Goal: Task Accomplishment & Management: Use online tool/utility

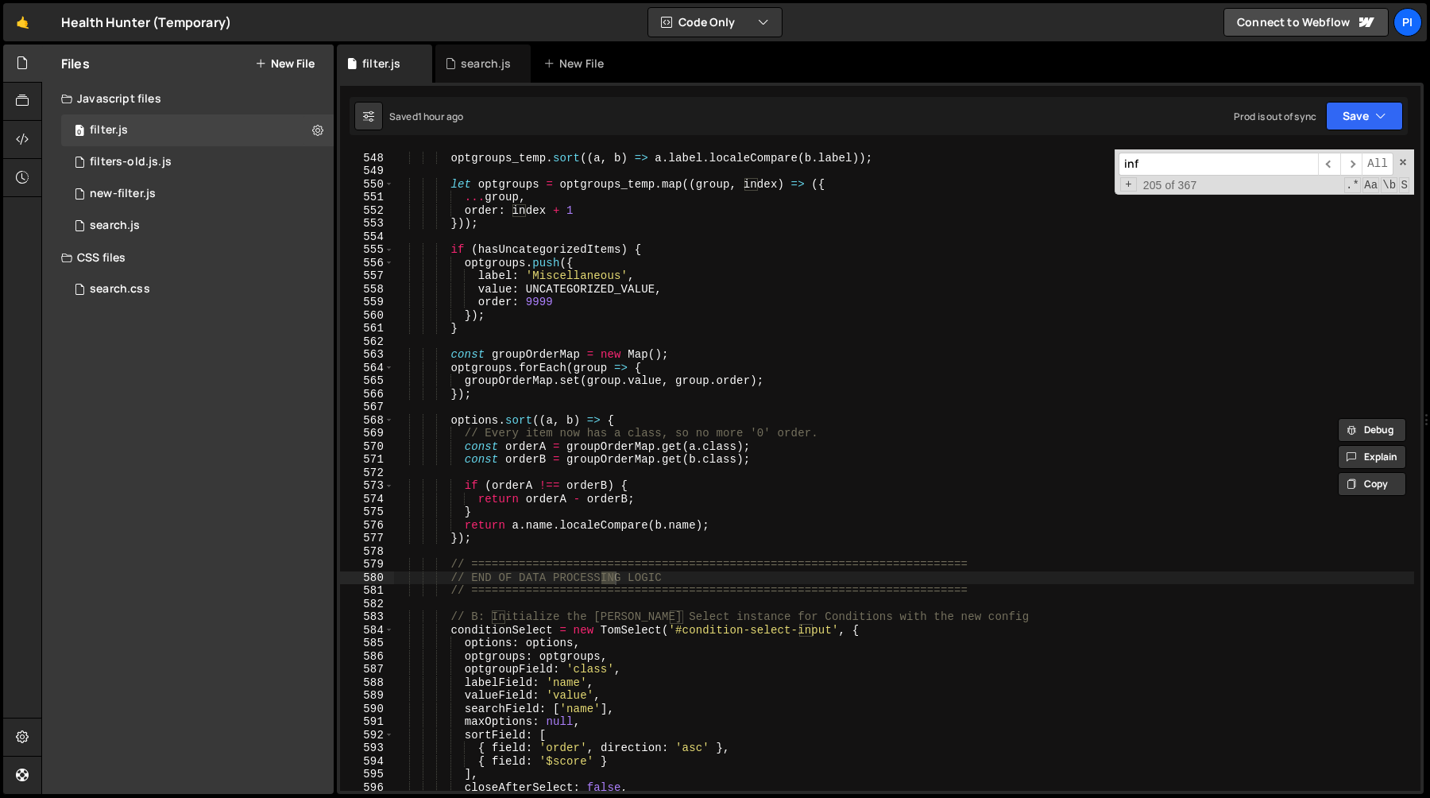
scroll to position [2380, 0]
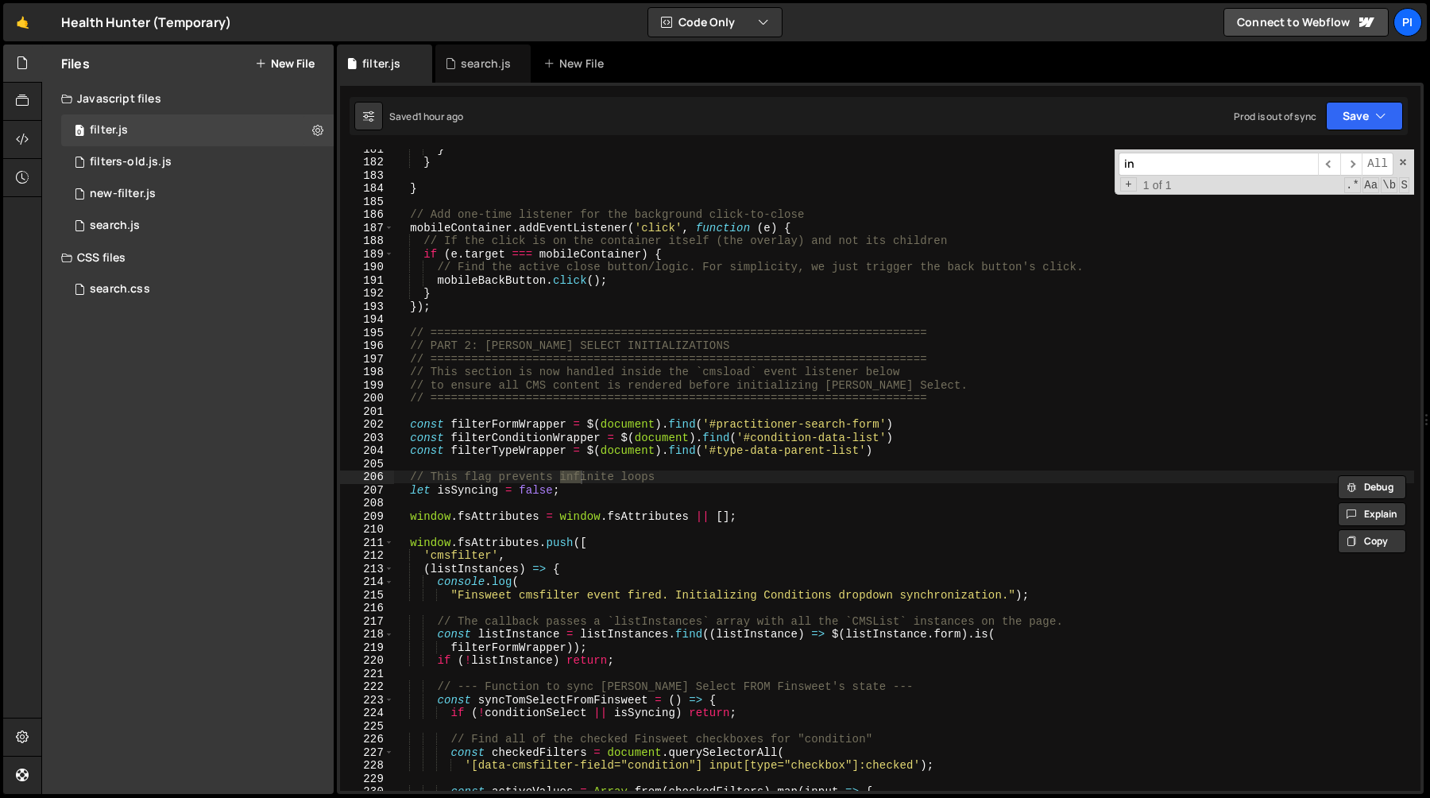
type input "i"
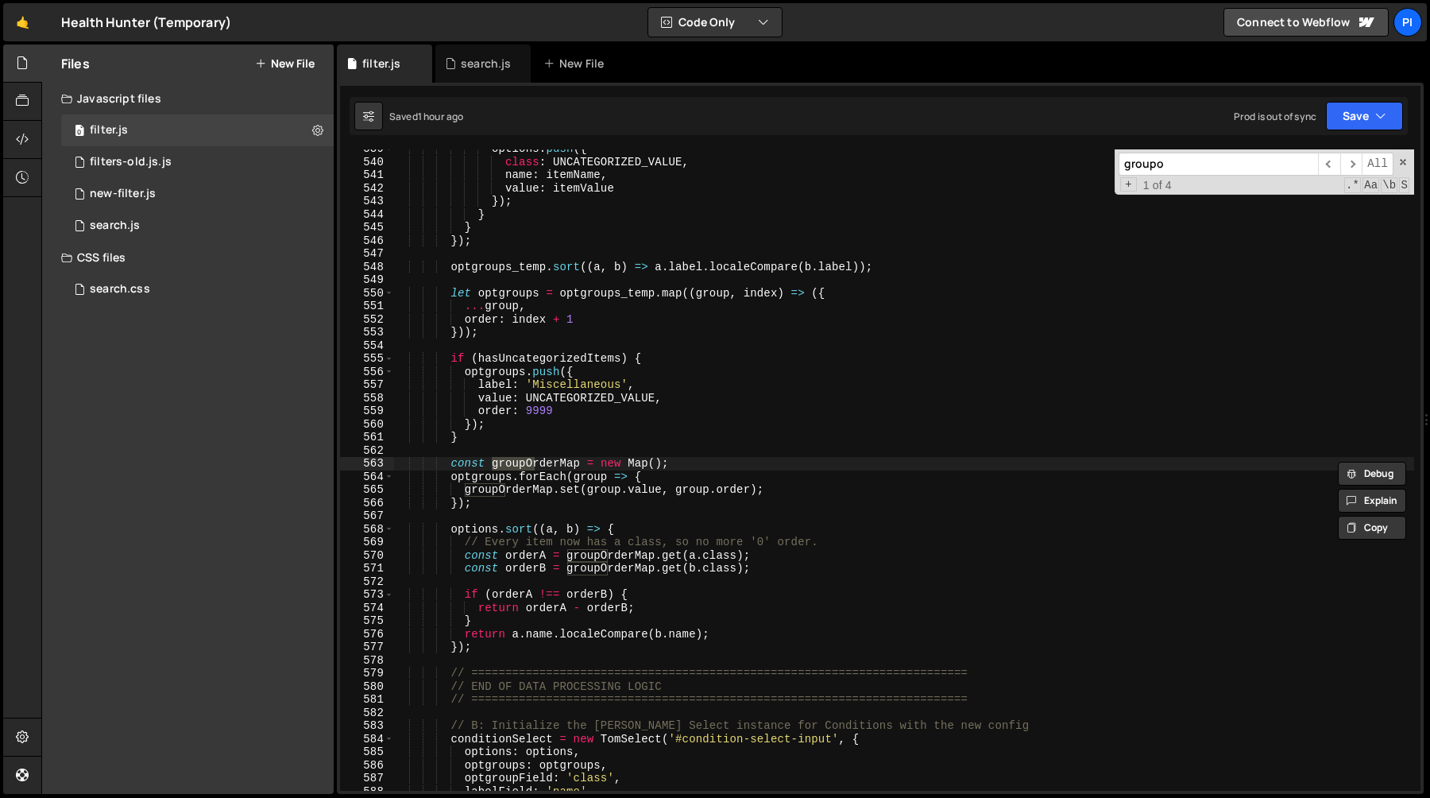
scroll to position [7139, 0]
type input "grouporde"
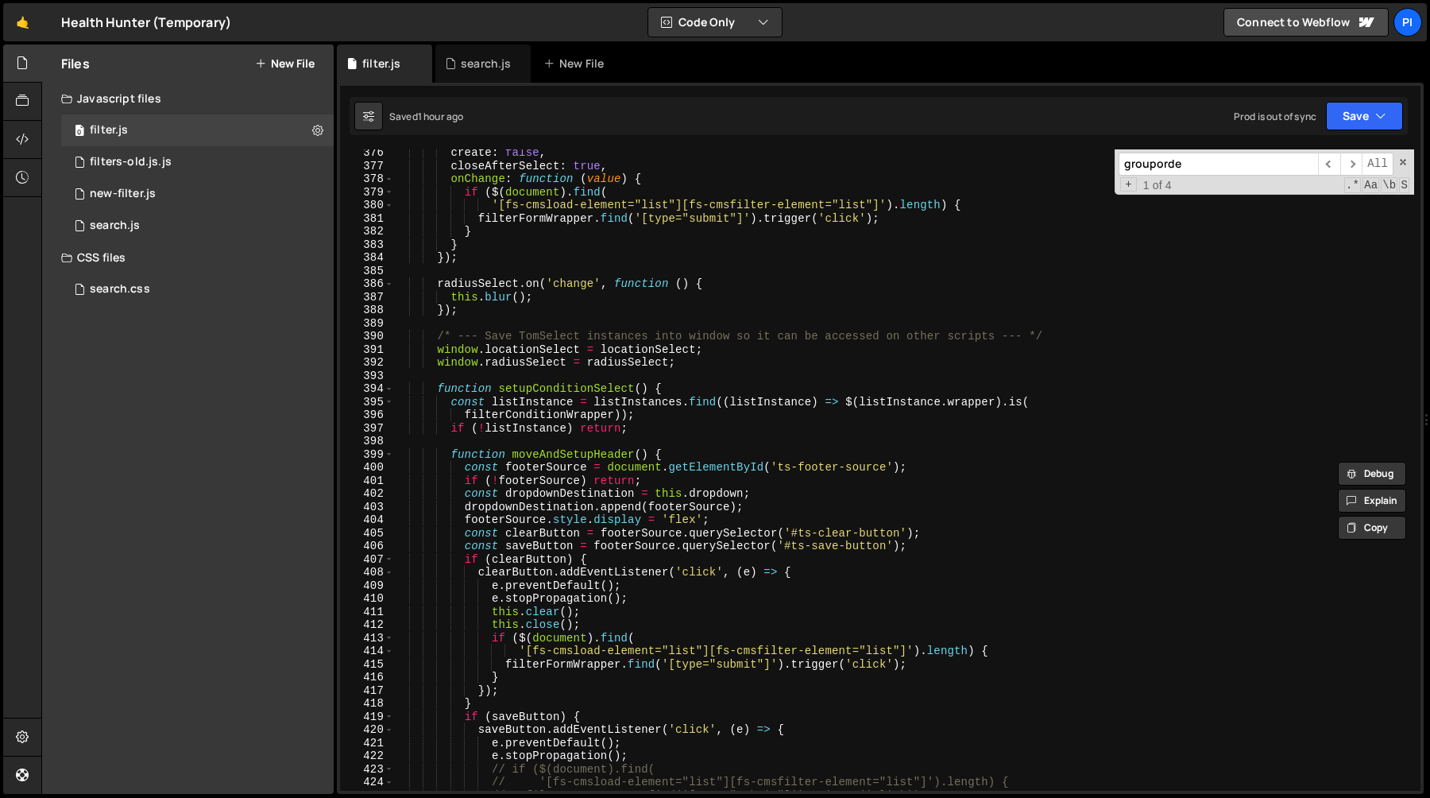
scroll to position [4959, 0]
click at [467, 70] on div "search.js" at bounding box center [486, 64] width 50 height 16
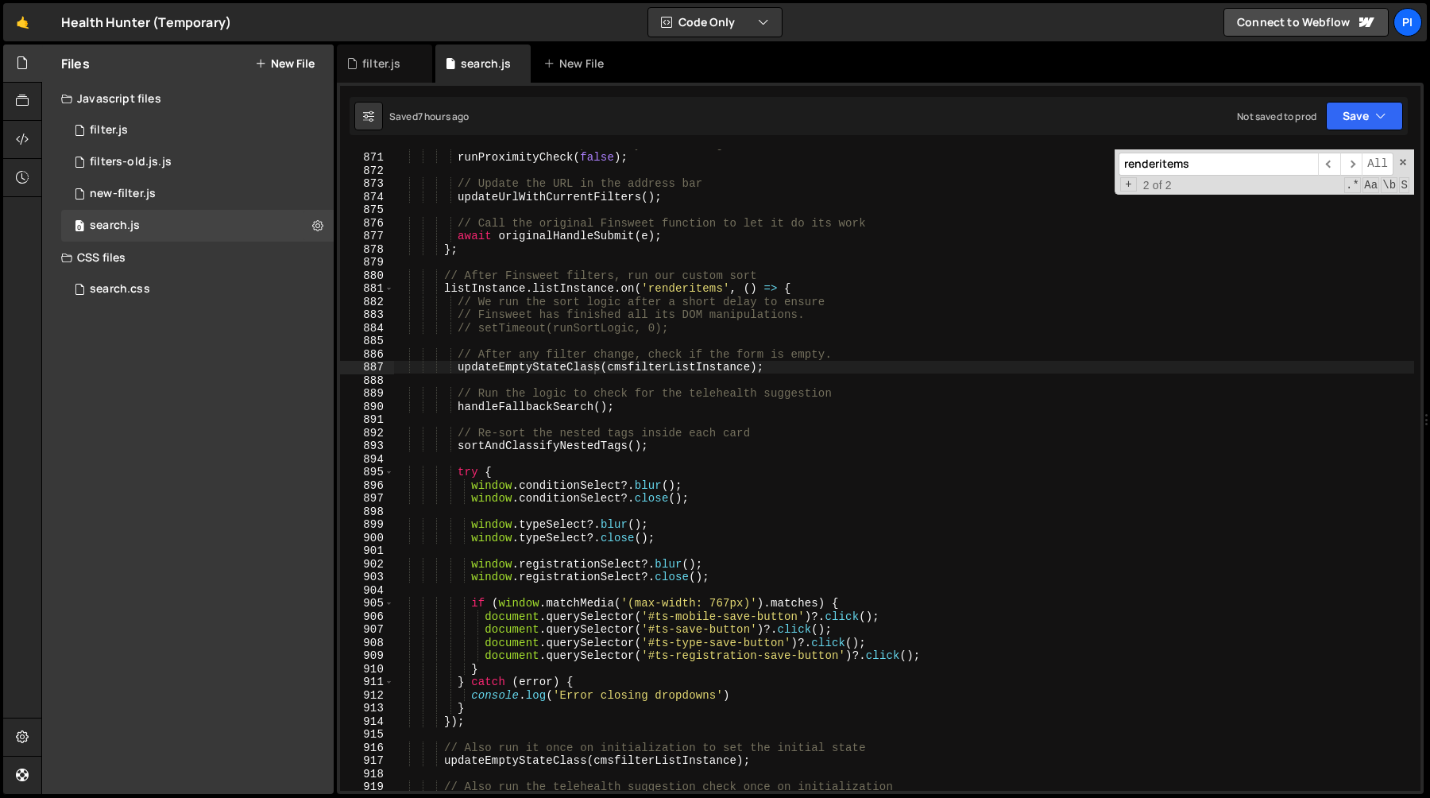
scroll to position [0, 0]
click at [593, 338] on div "// Run our custom proximity check using live form values runProximityCheck ( fa…" at bounding box center [903, 470] width 1021 height 667
type textarea "// .hh-home_hero-form_input.is-left { min-width: 0 }"
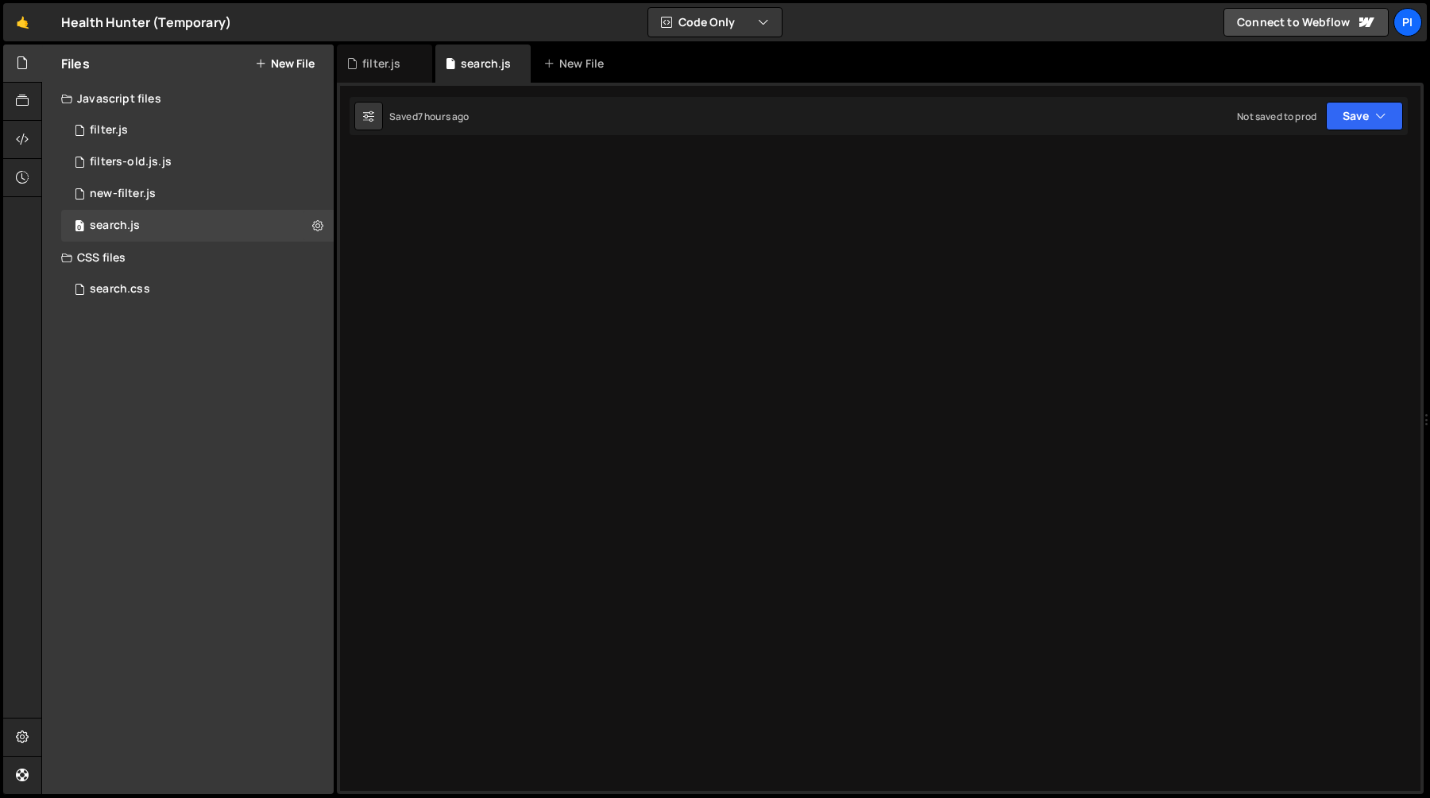
scroll to position [4358, 0]
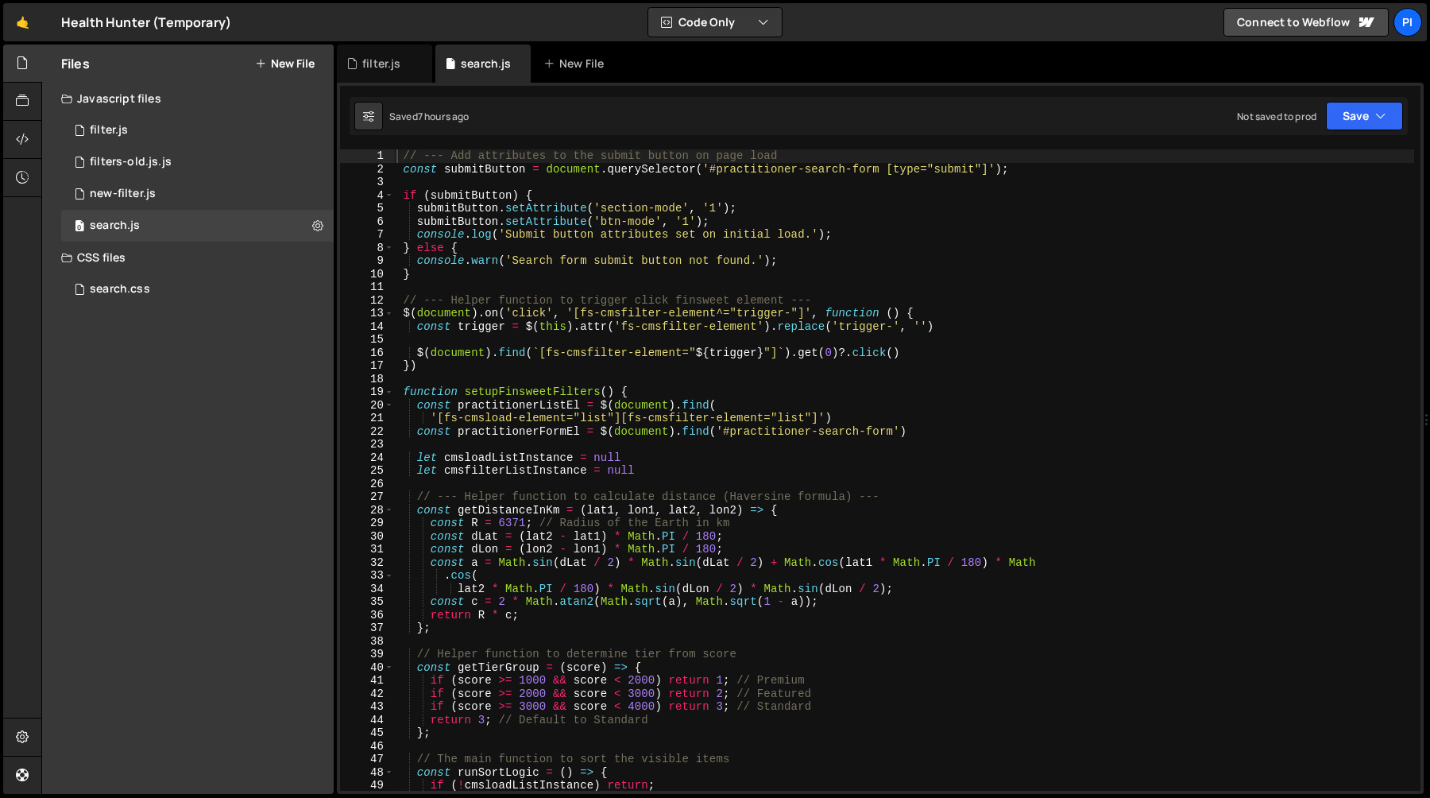
click at [628, 277] on div "// --- Add attributes to the submit button on page load const submitButton = do…" at bounding box center [903, 482] width 1021 height 667
click at [462, 243] on div "// --- Add attributes to the submit button on page load const submitButton = do…" at bounding box center [903, 482] width 1021 height 667
type textarea "} else {"
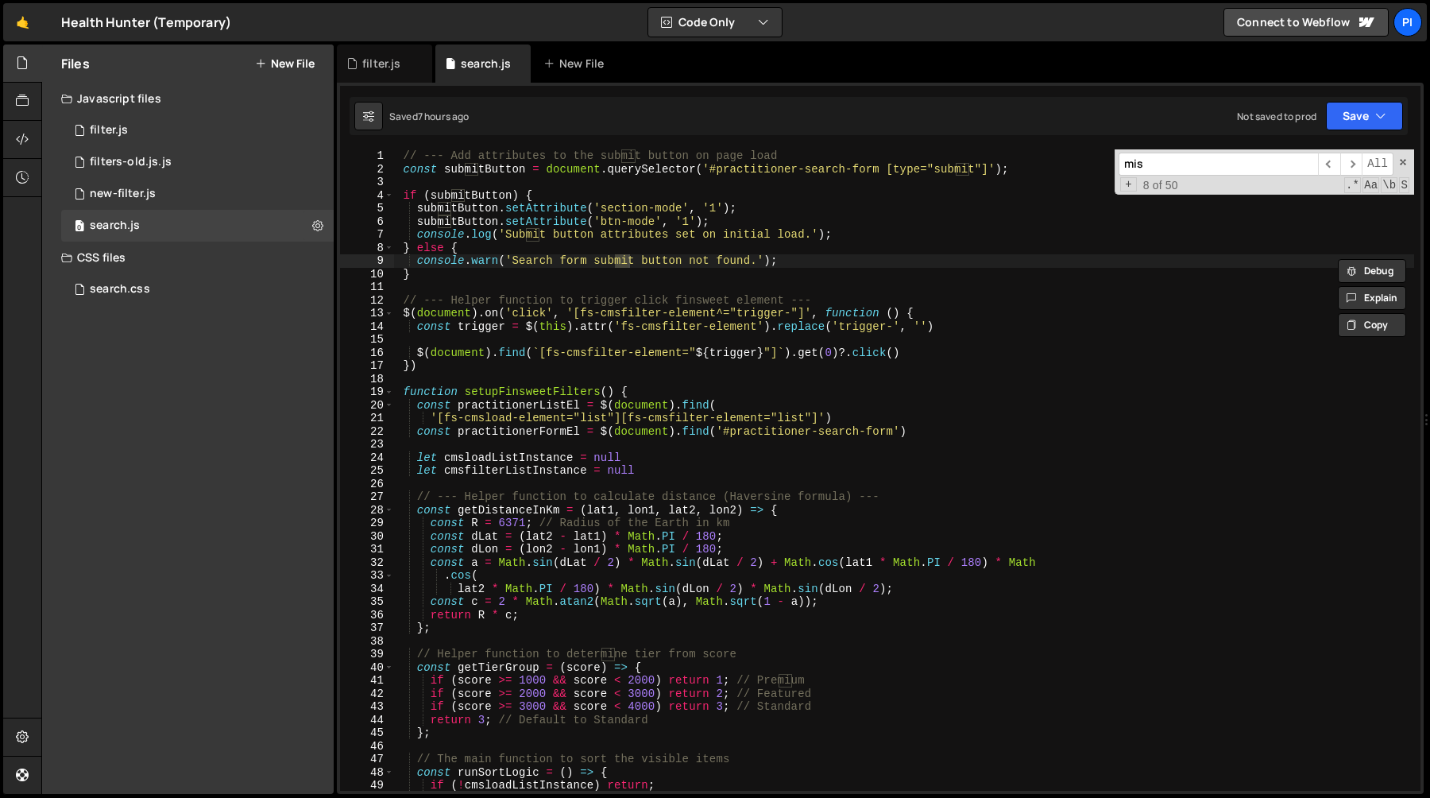
scroll to position [12382, 0]
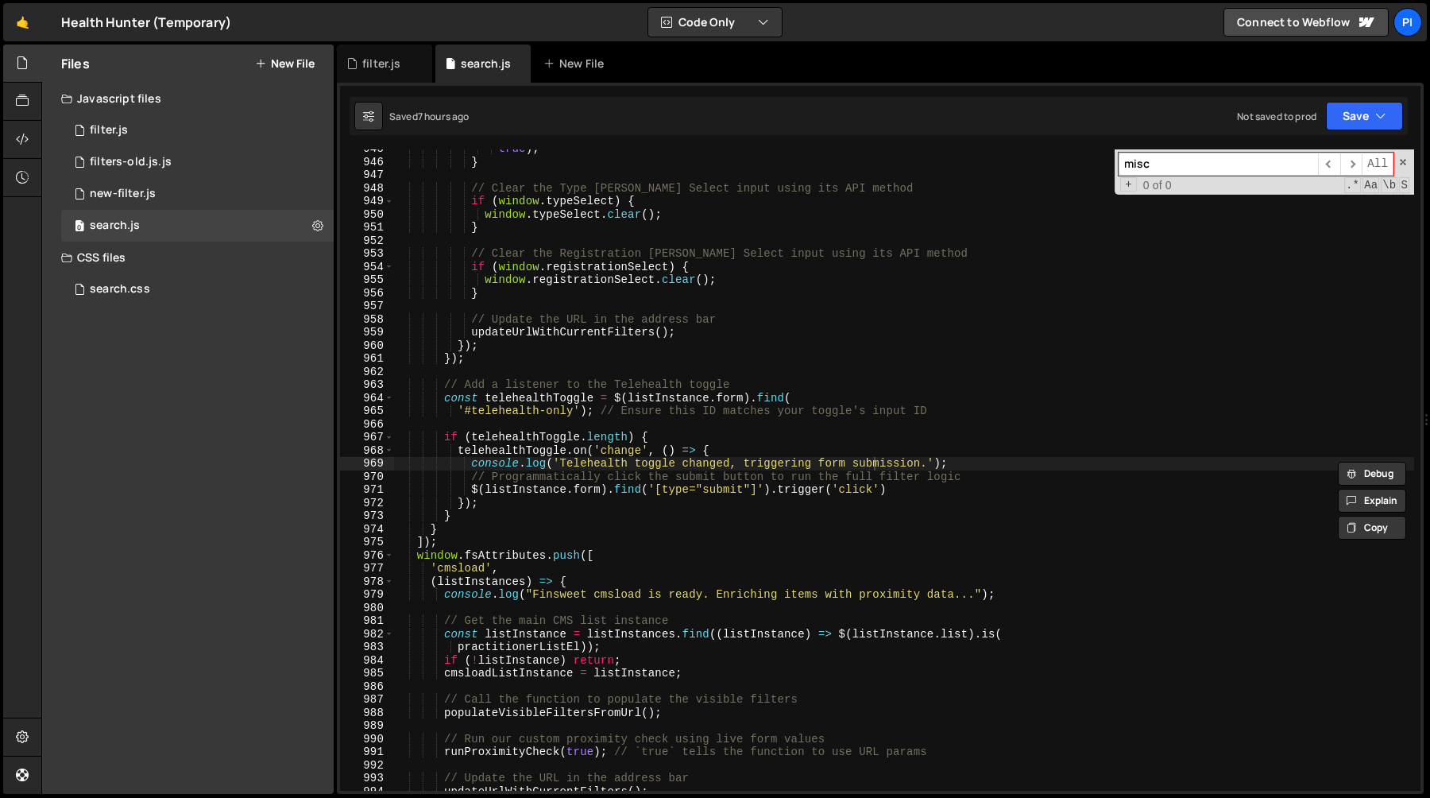
type input "misc"
type textarea "}"
click at [532, 294] on div "true ) ; } // Clear the Type [PERSON_NAME] Select input using its API method if…" at bounding box center [903, 475] width 1021 height 667
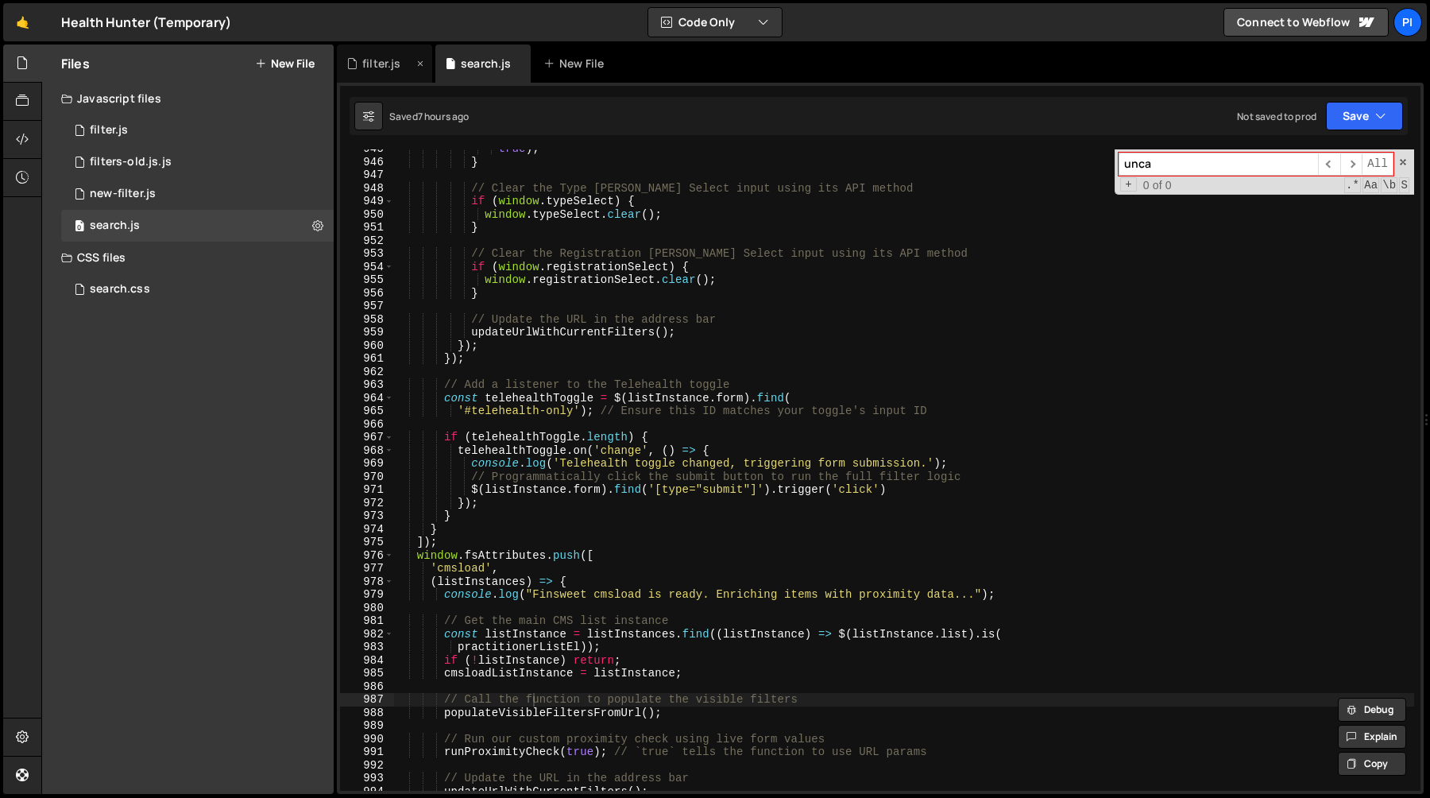
type input "unca"
click at [401, 64] on div "filter.js" at bounding box center [379, 64] width 67 height 16
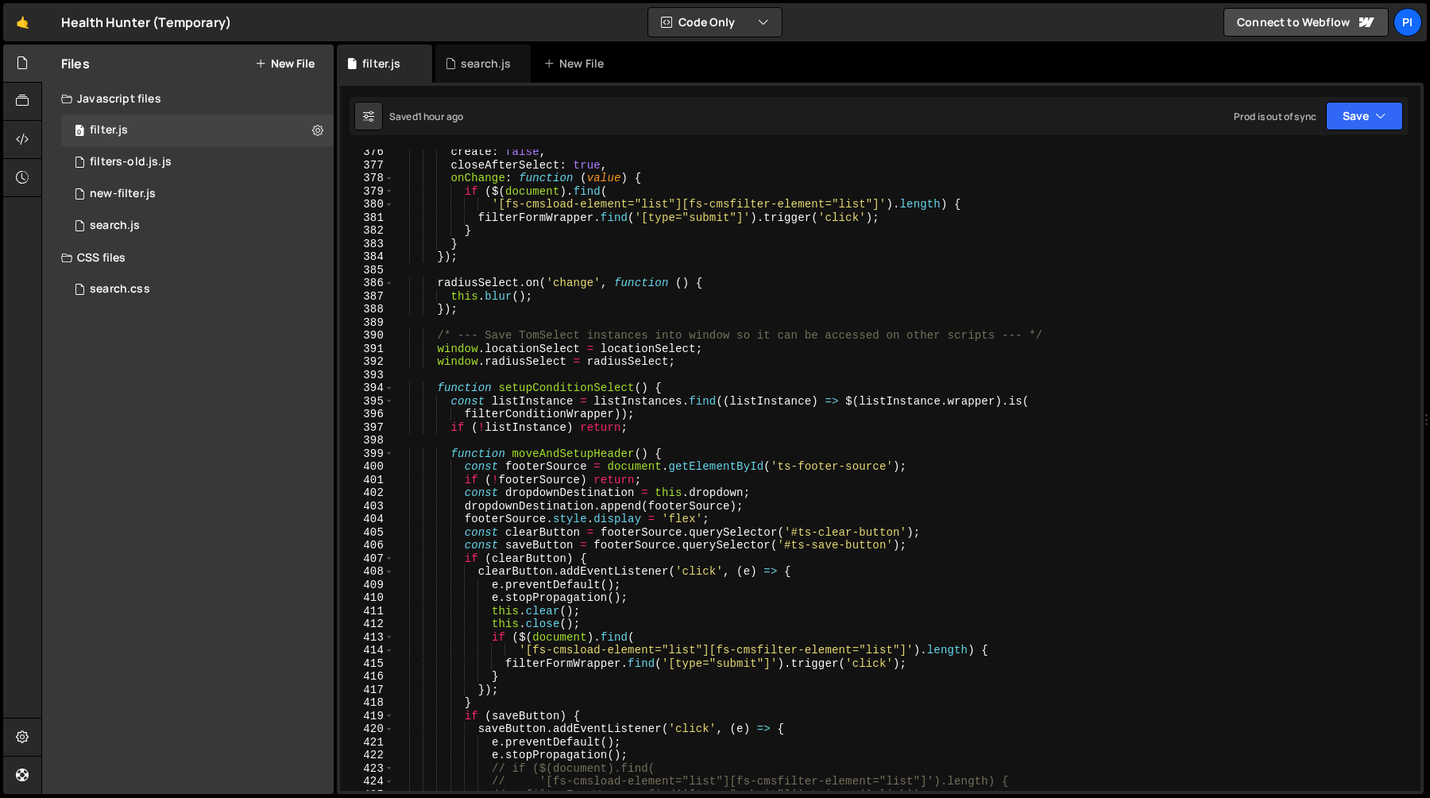
type textarea "this.blur();"
click at [482, 296] on div "create : false , closeAfterSelect : true , onChange : function ( value ) { if (…" at bounding box center [903, 478] width 1021 height 667
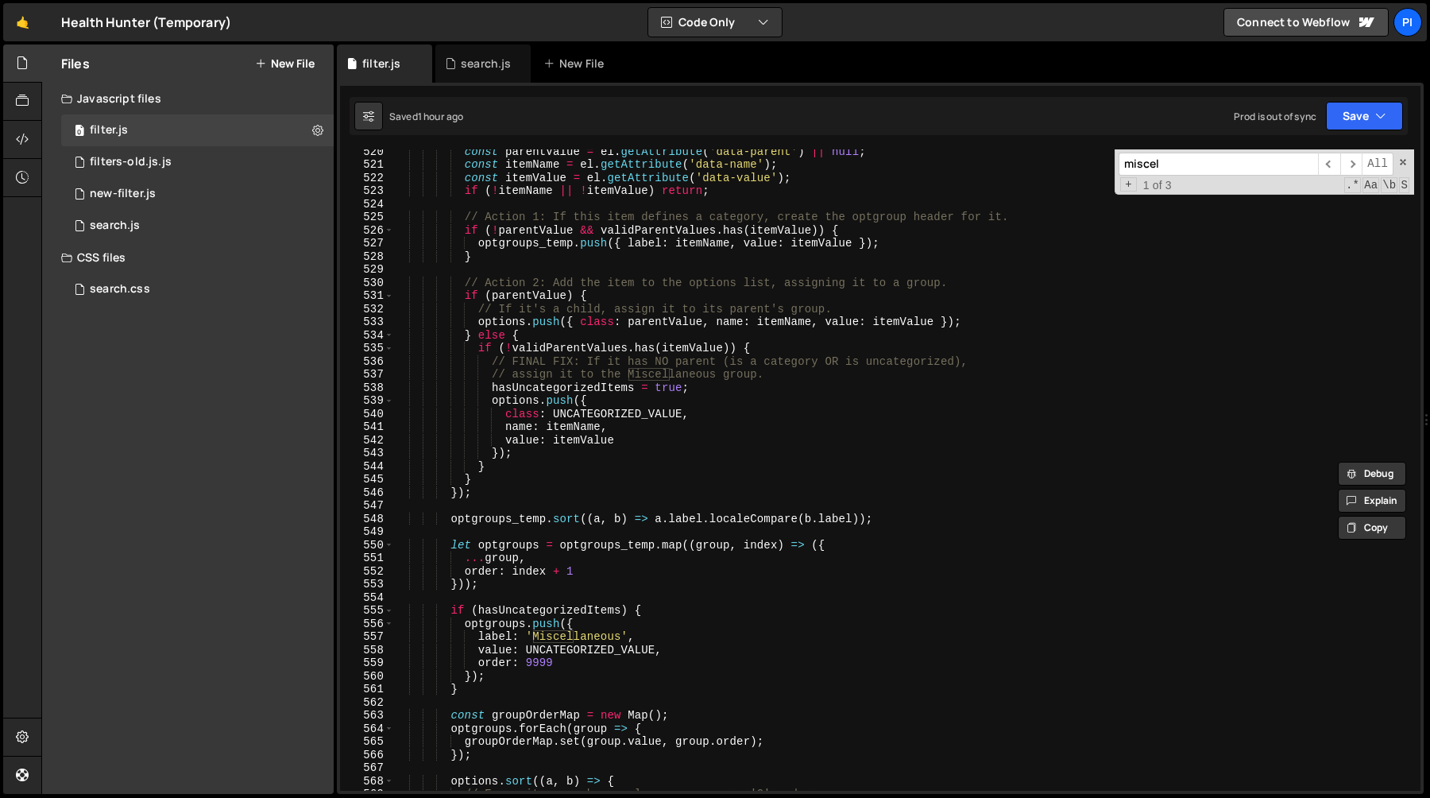
scroll to position [6887, 0]
type input "miscel"
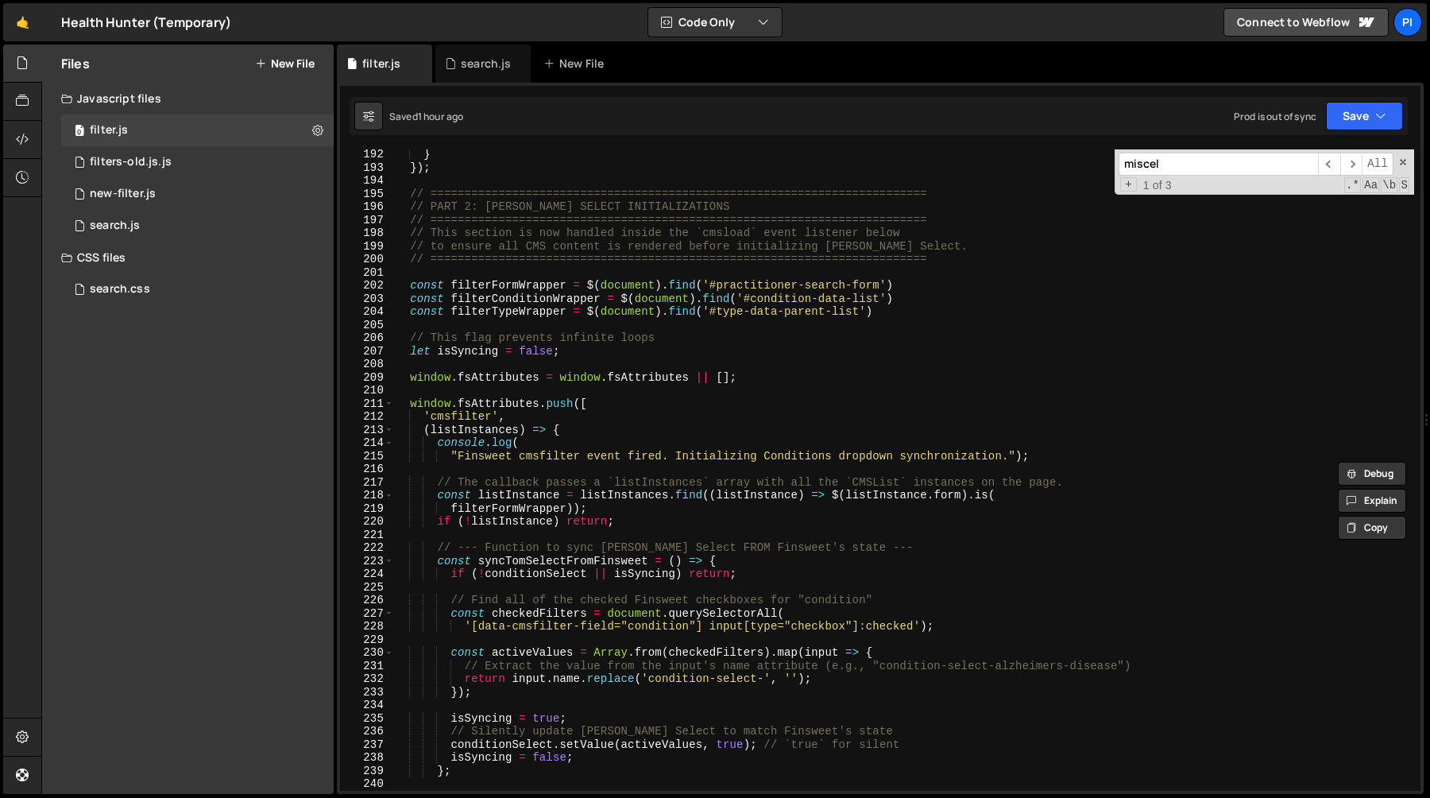
scroll to position [2519, 0]
click at [614, 389] on div "} }) ; // =====================================================================…" at bounding box center [903, 481] width 1021 height 667
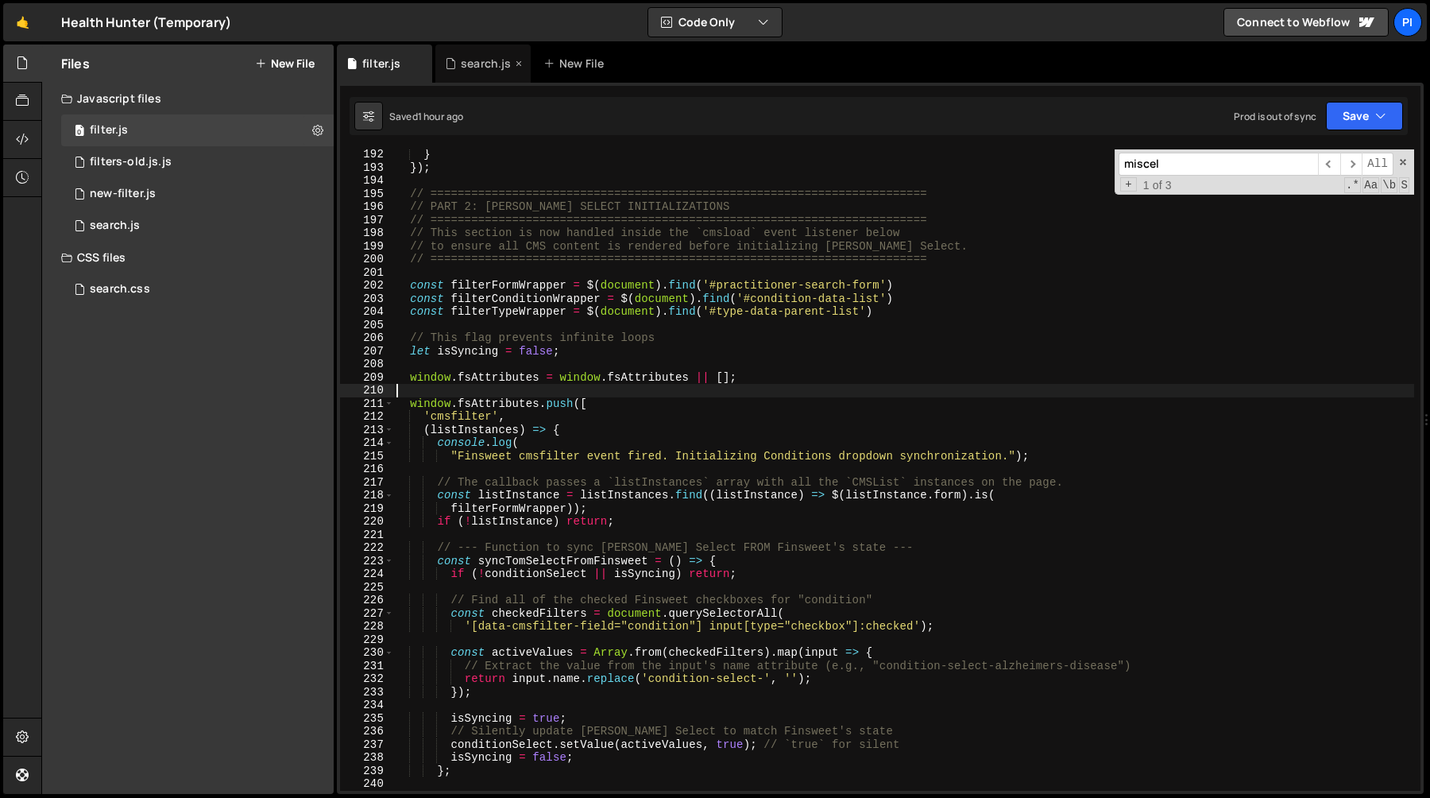
click at [456, 65] on div "search.js" at bounding box center [478, 64] width 67 height 16
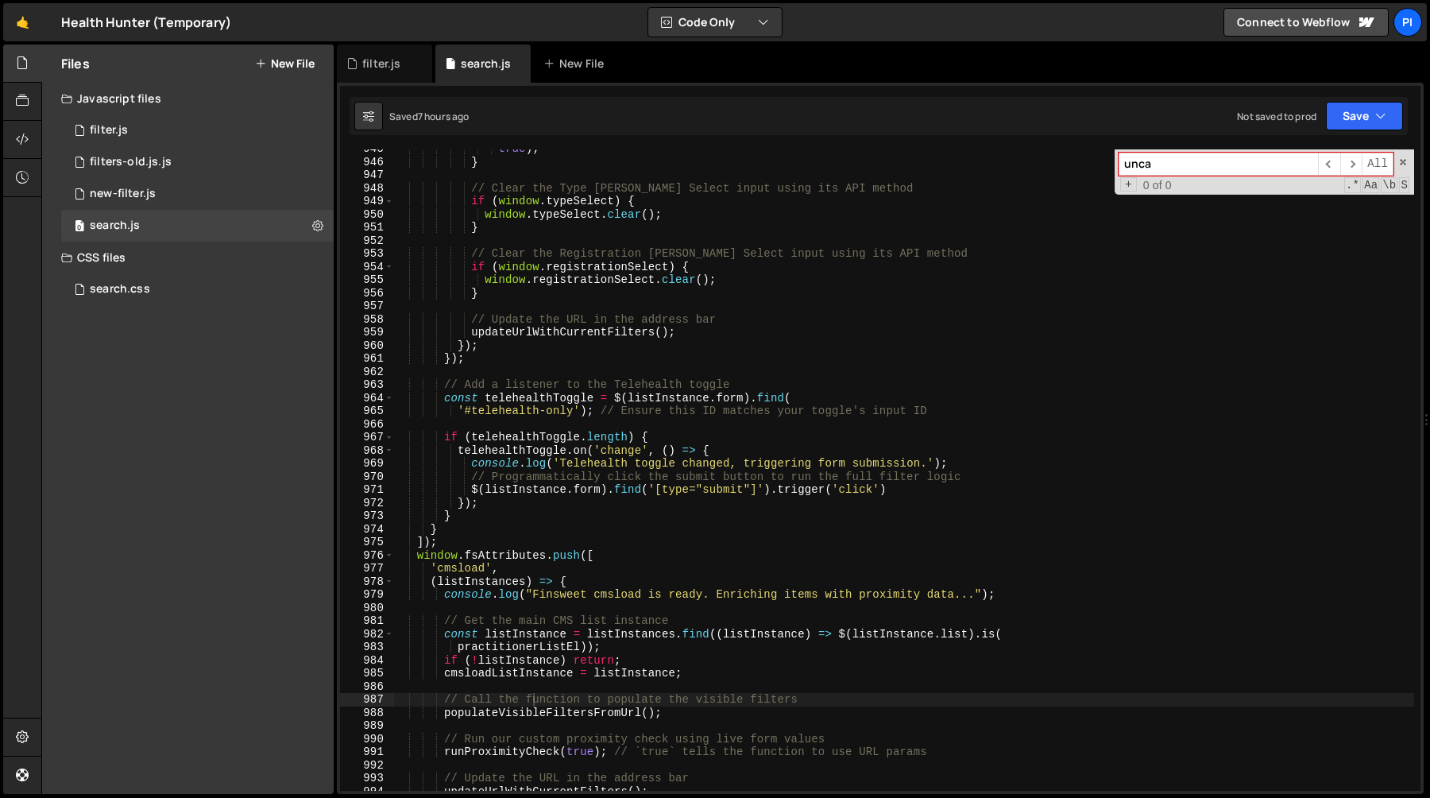
type textarea "updateUrlWithCurrentFilters();"
click at [522, 335] on div "true ) ; } // Clear the Type [PERSON_NAME] Select input using its API method if…" at bounding box center [903, 475] width 1021 height 667
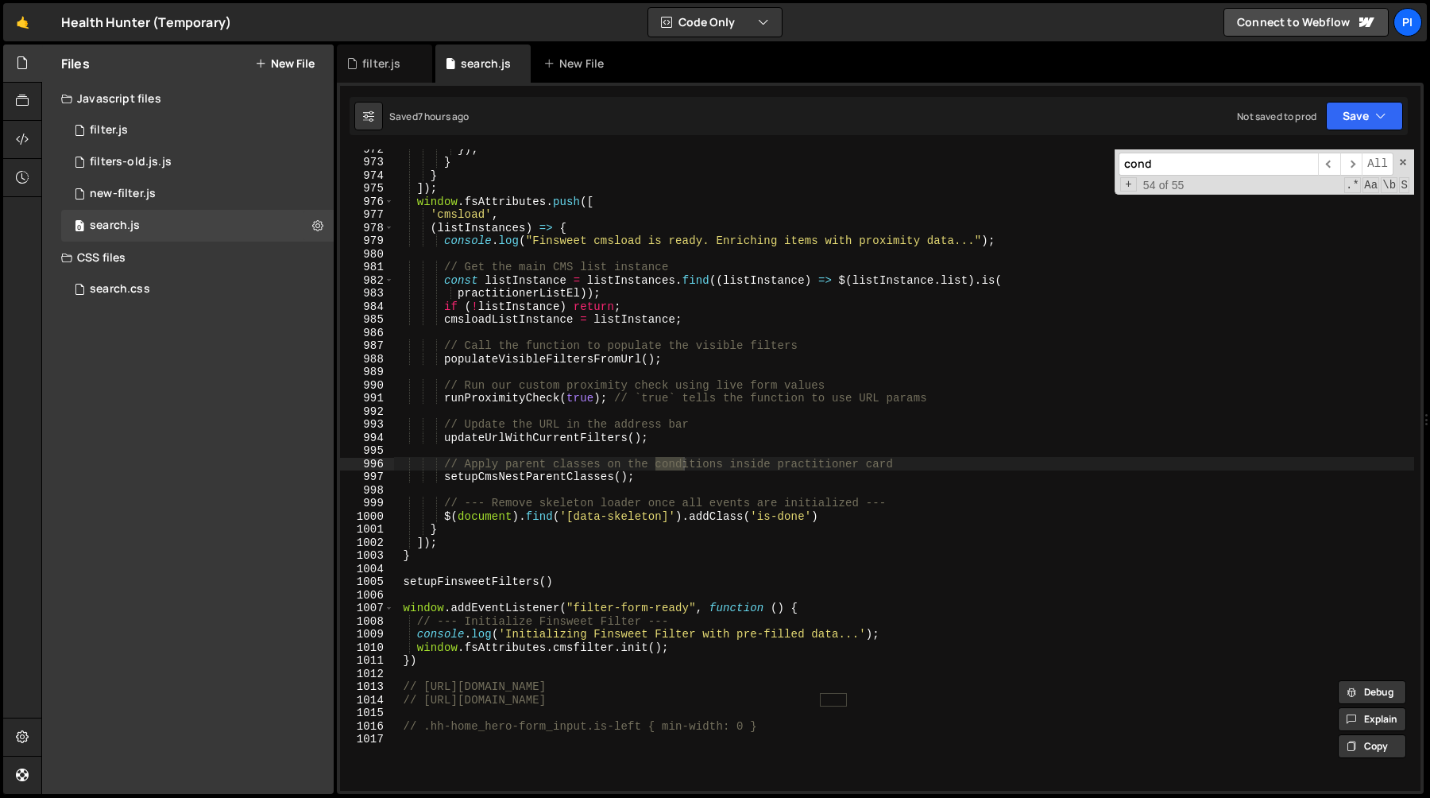
scroll to position [12736, 0]
type input "conditions"
click at [1355, 174] on span "​" at bounding box center [1351, 164] width 22 height 23
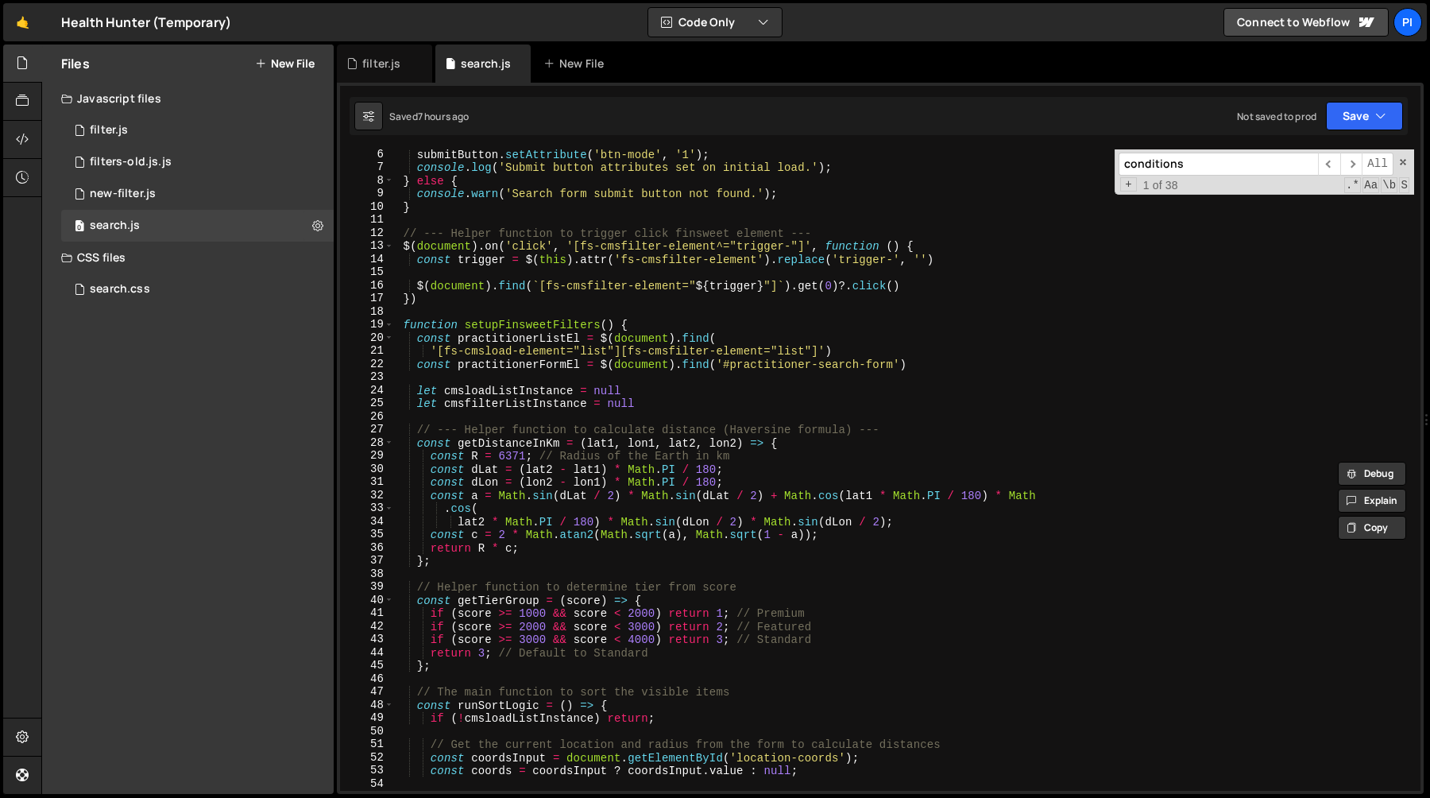
scroll to position [105, 0]
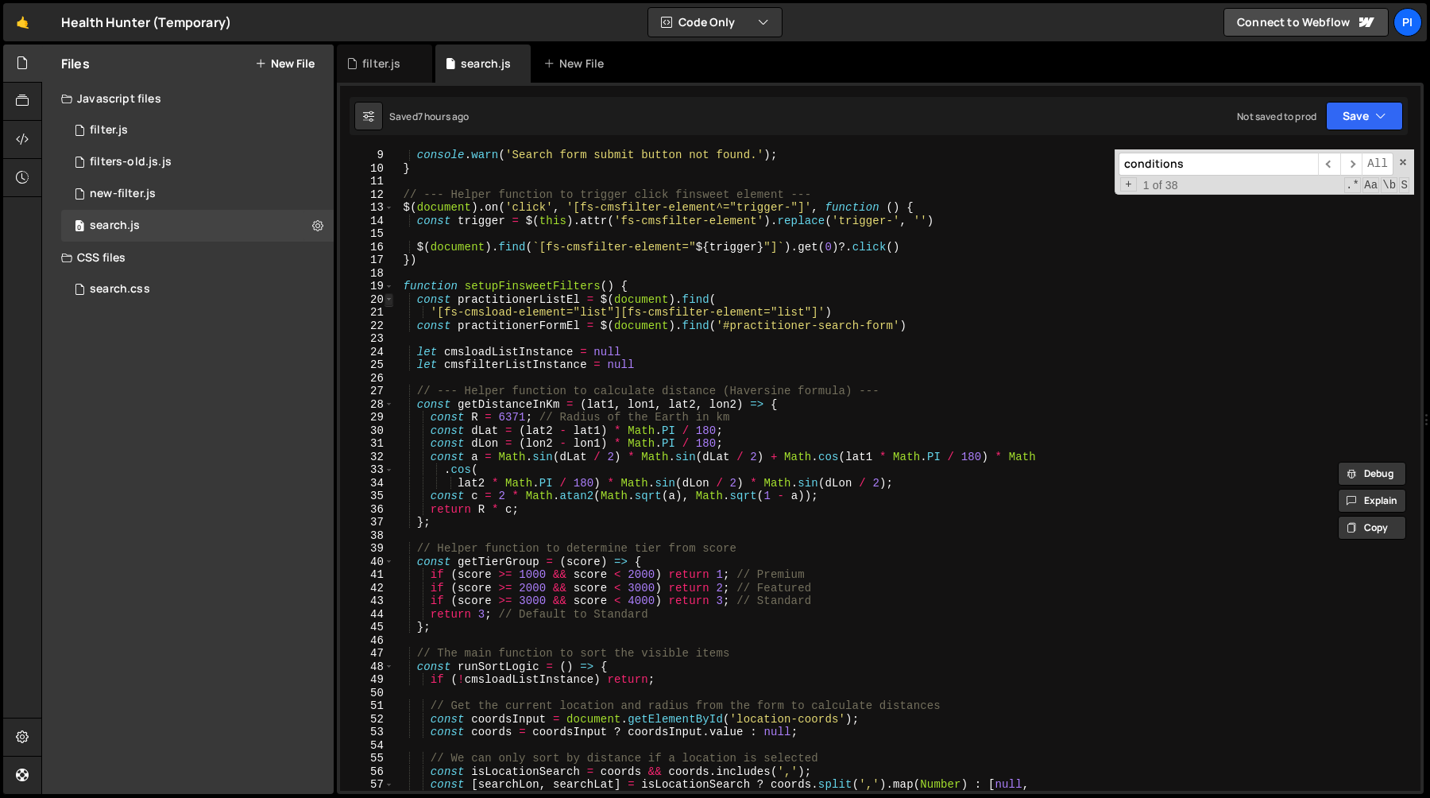
type textarea "// 2. Check the trigger conditions (unchanged)"
click at [388, 302] on span at bounding box center [389, 300] width 9 height 14
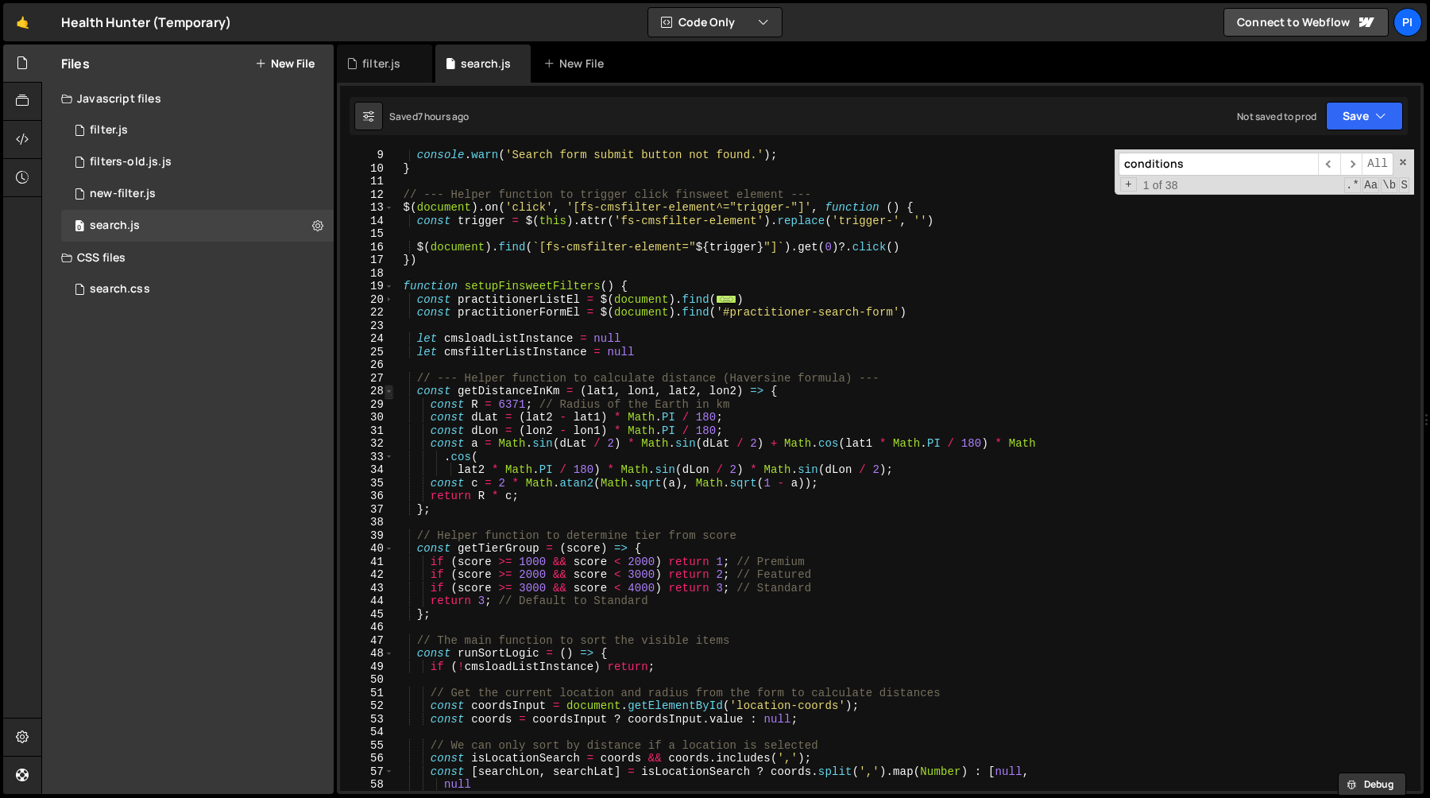
click at [388, 390] on span at bounding box center [389, 392] width 9 height 14
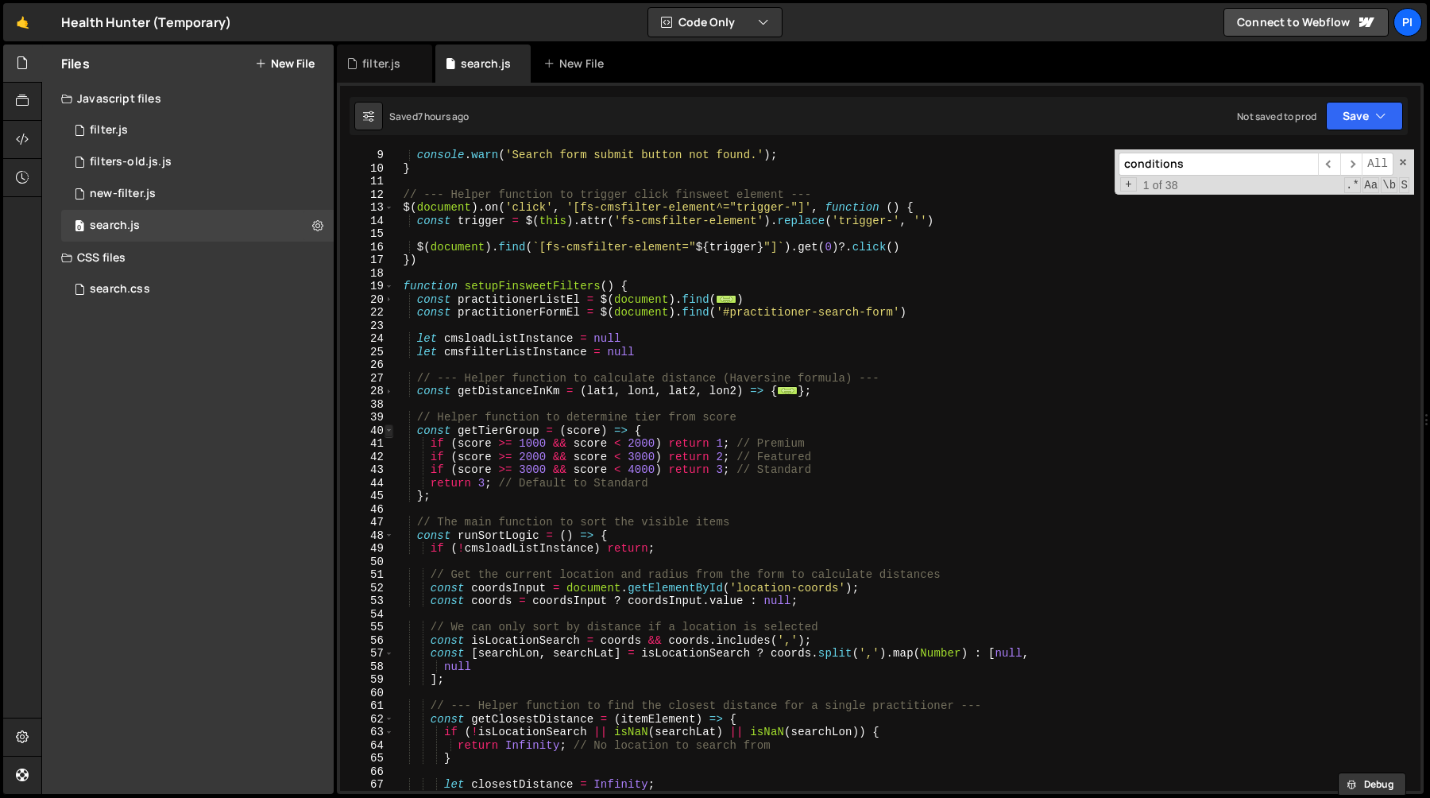
click at [387, 429] on span at bounding box center [389, 431] width 9 height 14
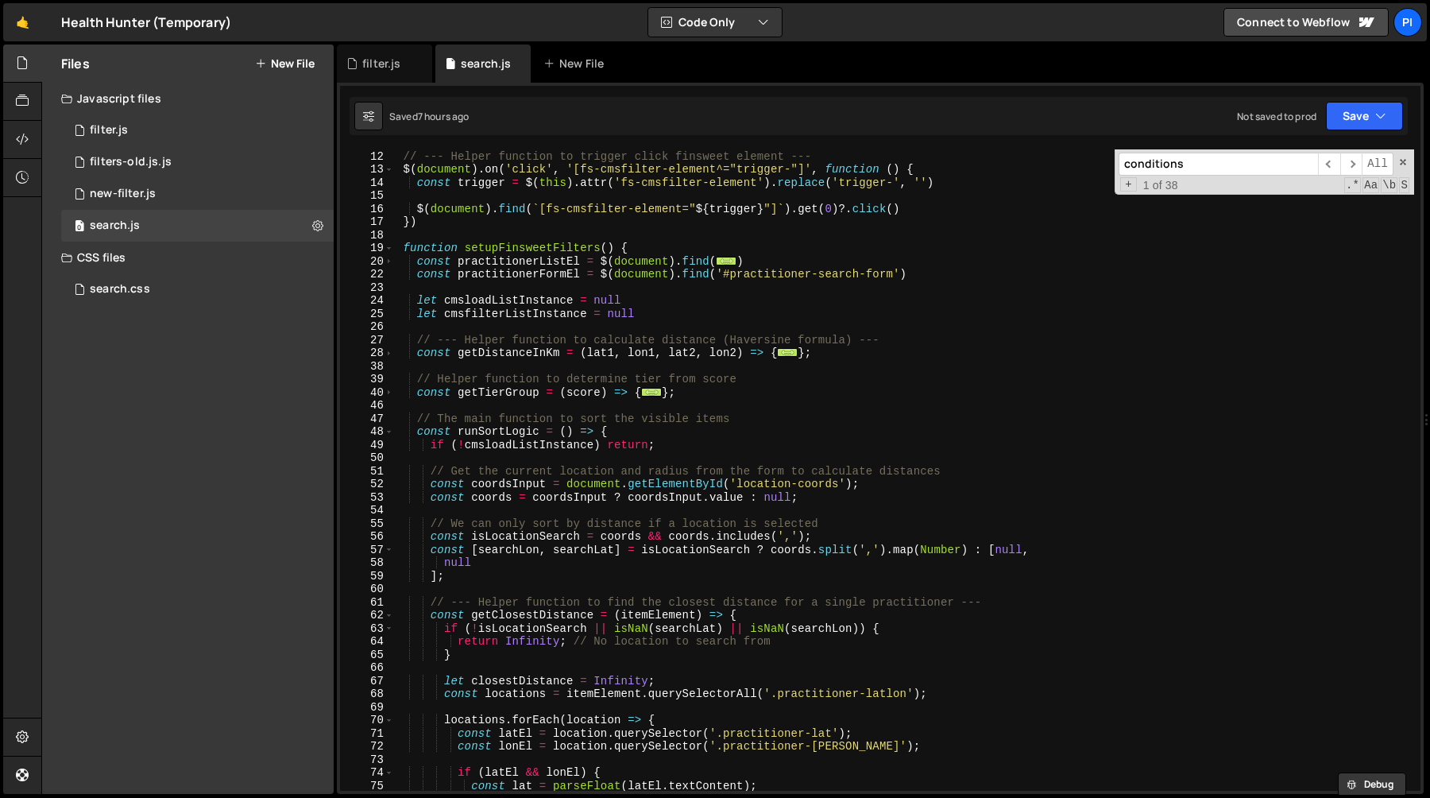
scroll to position [142, 0]
click at [389, 396] on span at bounding box center [389, 395] width 9 height 14
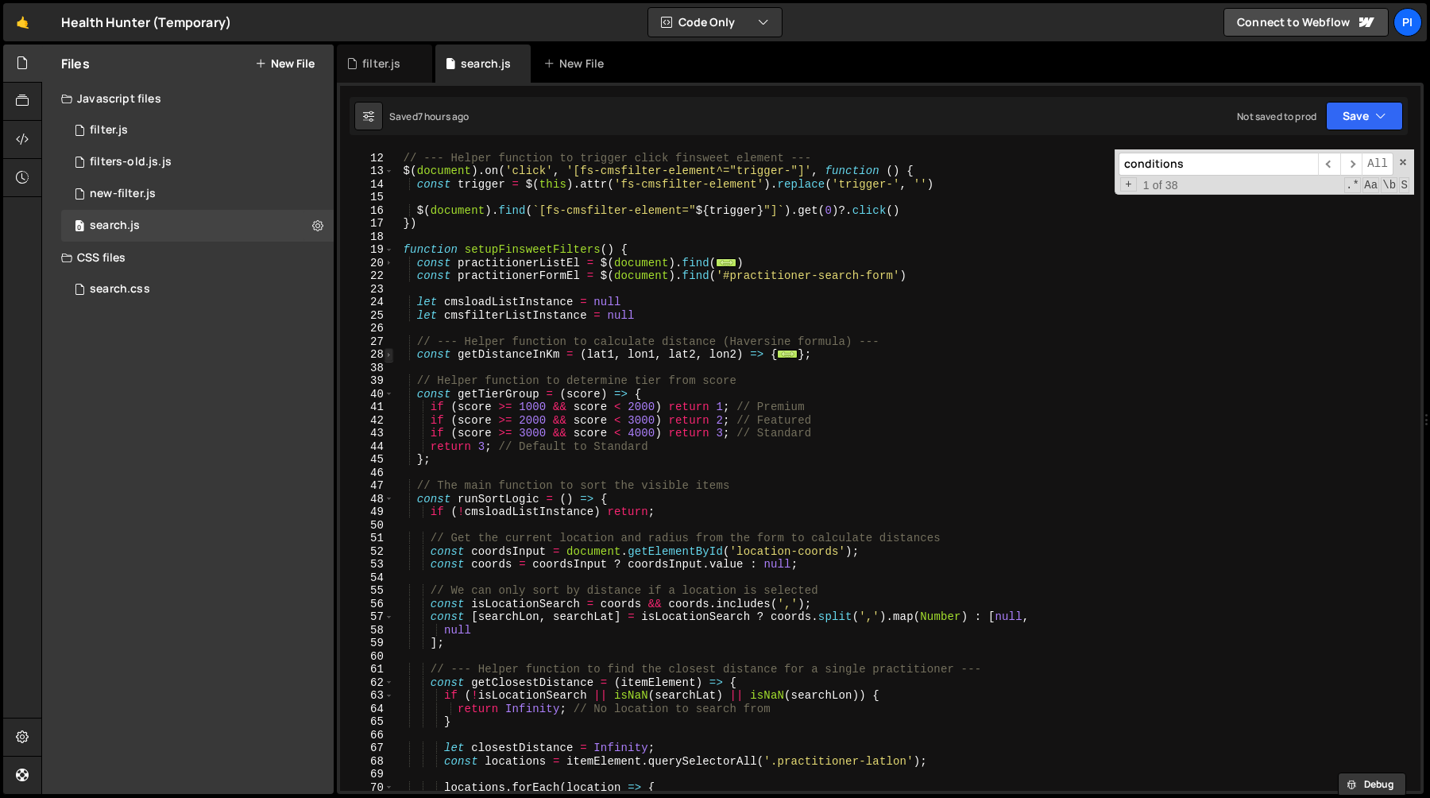
click at [388, 357] on span at bounding box center [389, 355] width 9 height 14
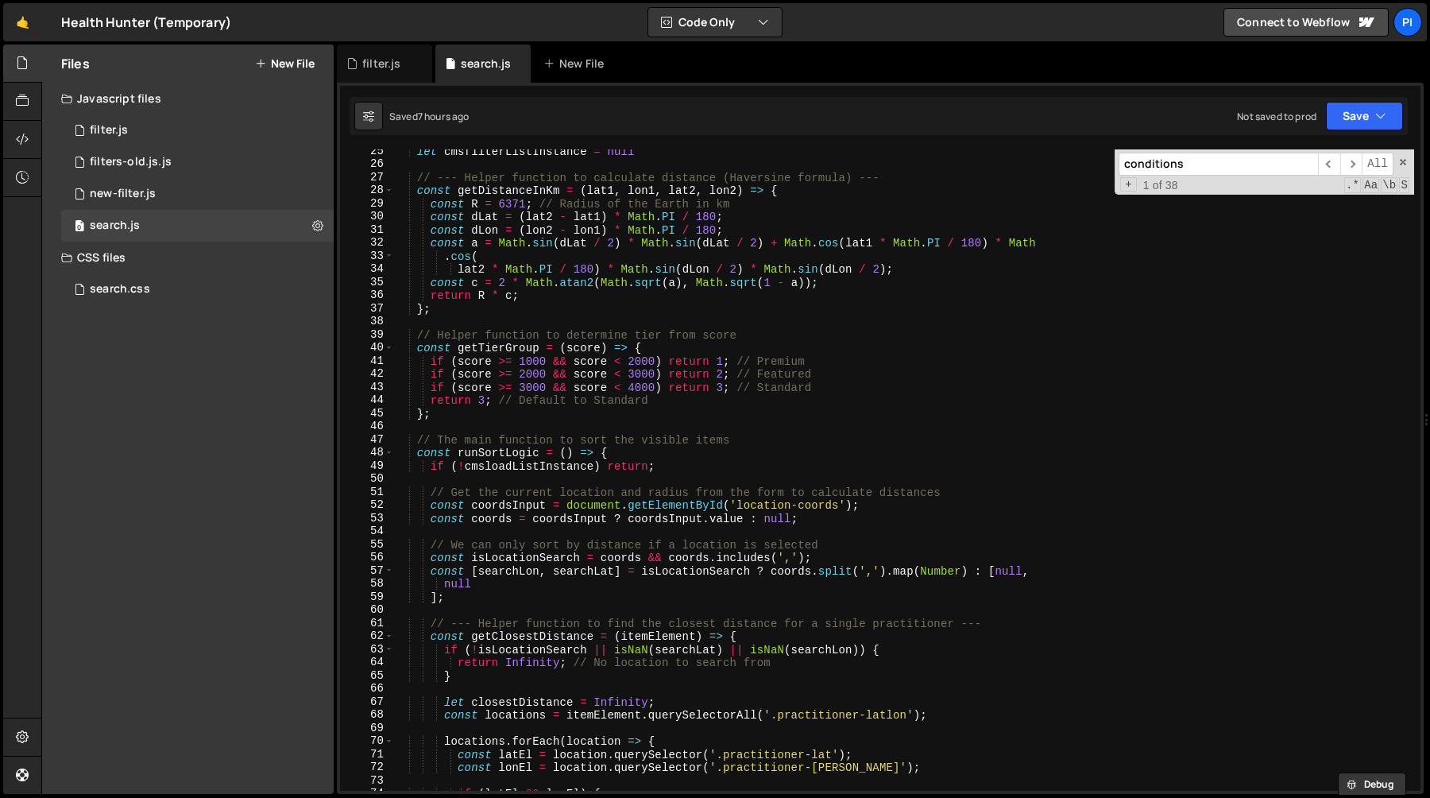
scroll to position [307, 0]
click at [1192, 168] on input "conditions" at bounding box center [1218, 164] width 199 height 23
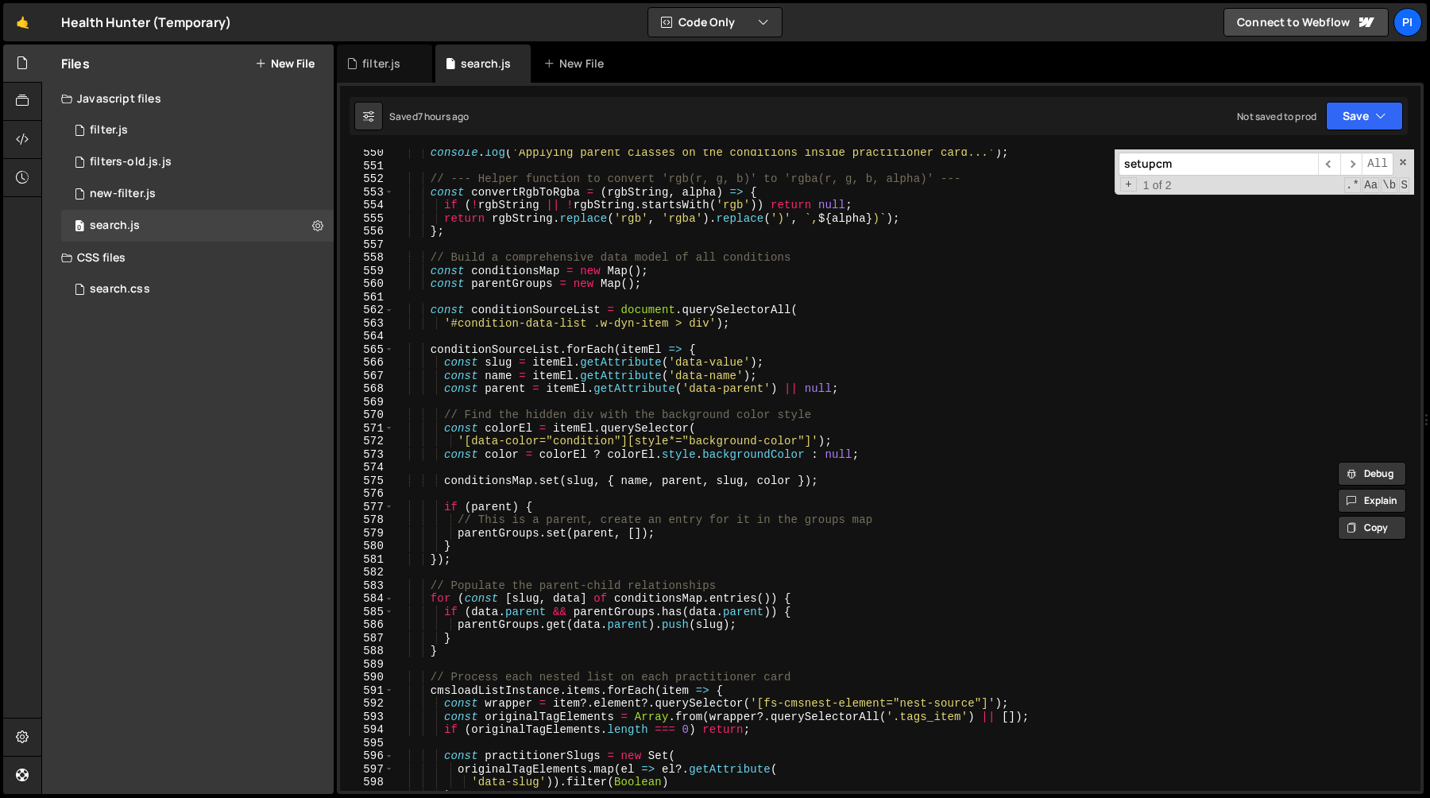
scroll to position [7236, 0]
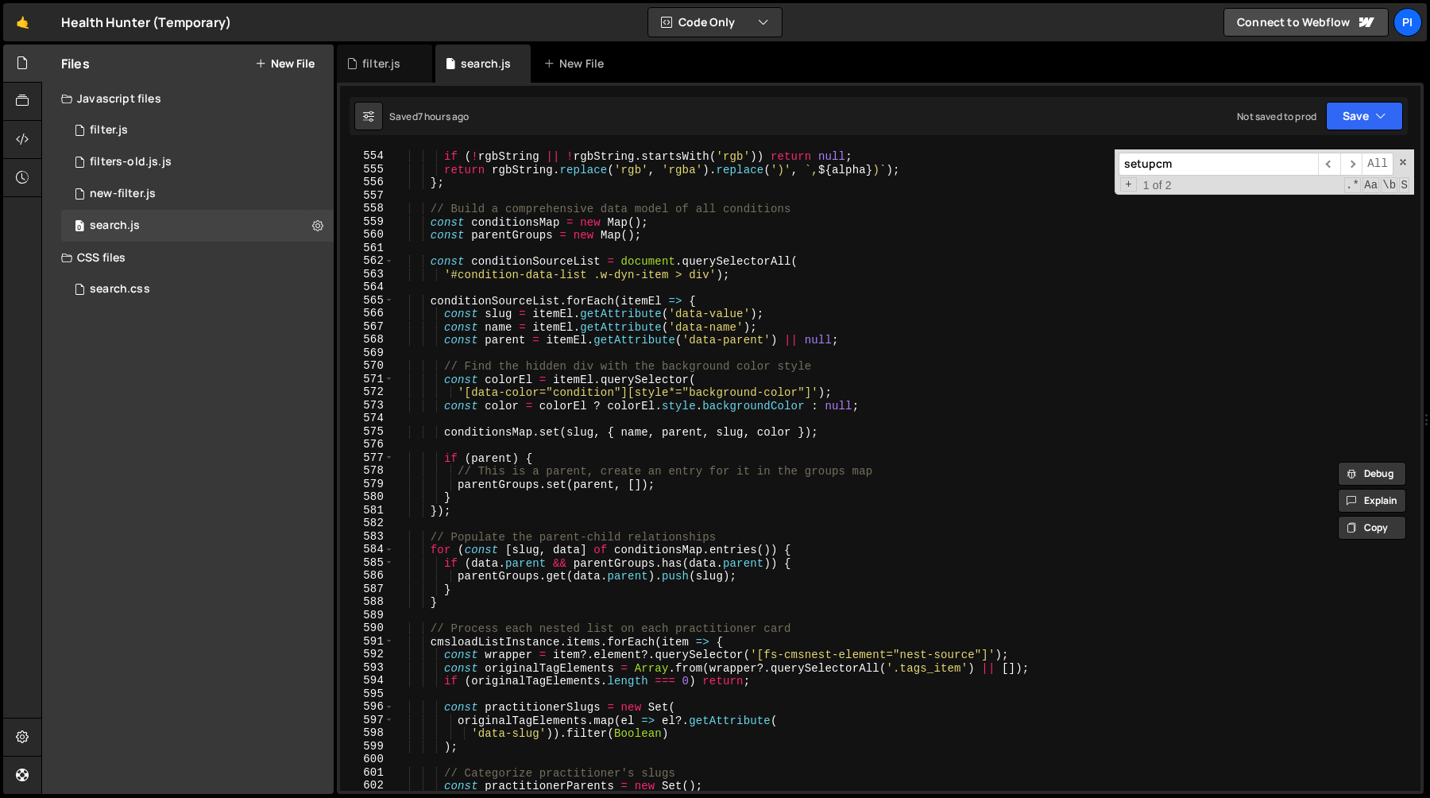
type input "setupcm"
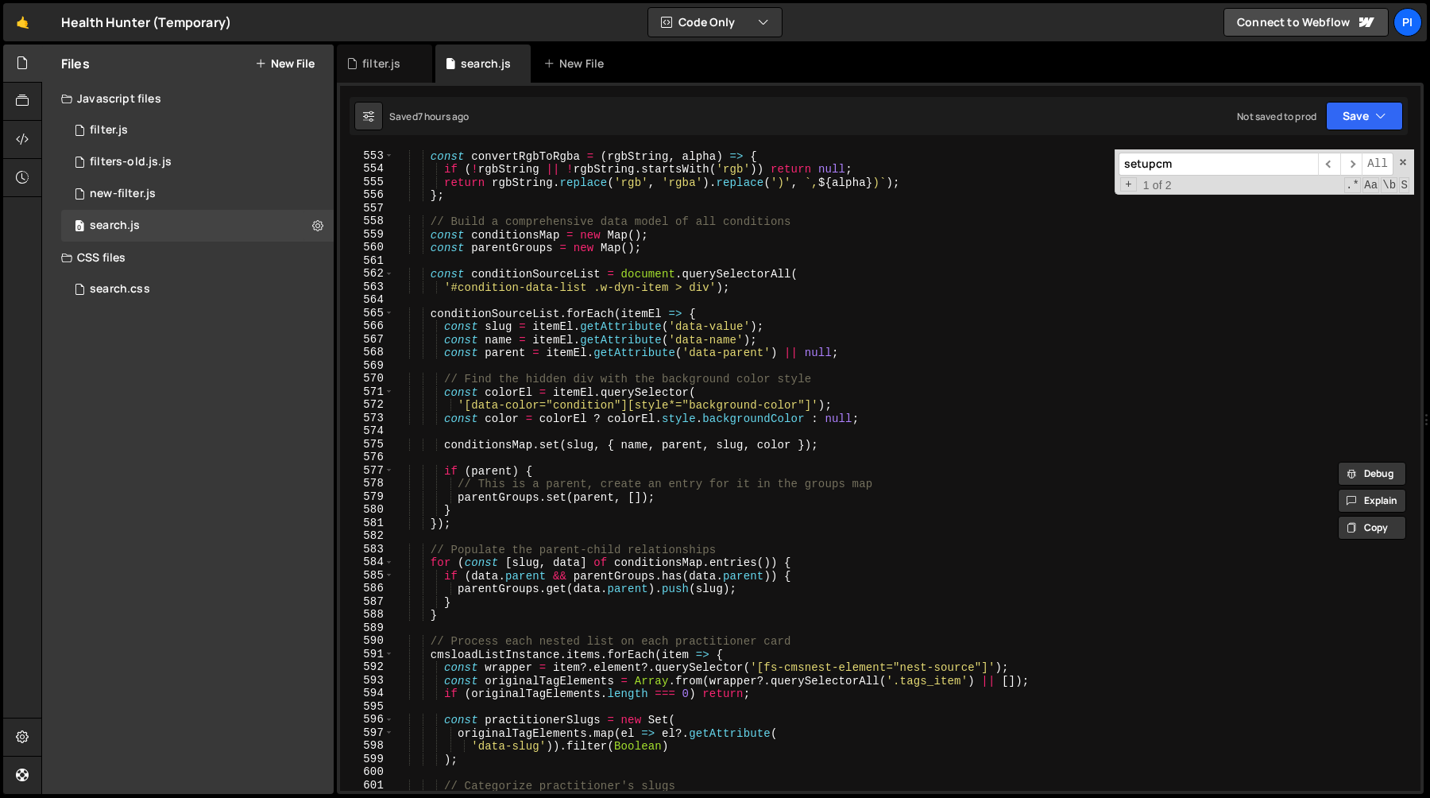
scroll to position [7208, 0]
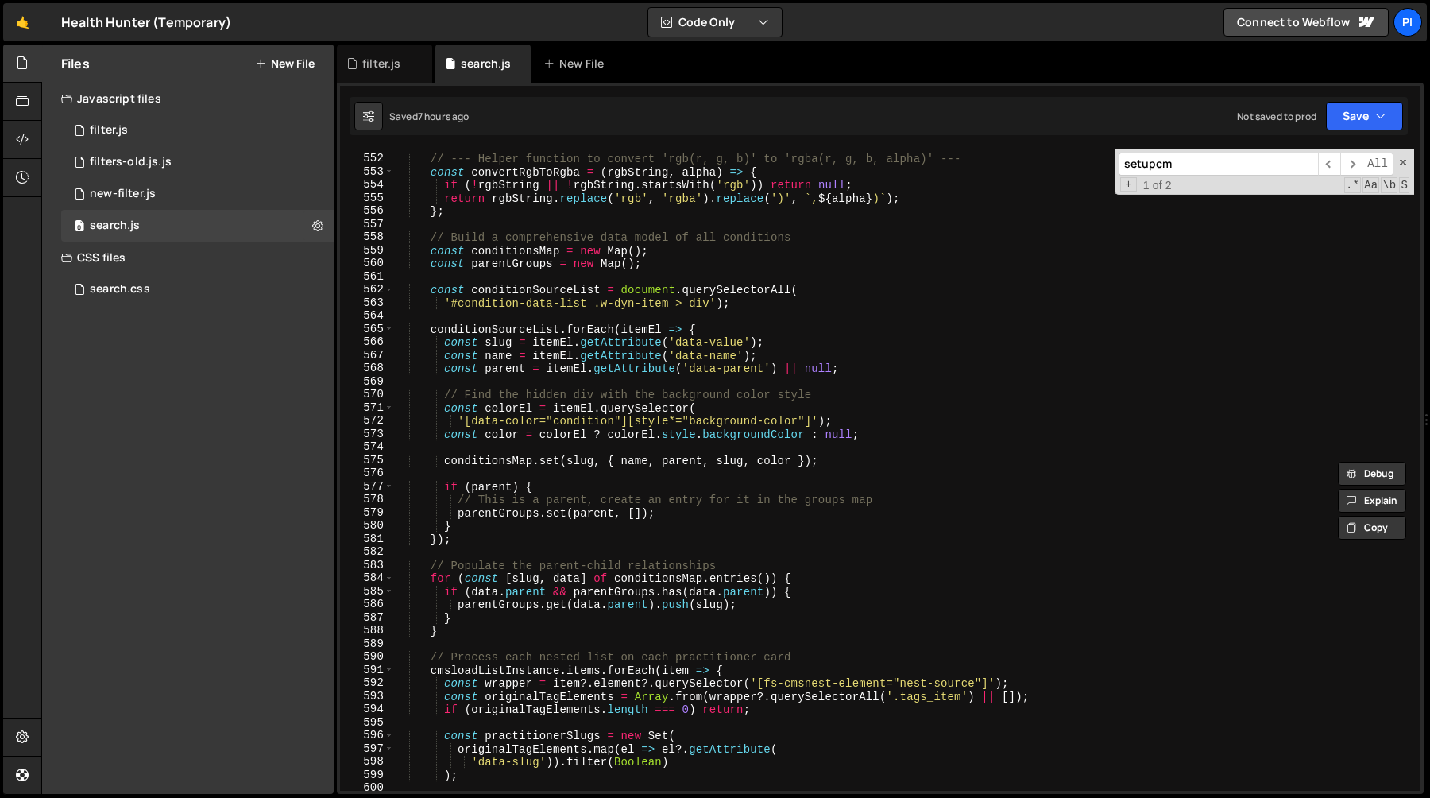
click at [1154, 168] on input "setupcm" at bounding box center [1218, 164] width 199 height 23
click at [1157, 168] on input "setupcm" at bounding box center [1218, 164] width 199 height 23
click at [1152, 164] on input "setupcm" at bounding box center [1218, 164] width 199 height 23
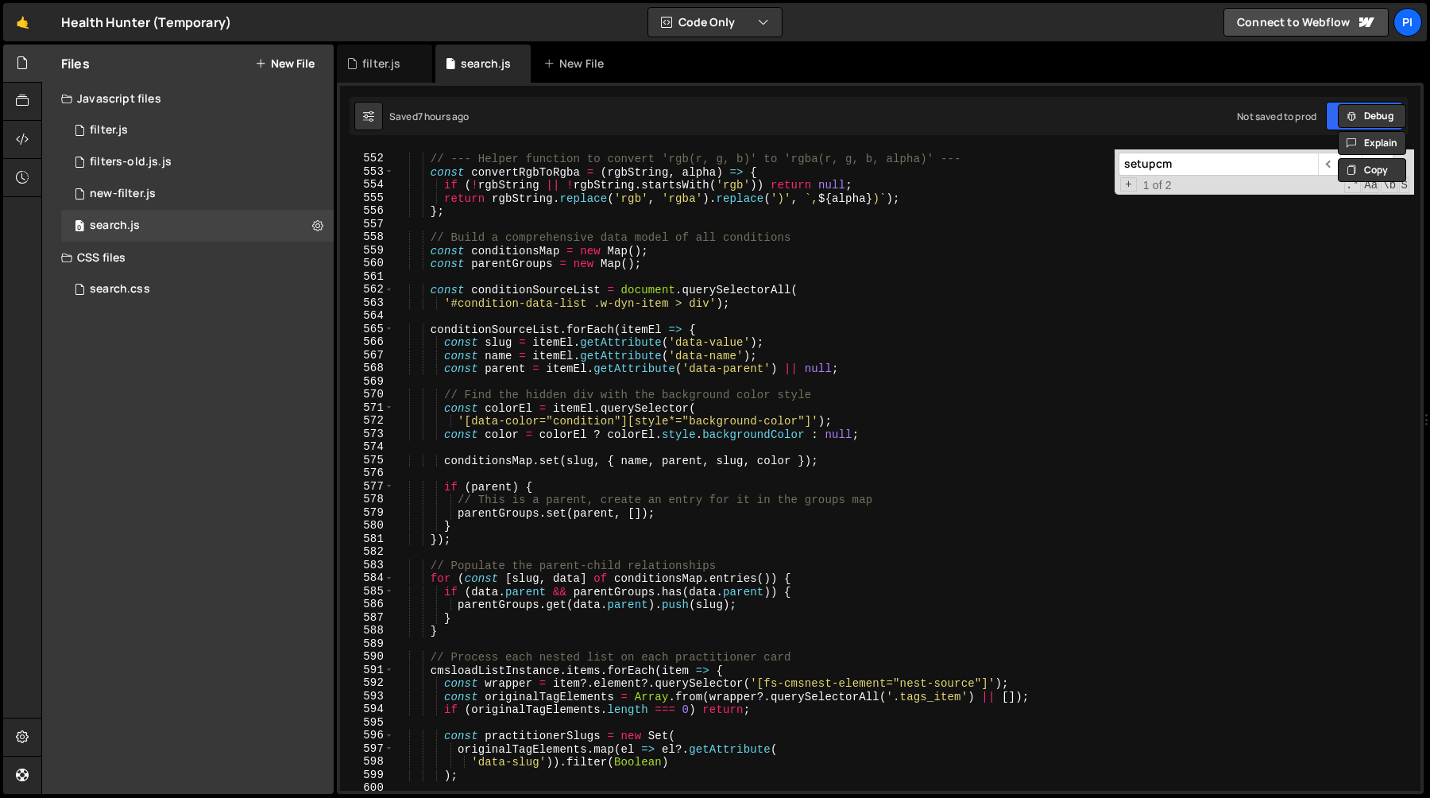
click at [1152, 164] on input "setupcm" at bounding box center [1218, 164] width 199 height 23
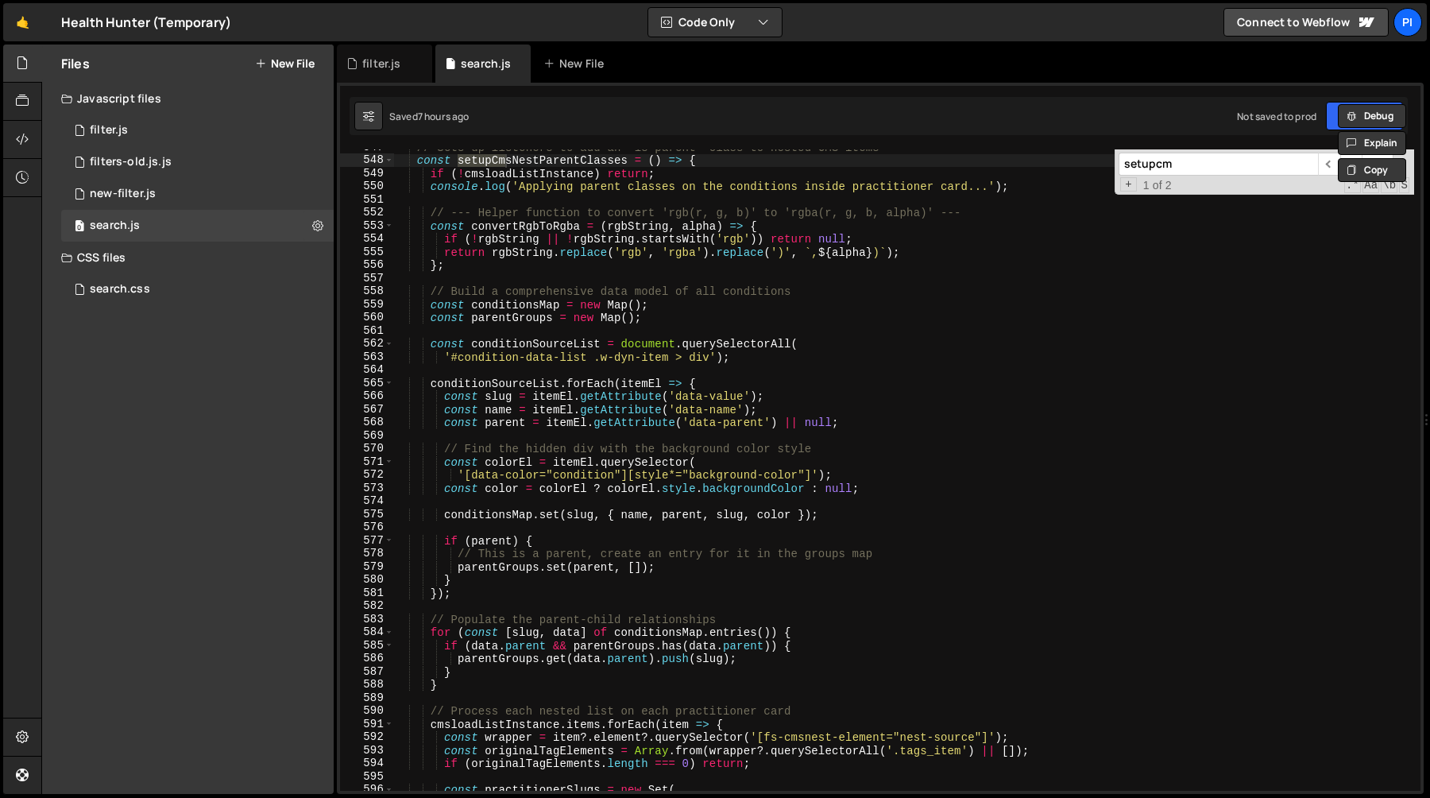
scroll to position [7153, 0]
type textarea "const parent = itemEl.getAttribute('data-parent') || null;"
click at [508, 427] on div "// Sets up listeners to add an 'is-parent' class to nested CMS items const setu…" at bounding box center [903, 474] width 1021 height 667
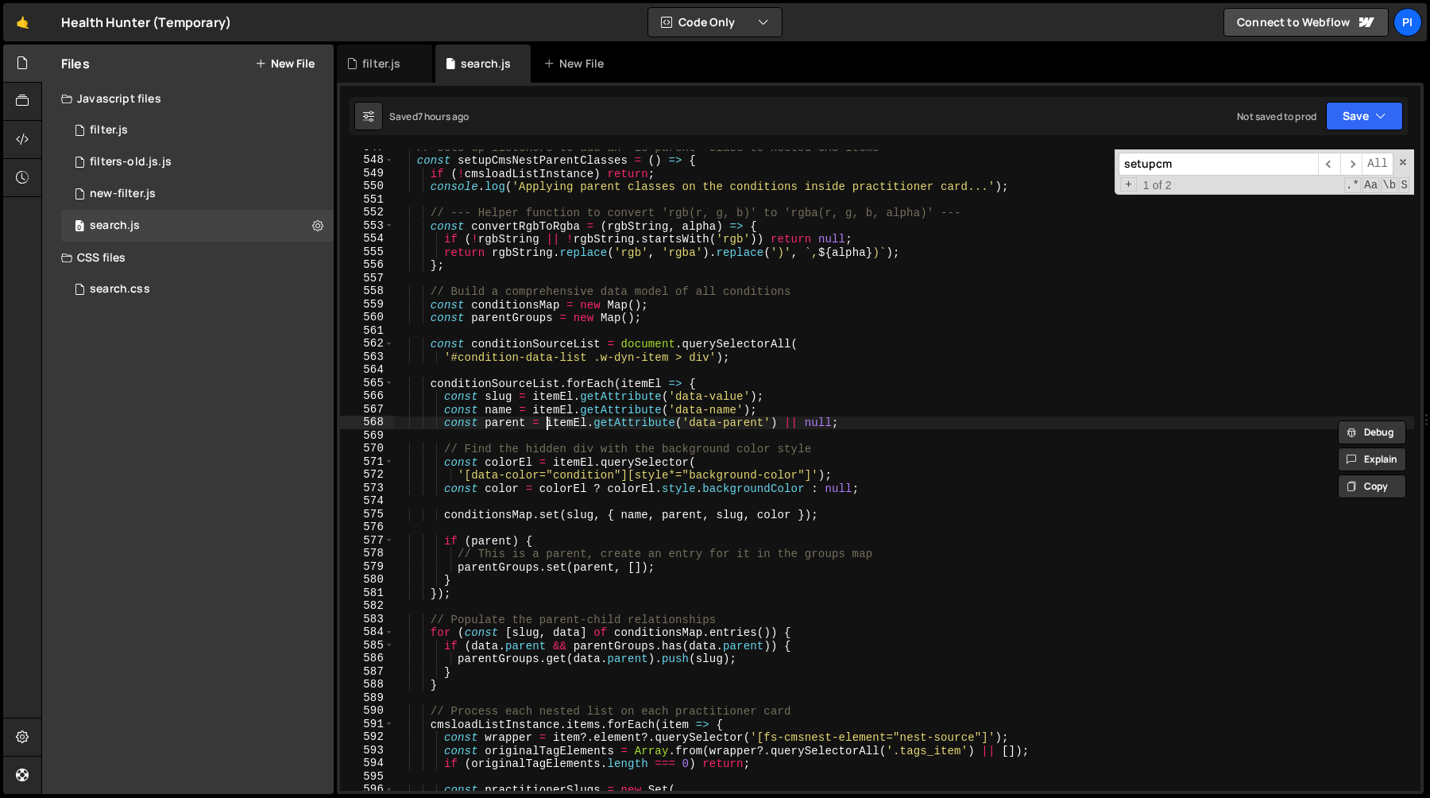
click at [545, 424] on div "// Sets up listeners to add an 'is-parent' class to nested CMS items const setu…" at bounding box center [903, 474] width 1021 height 667
click at [779, 424] on div "// Sets up listeners to add an 'is-parent' class to nested CMS items const setu…" at bounding box center [903, 474] width 1021 height 667
type input "itemEl.getAttribute('data-parent')"
click at [1347, 161] on span "​" at bounding box center [1351, 164] width 22 height 23
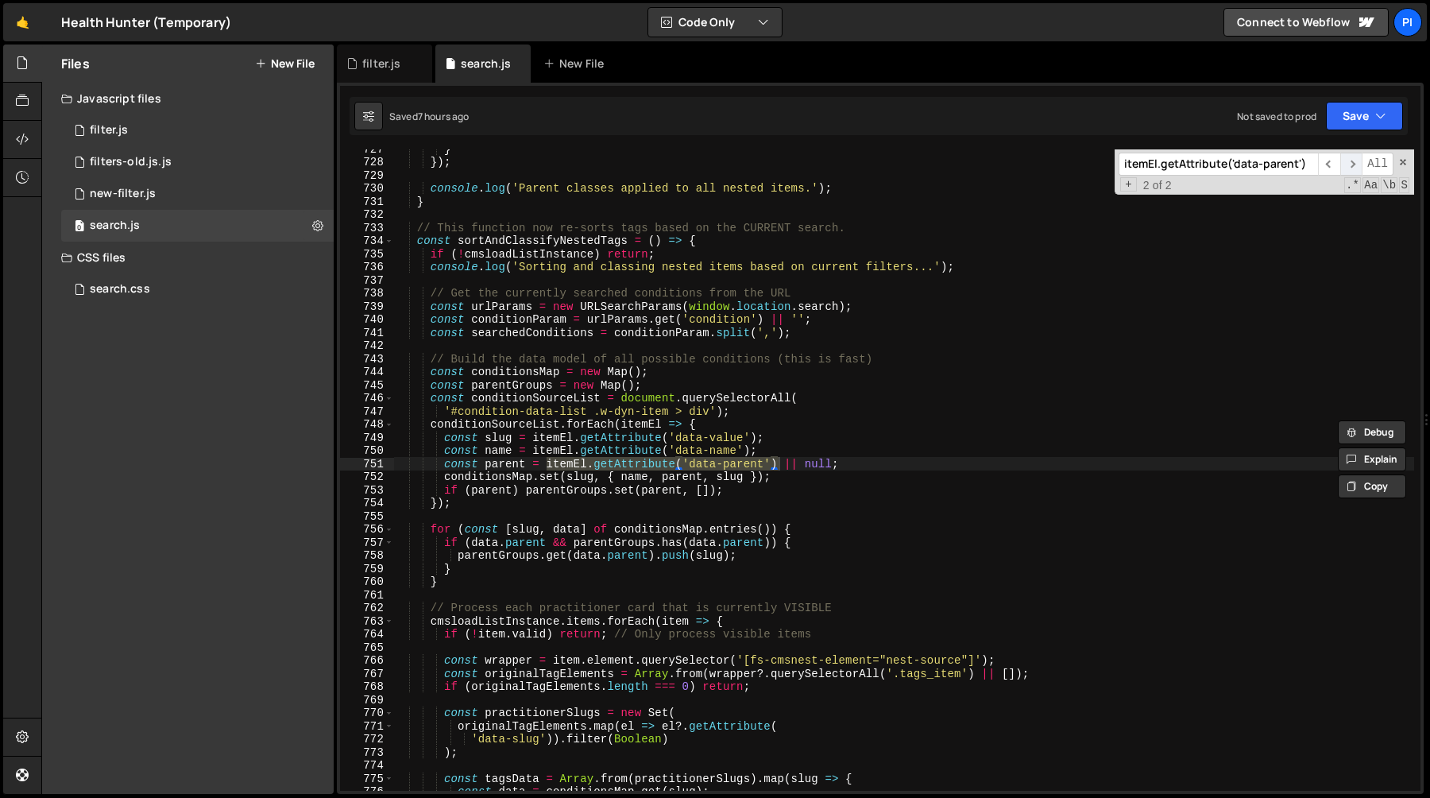
click at [1349, 164] on span "​" at bounding box center [1351, 164] width 22 height 23
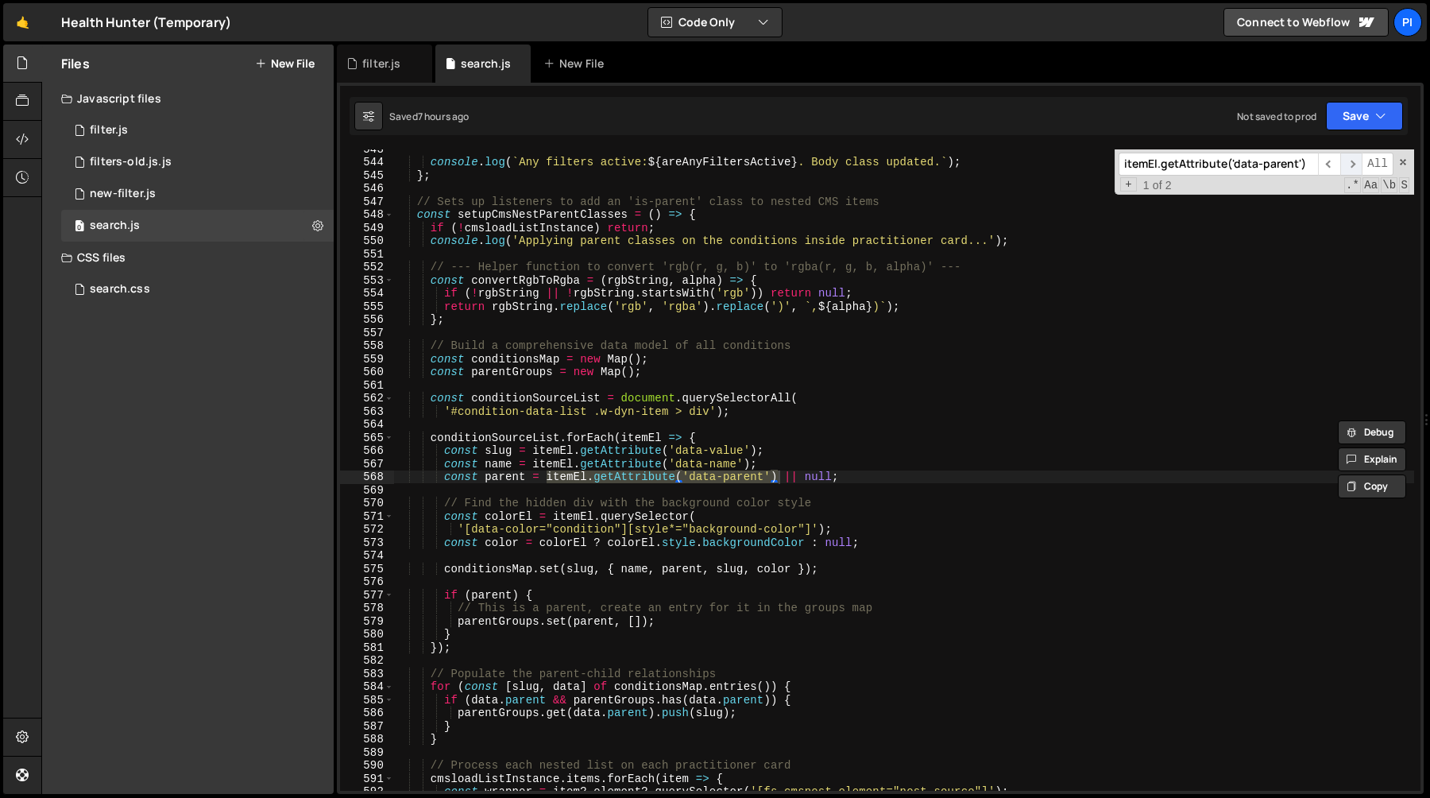
scroll to position [7099, 0]
click at [779, 480] on div "console . log ( ` Any filters active: ${ areAnyFiltersActive } . Body class upd…" at bounding box center [903, 469] width 1021 height 641
paste textarea "itemEl.getAttribute('data-parent')"
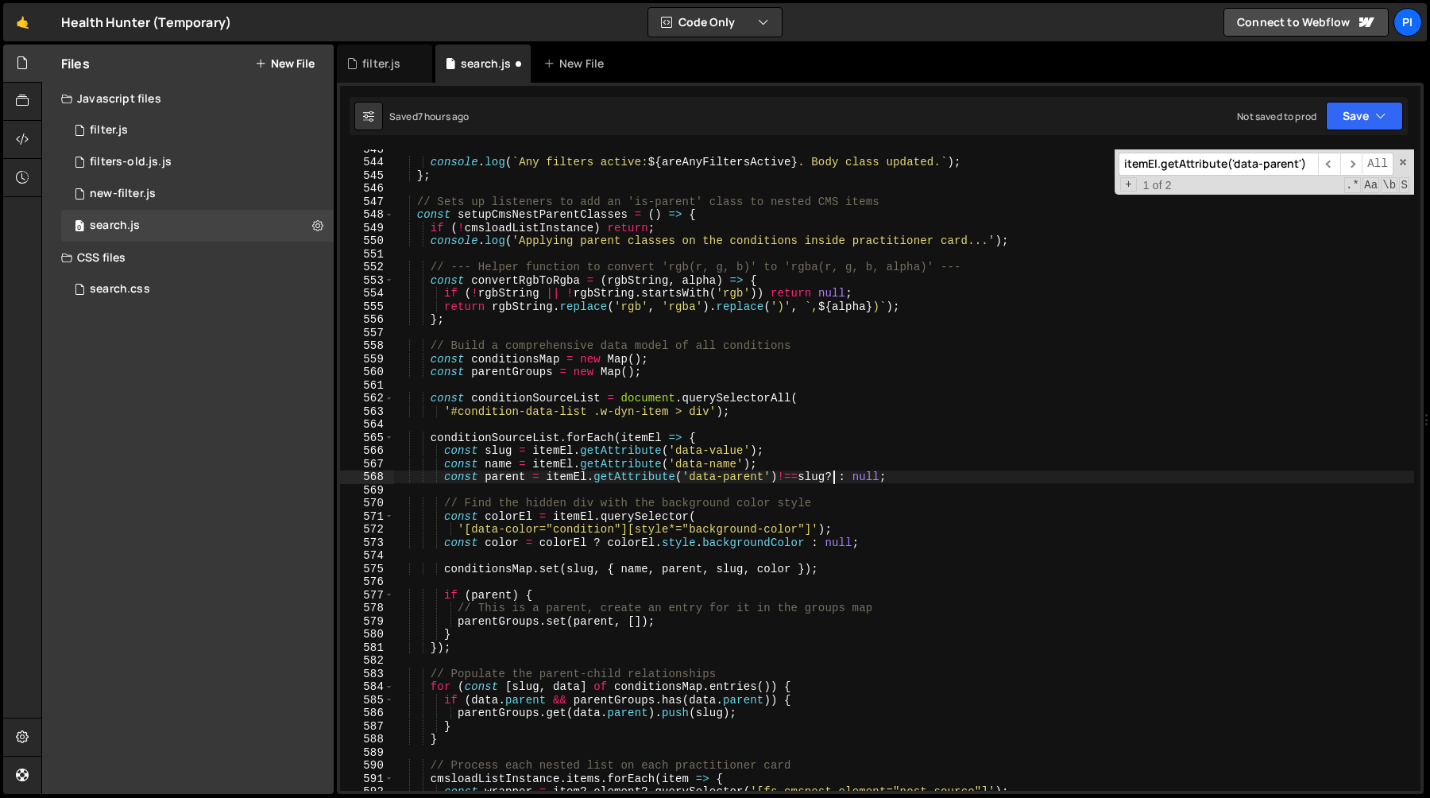
click at [547, 477] on div "console . log ( ` Any filters active: ${ areAnyFiltersActive } . Body class upd…" at bounding box center [903, 475] width 1021 height 667
click at [778, 481] on div "console . log ( ` Any filters active: ${ areAnyFiltersActive } . Body class upd…" at bounding box center [903, 475] width 1021 height 667
click at [827, 479] on div "console . log ( ` Any filters active: ${ areAnyFiltersActive } . Body class upd…" at bounding box center [903, 475] width 1021 height 667
click at [840, 479] on div "console . log ( ` Any filters active: ${ areAnyFiltersActive } . Body class upd…" at bounding box center [903, 475] width 1021 height 667
paste textarea "itemEl.getAttribute('data-parent')"
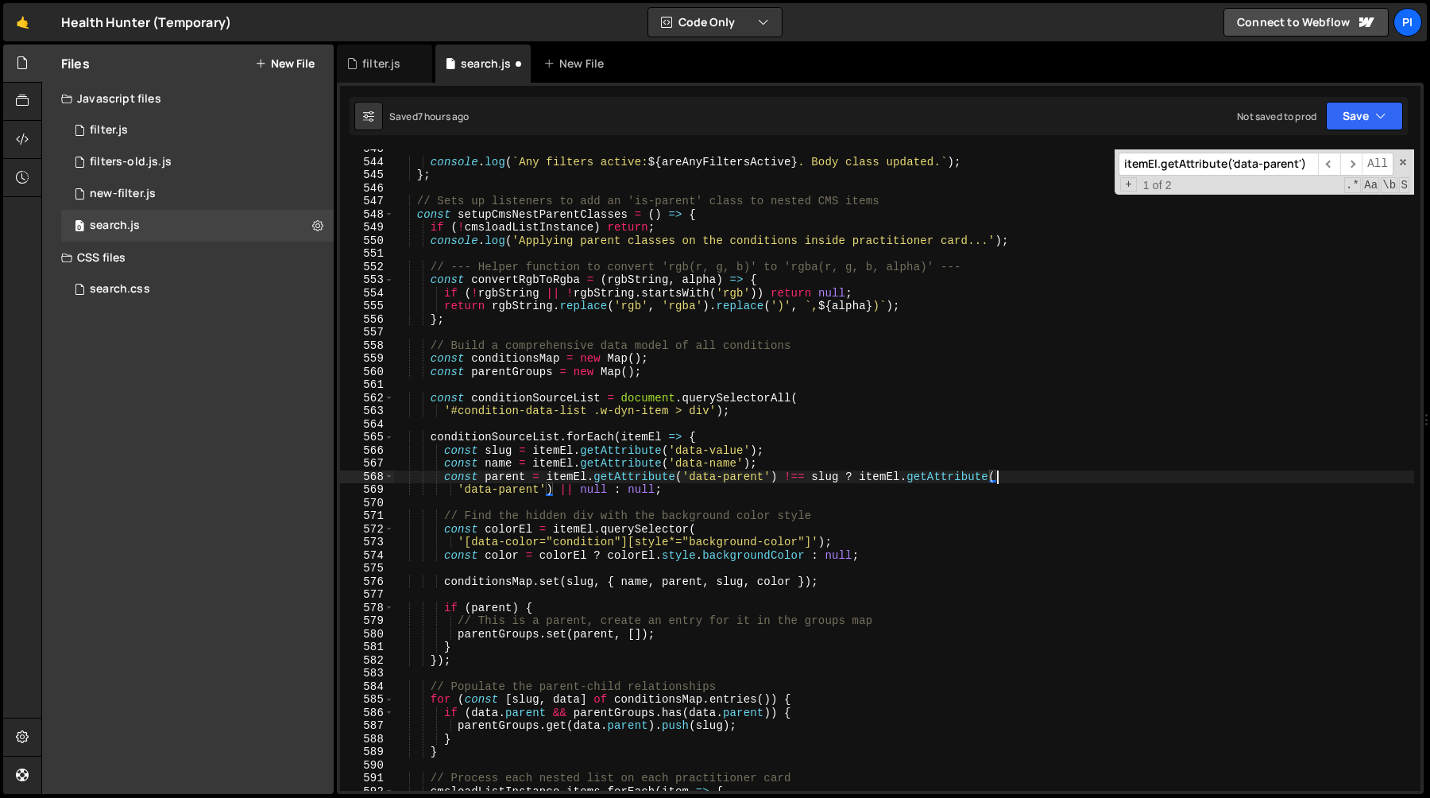
scroll to position [0, 41]
click at [447, 480] on div "console . log ( ` Any filters active: ${ areAnyFiltersActive } . Body class upd…" at bounding box center [903, 475] width 1021 height 667
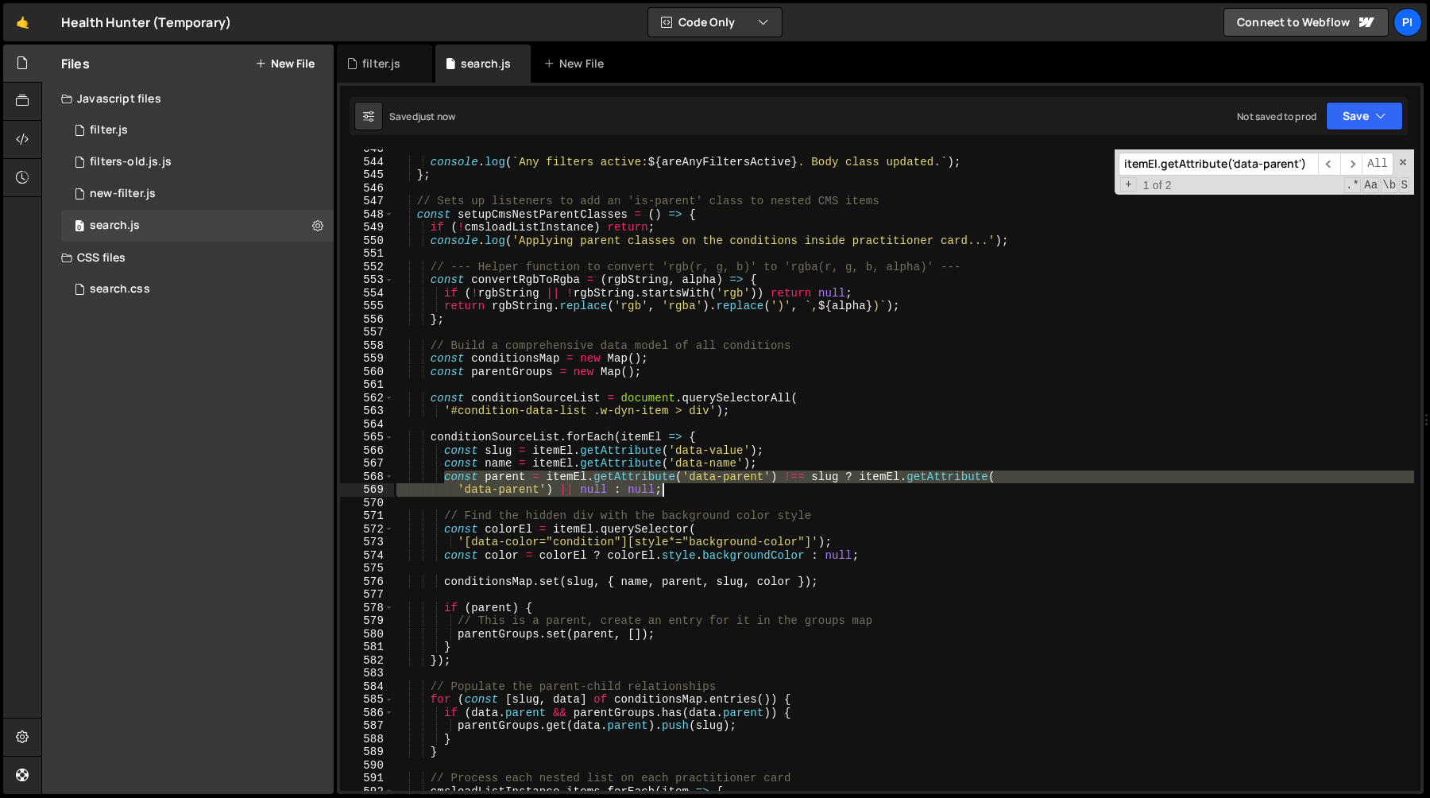
click at [695, 492] on div "console . log ( ` Any filters active: ${ areAnyFiltersActive } . Body class upd…" at bounding box center [903, 475] width 1021 height 667
click at [795, 476] on div "console . log ( ` Any filters active: ${ areAnyFiltersActive } . Body class upd…" at bounding box center [903, 469] width 1021 height 641
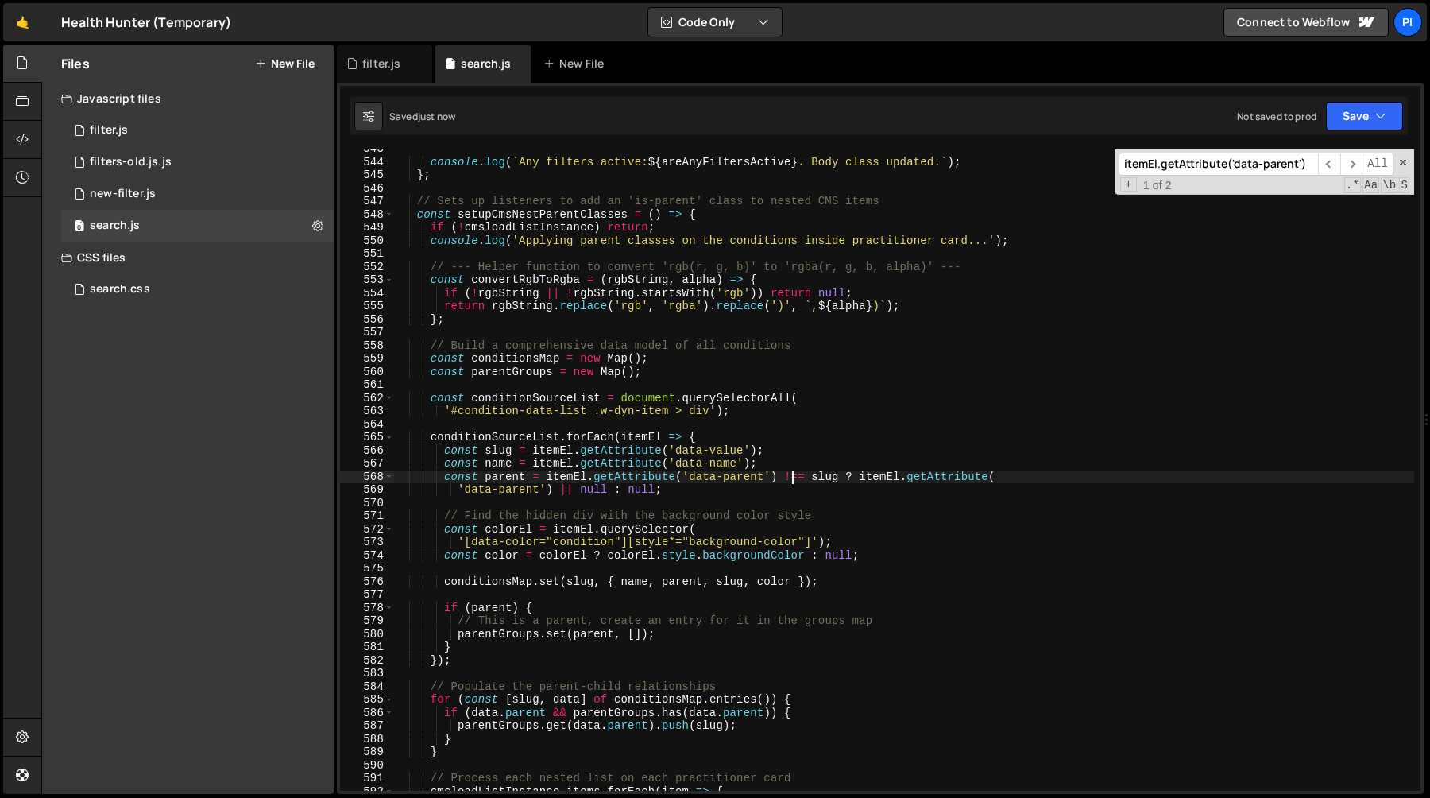
click at [853, 476] on div "console . log ( ` Any filters active: ${ areAnyFiltersActive } . Body class upd…" at bounding box center [903, 475] width 1021 height 667
click at [876, 483] on div "console . log ( ` Any filters active: ${ areAnyFiltersActive } . Body class upd…" at bounding box center [903, 475] width 1021 height 667
click at [597, 486] on div "console . log ( ` Any filters active: ${ areAnyFiltersActive } . Body class upd…" at bounding box center [903, 475] width 1021 height 667
click at [1353, 162] on span "​" at bounding box center [1351, 164] width 22 height 23
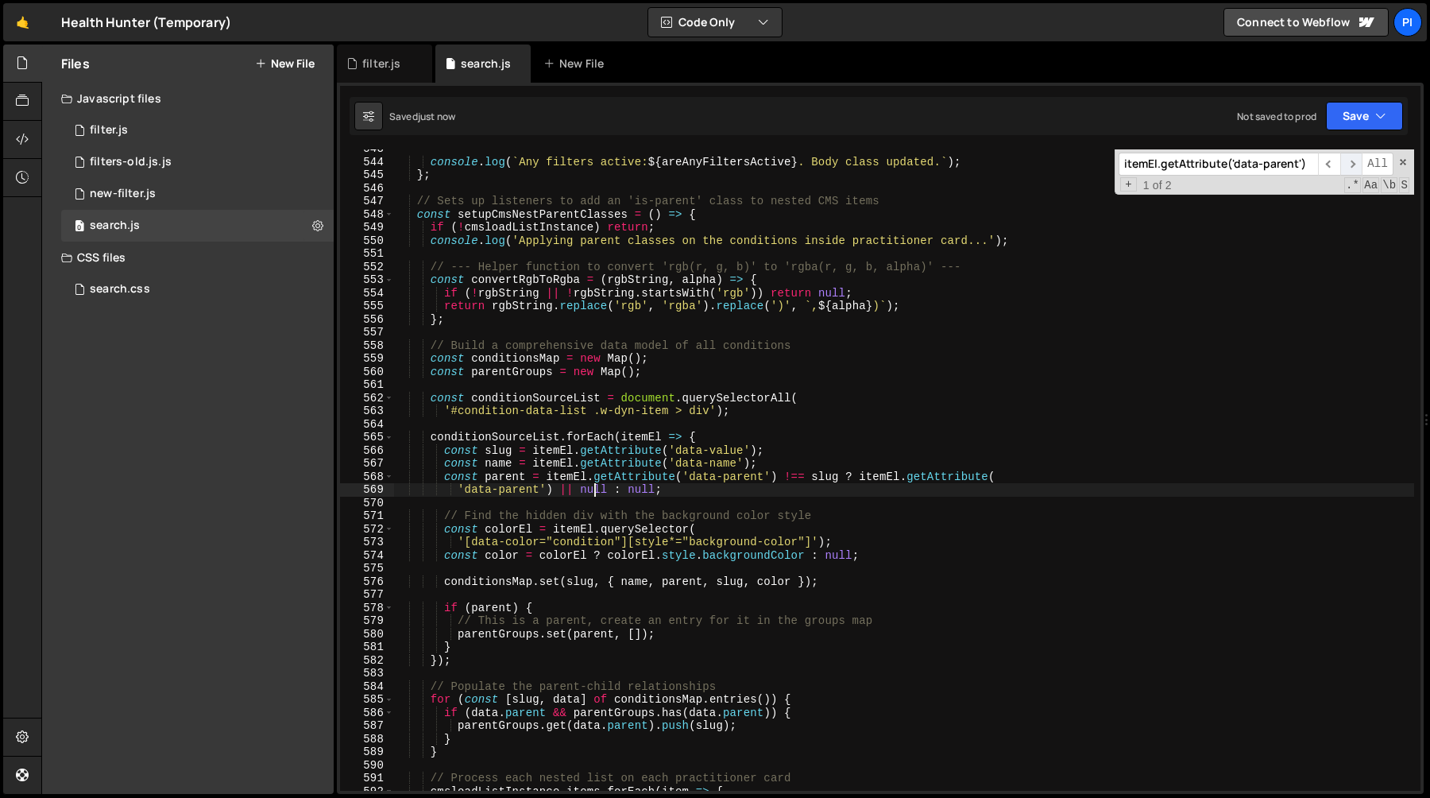
scroll to position [9537, 0]
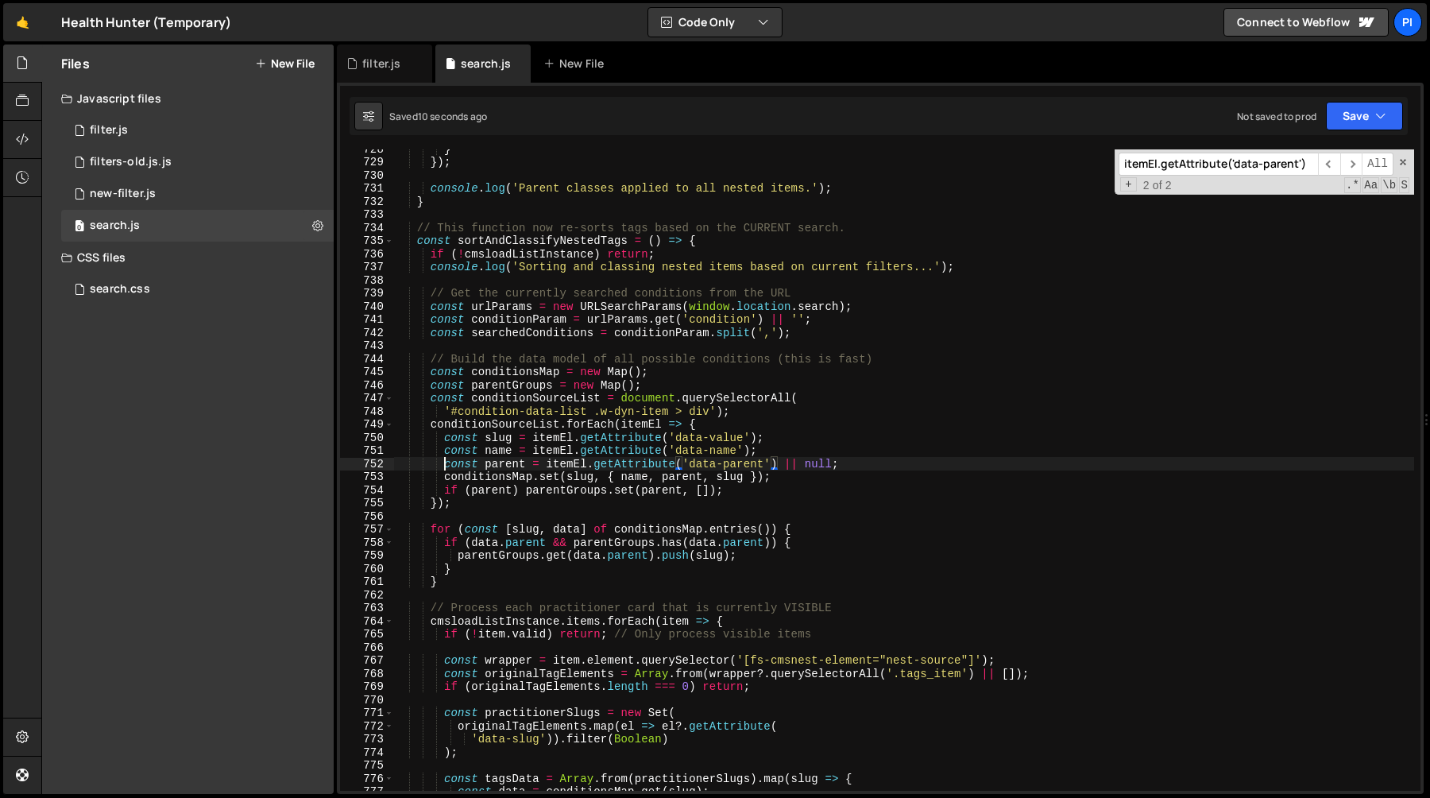
click at [443, 467] on div "} }) ; console . log ( 'Parent classes applied to all nested items.' ) ; } // T…" at bounding box center [903, 475] width 1021 height 667
click at [868, 466] on div "} }) ; console . log ( 'Parent classes applied to all nested items.' ) ; } // T…" at bounding box center [903, 475] width 1021 height 667
paste textarea "'data-parent') || null :"
type textarea "'data-parent') || null : null;"
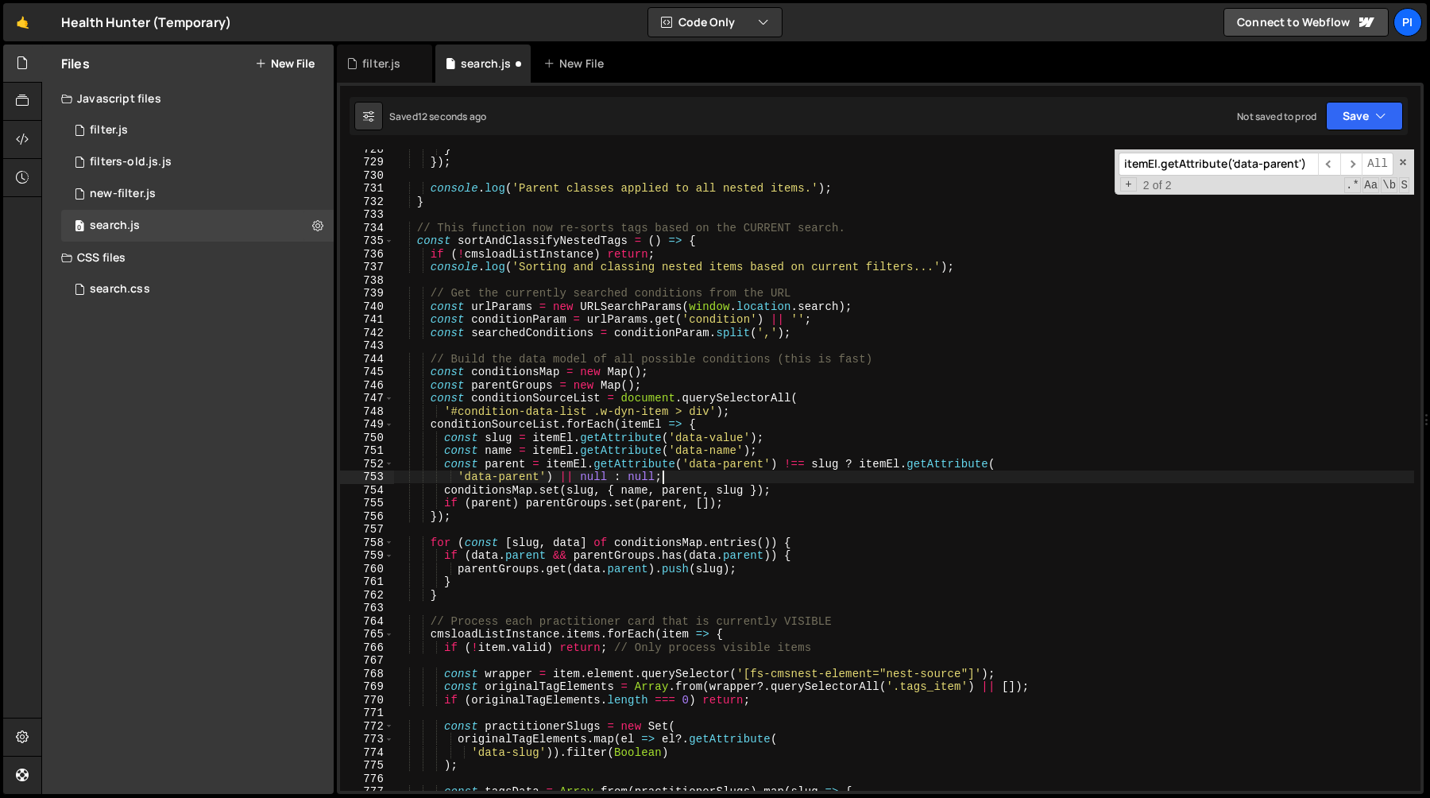
scroll to position [0, 3]
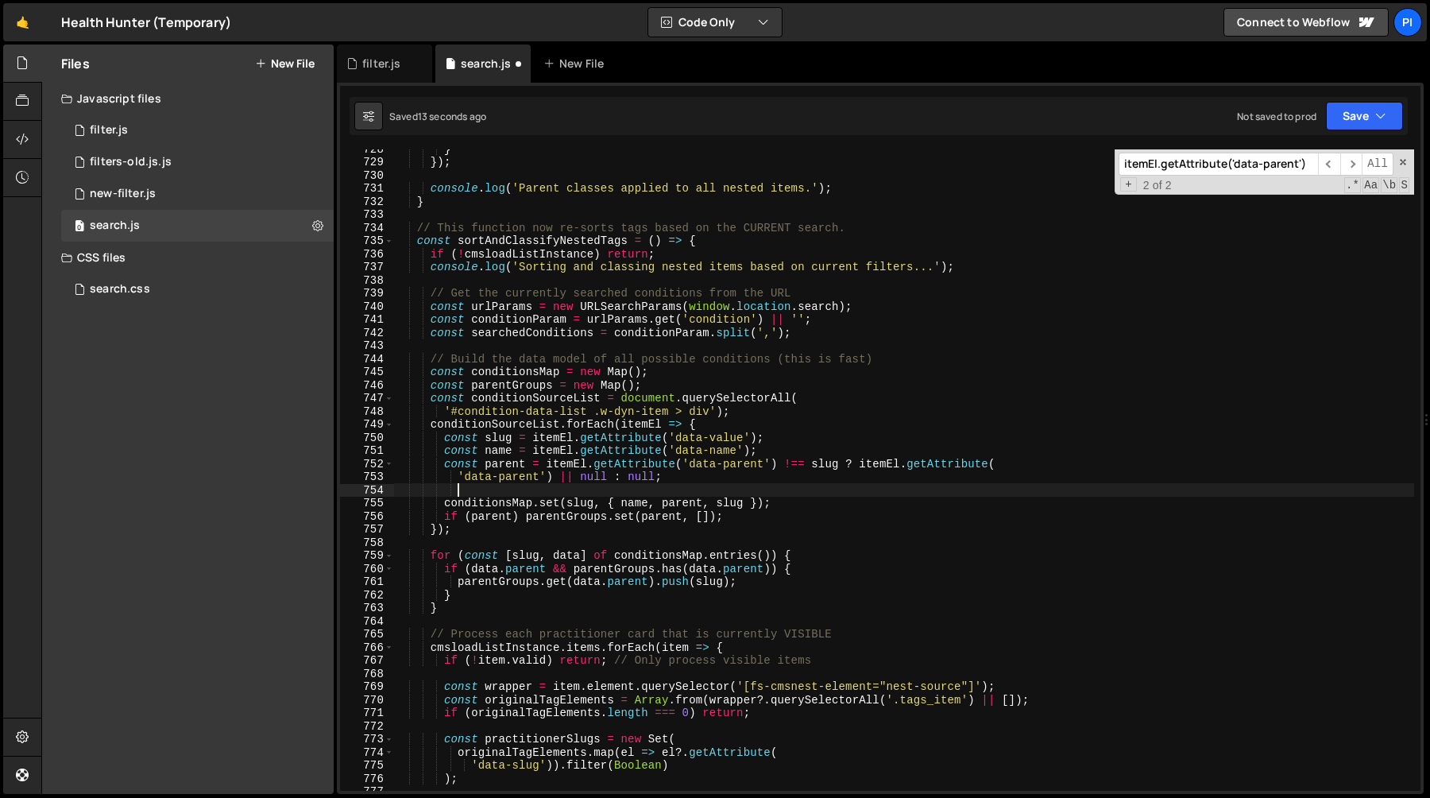
click at [1151, 164] on input "itemEl.getAttribute('data-parent')" at bounding box center [1218, 164] width 199 height 23
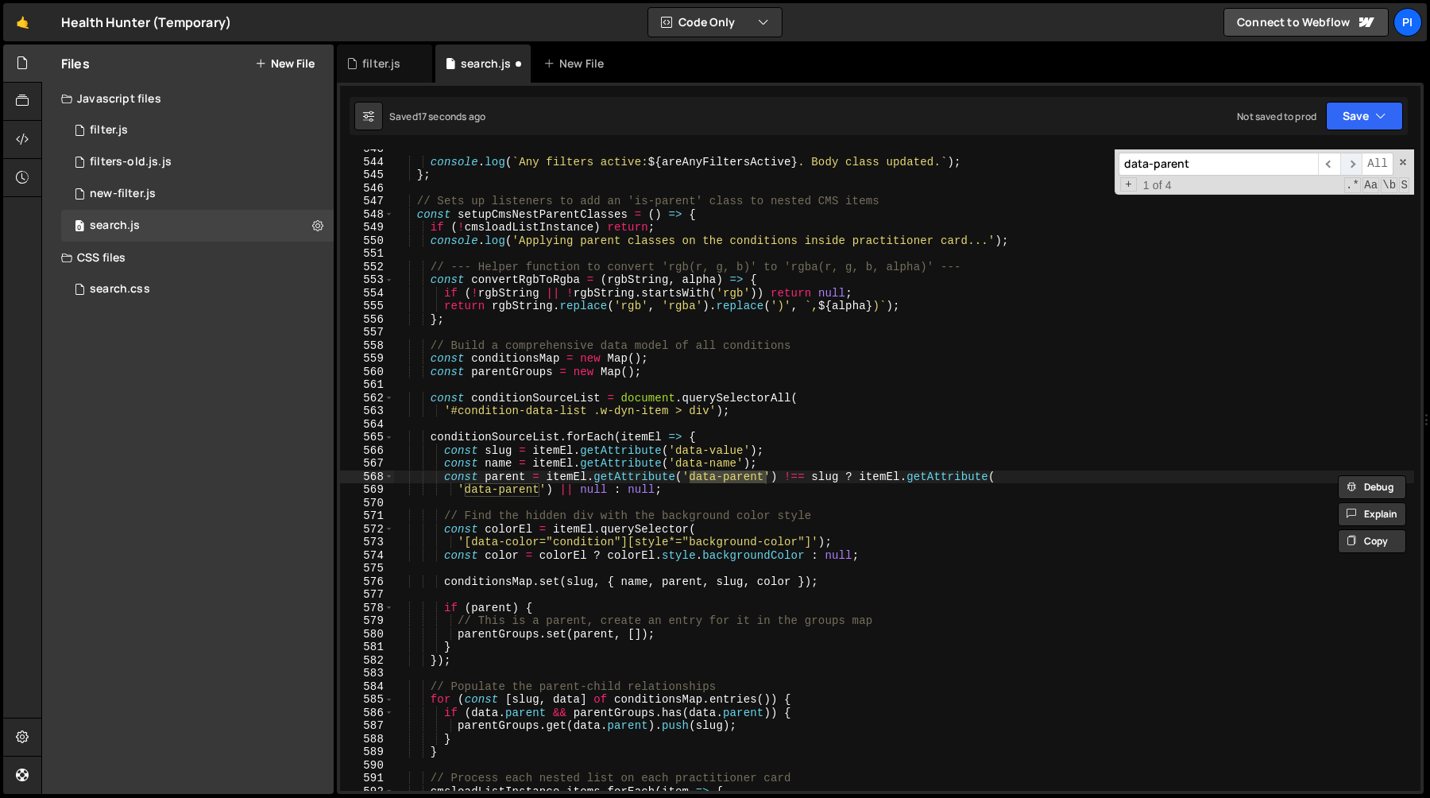
type input "data-parent"
click at [1351, 172] on span "​" at bounding box center [1351, 164] width 22 height 23
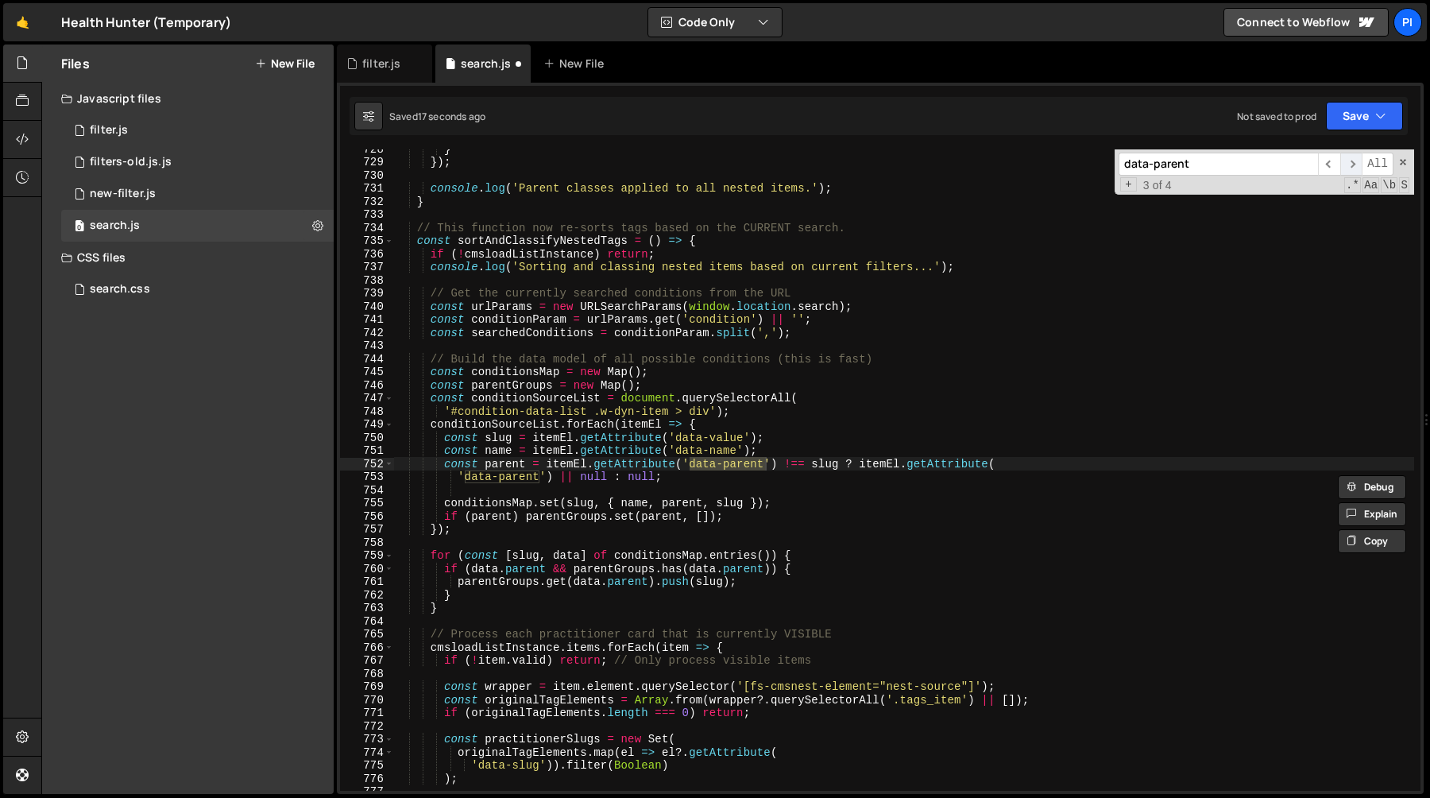
scroll to position [9537, 0]
click at [1351, 172] on span "​" at bounding box center [1351, 164] width 22 height 23
type textarea "const parentGroups = new Map();"
click at [936, 384] on div "} }) ; console . log ( 'Parent classes applied to all nested items.' ) ; } // T…" at bounding box center [903, 475] width 1021 height 667
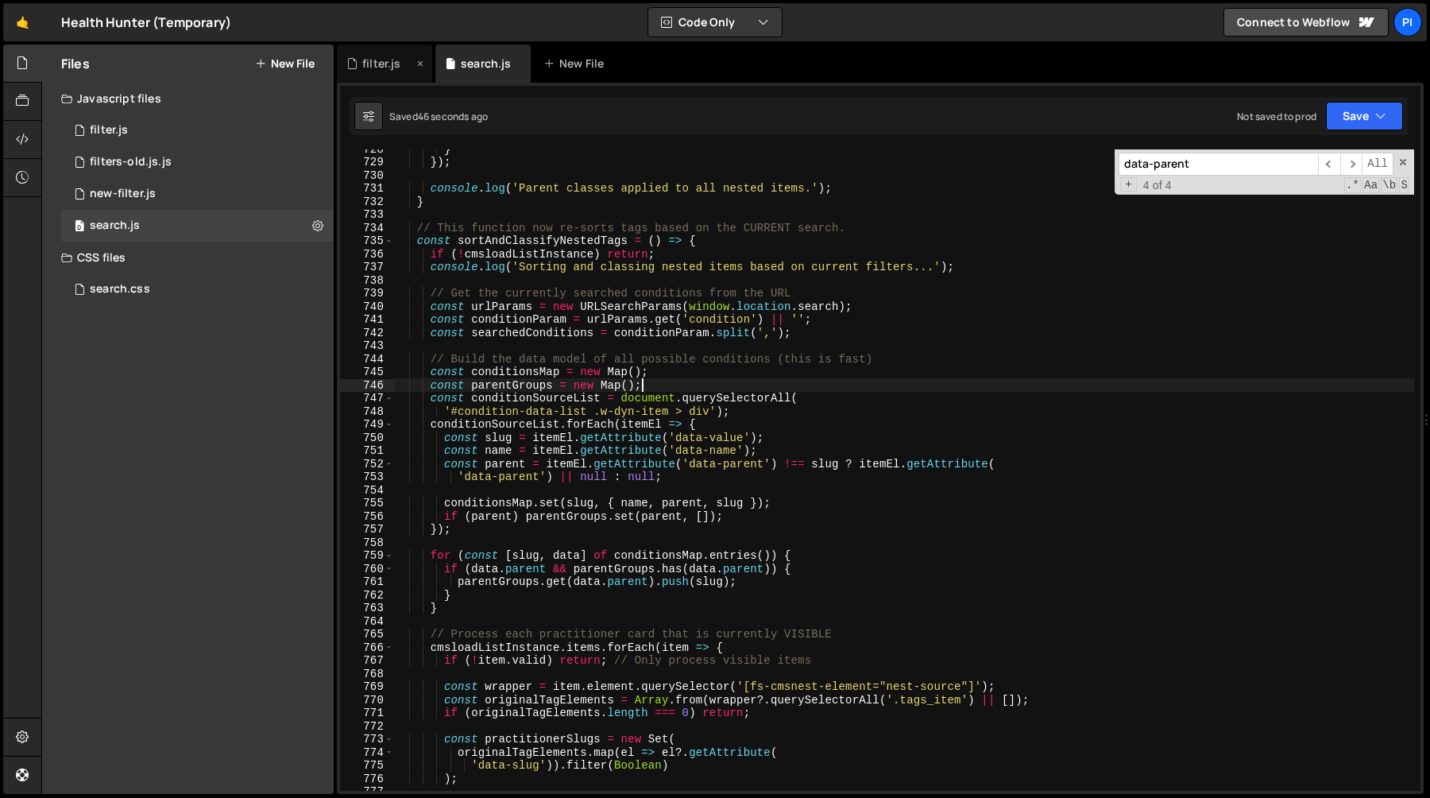
click at [365, 65] on div "filter.js" at bounding box center [381, 64] width 38 height 16
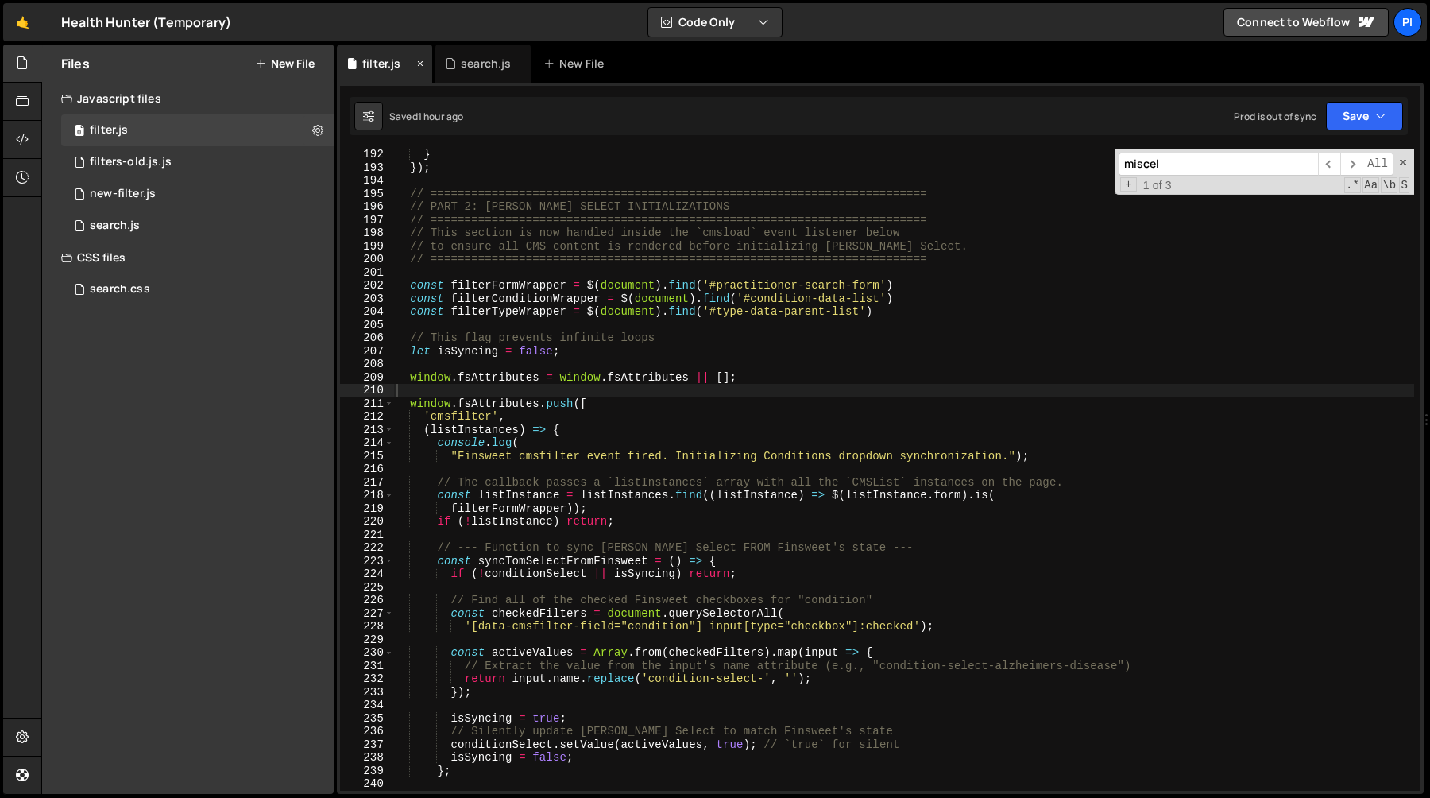
scroll to position [0, 0]
click at [1193, 163] on input "miscel" at bounding box center [1218, 164] width 199 height 23
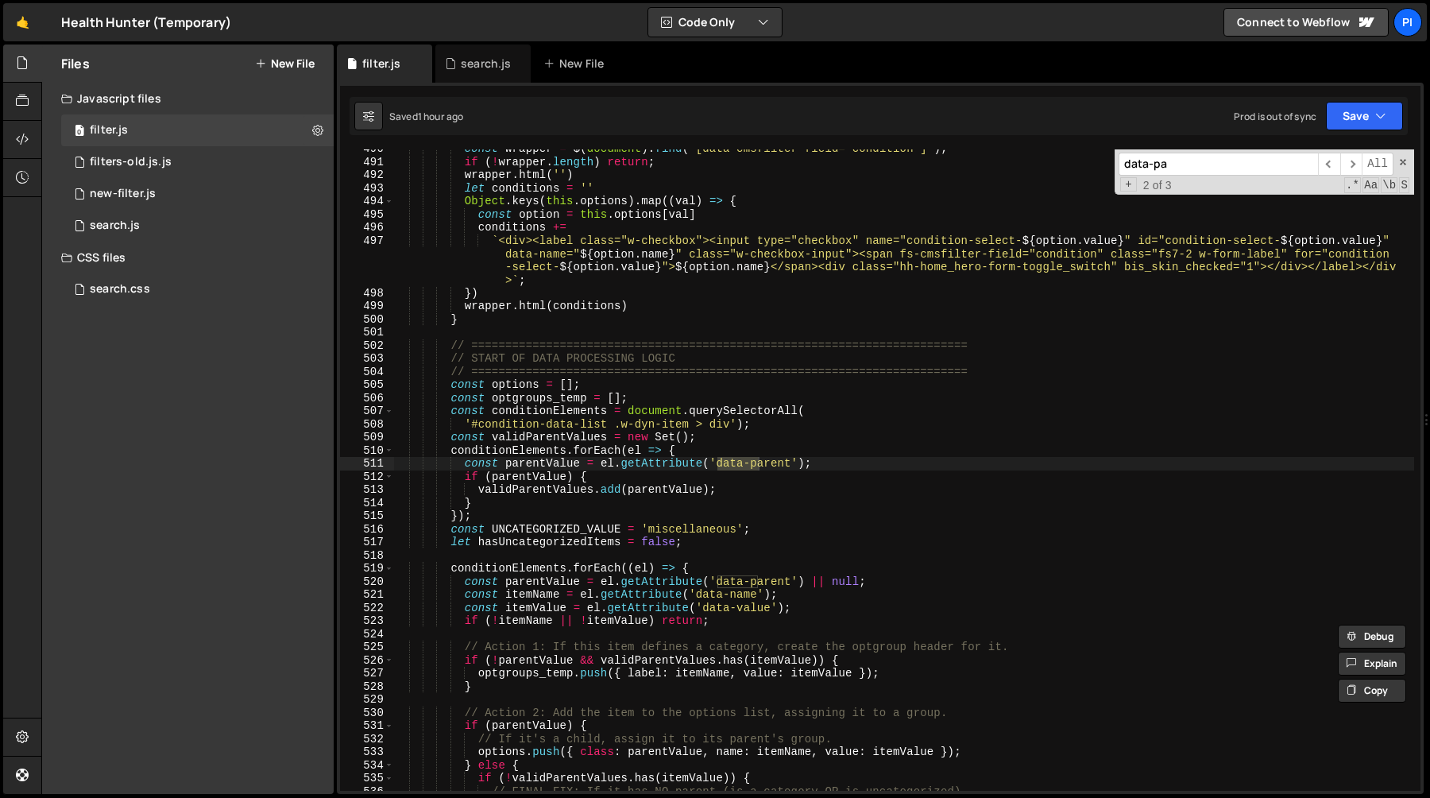
scroll to position [6457, 0]
type input "data-parent"
click at [844, 465] on div "const wrapper = $ ( document ) . find ( '[data-cmsfilter-field="condition"]' ) …" at bounding box center [903, 475] width 1021 height 667
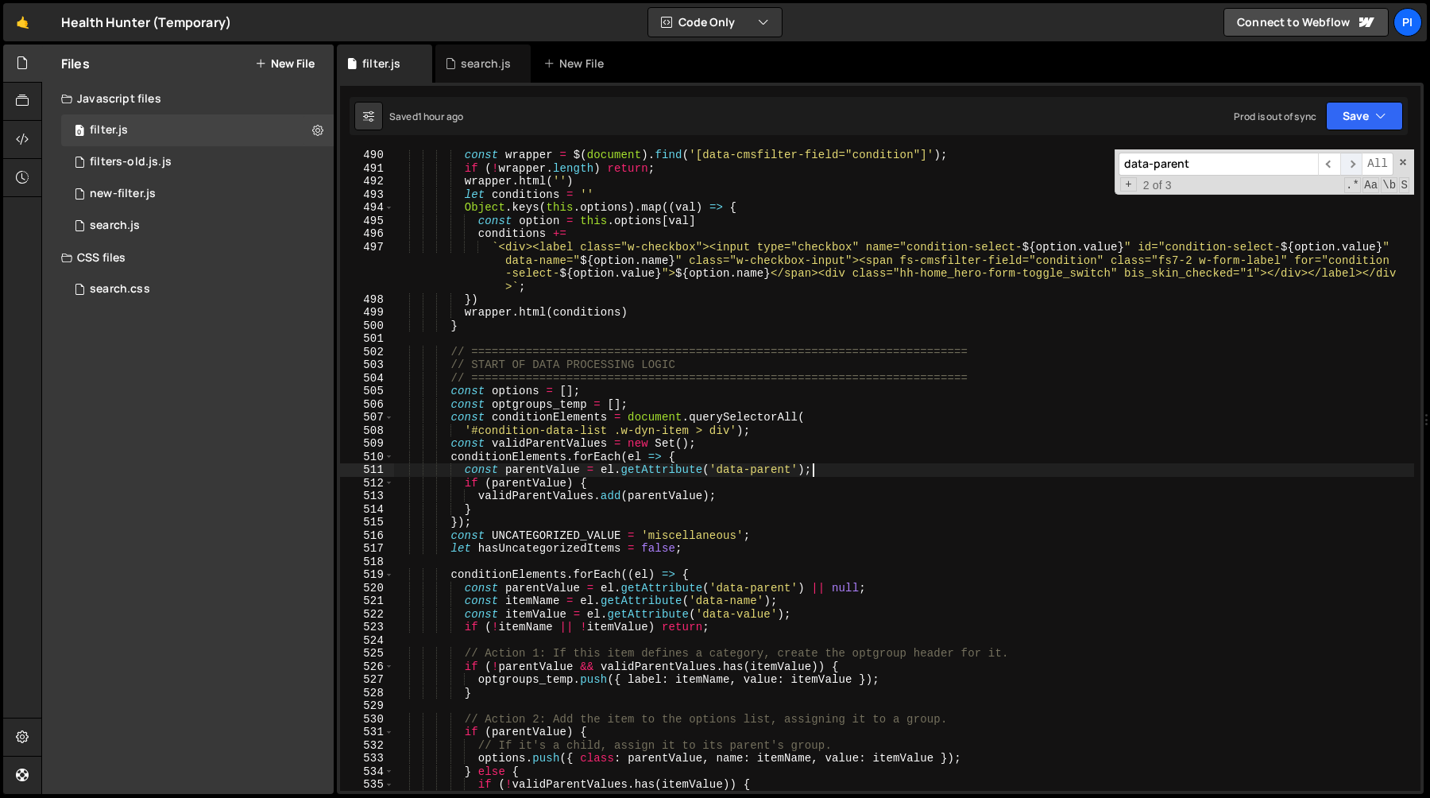
click at [1347, 163] on span "​" at bounding box center [1351, 164] width 22 height 23
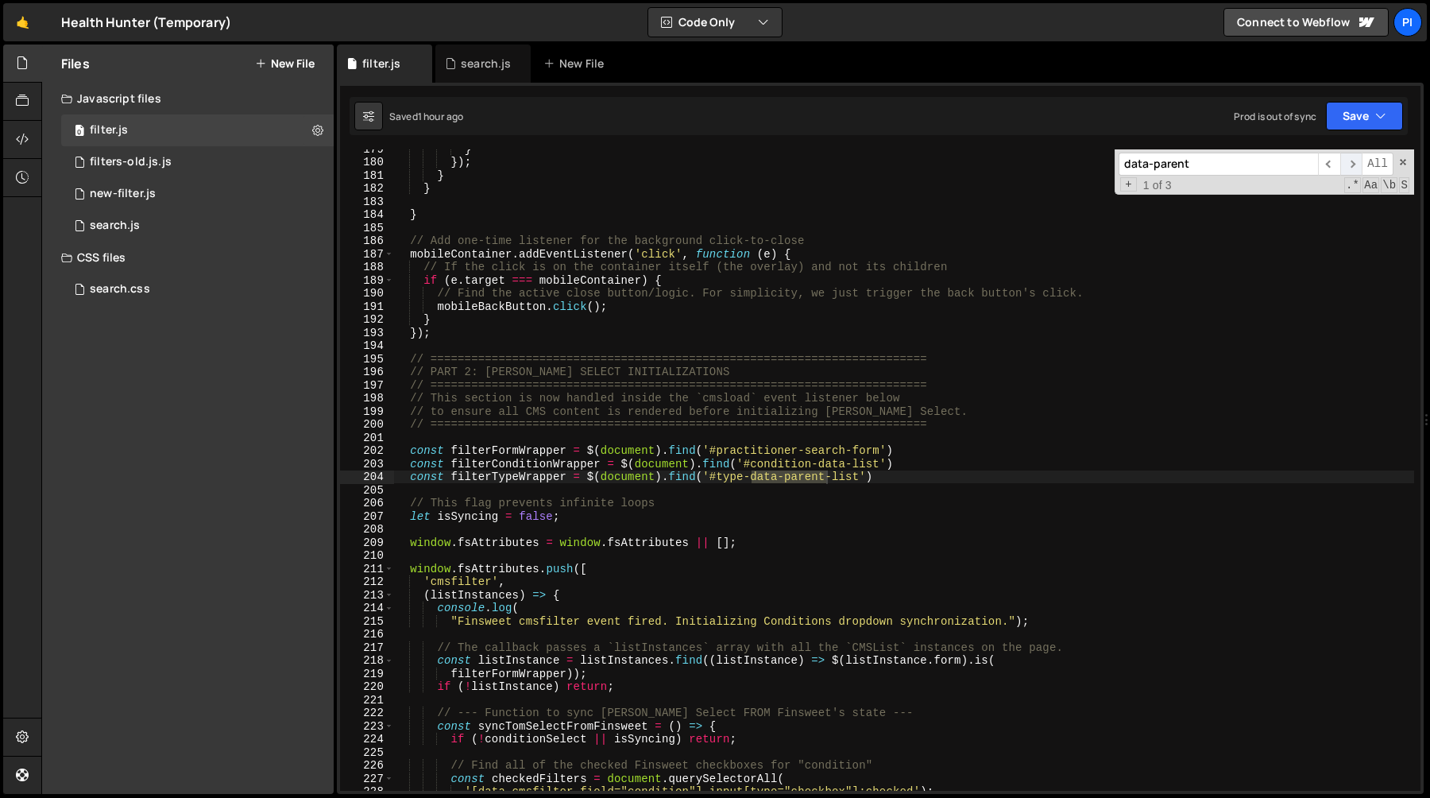
click at [1347, 163] on span "​" at bounding box center [1351, 164] width 22 height 23
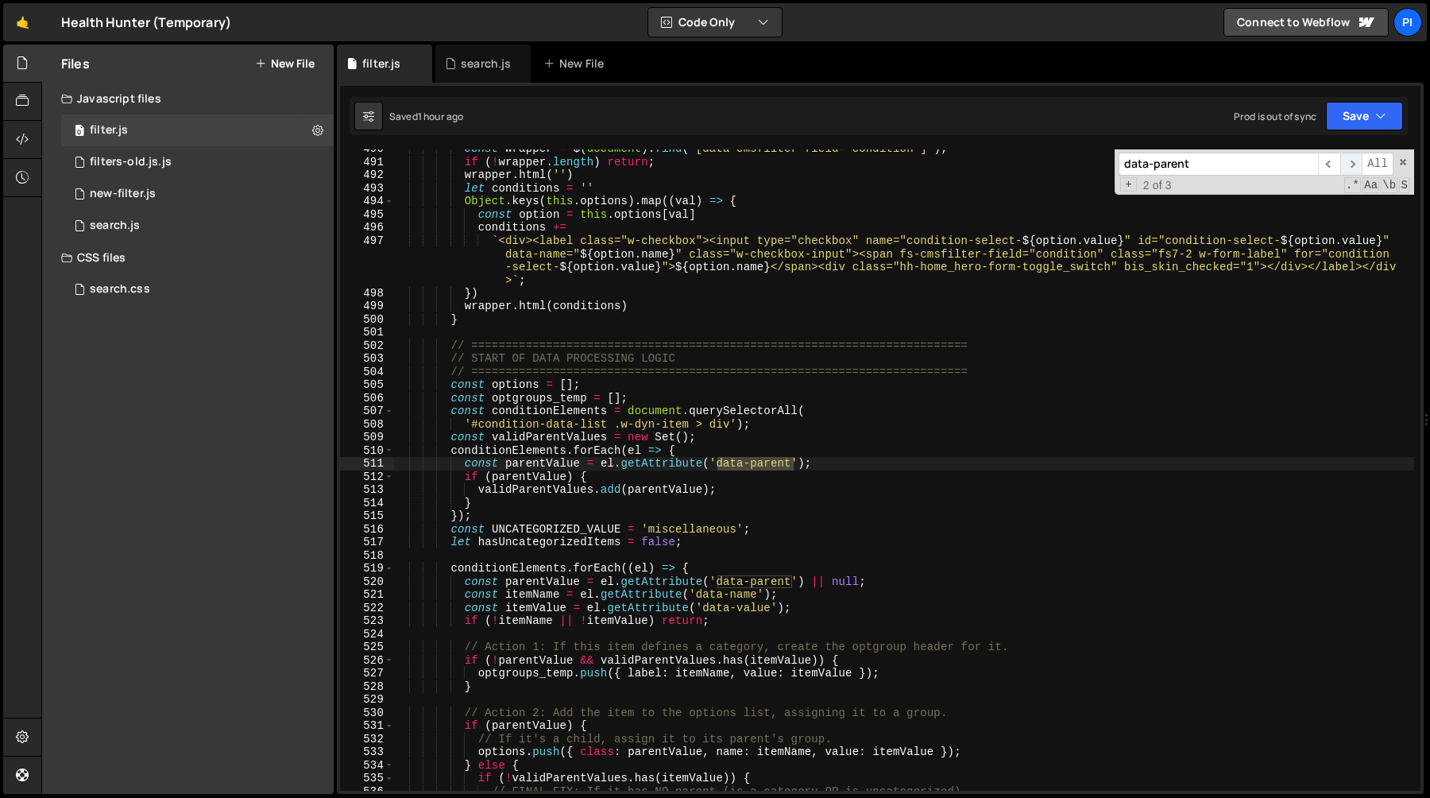
click at [1347, 163] on span "​" at bounding box center [1351, 164] width 22 height 23
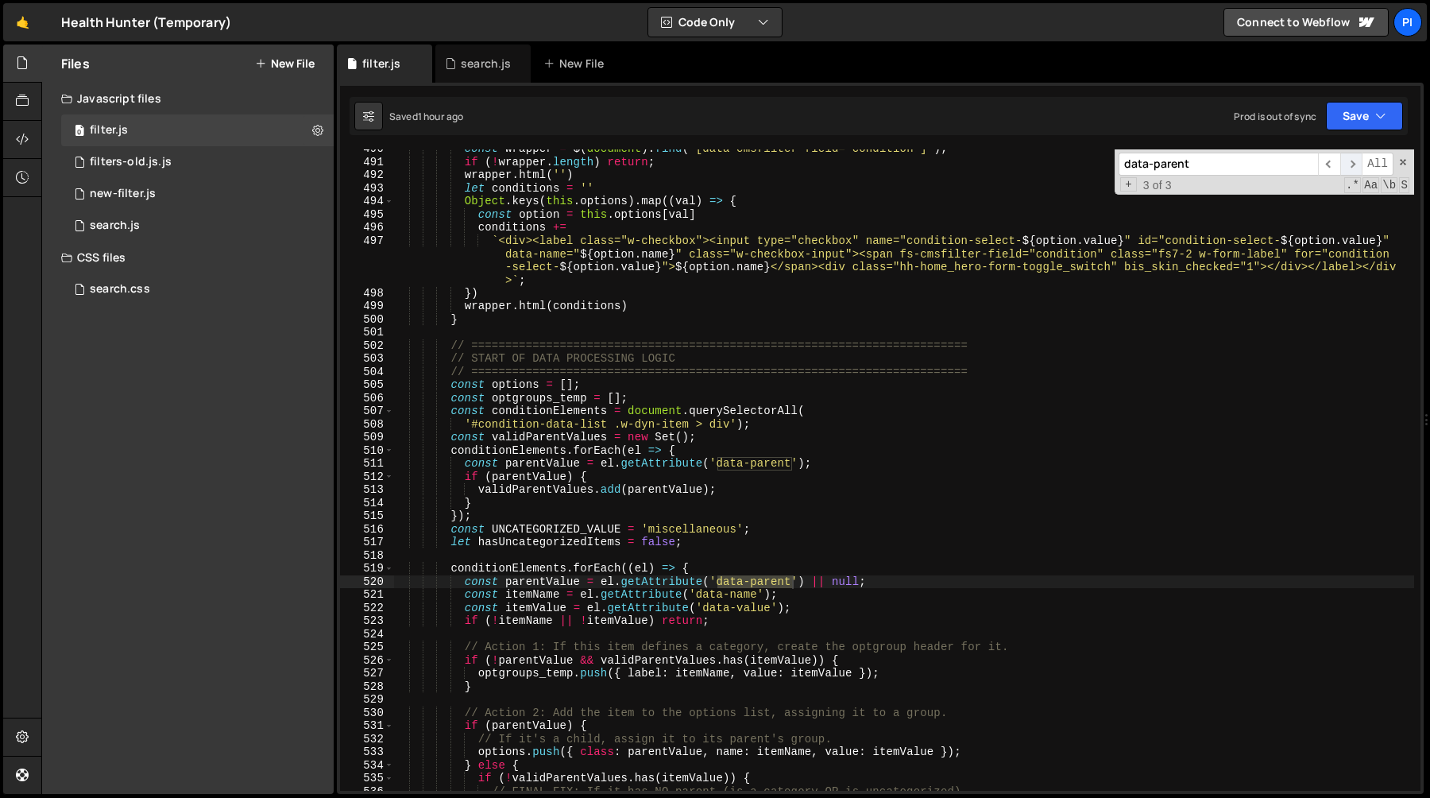
click at [1347, 163] on span "​" at bounding box center [1351, 164] width 22 height 23
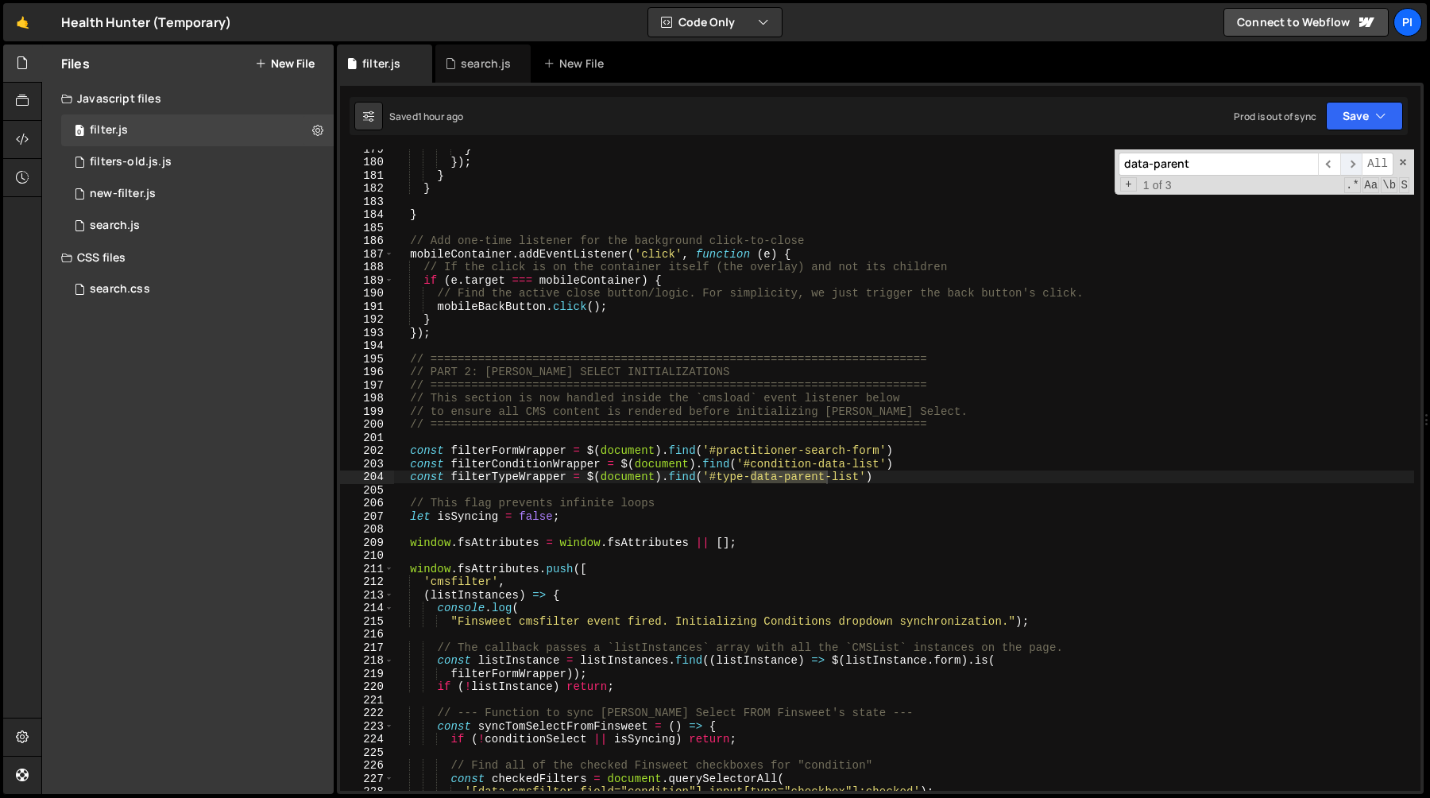
click at [1347, 163] on span "​" at bounding box center [1351, 164] width 22 height 23
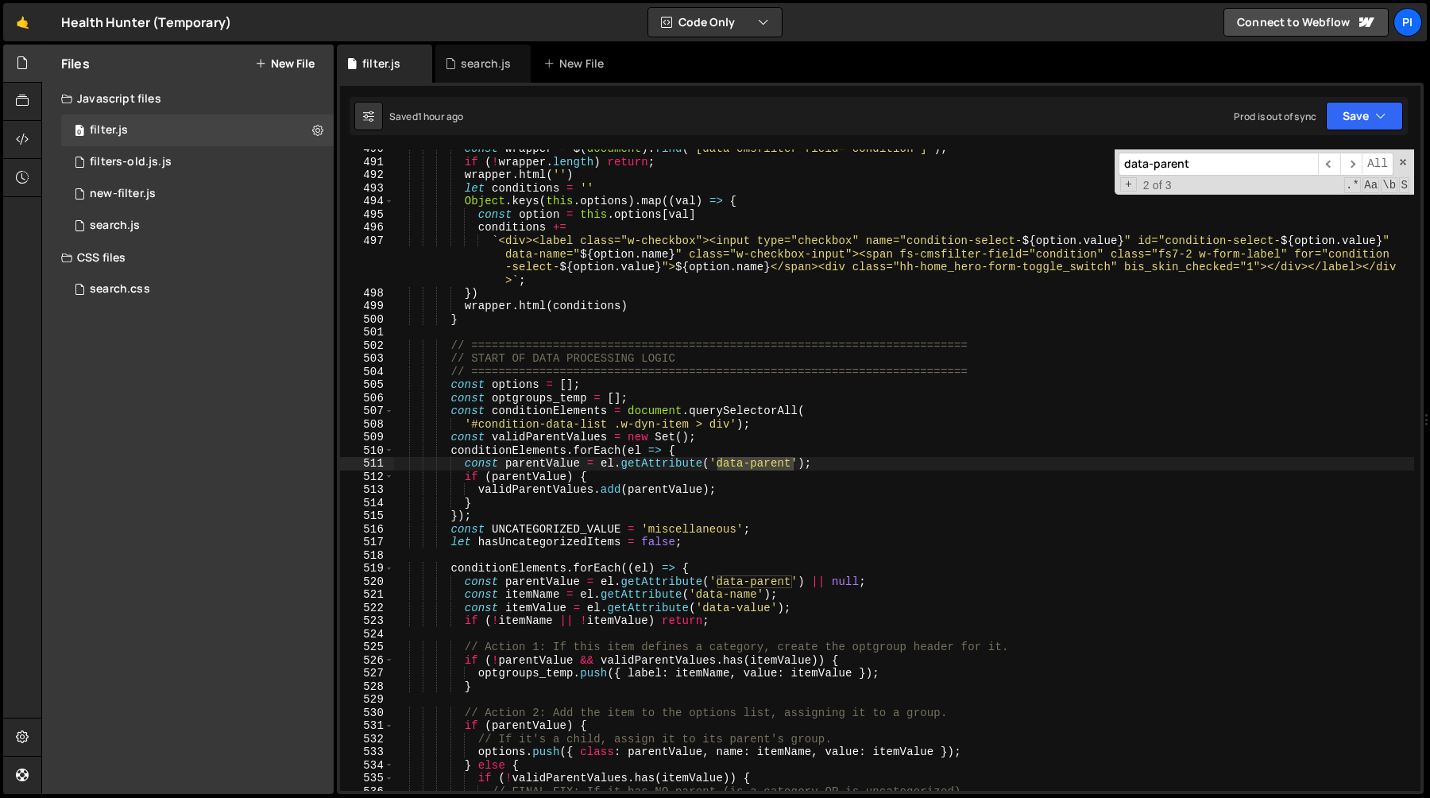
click at [493, 451] on div "const wrapper = $ ( document ) . find ( '[data-cmsfilter-field="condition"]' ) …" at bounding box center [903, 475] width 1021 height 667
click at [668, 462] on div "const wrapper = $ ( document ) . find ( '[data-cmsfilter-field="condition"]' ) …" at bounding box center [903, 475] width 1021 height 667
click at [602, 463] on div "const wrapper = $ ( document ) . find ( '[data-cmsfilter-field="condition"]' ) …" at bounding box center [903, 475] width 1021 height 667
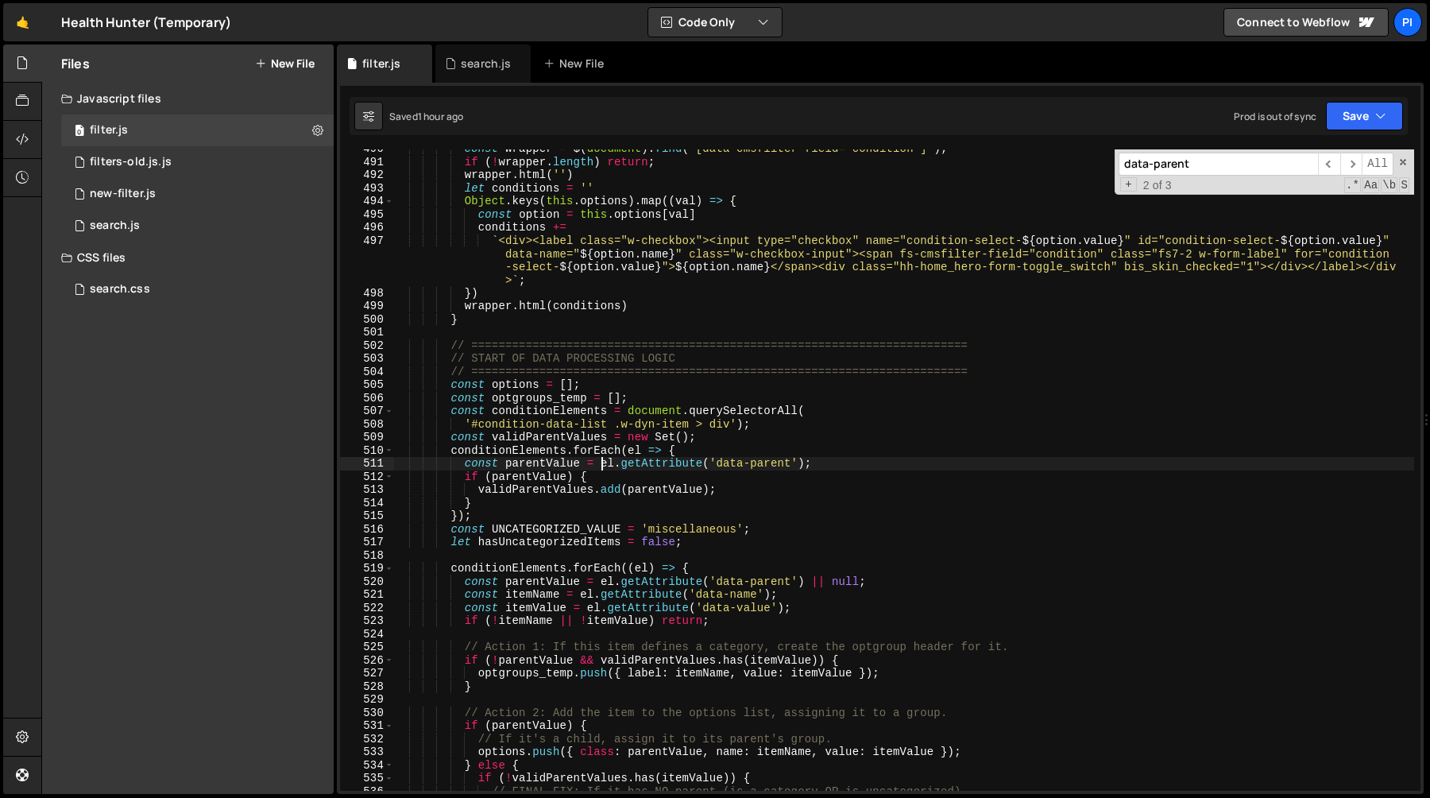
click at [808, 463] on div "const wrapper = $ ( document ) . find ( '[data-cmsfilter-field="condition"]' ) …" at bounding box center [903, 475] width 1021 height 667
click at [816, 462] on div "const wrapper = $ ( document ) . find ( '[data-cmsfilter-field="condition"]' ) …" at bounding box center [903, 475] width 1021 height 667
click at [806, 463] on div "const wrapper = $ ( document ) . find ( '[data-cmsfilter-field="condition"]' ) …" at bounding box center [903, 475] width 1021 height 667
click at [599, 466] on div "const wrapper = $ ( document ) . find ( '[data-cmsfilter-field="condition"]' ) …" at bounding box center [903, 475] width 1021 height 667
click at [628, 476] on div "const wrapper = $ ( document ) . find ( '[data-cmsfilter-field="condition"]' ) …" at bounding box center [903, 475] width 1021 height 667
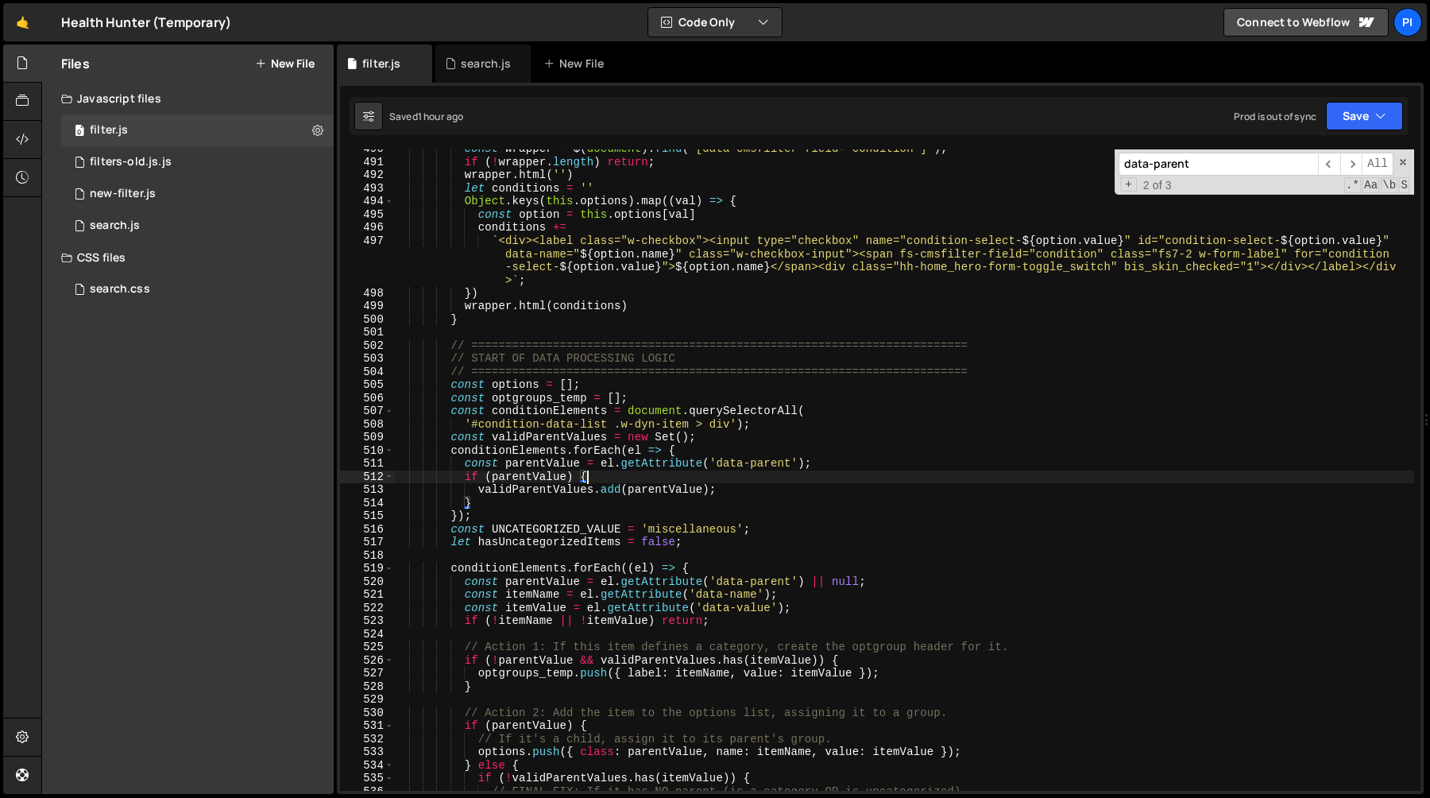
click at [458, 467] on div "const wrapper = $ ( document ) . find ( '[data-cmsfilter-field="condition"]' ) …" at bounding box center [903, 475] width 1021 height 667
click at [462, 466] on div "const wrapper = $ ( document ) . find ( '[data-cmsfilter-field="condition"]' ) …" at bounding box center [903, 475] width 1021 height 667
click at [802, 462] on div "const wrapper = $ ( document ) . find ( '[data-cmsfilter-field="condition"]' ) …" at bounding box center [903, 475] width 1021 height 667
click at [812, 465] on div "const wrapper = $ ( document ) . find ( '[data-cmsfilter-field="condition"]' ) …" at bounding box center [903, 475] width 1021 height 667
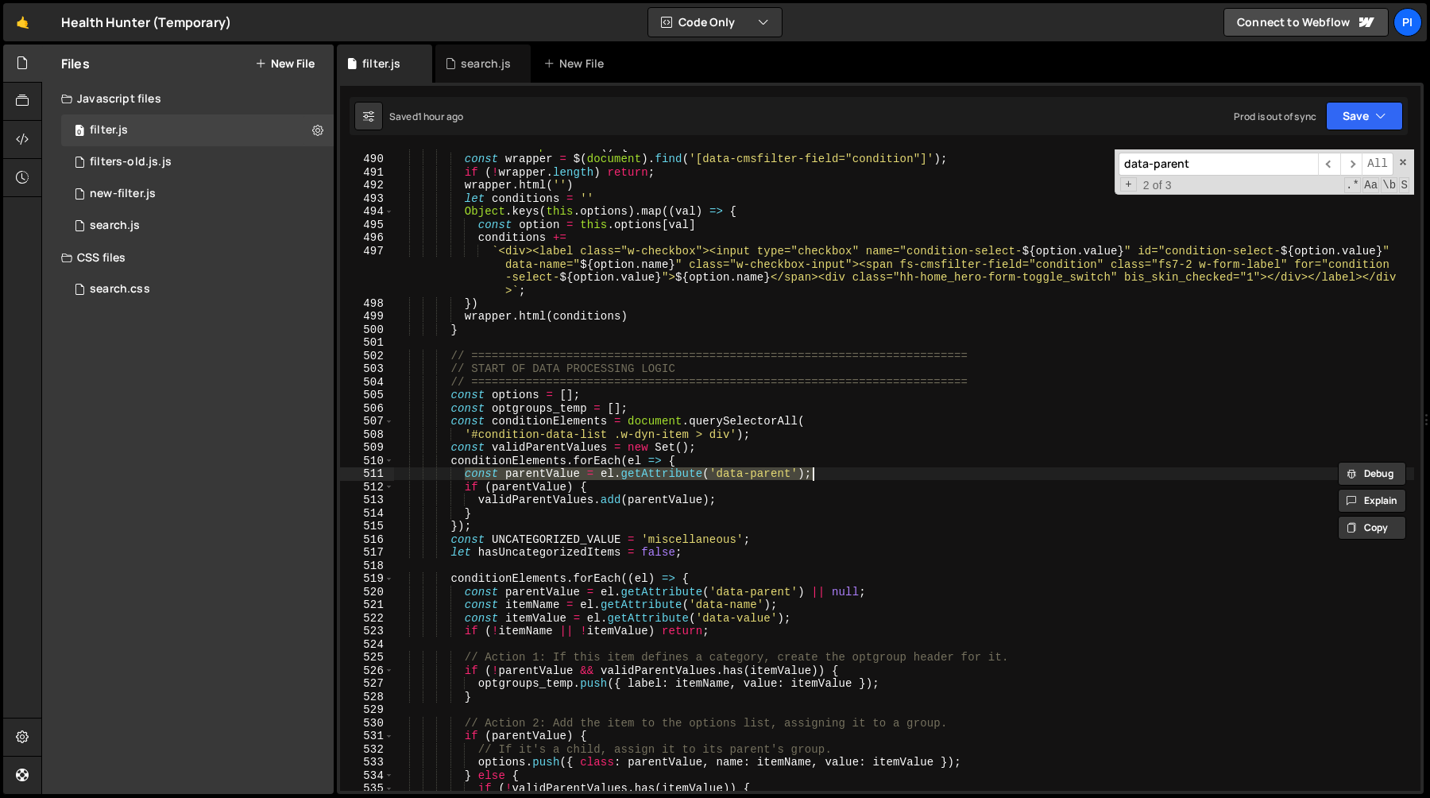
scroll to position [6447, 0]
click at [522, 462] on div "function setupFinsweet ( ) { const wrapper = $ ( document ) . find ( '[data-cms…" at bounding box center [903, 472] width 1021 height 667
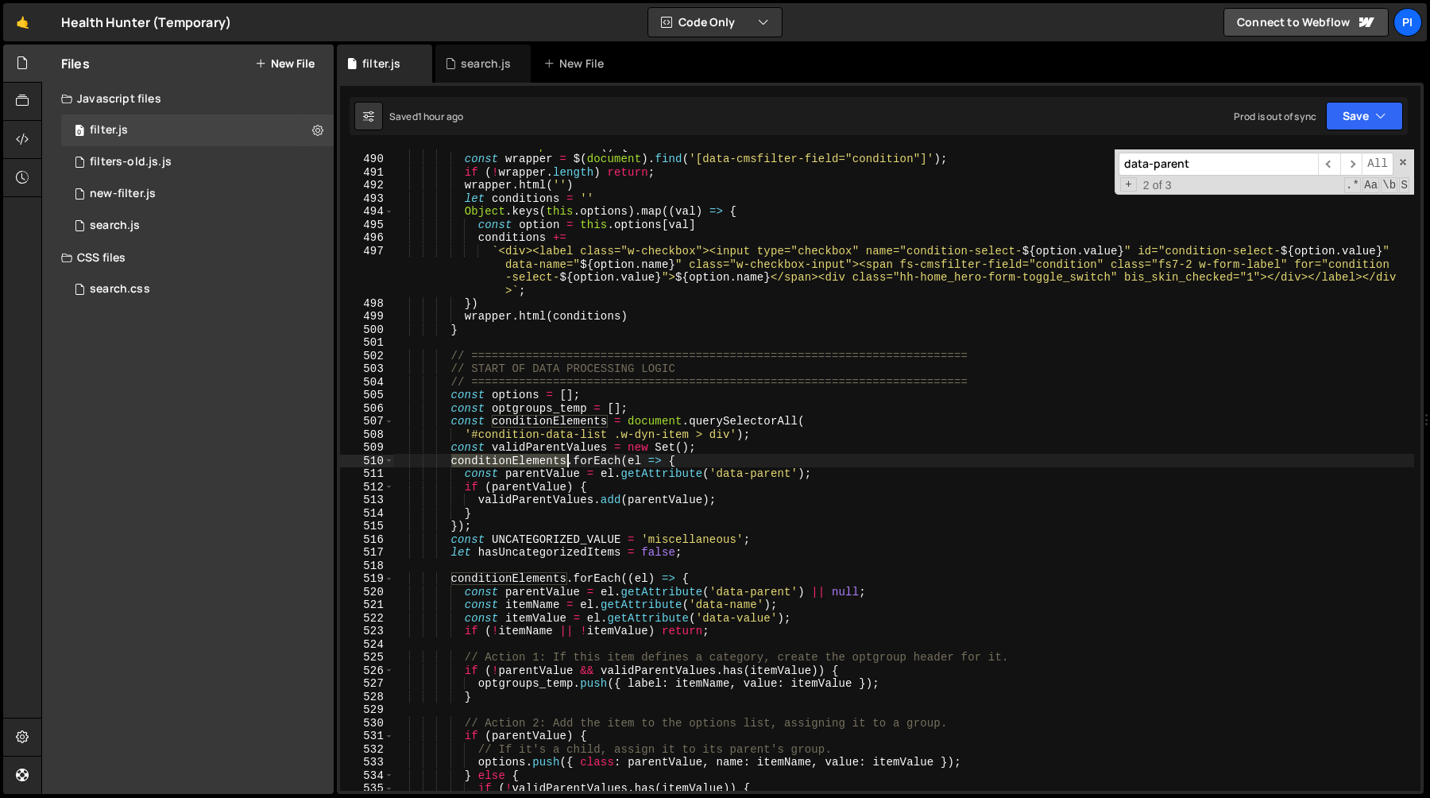
click at [522, 462] on div "function setupFinsweet ( ) { const wrapper = $ ( document ) . find ( '[data-cms…" at bounding box center [903, 472] width 1021 height 667
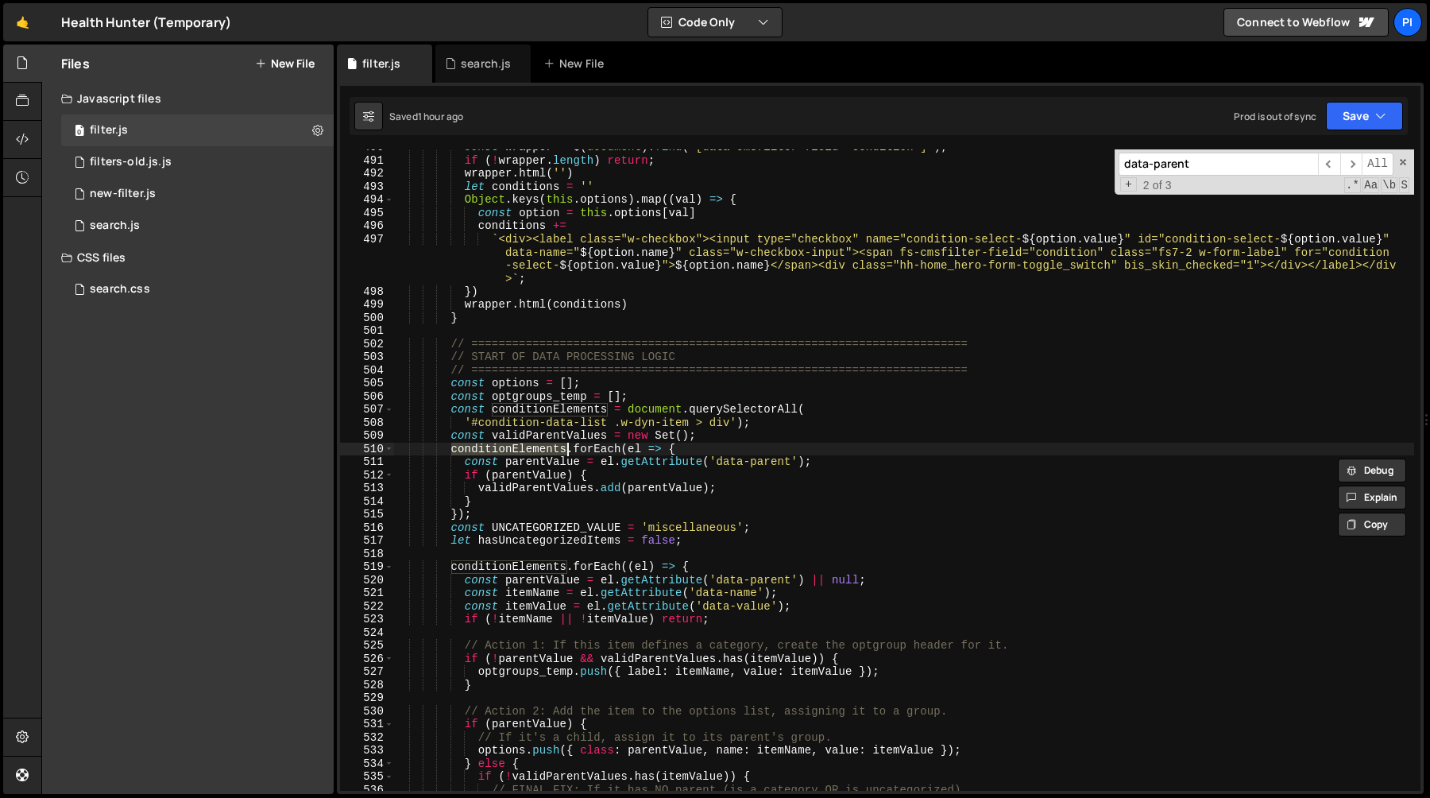
click at [555, 485] on div "const wrapper = $ ( document ) . find ( '[data-cmsfilter-field="condition"]' ) …" at bounding box center [903, 474] width 1021 height 667
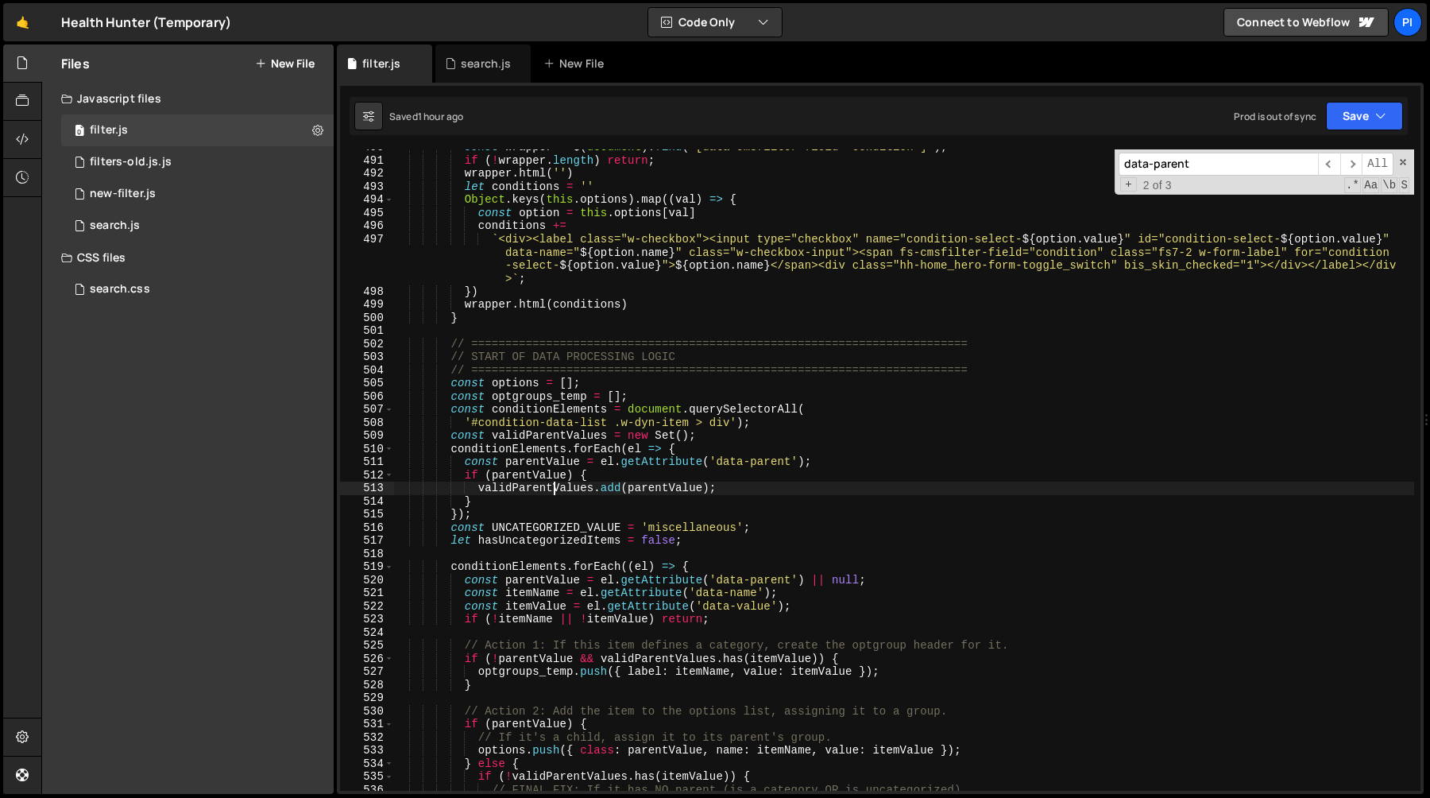
click at [555, 485] on div "const wrapper = $ ( document ) . find ( '[data-cmsfilter-field="condition"]' ) …" at bounding box center [903, 474] width 1021 height 667
click at [656, 463] on div "const wrapper = $ ( document ) . find ( '[data-cmsfilter-field="condition"]' ) …" at bounding box center [903, 474] width 1021 height 667
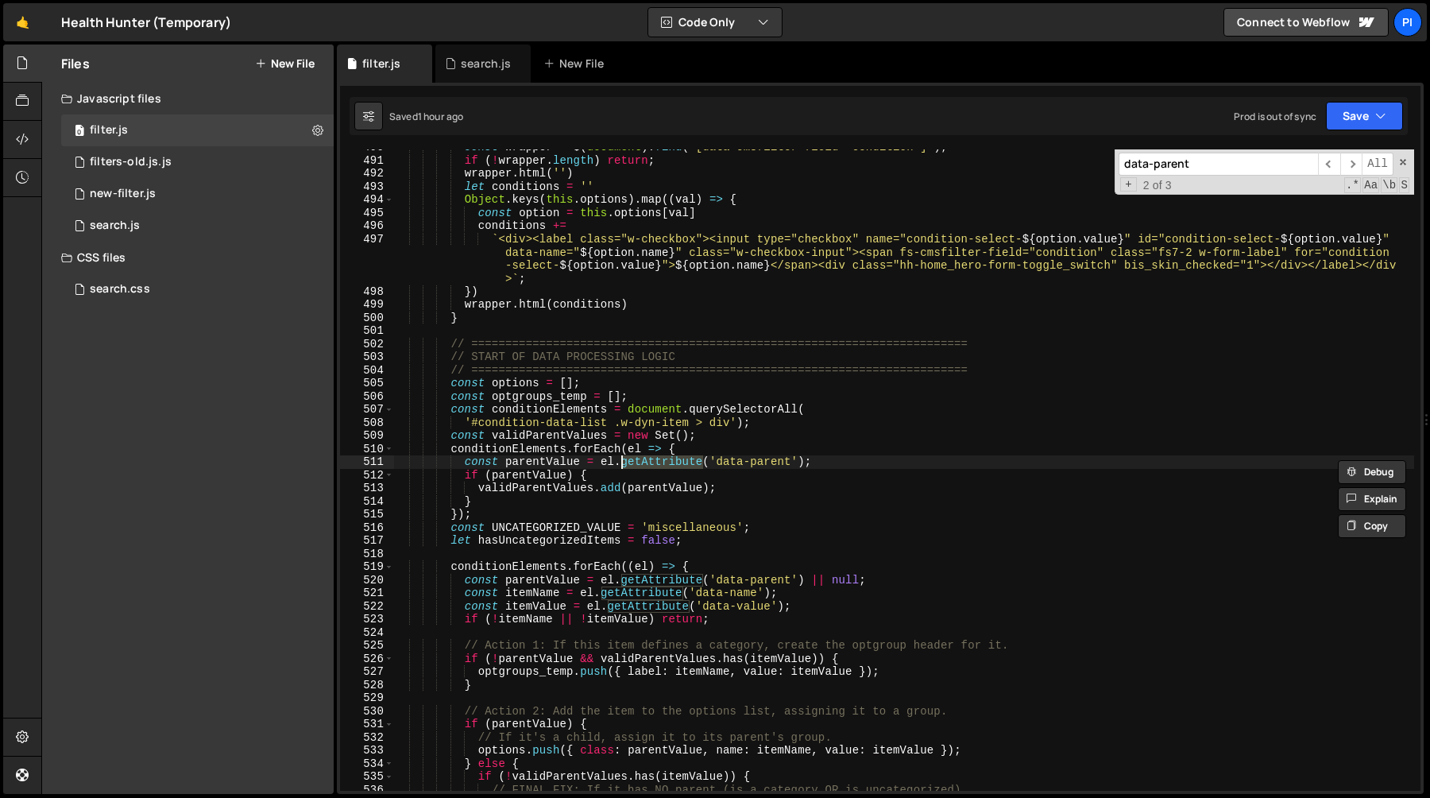
click at [604, 461] on div "const wrapper = $ ( document ) . find ( '[data-cmsfilter-field="condition"]' ) …" at bounding box center [903, 474] width 1021 height 667
click at [734, 448] on div "const wrapper = $ ( document ) . find ( '[data-cmsfilter-field="condition"]' ) …" at bounding box center [903, 474] width 1021 height 667
click at [846, 455] on div "const wrapper = $ ( document ) . find ( '[data-cmsfilter-field="condition"]' ) …" at bounding box center [903, 474] width 1021 height 667
click at [462, 461] on div "const wrapper = $ ( document ) . find ( '[data-cmsfilter-field="condition"]' ) …" at bounding box center [903, 474] width 1021 height 667
click at [756, 453] on div "const wrapper = $ ( document ) . find ( '[data-cmsfilter-field="condition"]' ) …" at bounding box center [903, 474] width 1021 height 667
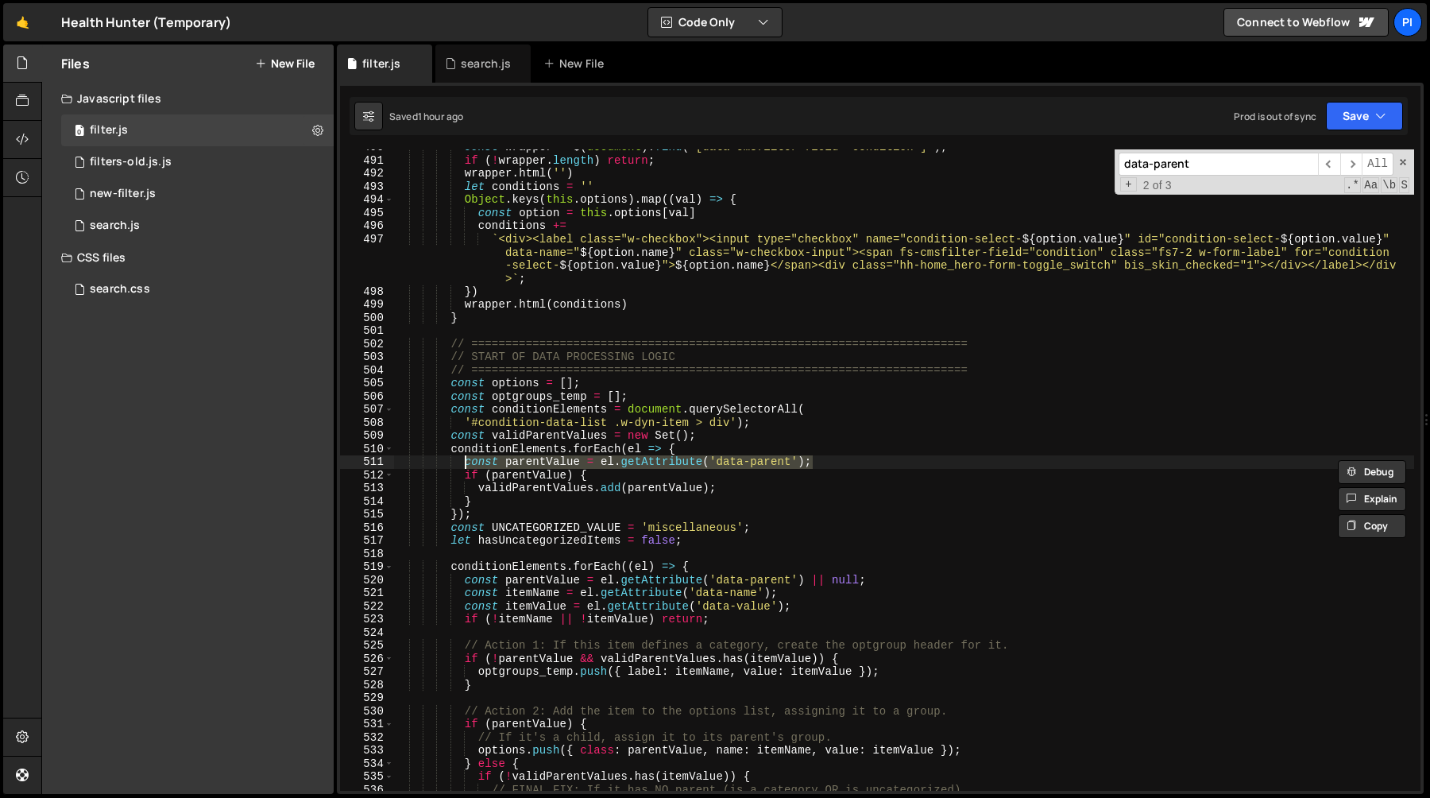
type textarea "conditionElements.forEach(el => {"
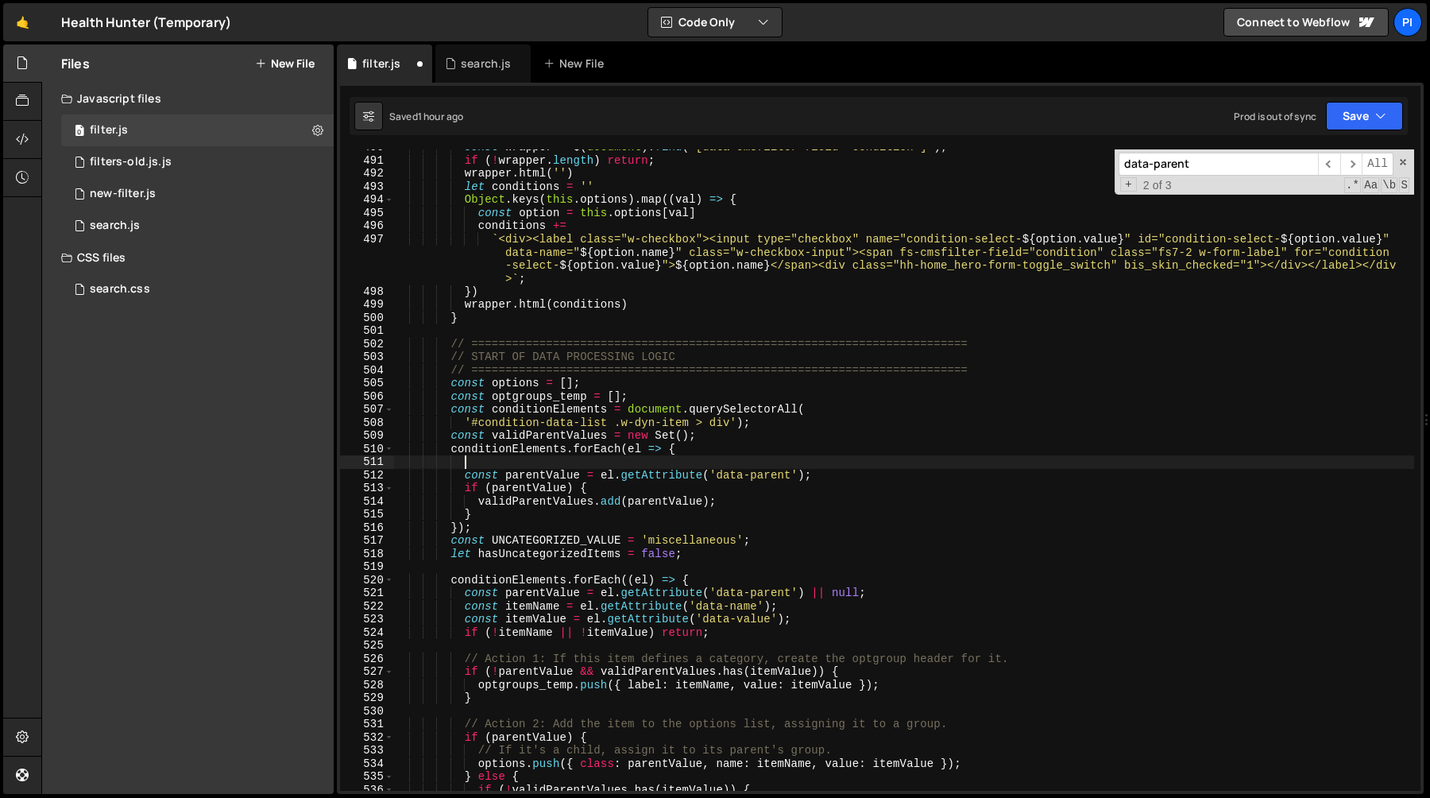
paste textarea "const parentValue = el.getAttribute('data-parent');"
click at [771, 462] on div "const wrapper = $ ( document ) . find ( '[data-cmsfilter-field="condition"]' ) …" at bounding box center [903, 474] width 1021 height 667
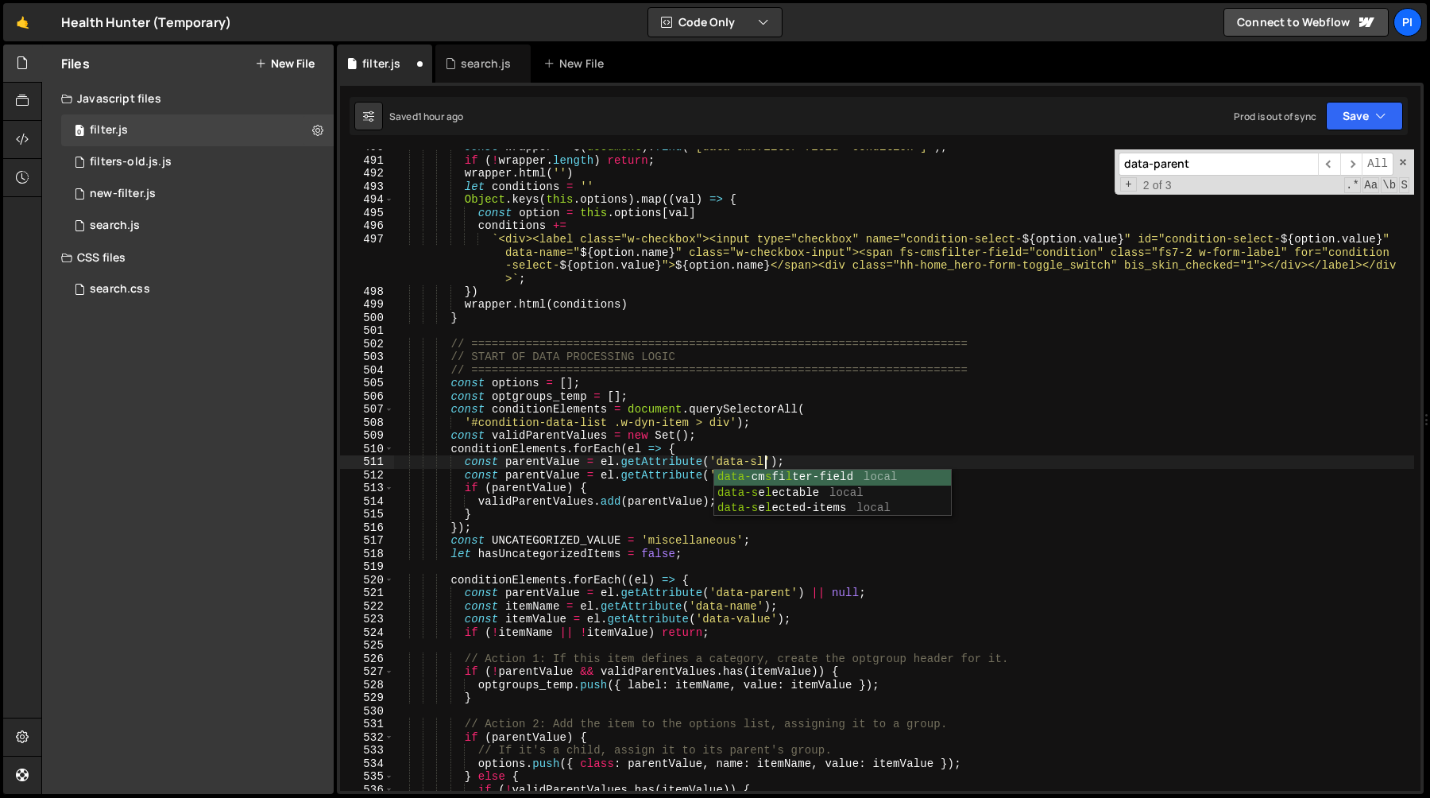
scroll to position [0, 26]
click at [542, 459] on div "const wrapper = $ ( document ) . find ( '[data-cmsfilter-field="condition"]' ) …" at bounding box center [903, 474] width 1021 height 667
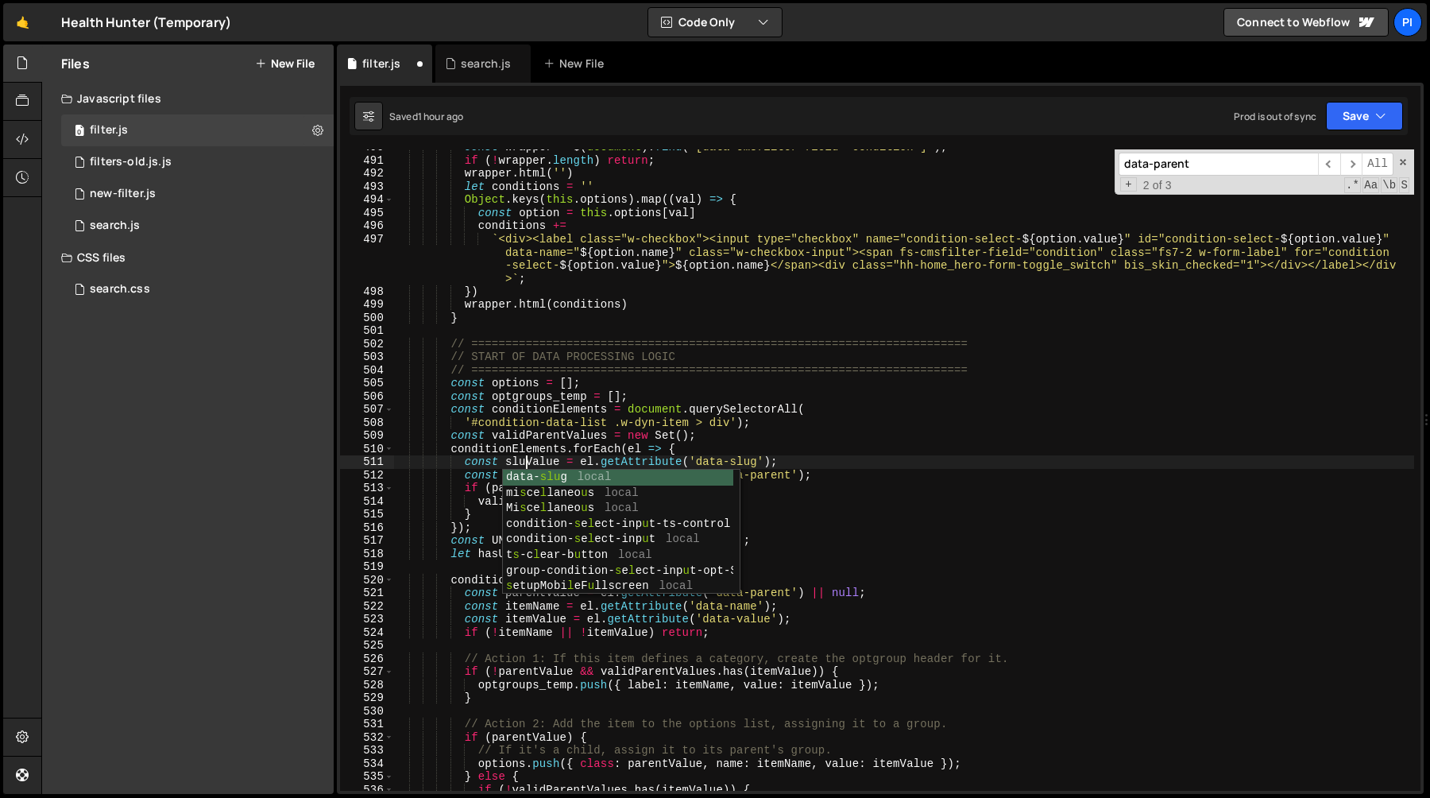
scroll to position [0, 9]
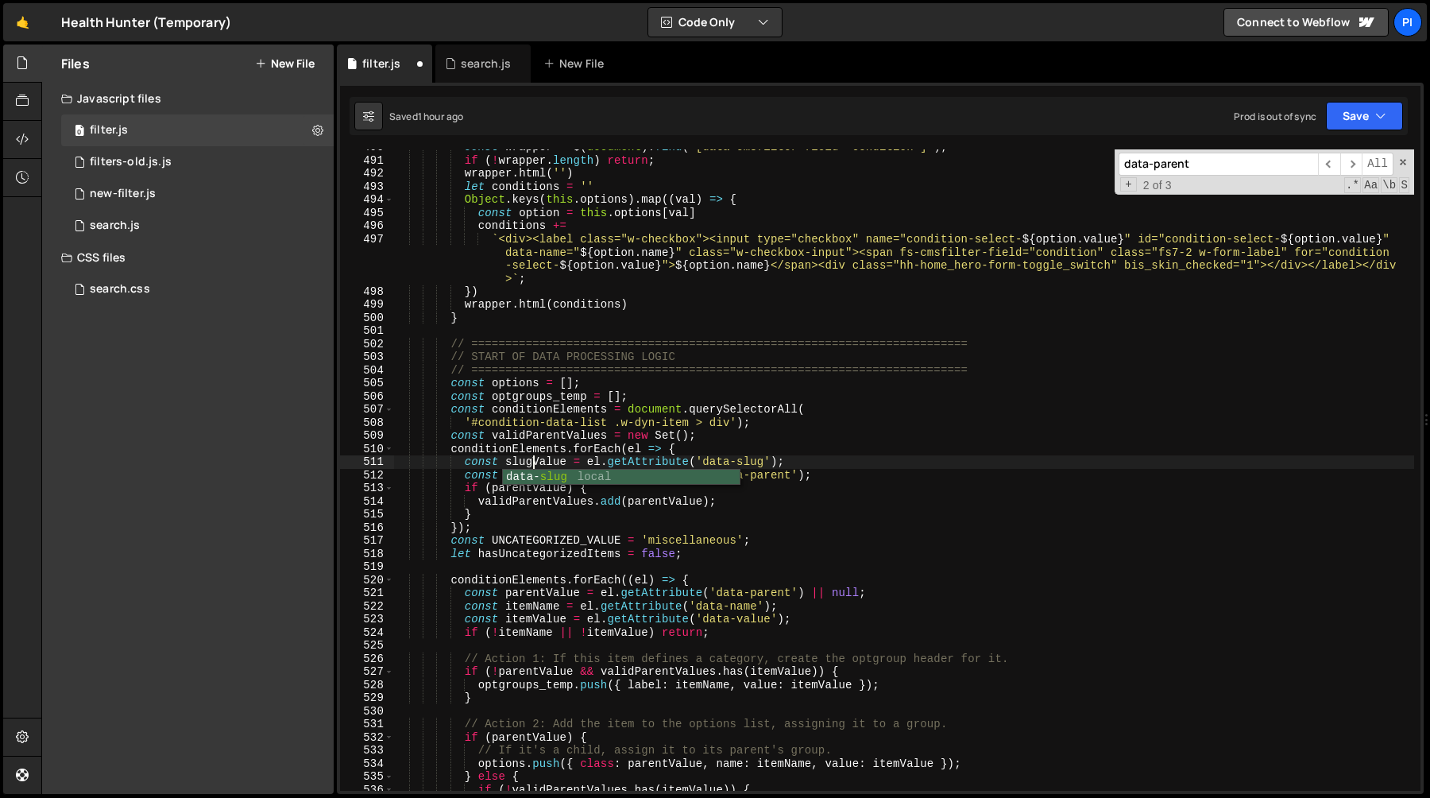
click at [645, 457] on div "const wrapper = $ ( document ) . find ( '[data-cmsfilter-field="condition"]' ) …" at bounding box center [903, 474] width 1021 height 667
click at [567, 486] on div "const wrapper = $ ( document ) . find ( '[data-cmsfilter-field="condition"]' ) …" at bounding box center [903, 474] width 1021 height 667
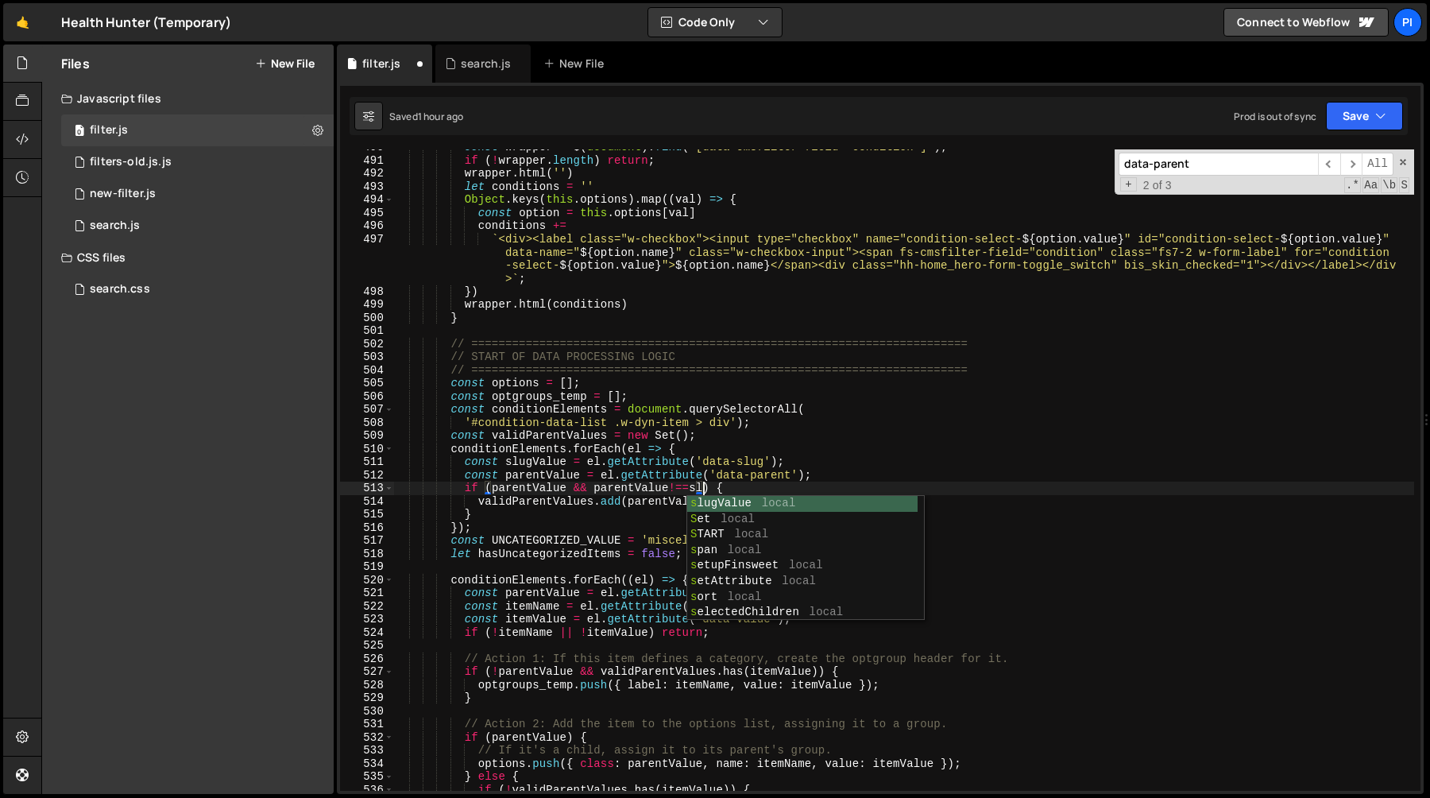
scroll to position [0, 21]
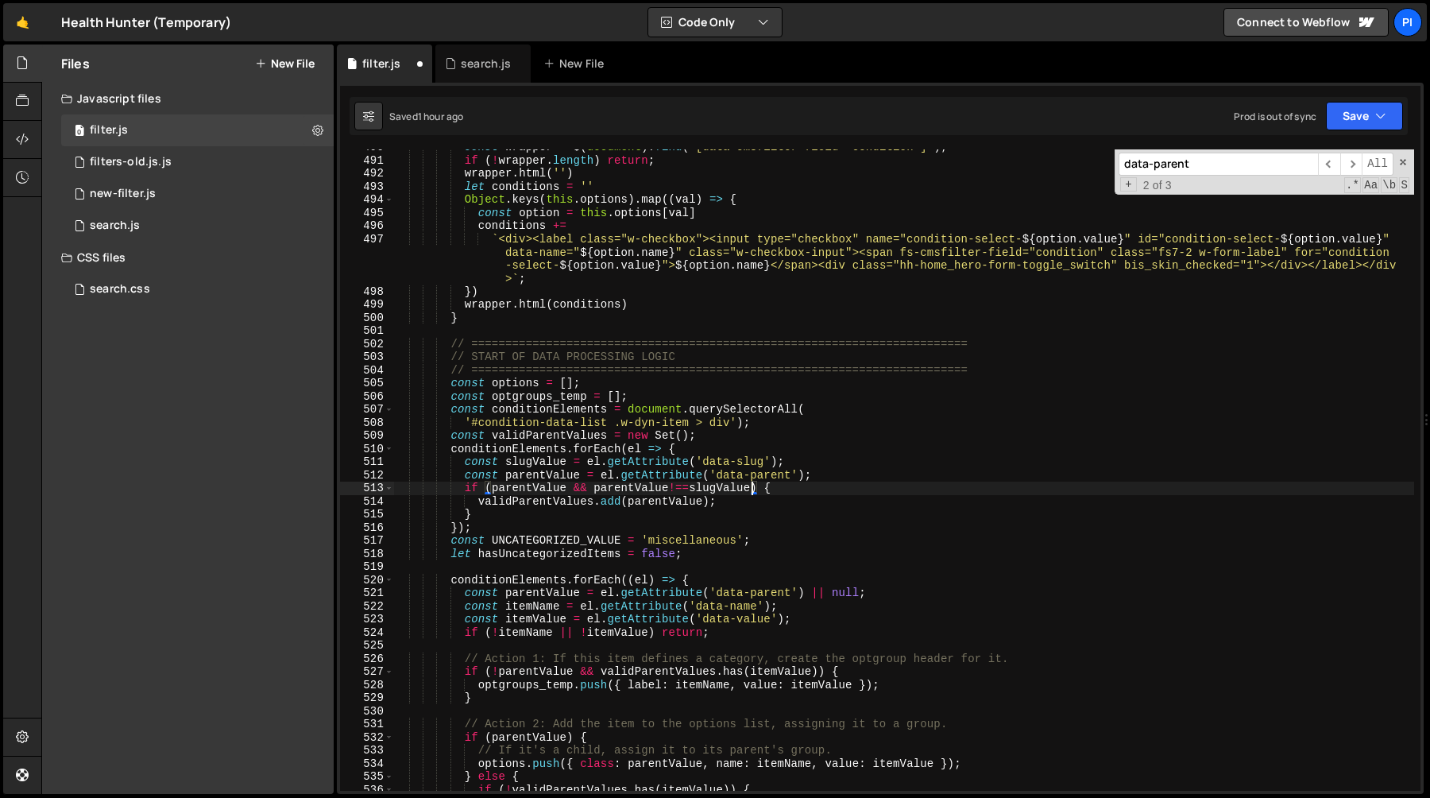
click at [599, 592] on div "const wrapper = $ ( document ) . find ( '[data-cmsfilter-field="condition"]' ) …" at bounding box center [903, 474] width 1021 height 667
type textarea "const parentValue = el.getAttribute('data-parent') || null;"
click at [459, 56] on div "search.js" at bounding box center [478, 64] width 67 height 16
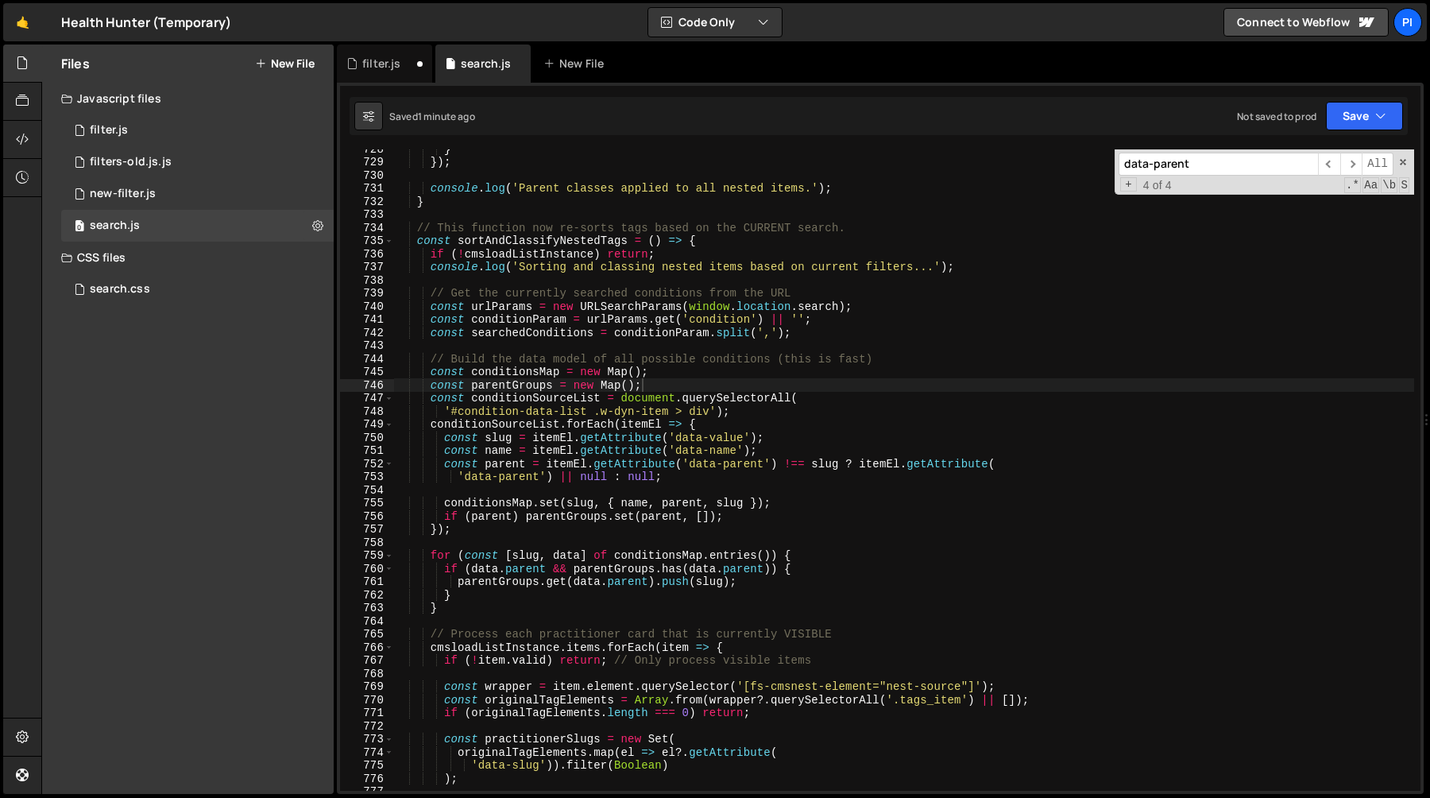
scroll to position [4358, 0]
click at [435, 466] on div "} }) ; console . log ( 'Parent classes applied to all nested items.' ) ; } // T…" at bounding box center [903, 475] width 1021 height 667
click at [709, 477] on div "} }) ; console . log ( 'Parent classes applied to all nested items.' ) ; } // T…" at bounding box center [903, 475] width 1021 height 667
type textarea "const parent = itemEl.getAttribute('data-parent') !== slug ? itemEl.getAttribut…"
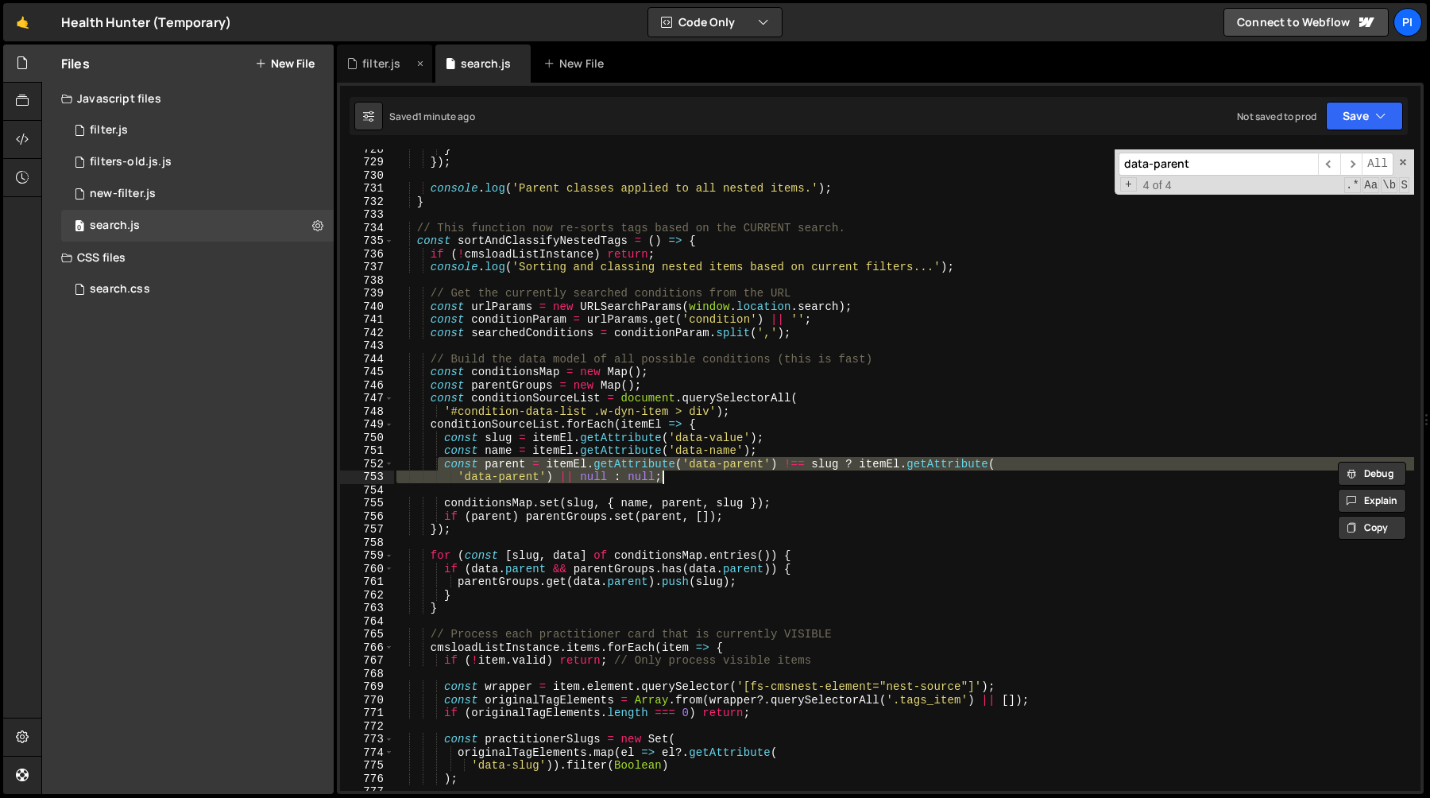
click at [361, 68] on div "filter.js" at bounding box center [379, 64] width 67 height 16
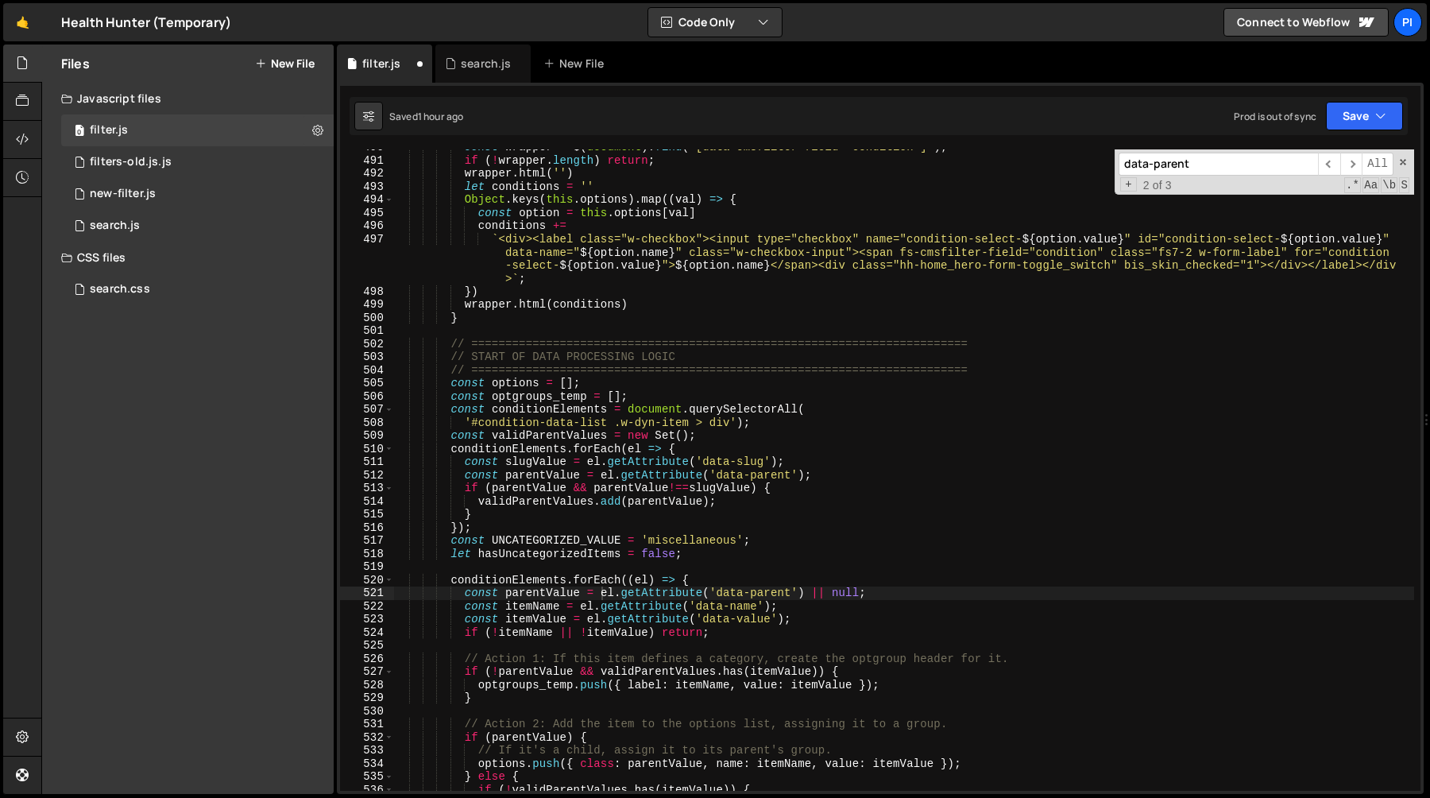
scroll to position [0, 20]
click at [733, 579] on div "const wrapper = $ ( document ) . find ( '[data-cmsfilter-field="condition"]' ) …" at bounding box center [903, 474] width 1021 height 667
click at [755, 462] on div "const wrapper = $ ( document ) . find ( '[data-cmsfilter-field="condition"]' ) …" at bounding box center [903, 474] width 1021 height 667
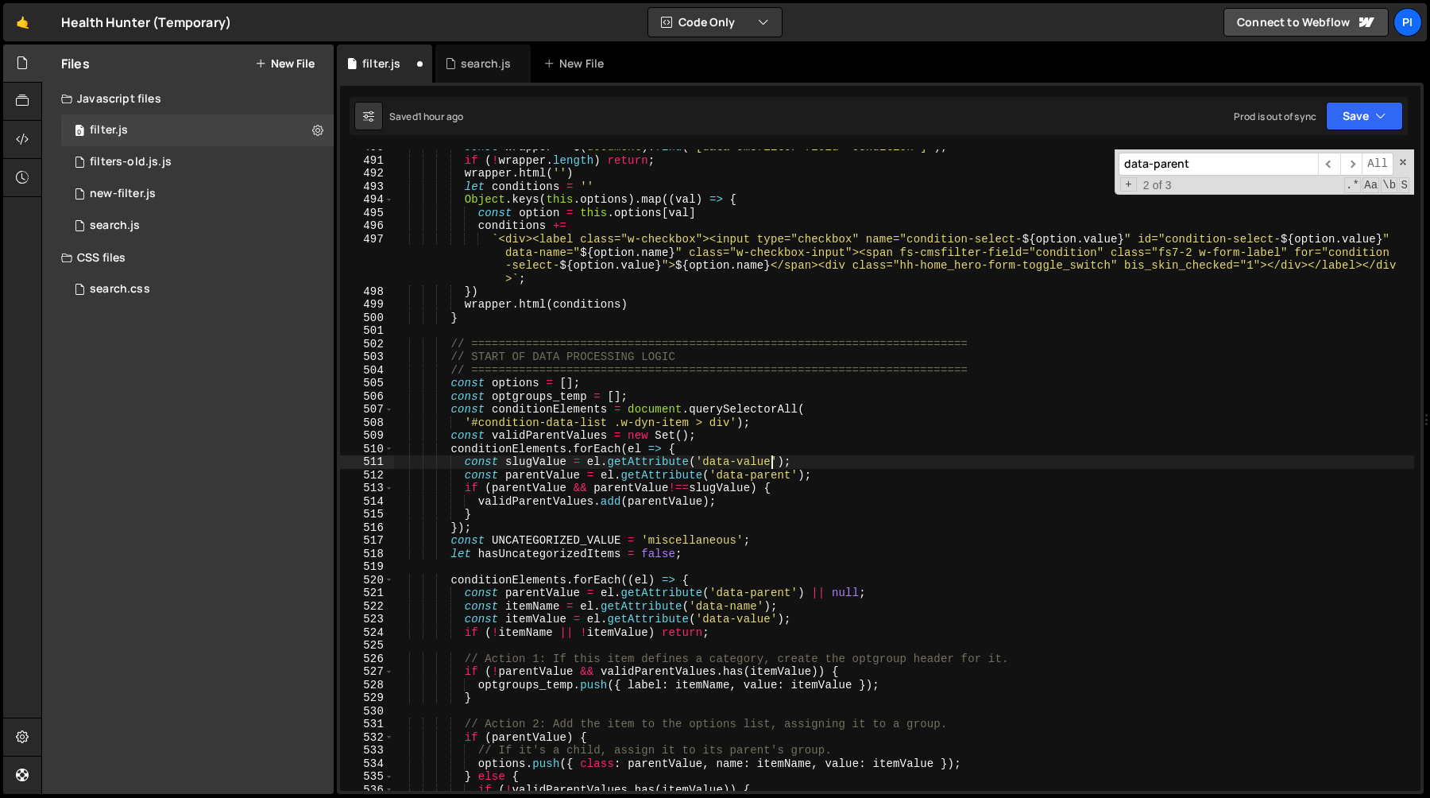
click at [889, 597] on div "const wrapper = $ ( document ) . find ( '[data-cmsfilter-field="condition"]' ) …" at bounding box center [903, 474] width 1021 height 667
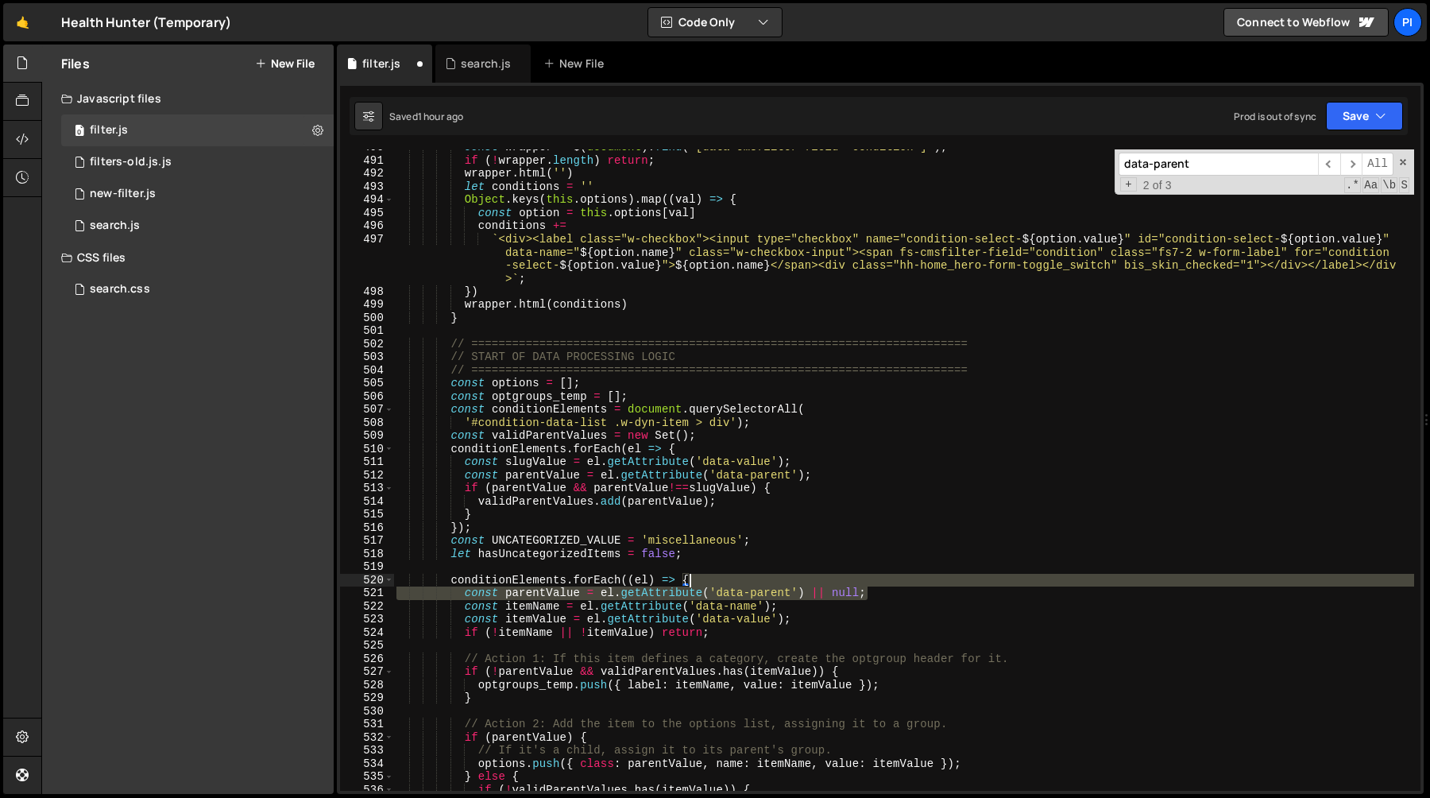
click at [868, 584] on div "const wrapper = $ ( document ) . find ( '[data-cmsfilter-field="condition"]' ) …" at bounding box center [903, 474] width 1021 height 667
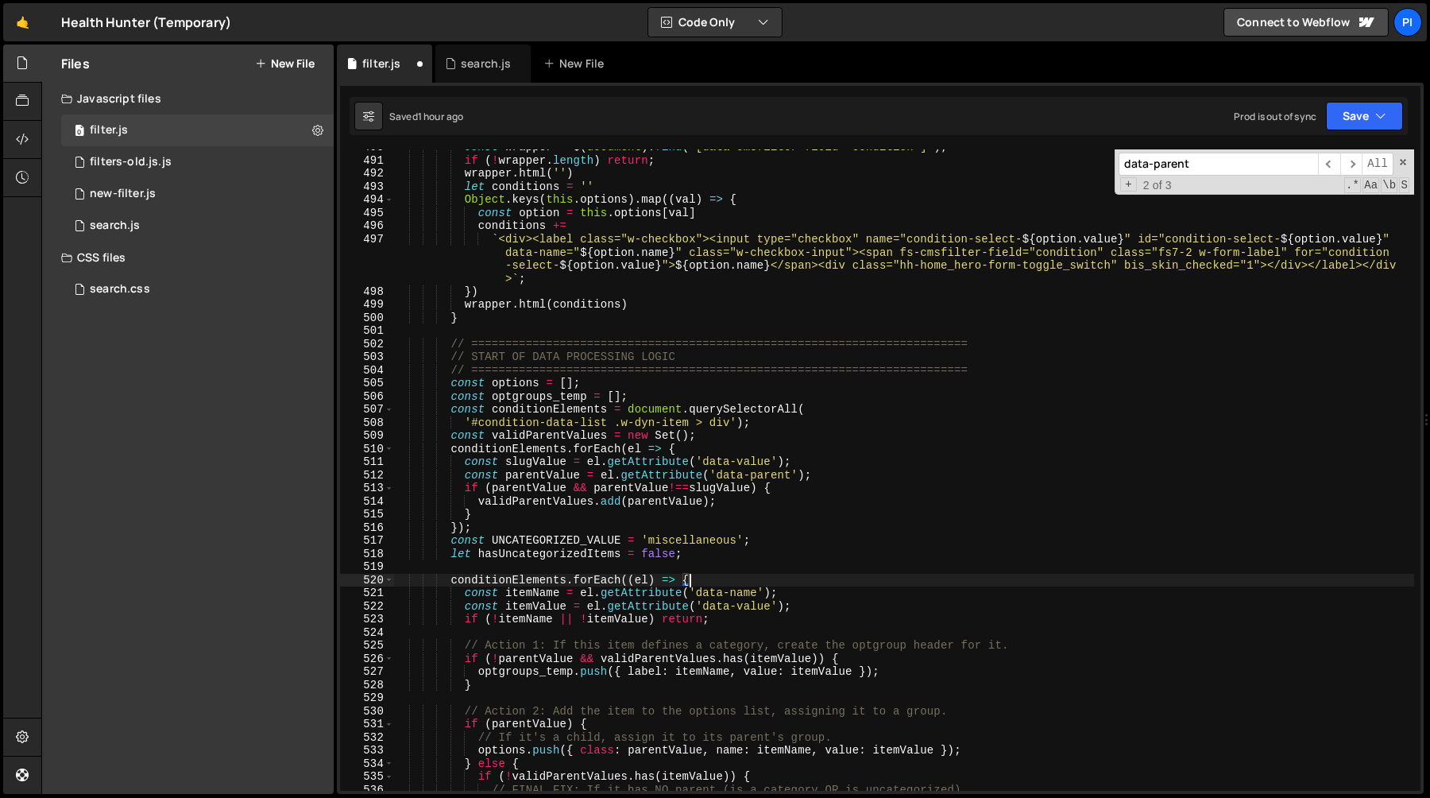
scroll to position [0, 20]
click at [810, 612] on div "const wrapper = $ ( document ) . find ( '[data-cmsfilter-field="condition"]' ) …" at bounding box center [903, 474] width 1021 height 667
paste textarea "parentValue = el.getAttribute('data-parent') || null"
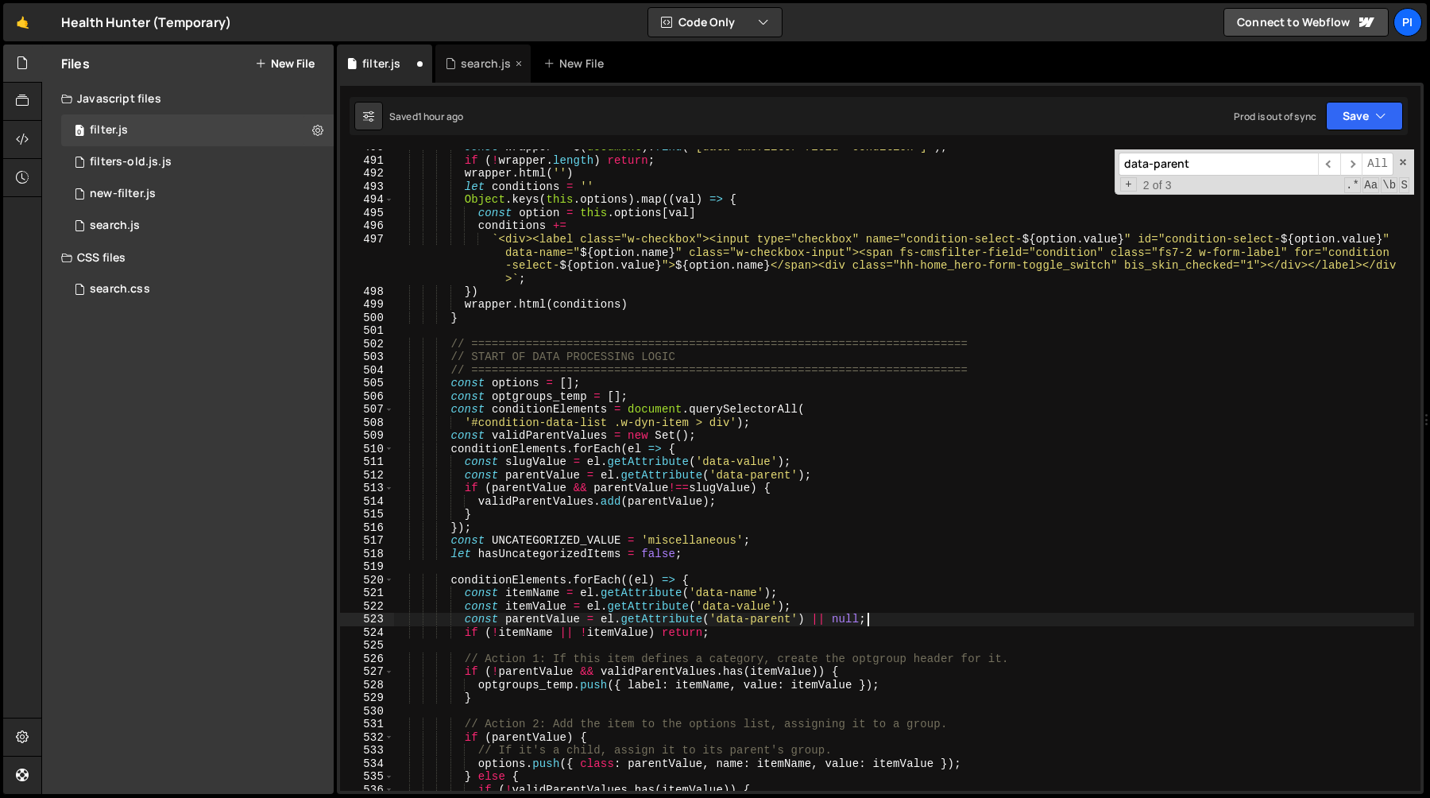
type textarea "const parentValue = el.getAttribute('data-parent') || null;"
click at [471, 61] on div "search.js" at bounding box center [486, 64] width 50 height 16
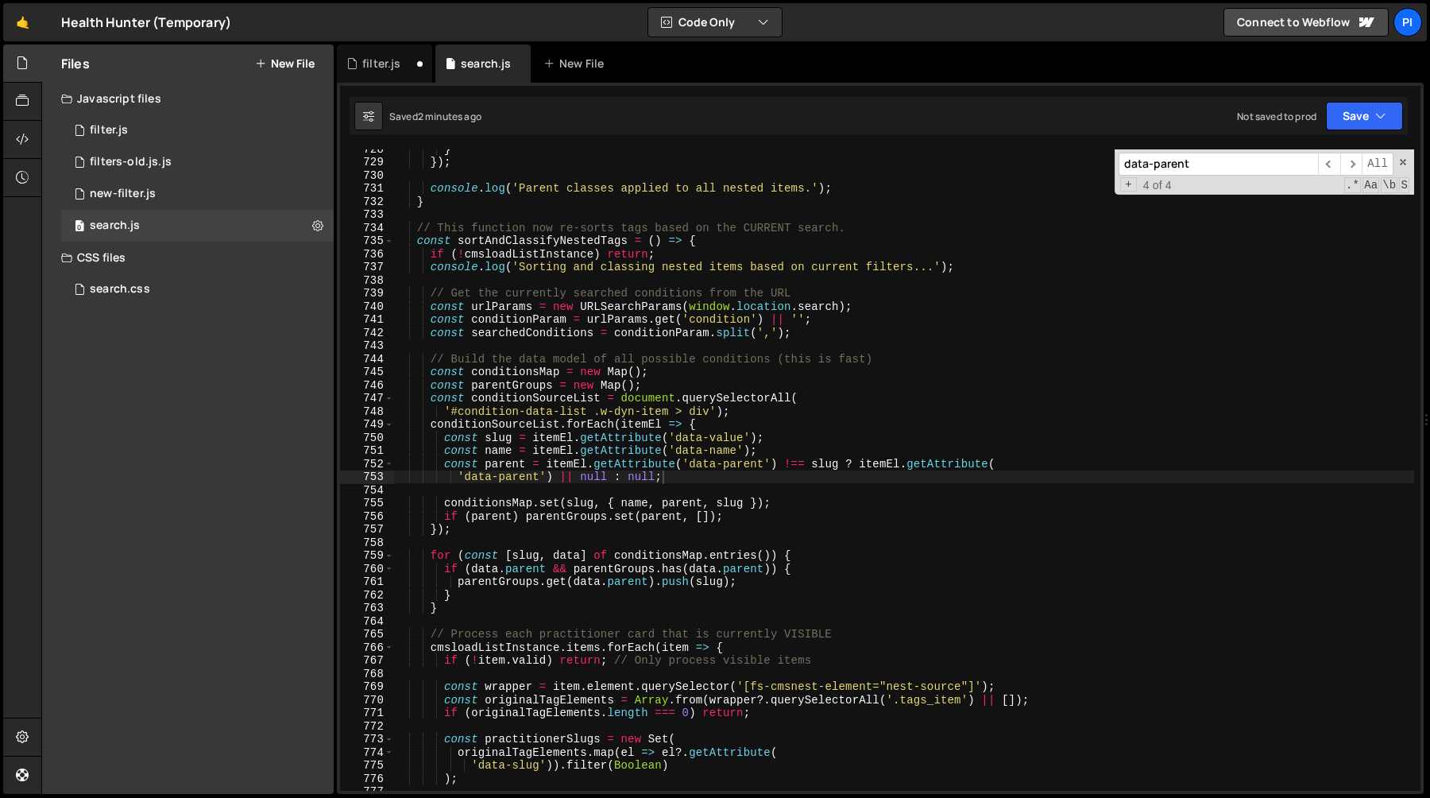
scroll to position [4358, 0]
click at [548, 463] on div "} }) ; console . log ( 'Parent classes applied to all nested items.' ) ; } // T…" at bounding box center [903, 475] width 1021 height 667
click at [711, 463] on div "} }) ; console . log ( 'Parent classes applied to all nested items.' ) ; } // T…" at bounding box center [903, 475] width 1021 height 667
click at [707, 471] on div "} }) ; console . log ( 'Parent classes applied to all nested items.' ) ; } // T…" at bounding box center [903, 475] width 1021 height 667
type textarea "const parent = itemEl.getAttribute('data-parent') !== slug ? itemEl.getAttribut…"
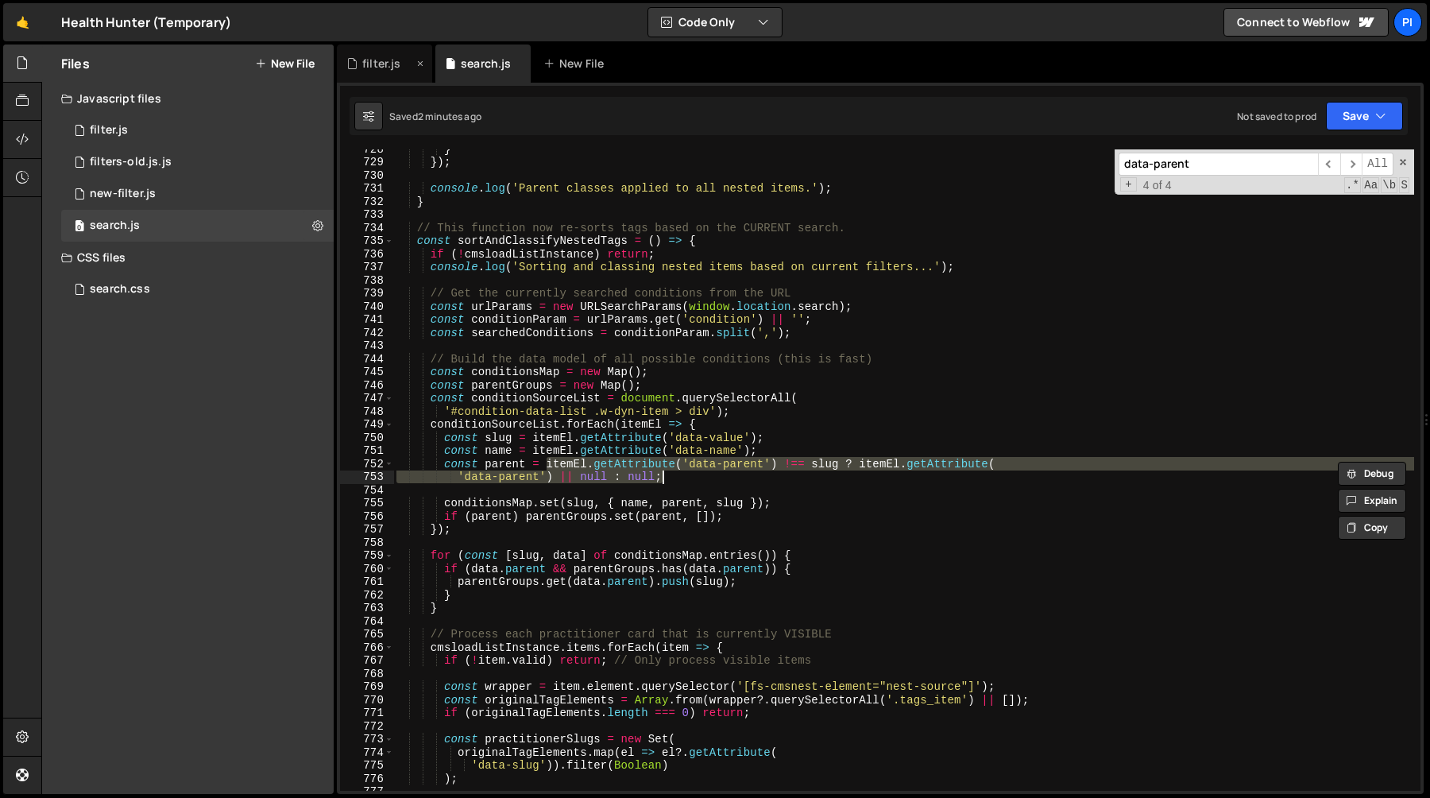
click at [394, 72] on div "filter.js" at bounding box center [384, 63] width 95 height 38
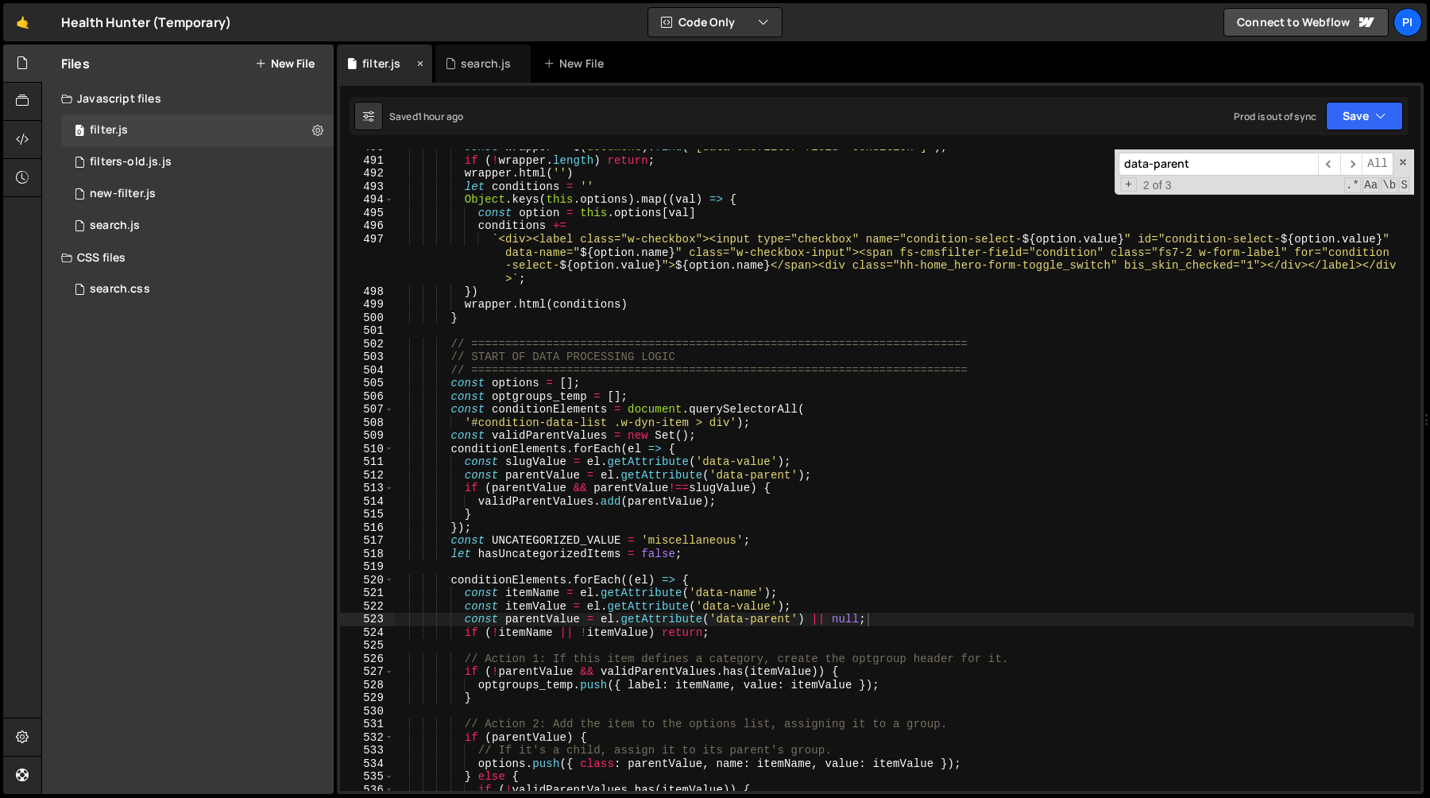
scroll to position [0, 0]
click at [601, 618] on div "const wrapper = $ ( document ) . find ( '[data-cmsfilter-field="condition"]' ) …" at bounding box center [903, 474] width 1021 height 667
click at [984, 621] on div "const wrapper = $ ( document ) . find ( '[data-cmsfilter-field="condition"]' ) …" at bounding box center [903, 474] width 1021 height 667
paste textarea "'data-parent') || null :"
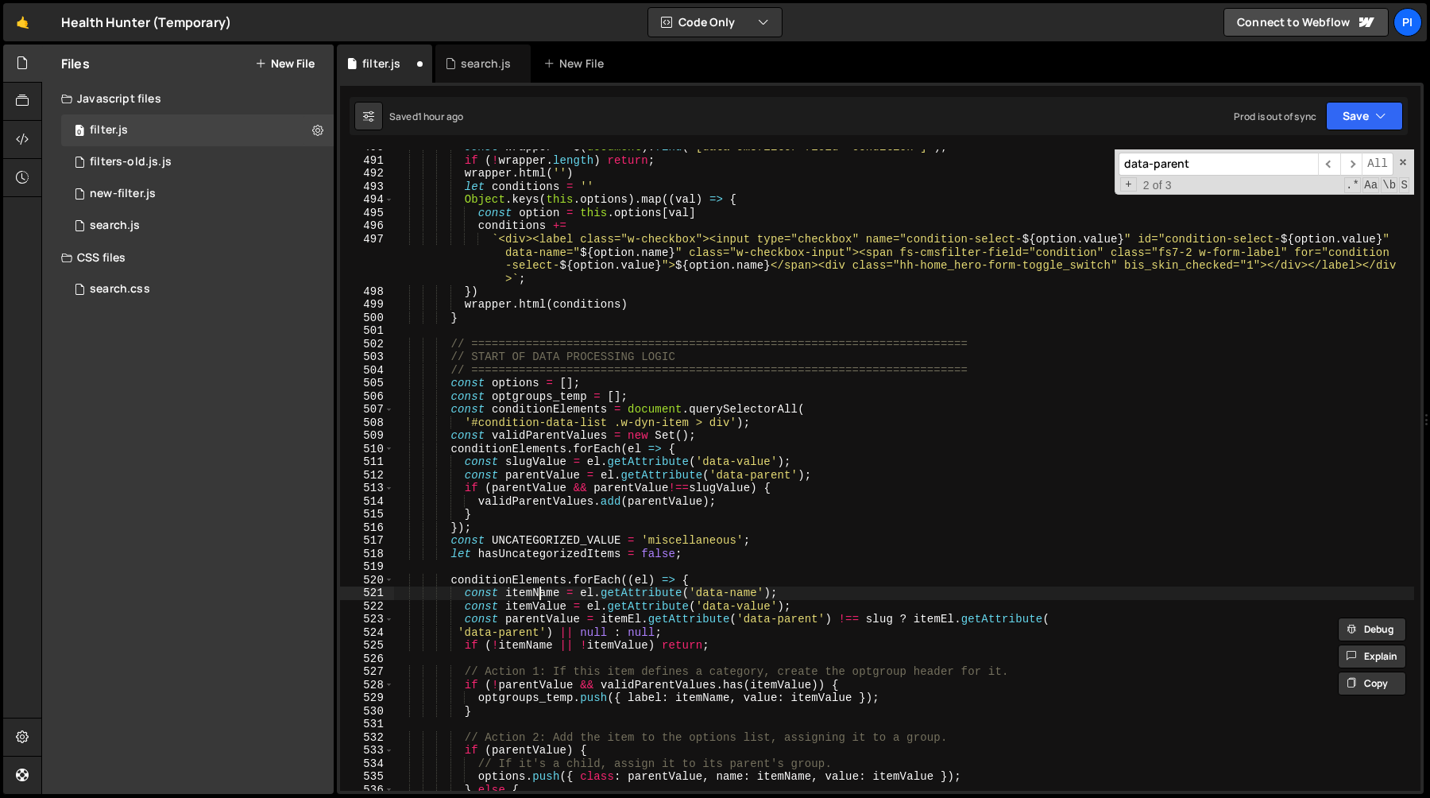
click at [540, 596] on div "const wrapper = $ ( document ) . find ( '[data-cmsfilter-field="condition"]' ) …" at bounding box center [903, 474] width 1021 height 667
click at [540, 603] on div "const wrapper = $ ( document ) . find ( '[data-cmsfilter-field="condition"]' ) …" at bounding box center [903, 474] width 1021 height 667
click at [881, 621] on div "const wrapper = $ ( document ) . find ( '[data-cmsfilter-field="condition"]' ) …" at bounding box center [903, 474] width 1021 height 667
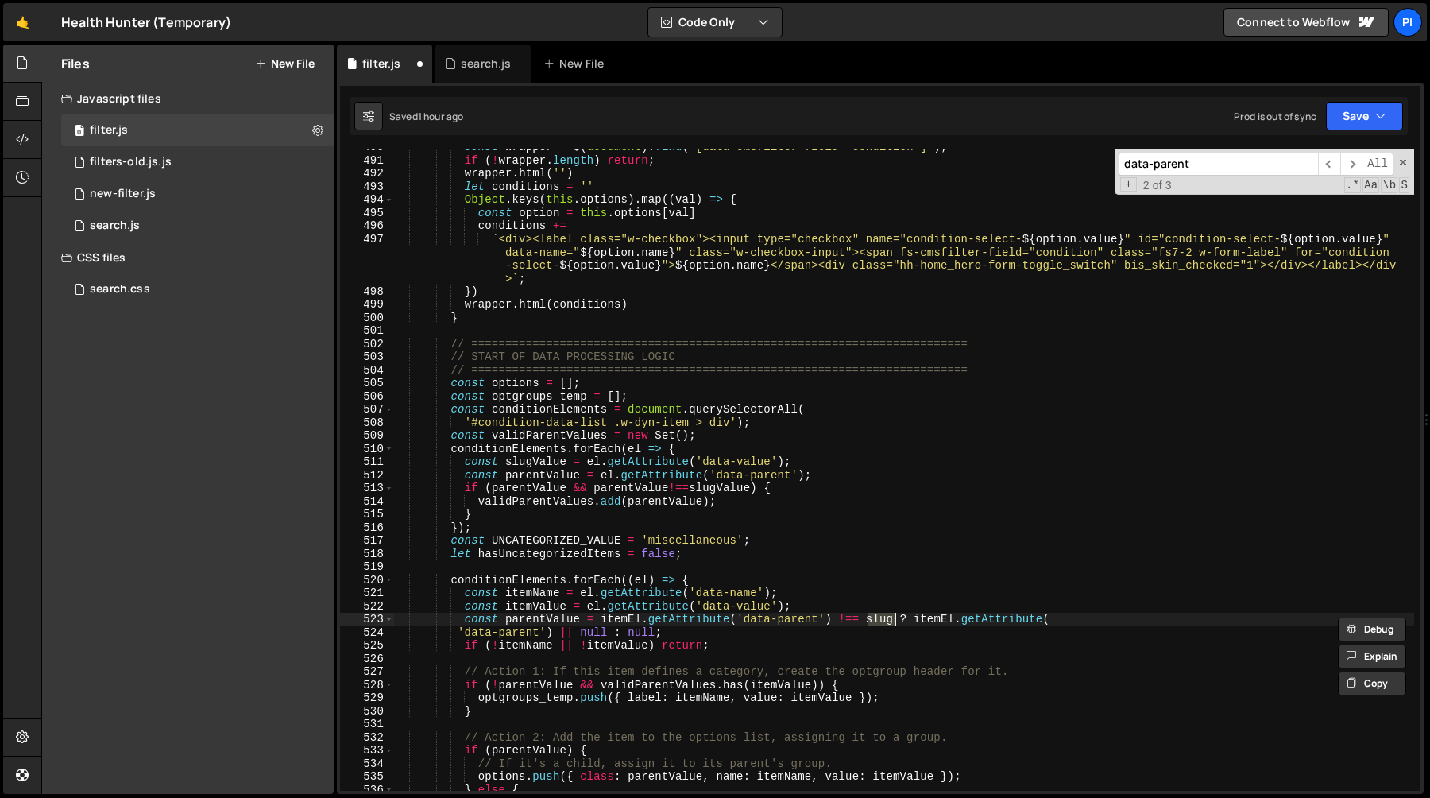
paste textarea "itemValue"
click at [920, 595] on div "const wrapper = $ ( document ) . find ( '[data-cmsfilter-field="condition"]' ) …" at bounding box center [903, 474] width 1021 height 667
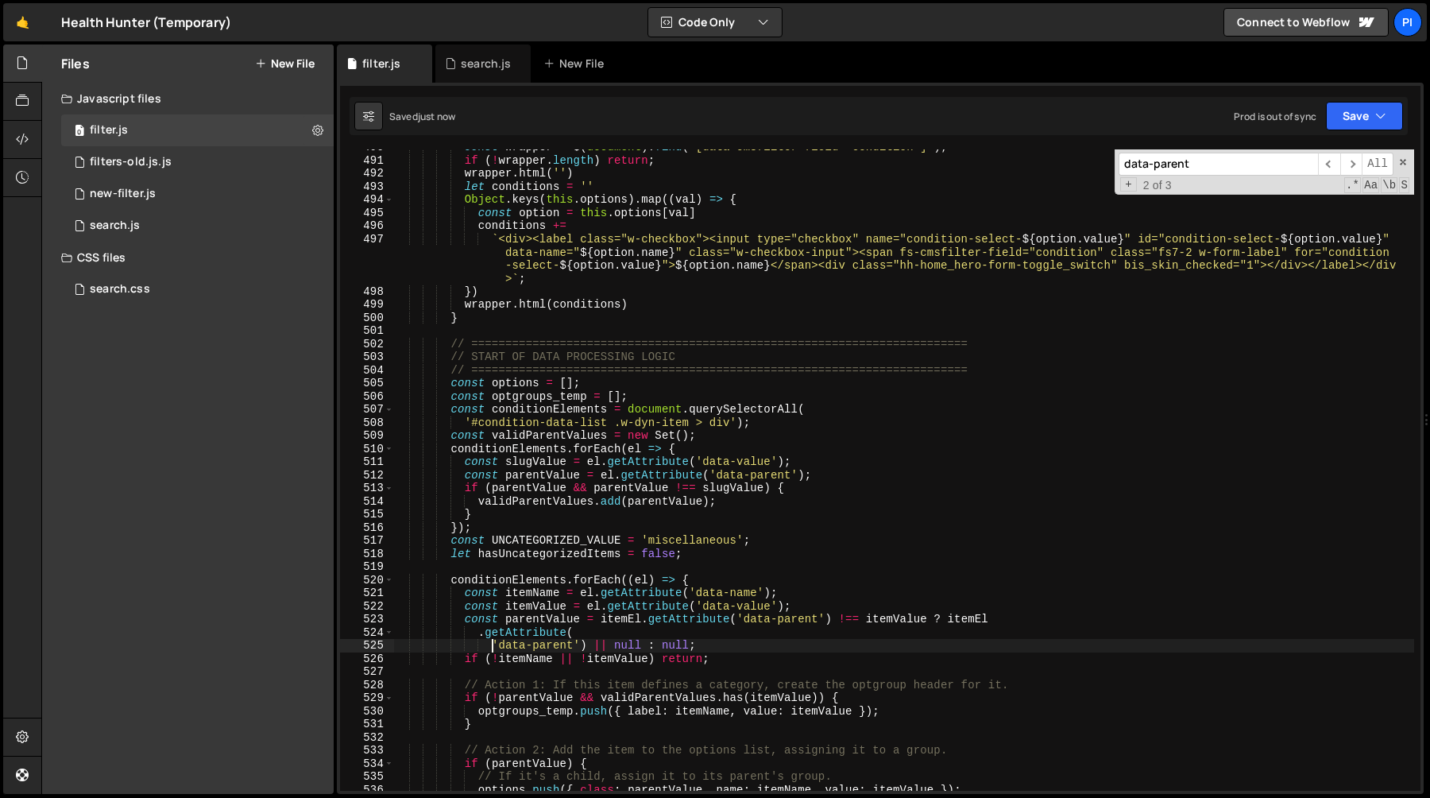
click at [493, 646] on div "const wrapper = $ ( document ) . find ( '[data-cmsfilter-field="condition"]' ) …" at bounding box center [903, 474] width 1021 height 667
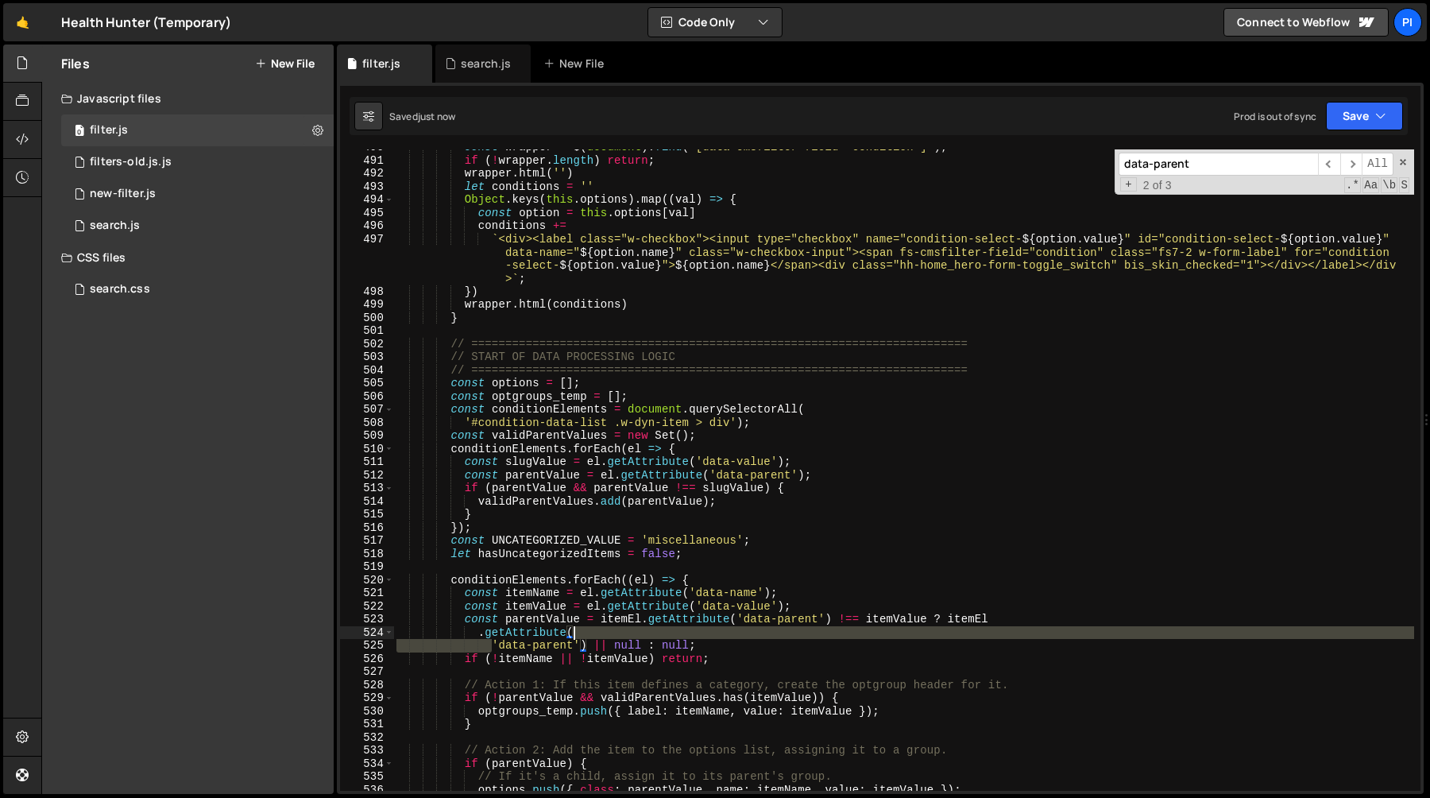
click at [624, 631] on div "const wrapper = $ ( document ) . find ( '[data-cmsfilter-field="condition"]' ) …" at bounding box center [903, 474] width 1021 height 667
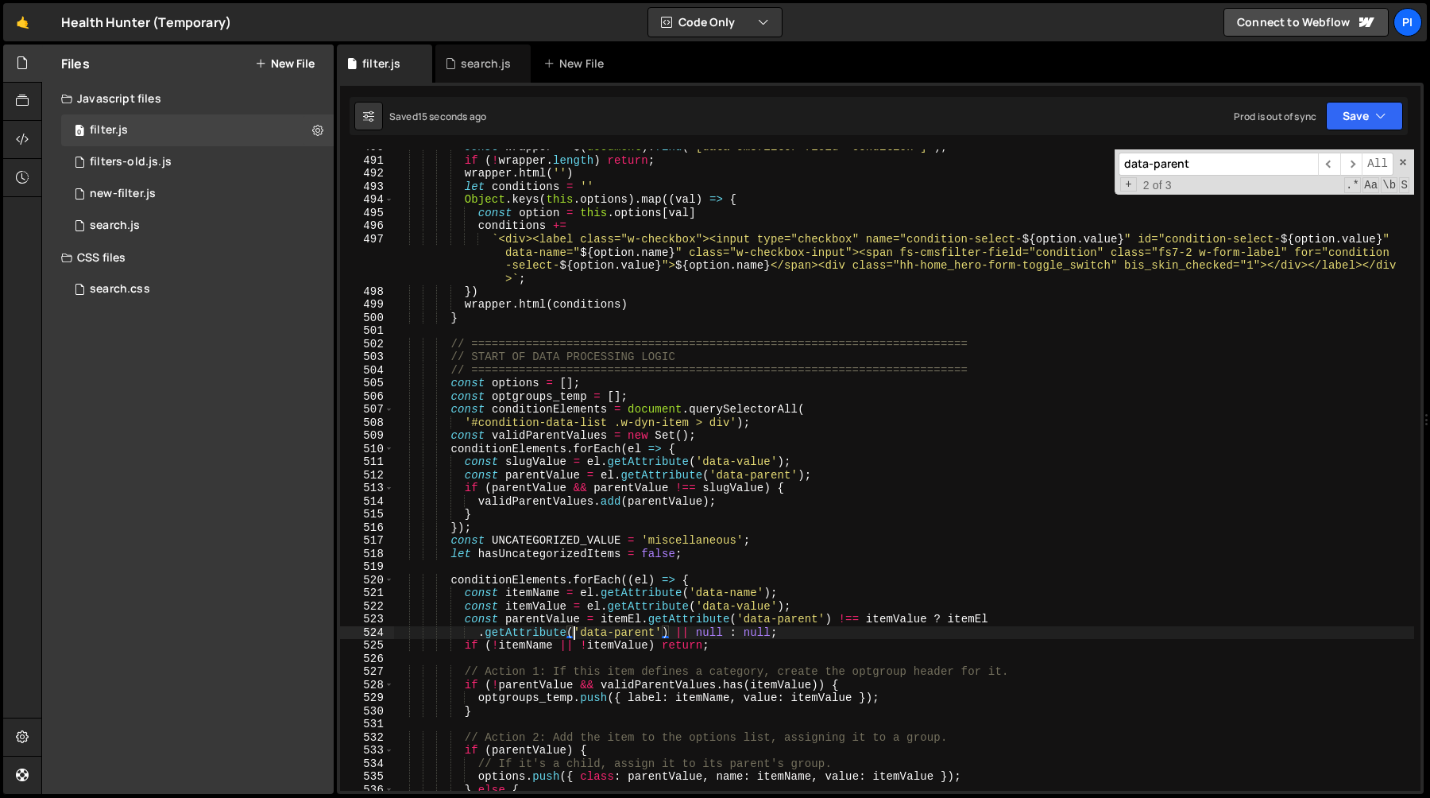
click at [963, 620] on div "const wrapper = $ ( document ) . find ( '[data-cmsfilter-field="condition"]' ) …" at bounding box center [903, 474] width 1021 height 667
click at [586, 607] on div "const wrapper = $ ( document ) . find ( '[data-cmsfilter-field="condition"]' ) …" at bounding box center [903, 474] width 1021 height 667
click at [613, 619] on div "const wrapper = $ ( document ) . find ( '[data-cmsfilter-field="condition"]' ) …" at bounding box center [903, 474] width 1021 height 667
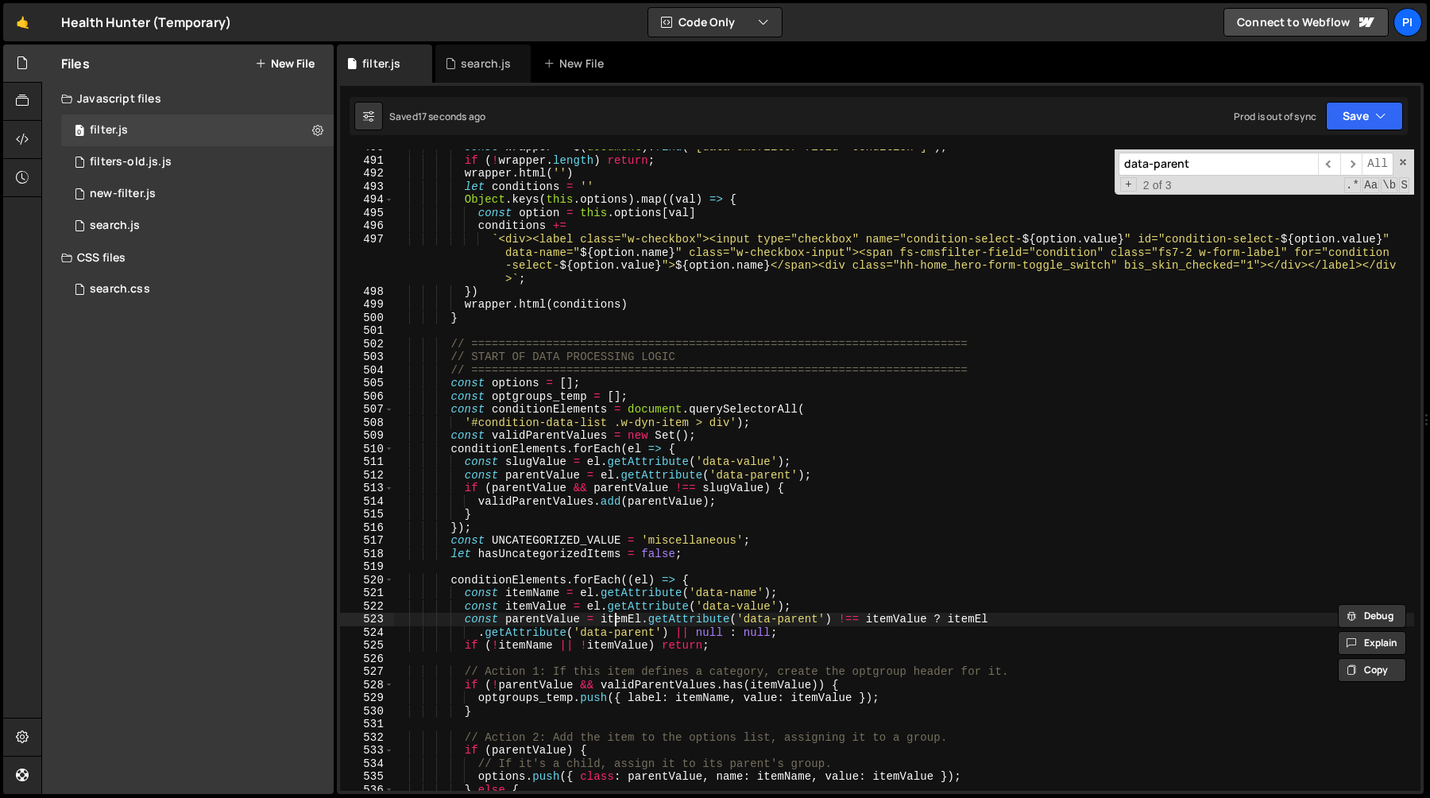
click at [613, 619] on div "const wrapper = $ ( document ) . find ( '[data-cmsfilter-field="condition"]' ) …" at bounding box center [903, 474] width 1021 height 667
paste textarea "e"
click at [949, 622] on div "const wrapper = $ ( document ) . find ( '[data-cmsfilter-field="condition"]' ) …" at bounding box center [903, 474] width 1021 height 667
paste textarea "e"
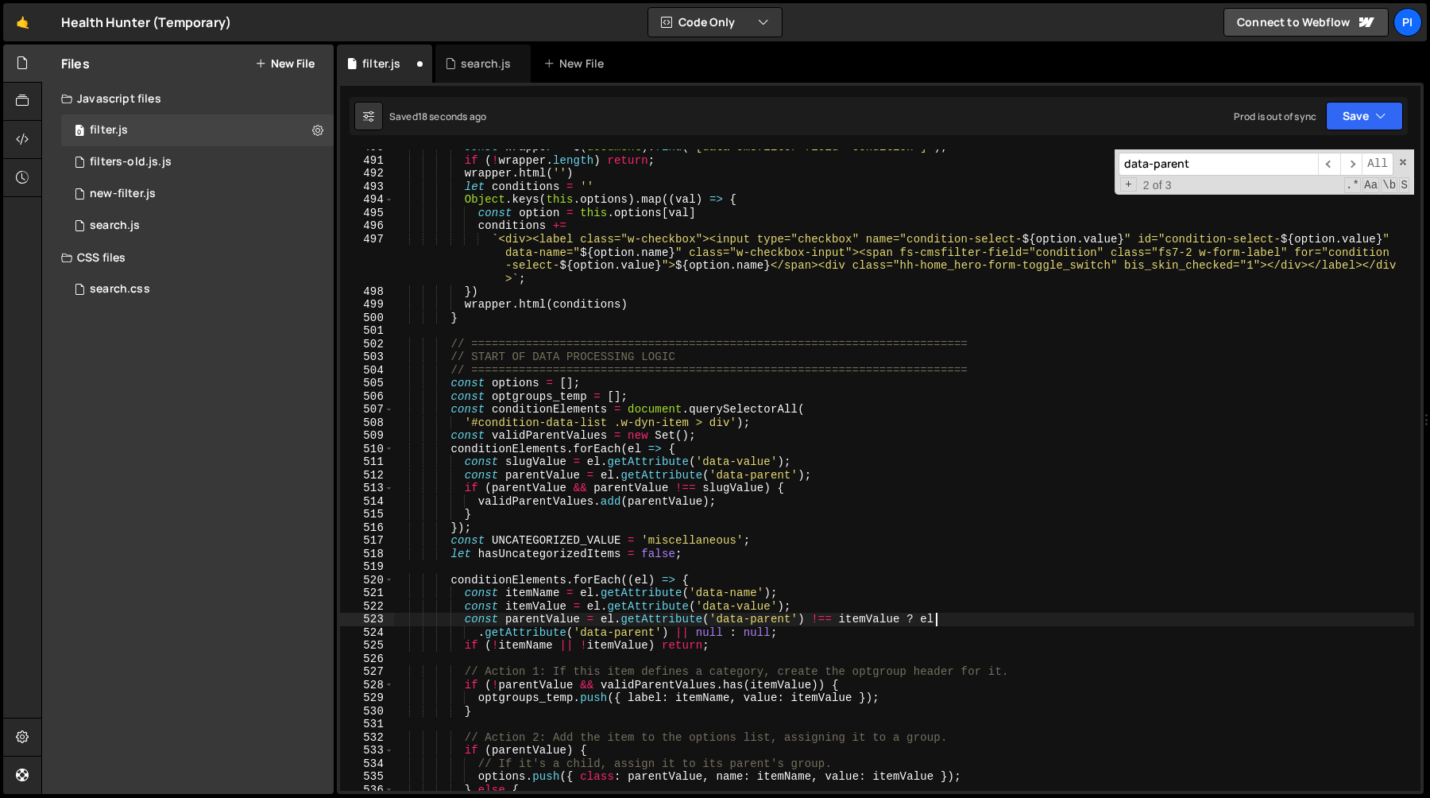
click at [810, 601] on div "const wrapper = $ ( document ) . find ( '[data-cmsfilter-field="condition"]' ) …" at bounding box center [903, 474] width 1021 height 667
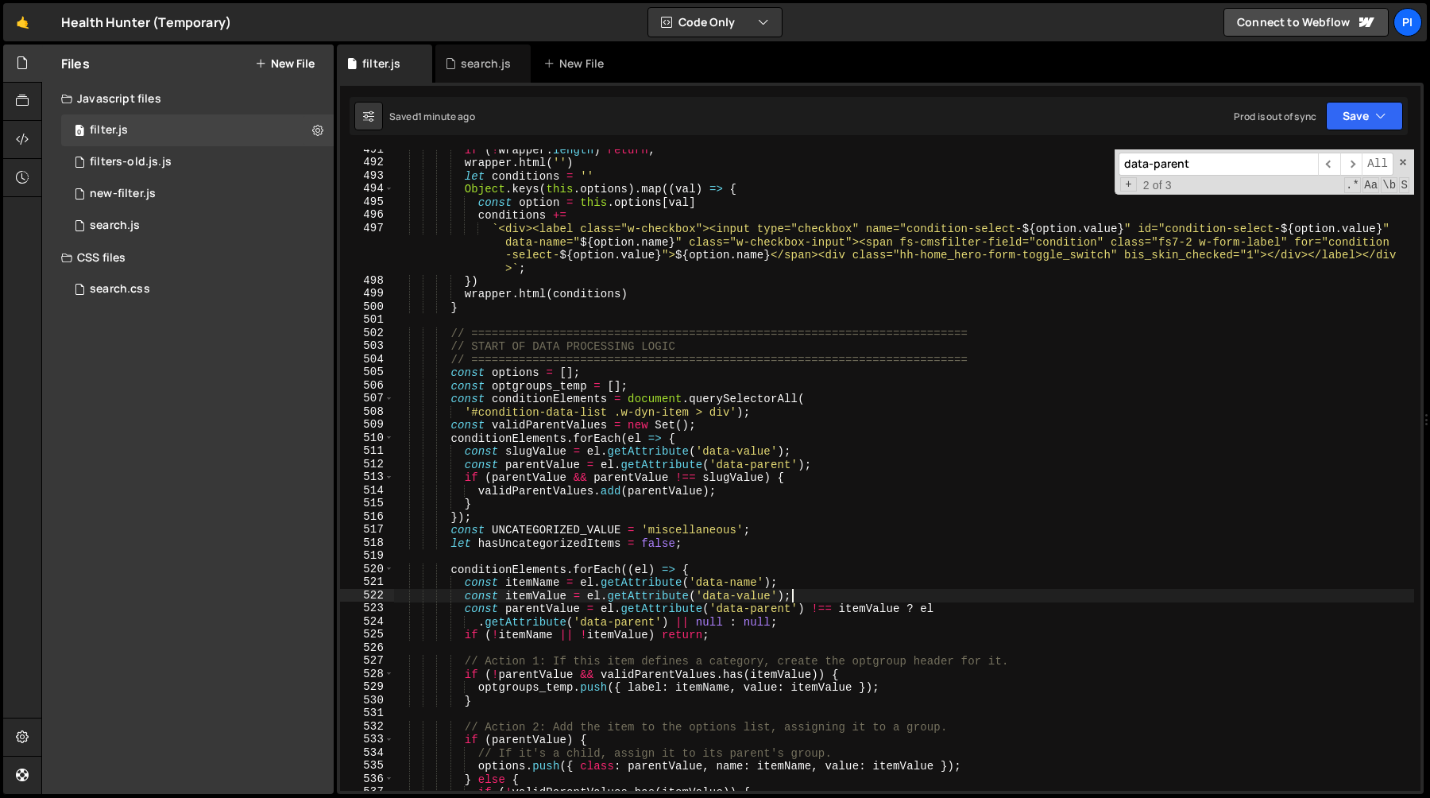
scroll to position [6621, 0]
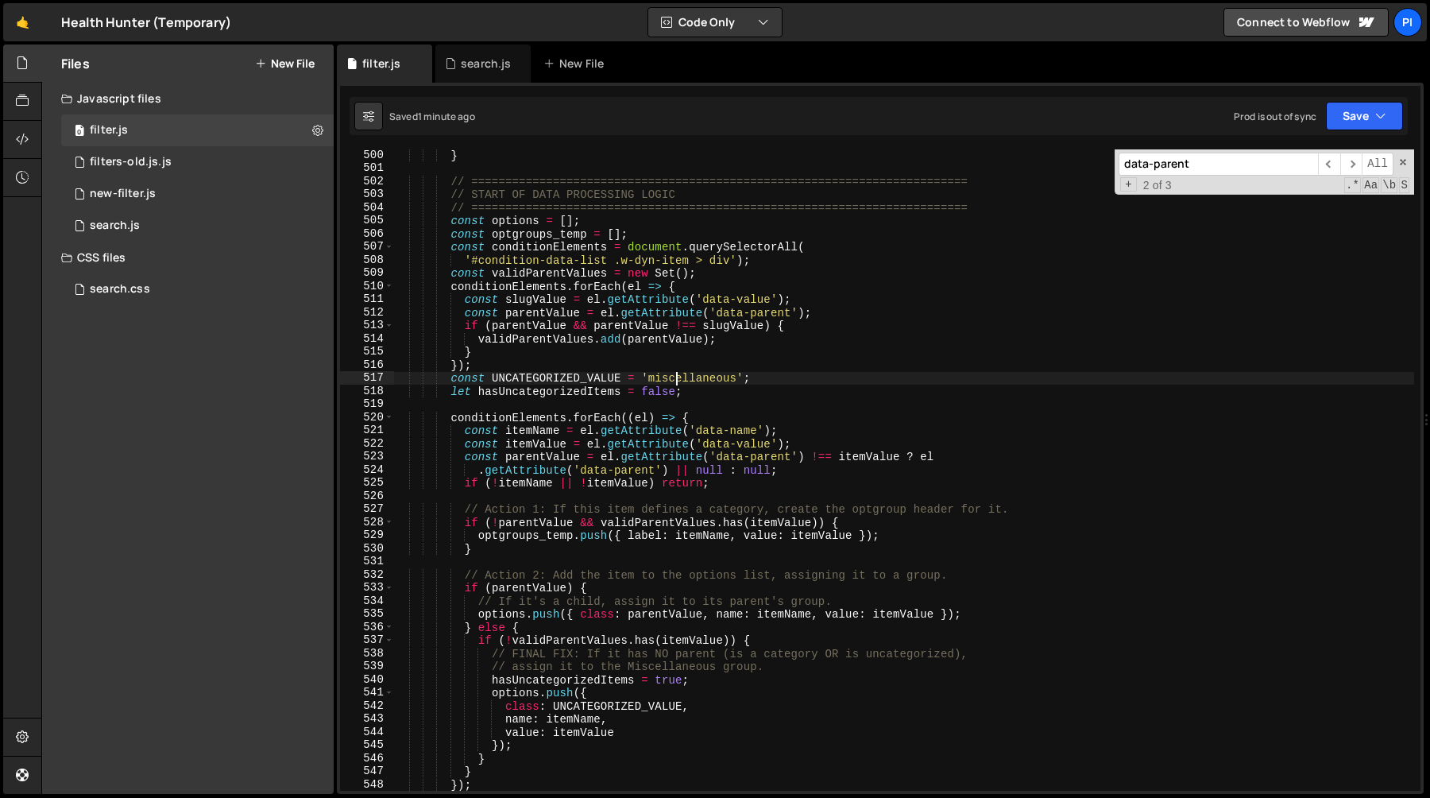
click at [675, 380] on div "} // ========================================================================= …" at bounding box center [903, 482] width 1021 height 667
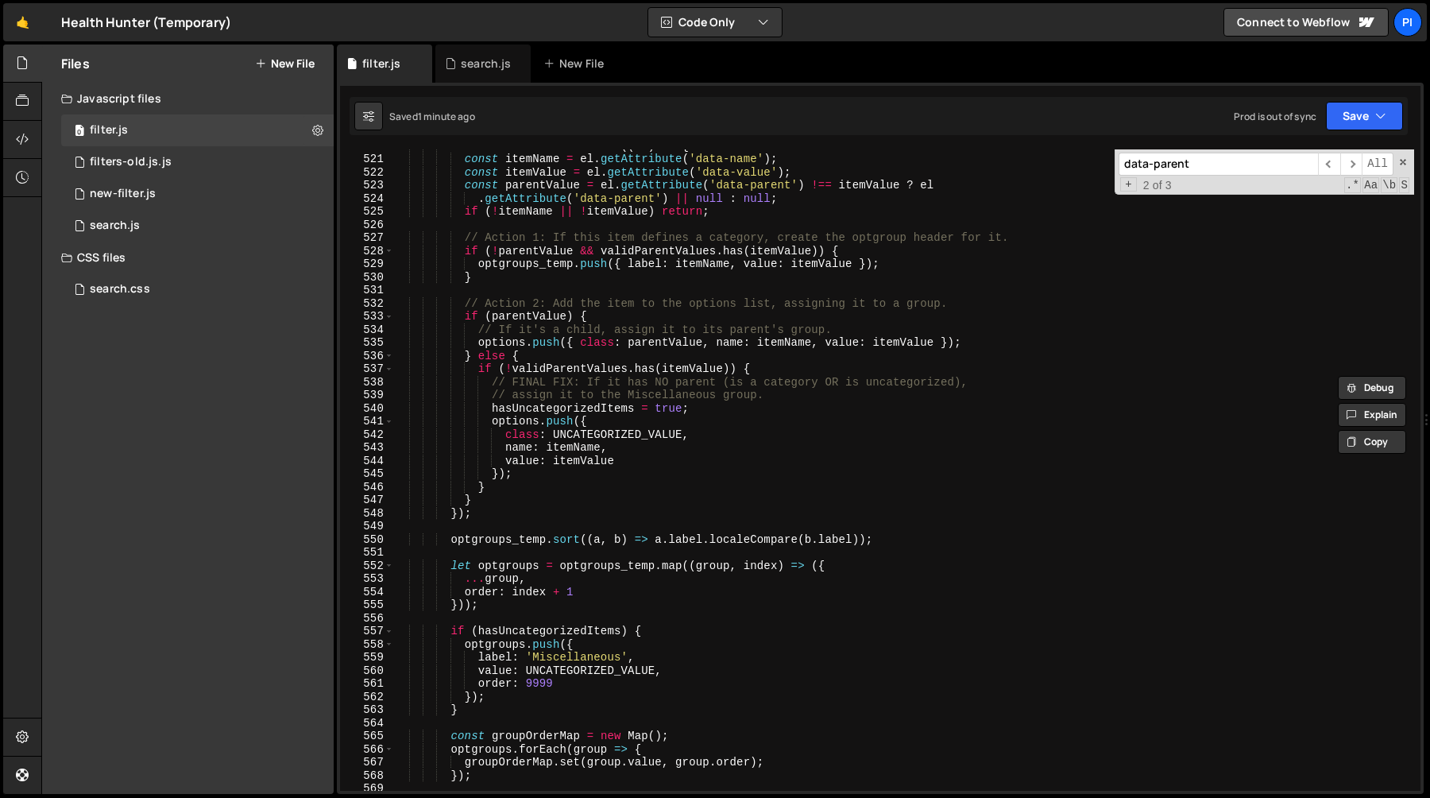
scroll to position [6942, 0]
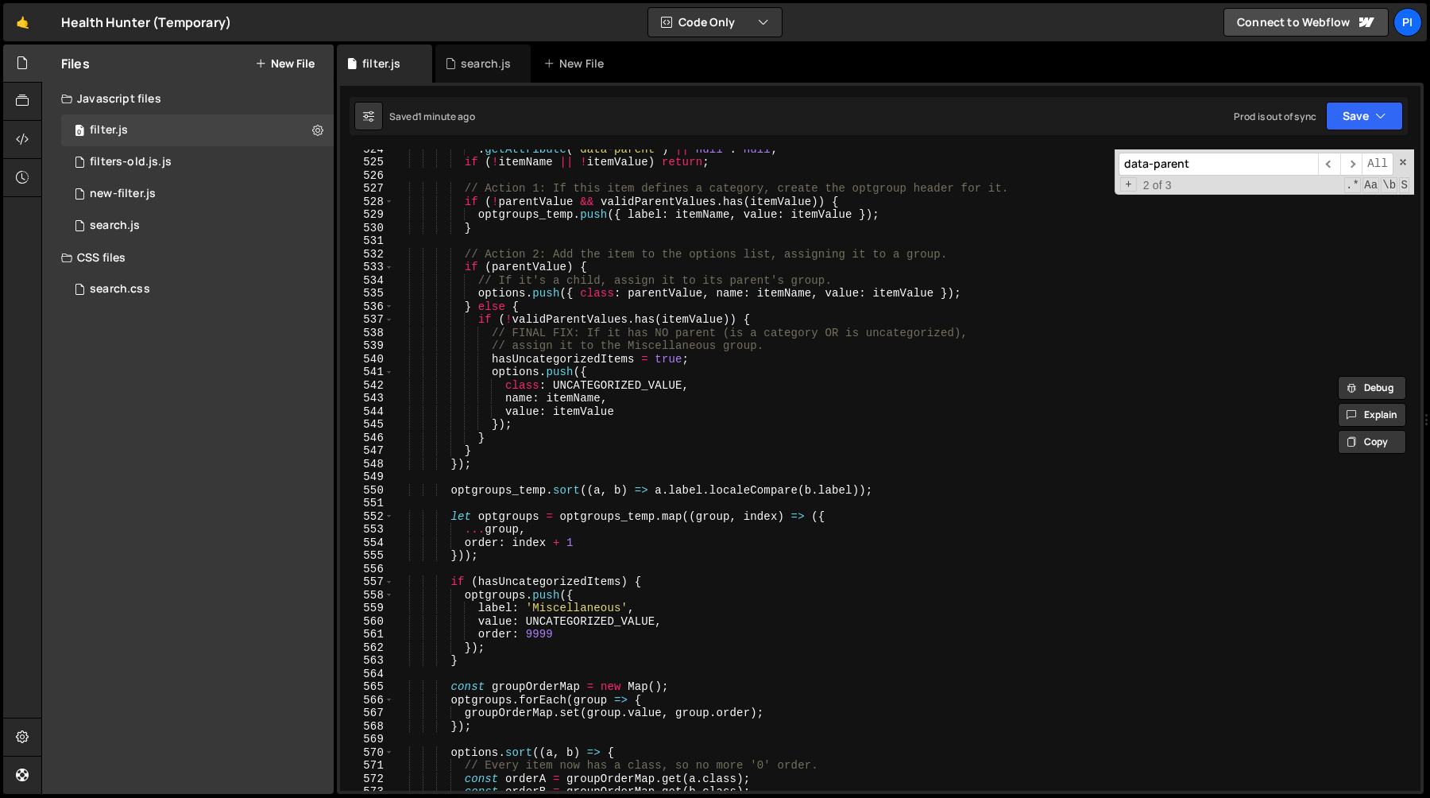
click at [537, 634] on div ". getAttribute ( 'data-parent' ) || null : null ; if ( ! itemName || ! itemValu…" at bounding box center [903, 475] width 1021 height 667
click at [536, 584] on div ". getAttribute ( 'data-parent' ) || null : null ; if ( ! itemName || ! itemValu…" at bounding box center [903, 475] width 1021 height 667
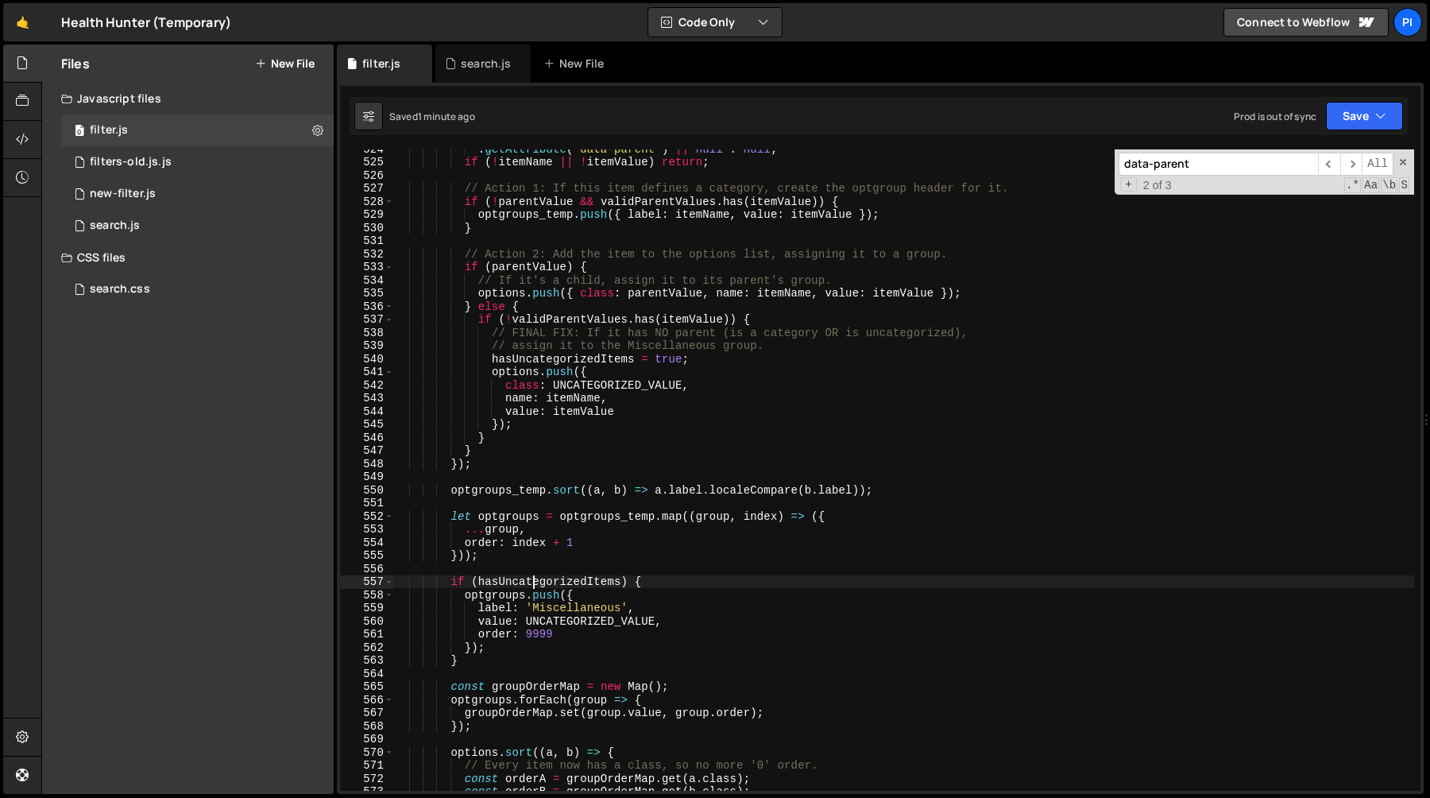
click at [536, 584] on div ". getAttribute ( 'data-parent' ) || null : null ; if ( ! itemName || ! itemValu…" at bounding box center [903, 475] width 1021 height 667
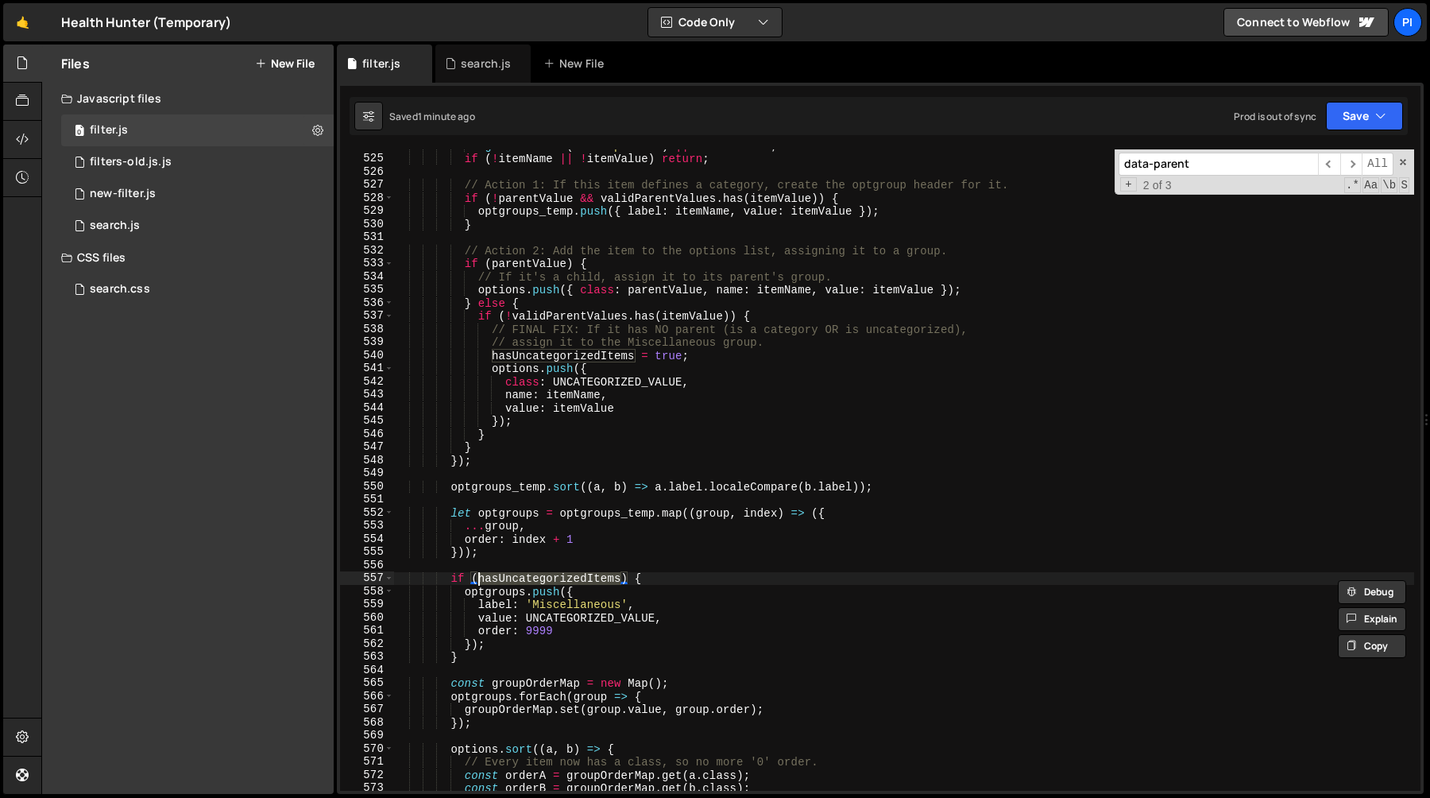
scroll to position [6979, 0]
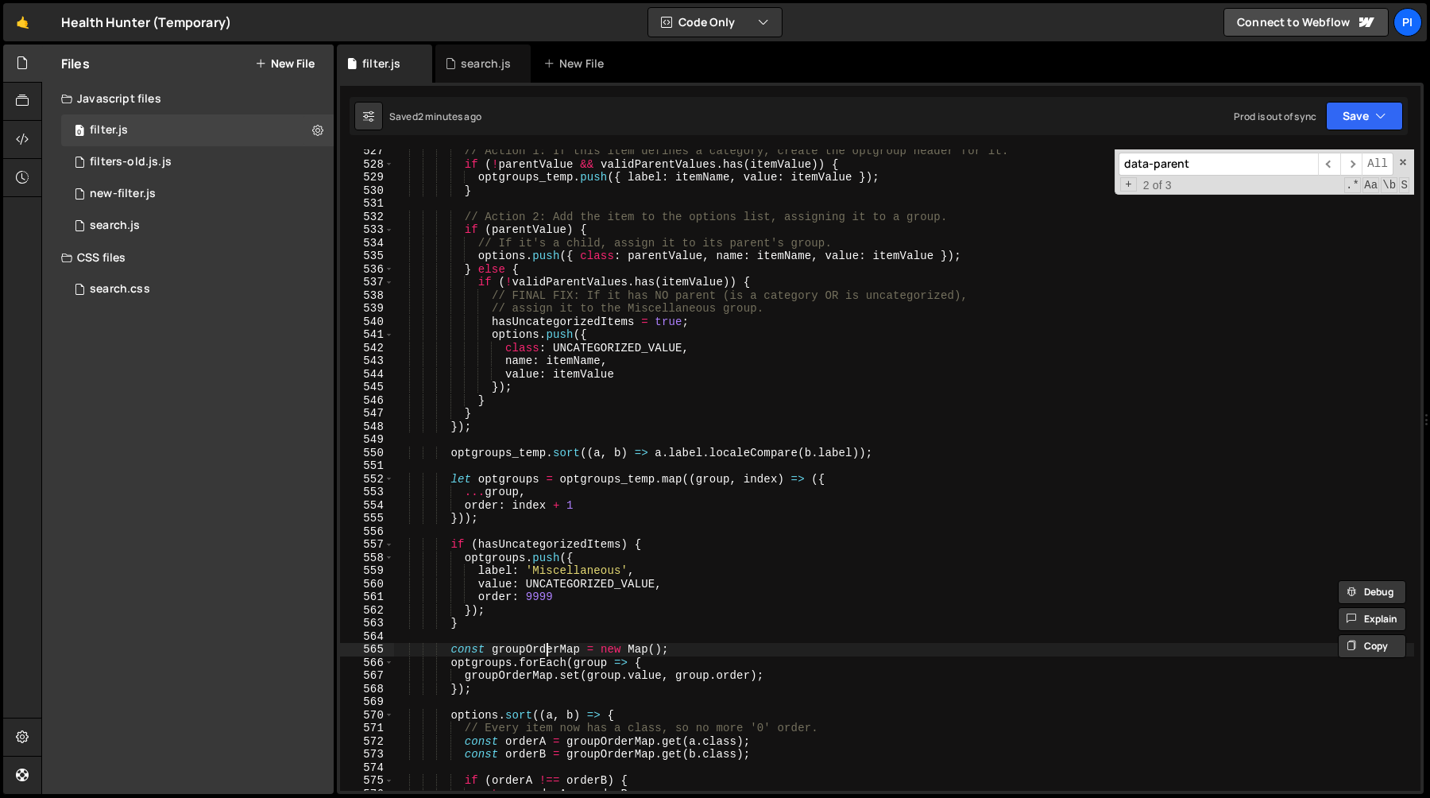
click at [548, 647] on div "// Action 1: If this item defines a category, create the optgroup header for it…" at bounding box center [903, 478] width 1021 height 667
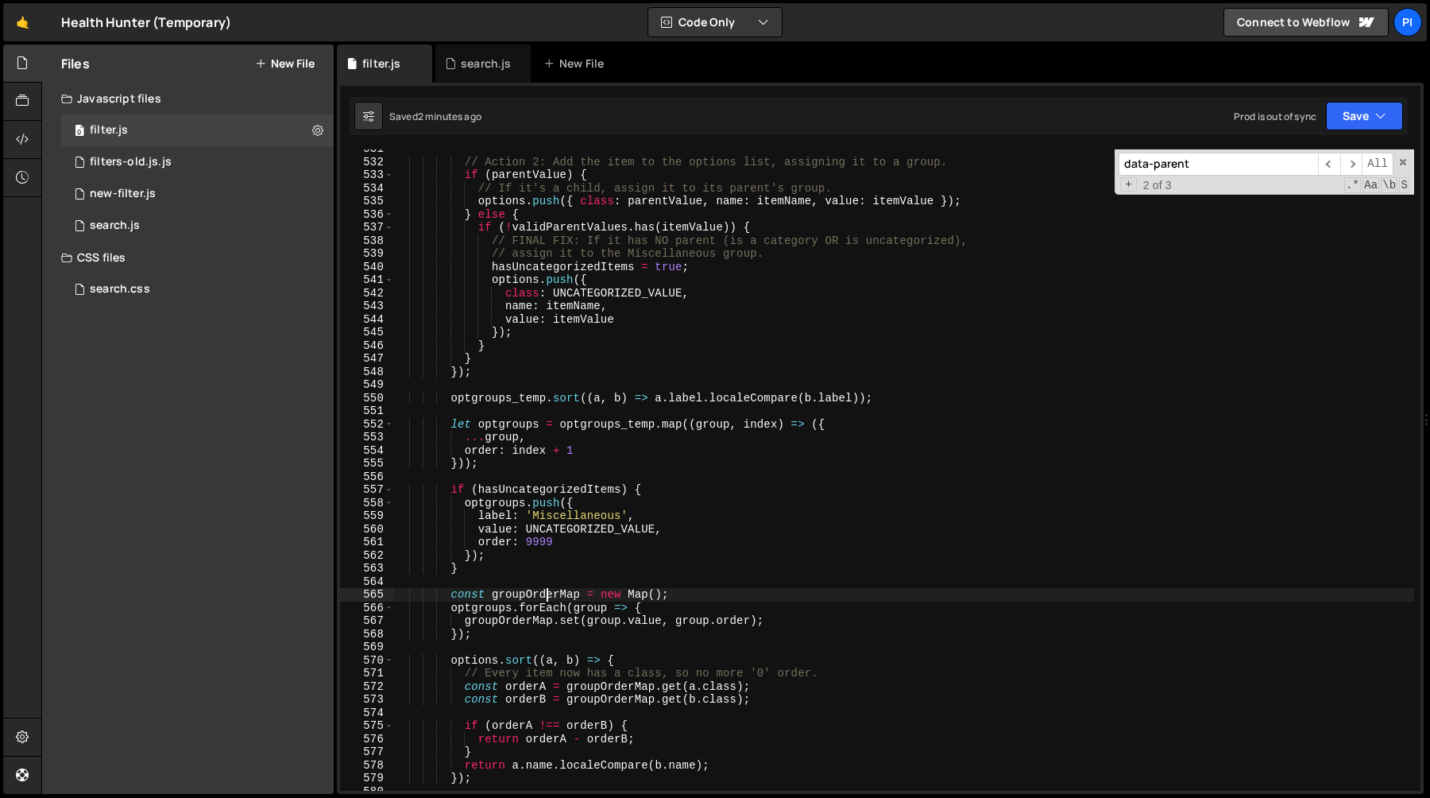
scroll to position [7034, 0]
click at [513, 602] on div "// Action 2: Add the item to the options list, assigning it to a group. if ( pa…" at bounding box center [903, 475] width 1021 height 667
click at [519, 592] on div "// Action 2: Add the item to the options list, assigning it to a group. if ( pa…" at bounding box center [903, 475] width 1021 height 667
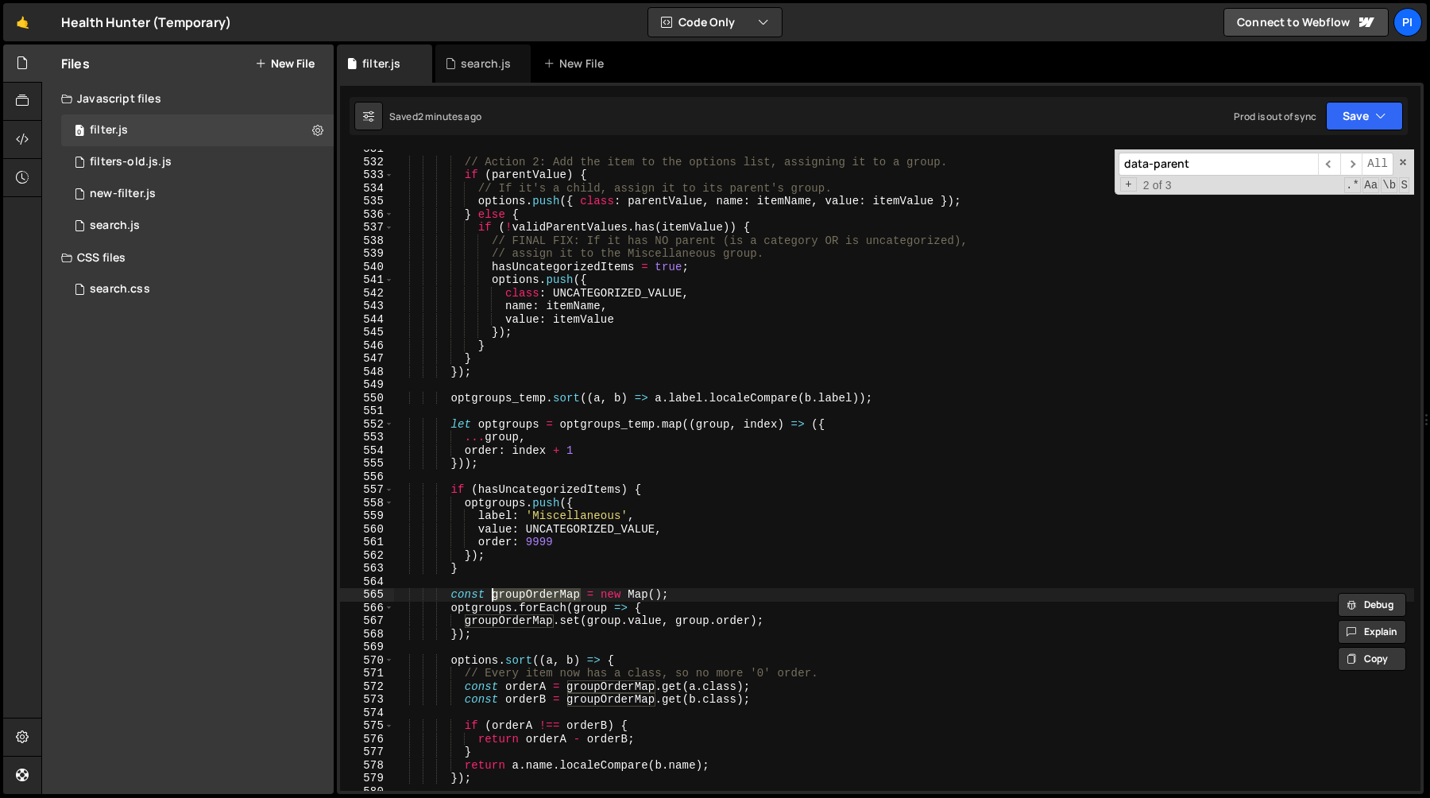
scroll to position [7052, 0]
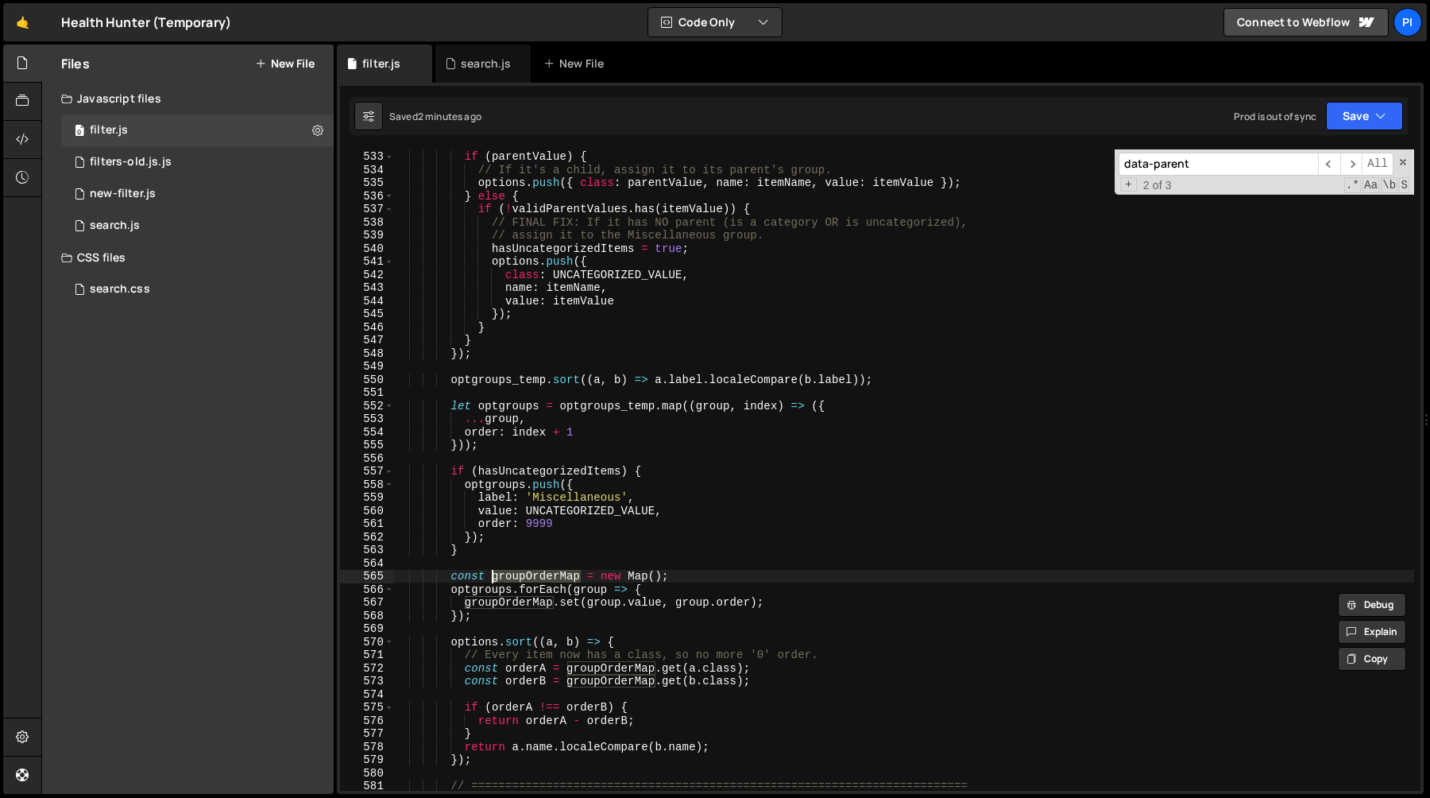
click at [572, 602] on div "// Action 2: Add the item to the options list, assigning it to a group. if ( pa…" at bounding box center [903, 470] width 1021 height 667
click at [624, 602] on div "// Action 2: Add the item to the options list, assigning it to a group. if ( pa…" at bounding box center [903, 470] width 1021 height 667
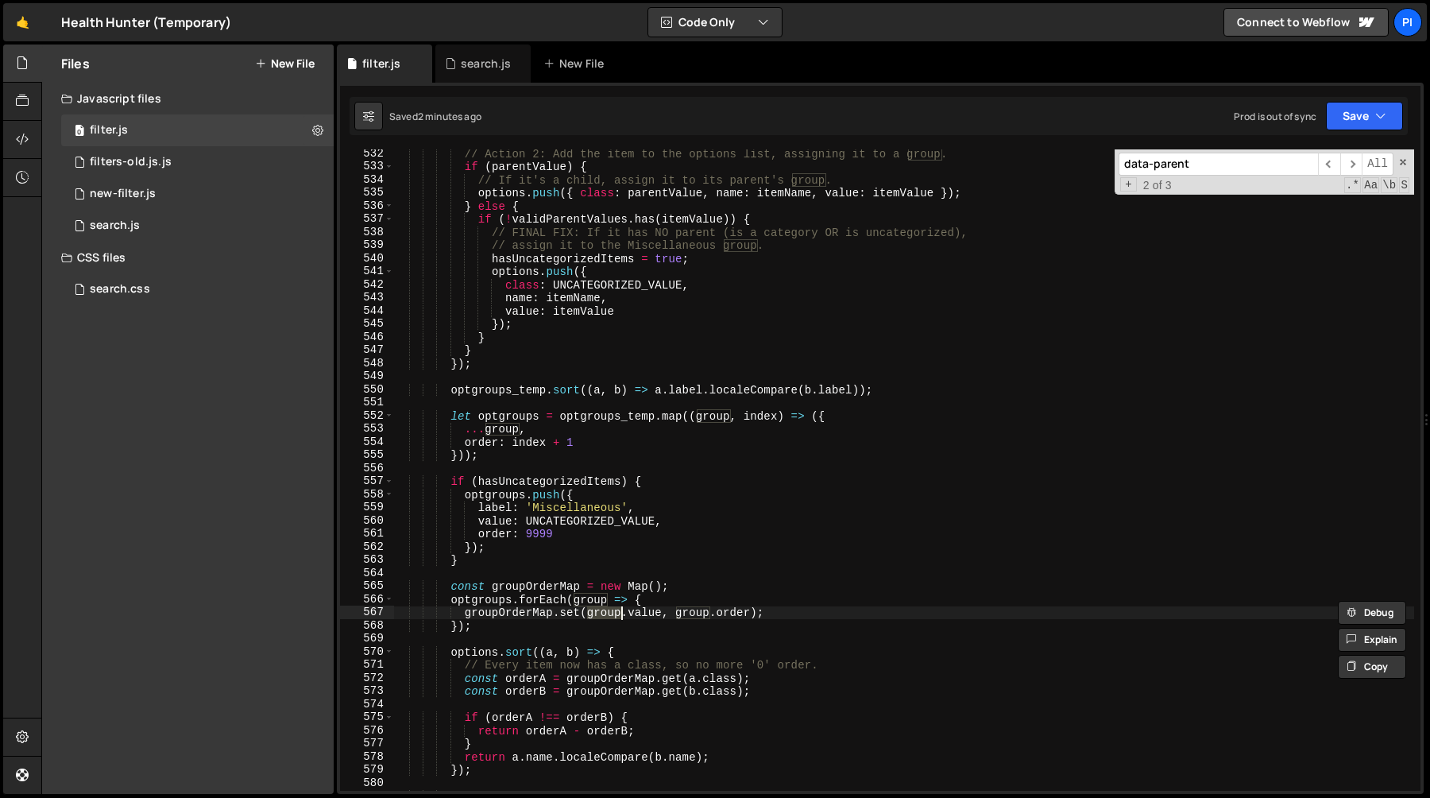
scroll to position [7039, 0]
click at [627, 671] on div "// Action 2: Add the item to the options list, assigning it to a group. if ( pa…" at bounding box center [903, 470] width 1021 height 667
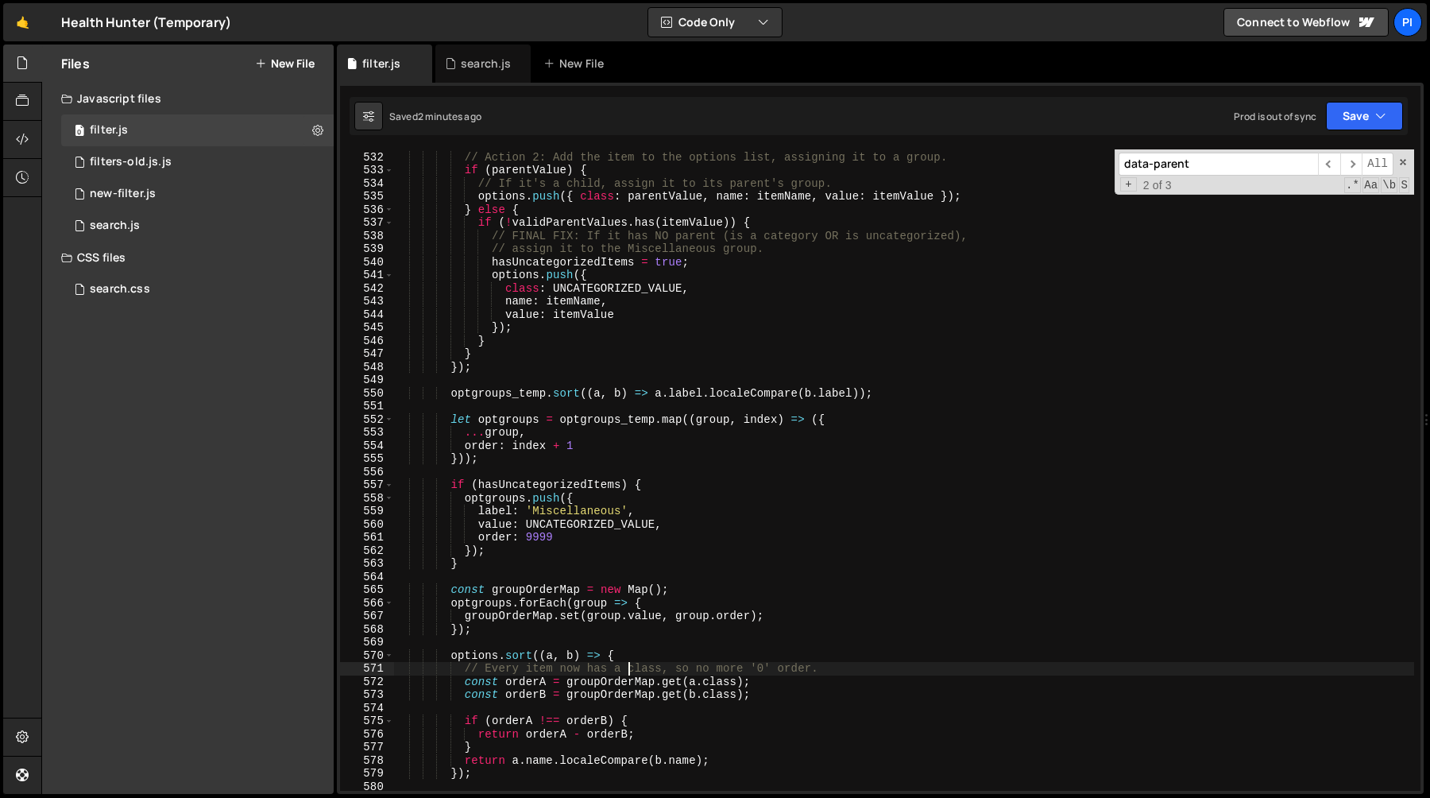
click at [713, 685] on div "// Action 2: Add the item to the options list, assigning it to a group. if ( pa…" at bounding box center [903, 470] width 1021 height 667
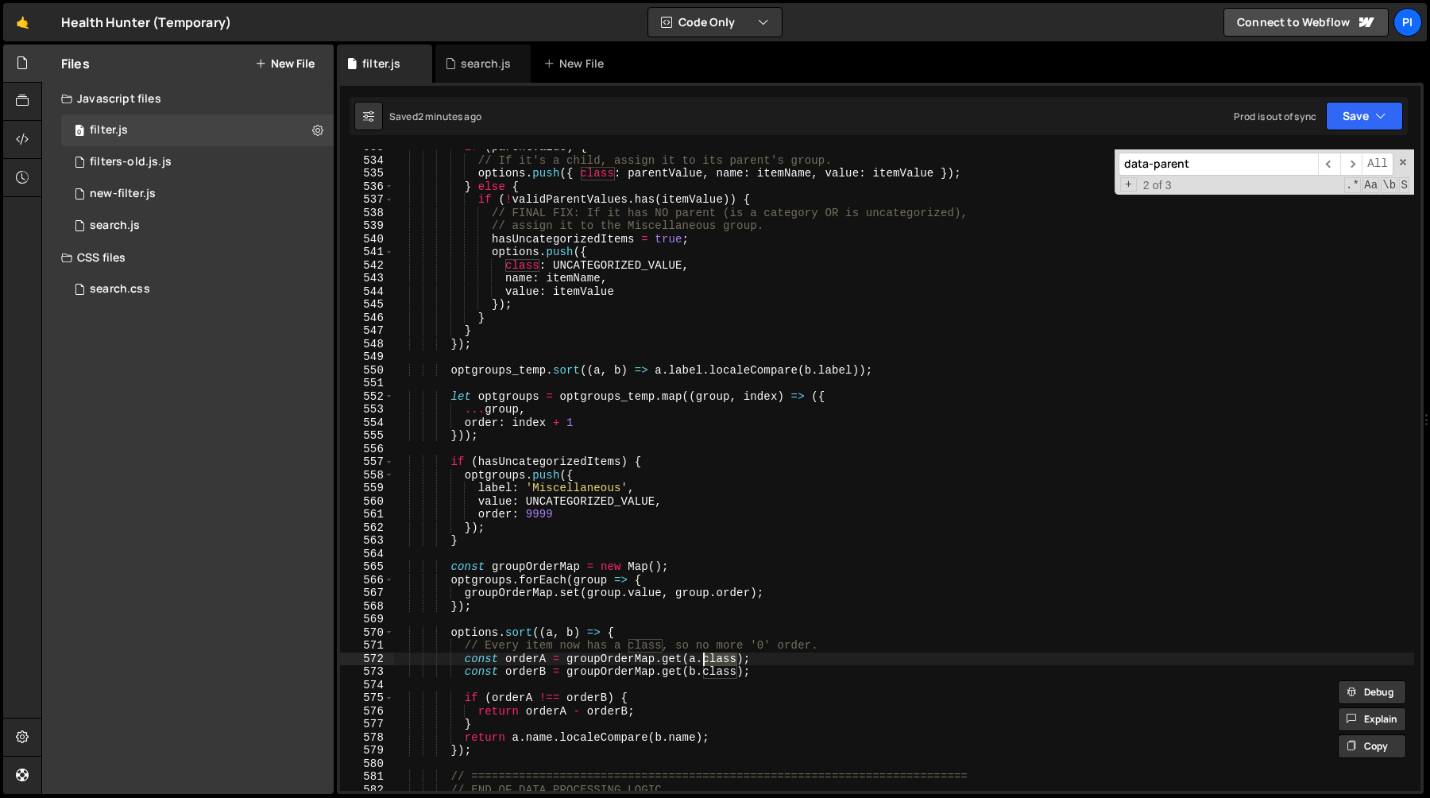
click at [669, 663] on div "if ( parentValue ) { // If it's a child, assign it to its parent's group. optio…" at bounding box center [903, 474] width 1021 height 667
click at [621, 656] on div "if ( parentValue ) { // If it's a child, assign it to its parent's group. optio…" at bounding box center [903, 474] width 1021 height 667
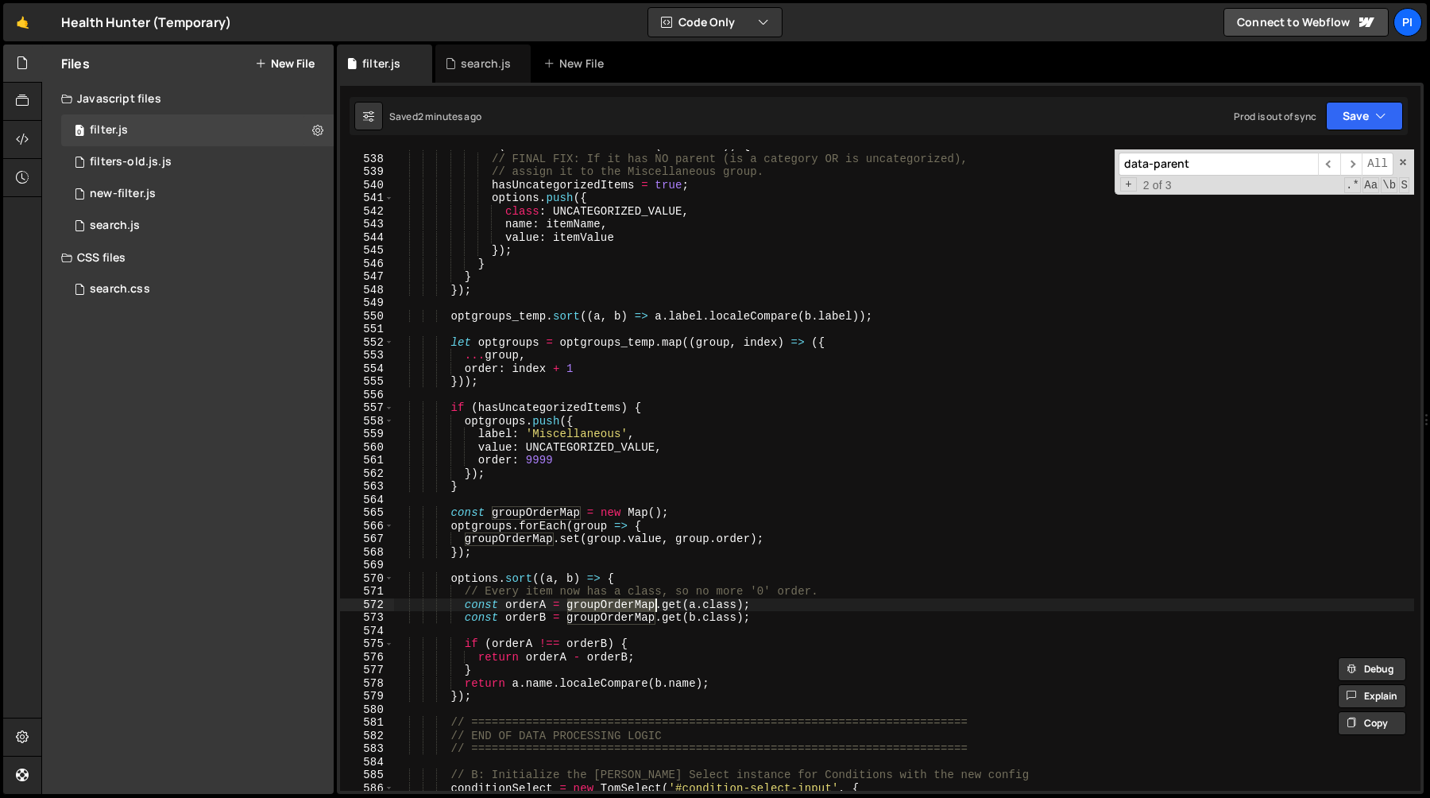
scroll to position [7115, 0]
click at [508, 668] on div "if ( ! validParentValues . has ( itemValue )) { // FINAL FIX: If it has NO pare…" at bounding box center [903, 472] width 1021 height 667
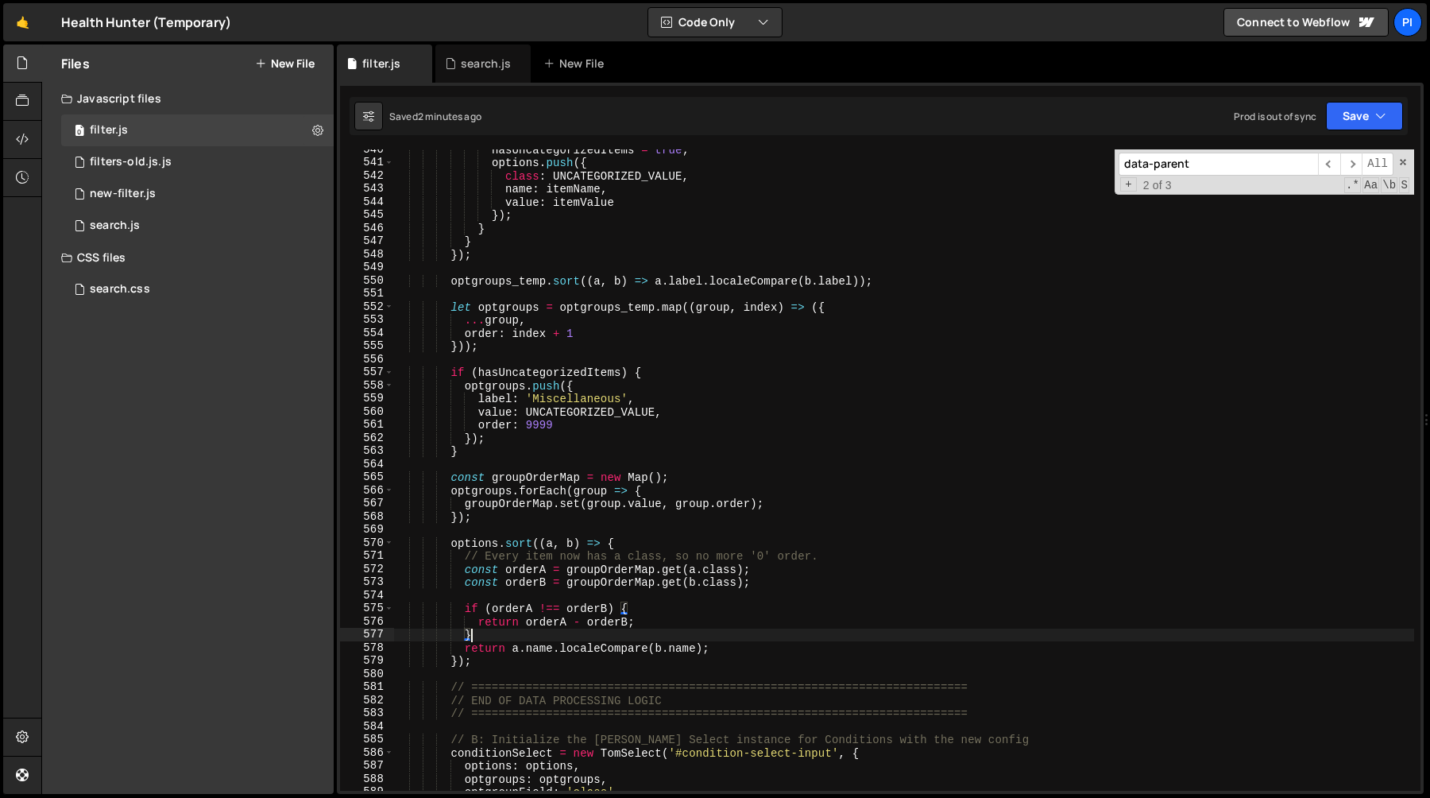
scroll to position [7180, 0]
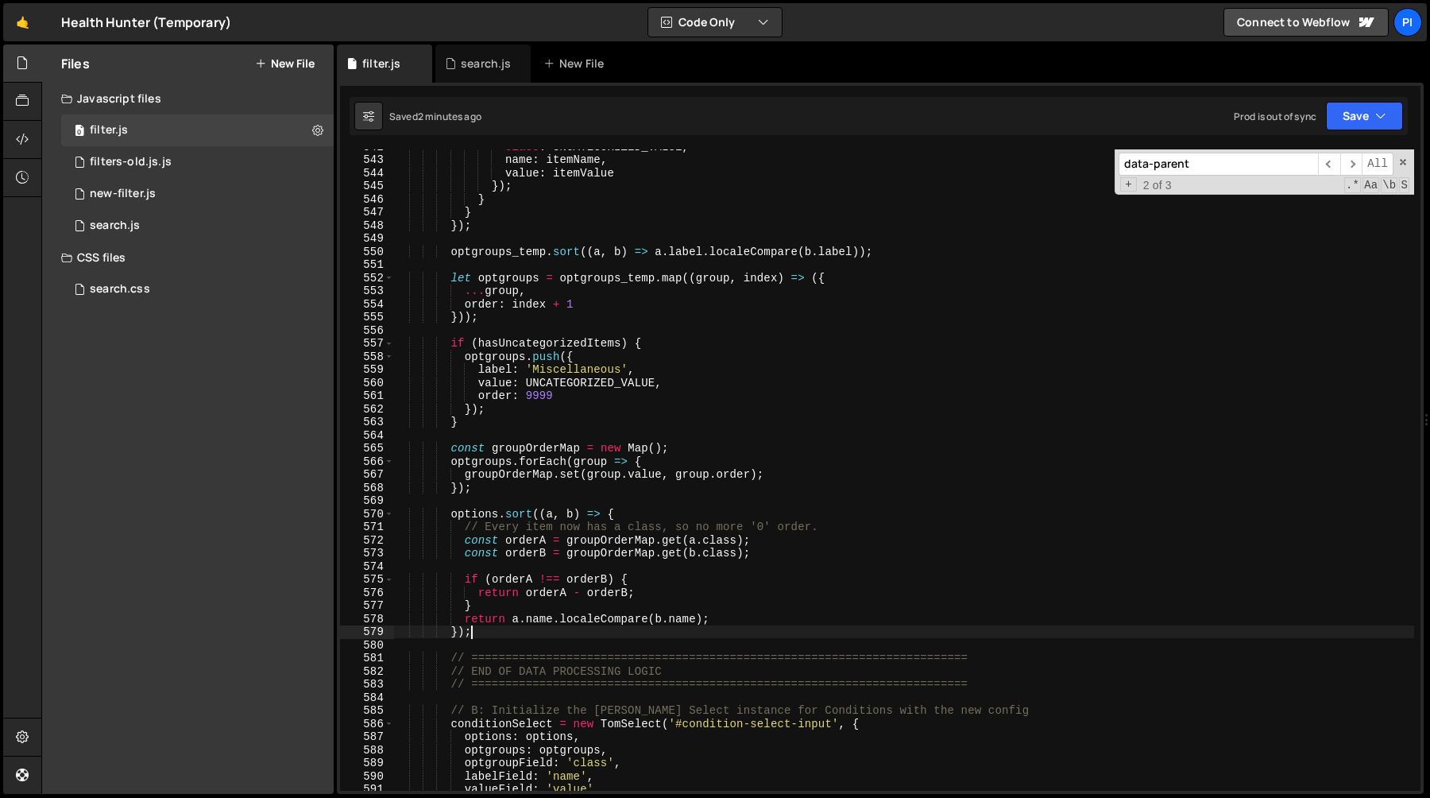
click at [497, 632] on div "class : UNCATEGORIZED_VALUE , name : itemName , value : itemValue }) ; } } }) ;…" at bounding box center [903, 473] width 1021 height 667
type textarea "});"
click at [492, 495] on div "class : UNCATEGORIZED_VALUE , name : itemName , value : itemValue }) ; } } }) ;…" at bounding box center [903, 473] width 1021 height 667
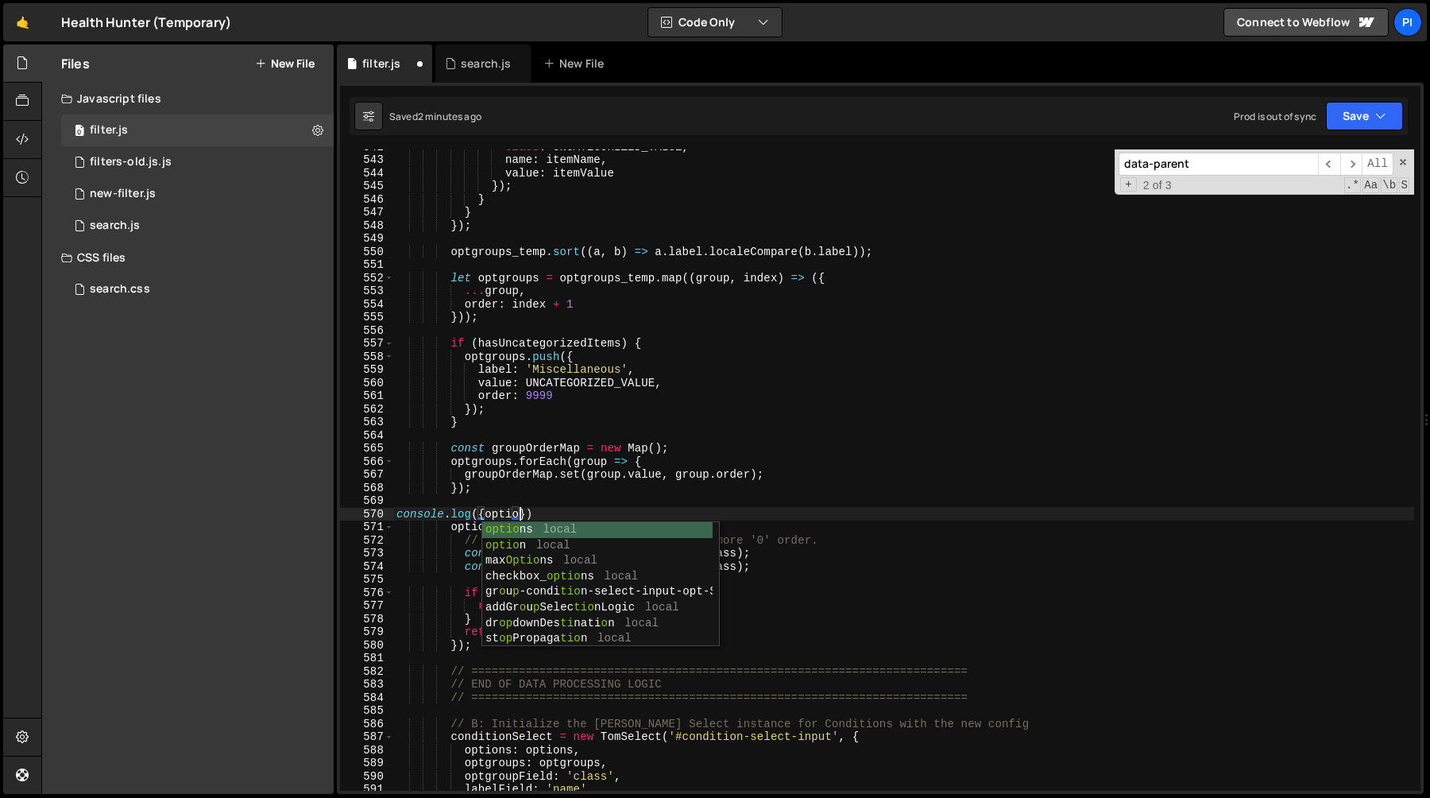
scroll to position [0, 7]
type textarea "console.log({options})"
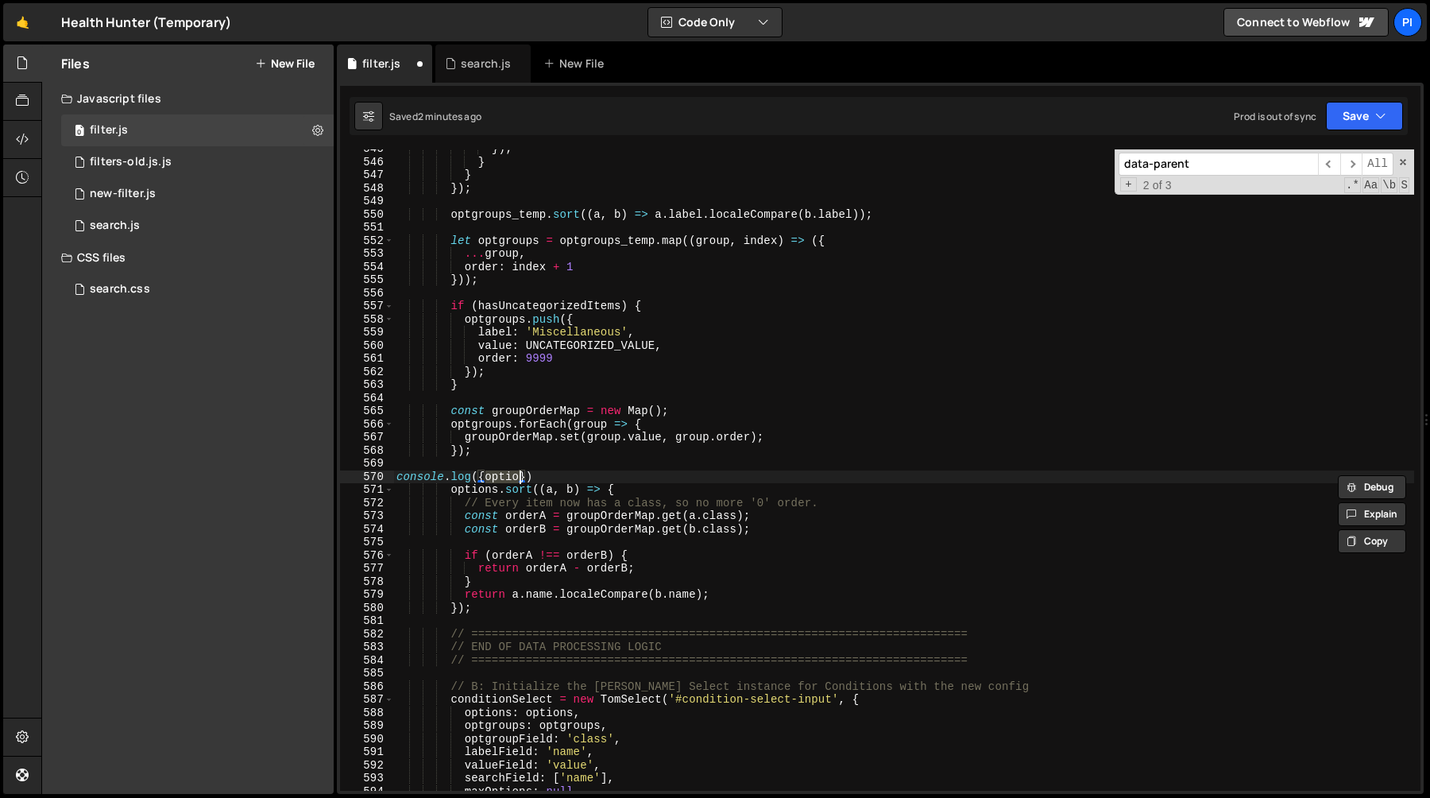
scroll to position [7217, 0]
click at [592, 481] on div "}) ; } } }) ; optgroups_temp . sort (( a , b ) => a . label . localeCompare ( b…" at bounding box center [903, 475] width 1021 height 667
click at [486, 608] on div "}) ; } } }) ; optgroups_temp . sort (( a , b ) => a . label . localeCompare ( b…" at bounding box center [903, 475] width 1021 height 667
type textarea "});"
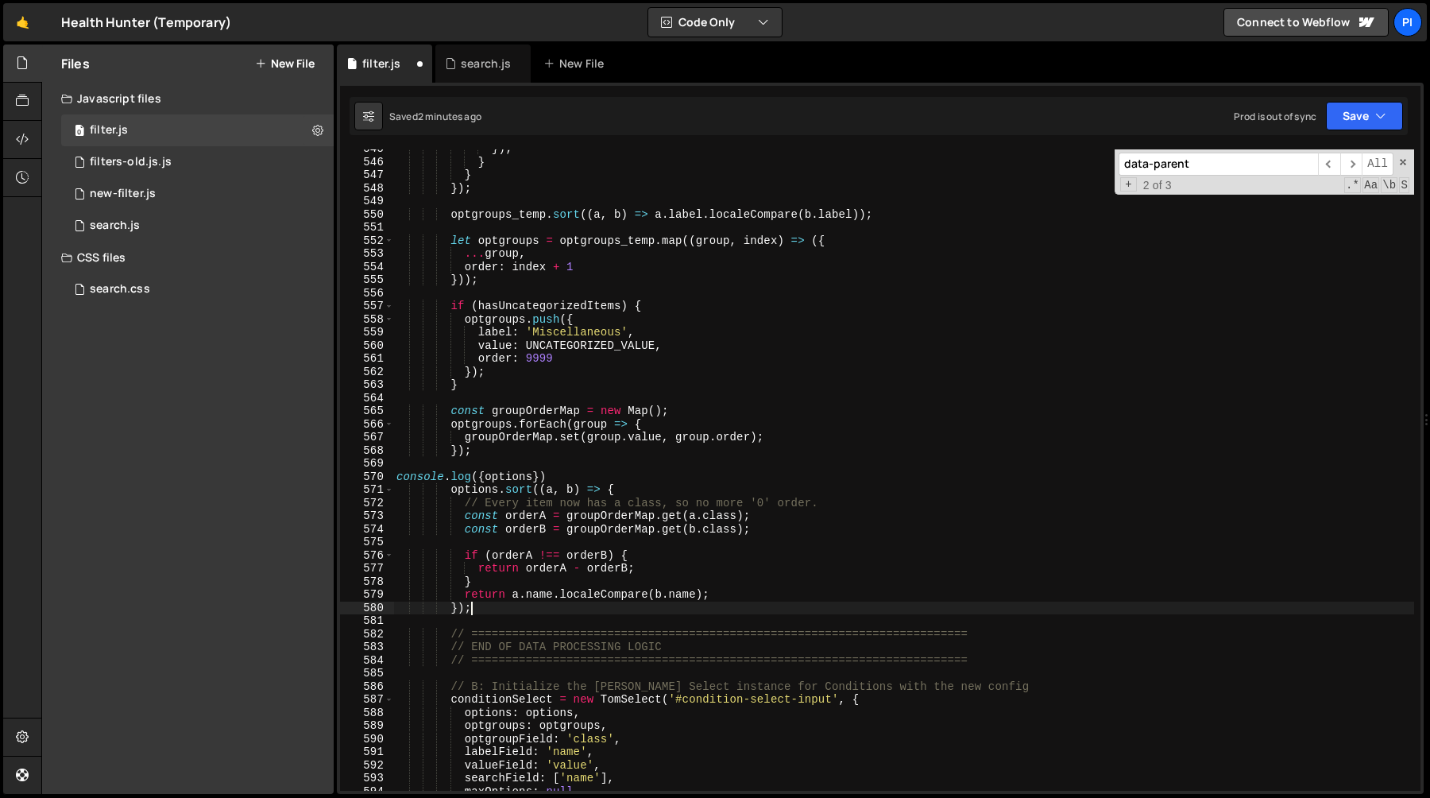
paste textarea "console.log({options})"
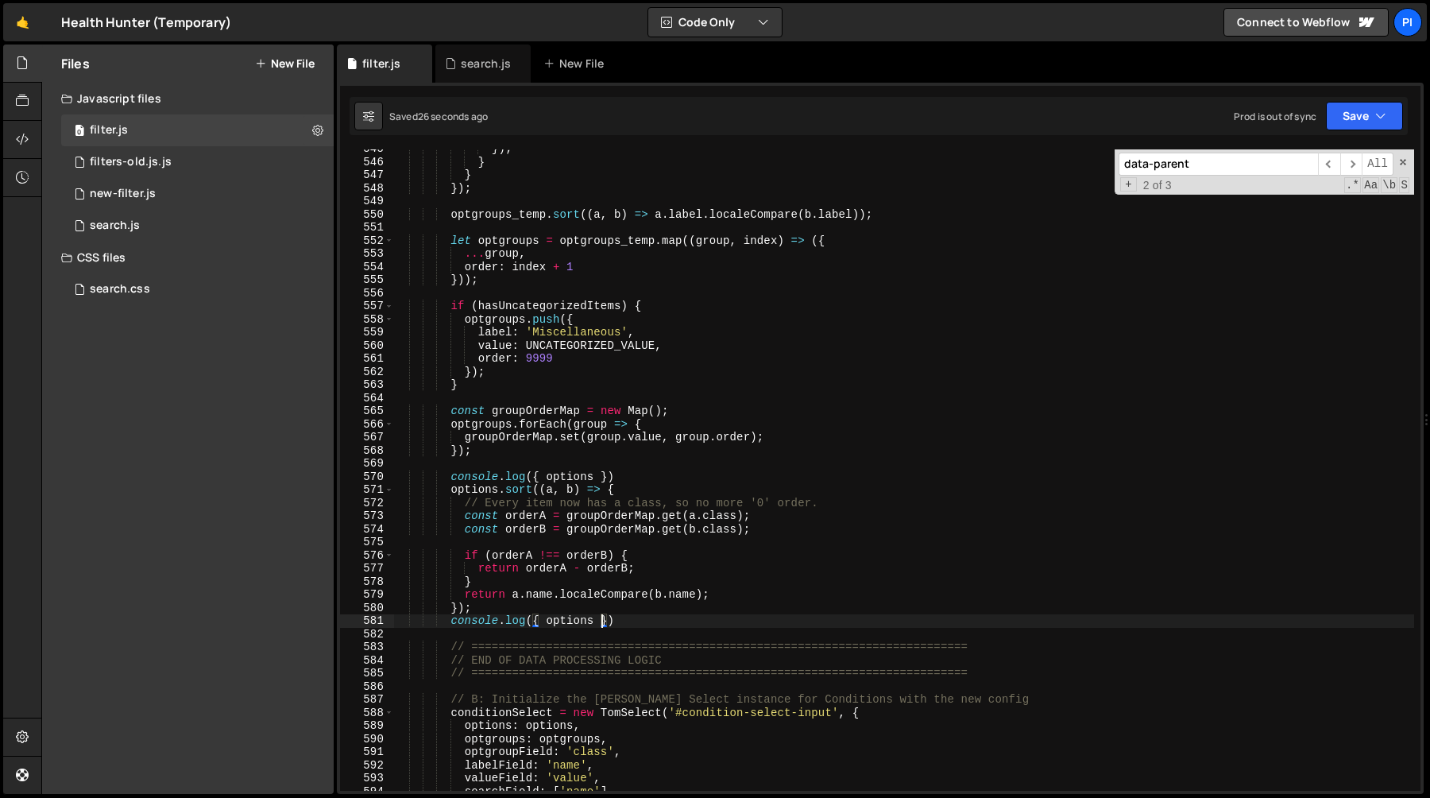
click at [612, 574] on div "}) ; } } }) ; optgroups_temp . sort (( a , b ) => a . label . localeCompare ( b…" at bounding box center [903, 475] width 1021 height 667
click at [576, 586] on div "}) ; } } }) ; optgroups_temp . sort (( a , b ) => a . label . localeCompare ( b…" at bounding box center [903, 475] width 1021 height 667
click at [464, 555] on div "}) ; } } }) ; optgroups_temp . sort (( a , b ) => a . label . localeCompare ( b…" at bounding box center [903, 475] width 1021 height 667
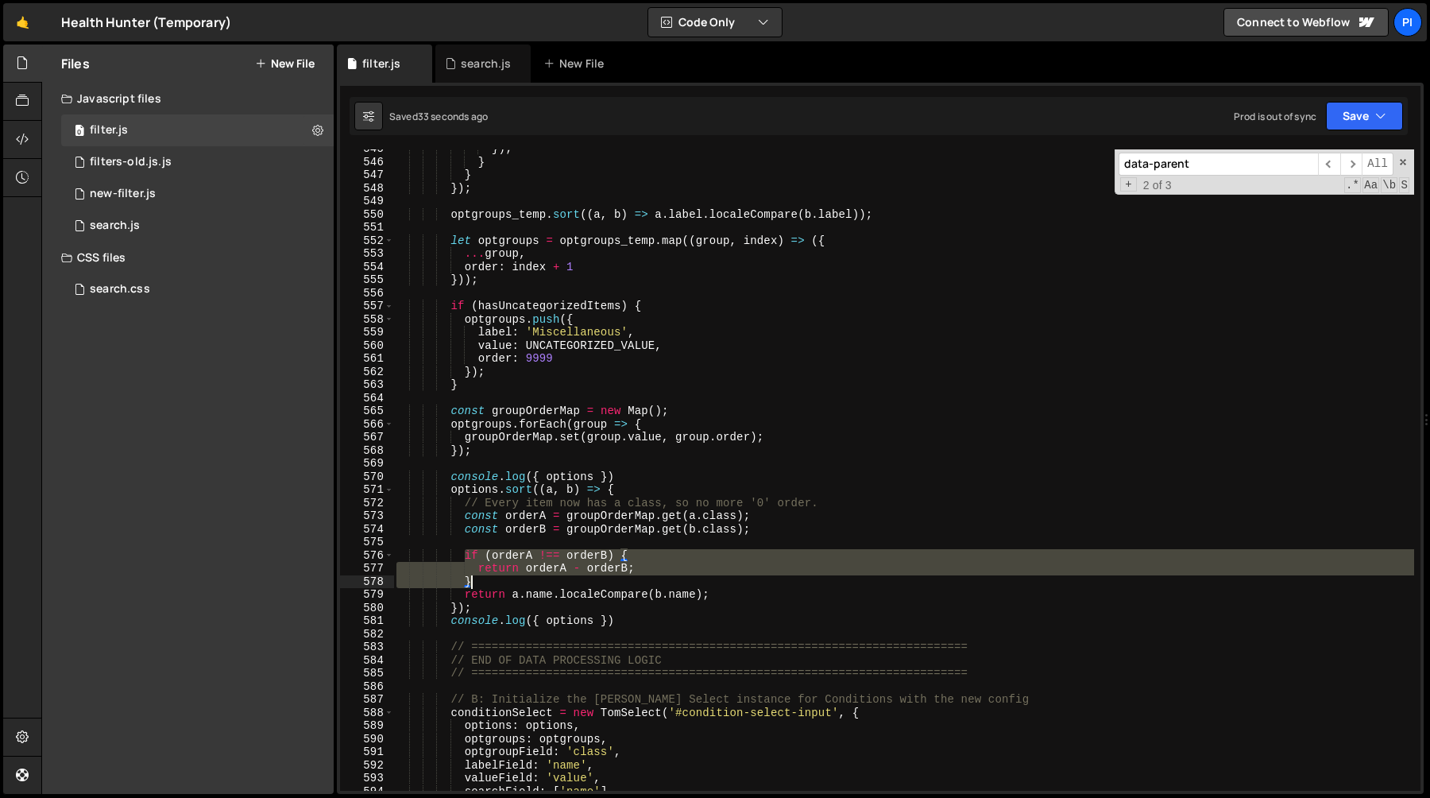
drag, startPoint x: 464, startPoint y: 555, endPoint x: 506, endPoint y: 582, distance: 50.0
click at [506, 582] on div "}) ; } } }) ; optgroups_temp . sort (( a , b ) => a . label . localeCompare ( b…" at bounding box center [903, 475] width 1021 height 667
click at [474, 582] on div "}) ; } } }) ; optgroups_temp . sort (( a , b ) => a . label . localeCompare ( b…" at bounding box center [903, 469] width 1021 height 641
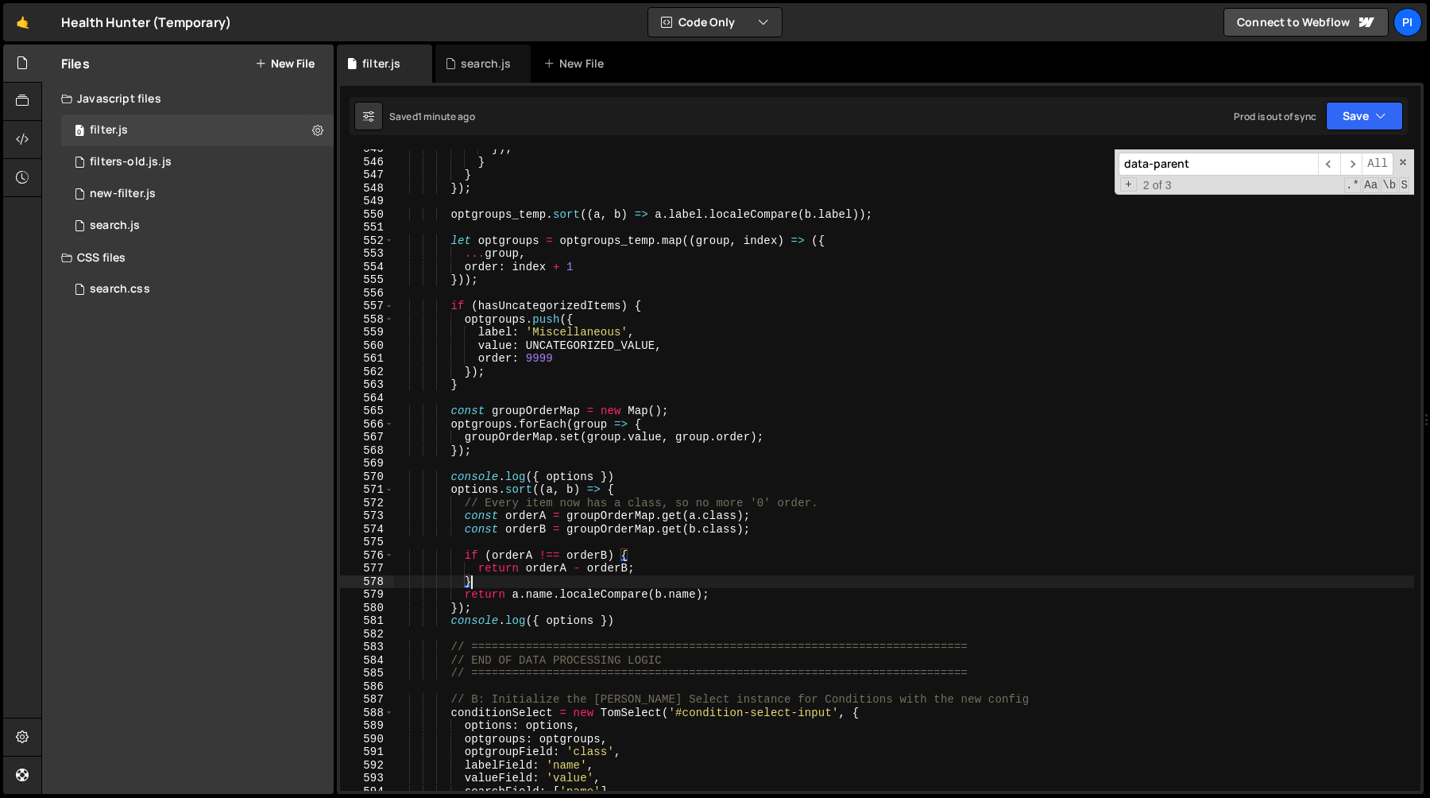
click at [611, 523] on div "}) ; } } }) ; optgroups_temp . sort (( a , b ) => a . label . localeCompare ( b…" at bounding box center [903, 475] width 1021 height 667
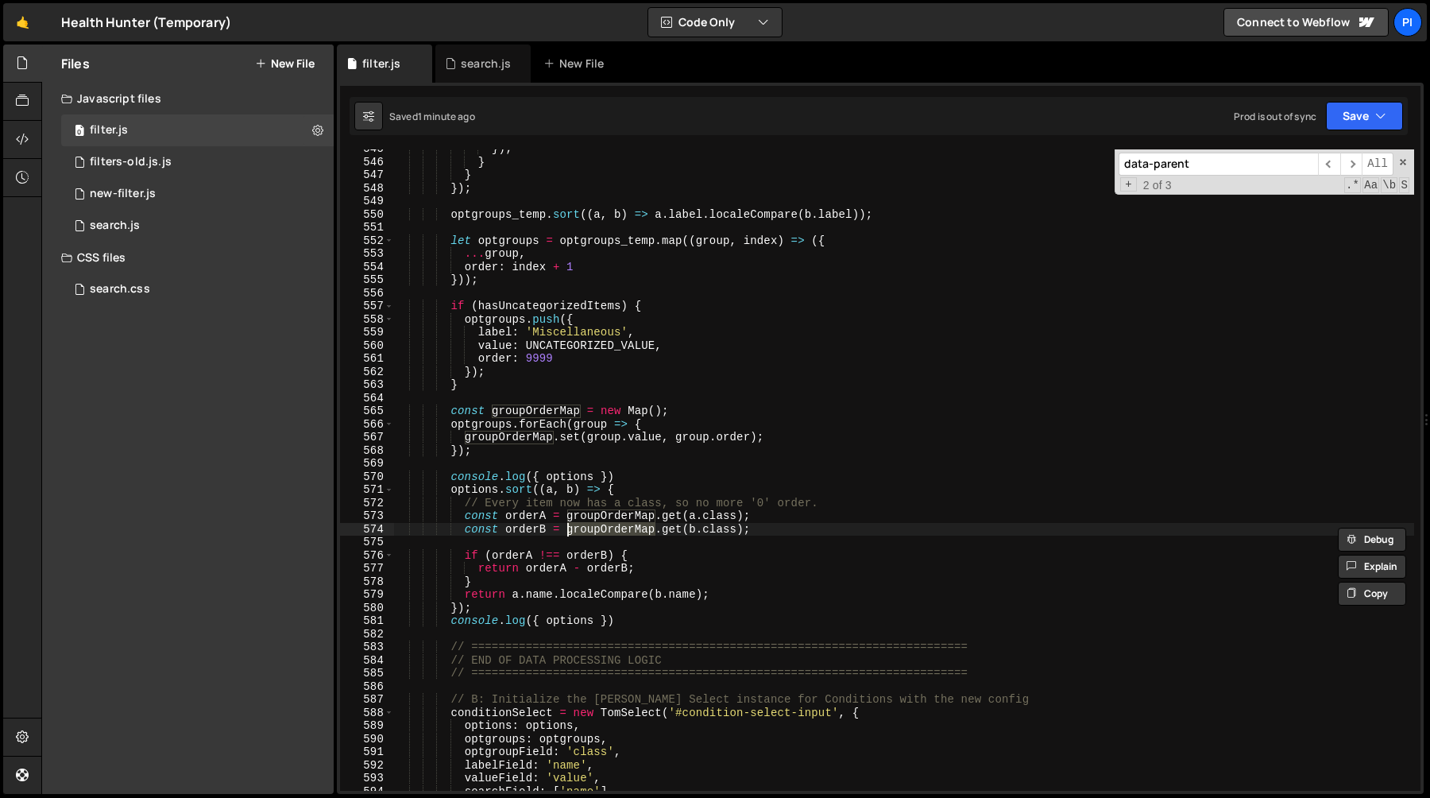
click at [621, 516] on div "}) ; } } }) ; optgroups_temp . sort (( a , b ) => a . label . localeCompare ( b…" at bounding box center [903, 475] width 1021 height 667
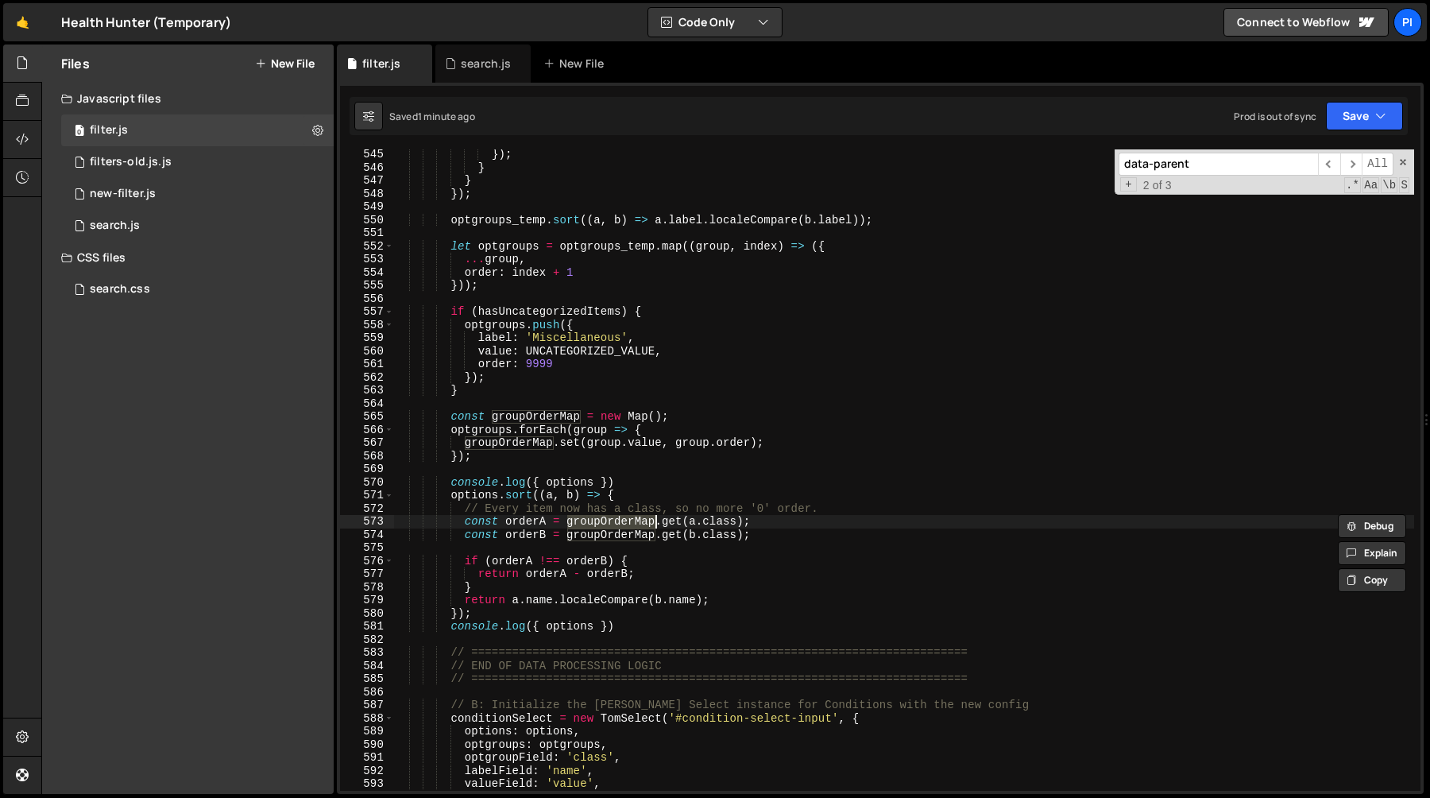
scroll to position [7197, 0]
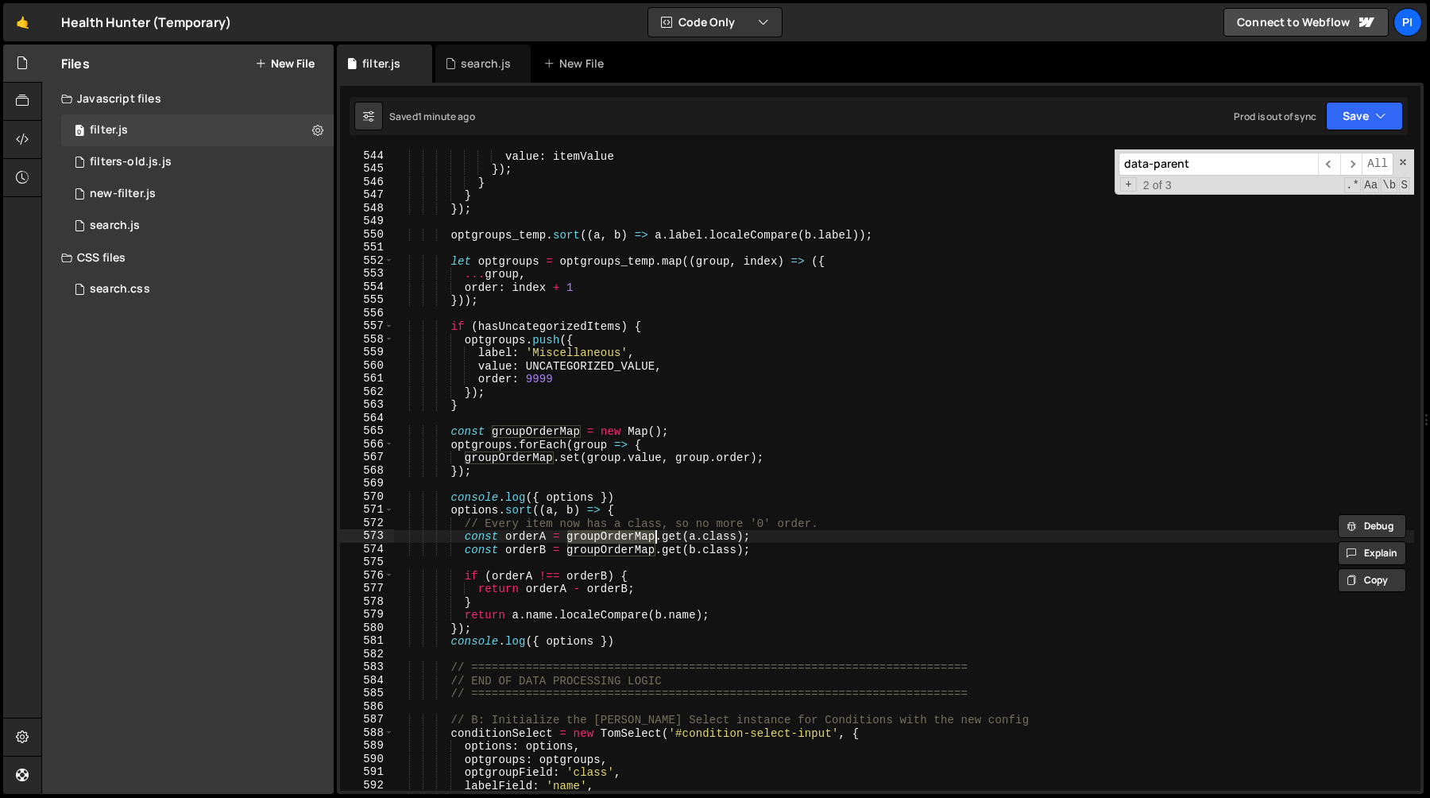
click at [706, 537] on div "value : itemValue }) ; } } }) ; optgroups_temp . sort (( a , b ) => a . label .…" at bounding box center [903, 482] width 1021 height 667
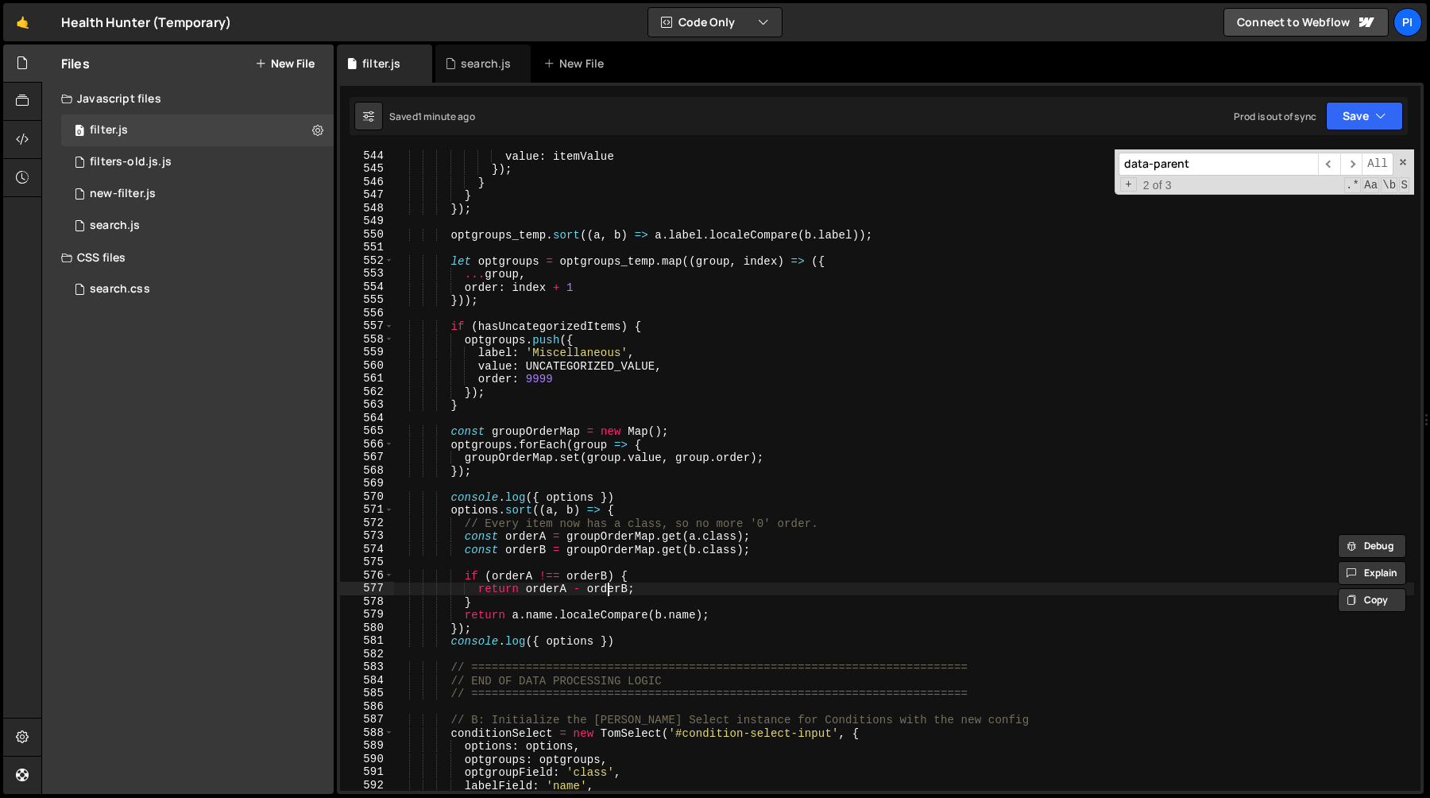
click at [609, 583] on div "value : itemValue }) ; } } }) ; optgroups_temp . sort (( a , b ) => a . label .…" at bounding box center [903, 482] width 1021 height 667
click at [664, 570] on div "value : itemValue }) ; } } }) ; optgroups_temp . sort (( a , b ) => a . label .…" at bounding box center [903, 482] width 1021 height 667
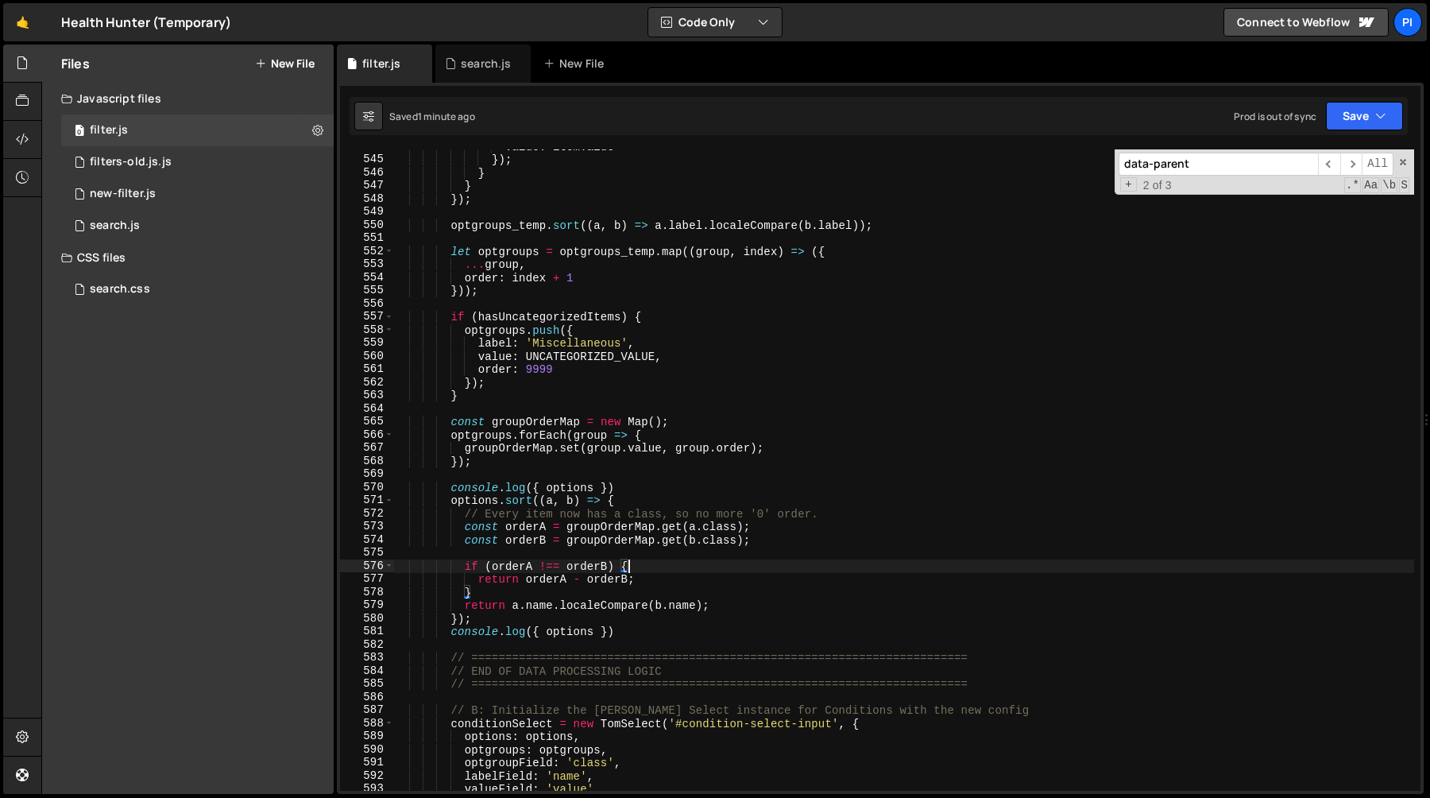
scroll to position [7217, 0]
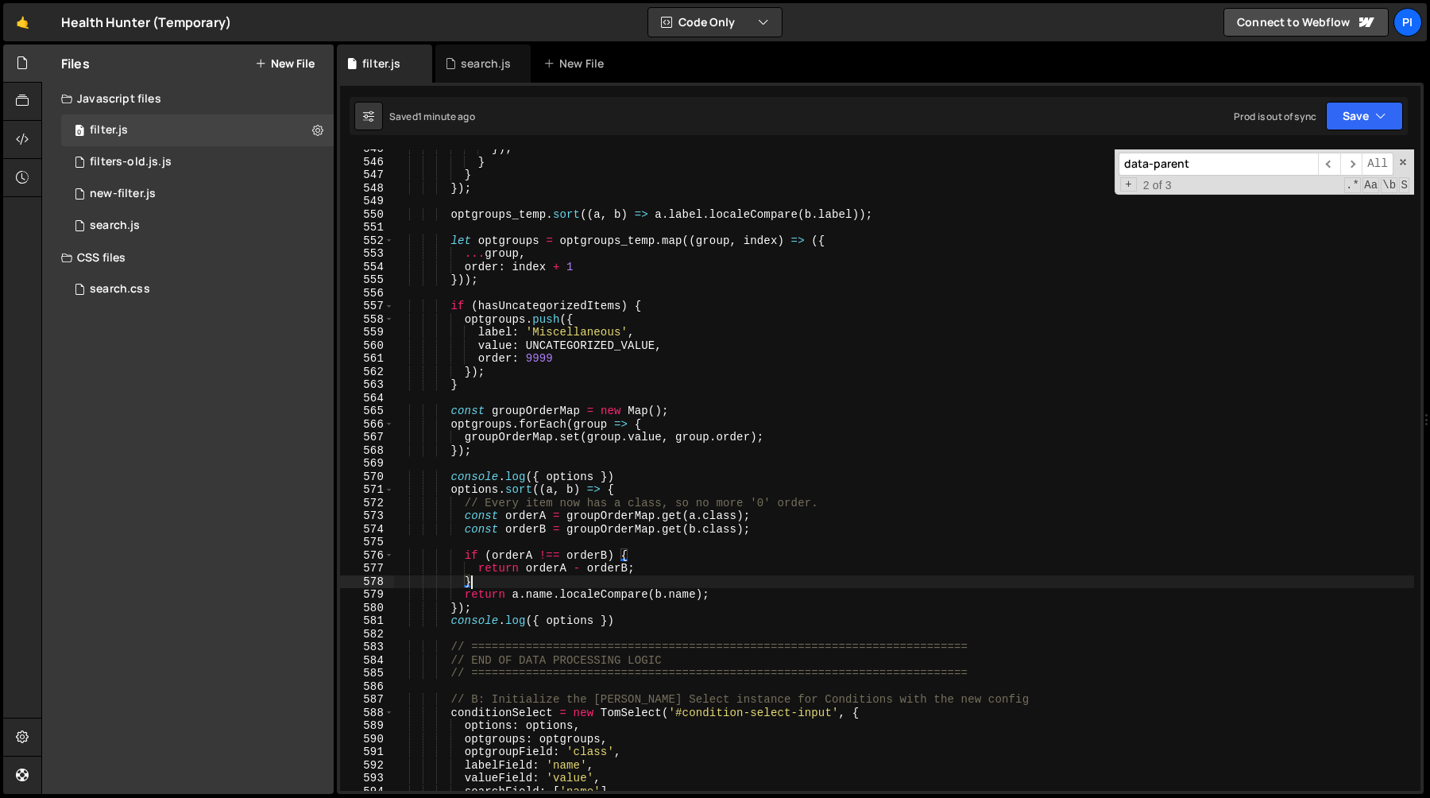
click at [505, 581] on div "}) ; } } }) ; optgroups_temp . sort (( a , b ) => a . label . localeCompare ( b…" at bounding box center [903, 475] width 1021 height 667
click at [709, 570] on div "}) ; } } }) ; optgroups_temp . sort (( a , b ) => a . label . localeCompare ( b…" at bounding box center [903, 475] width 1021 height 667
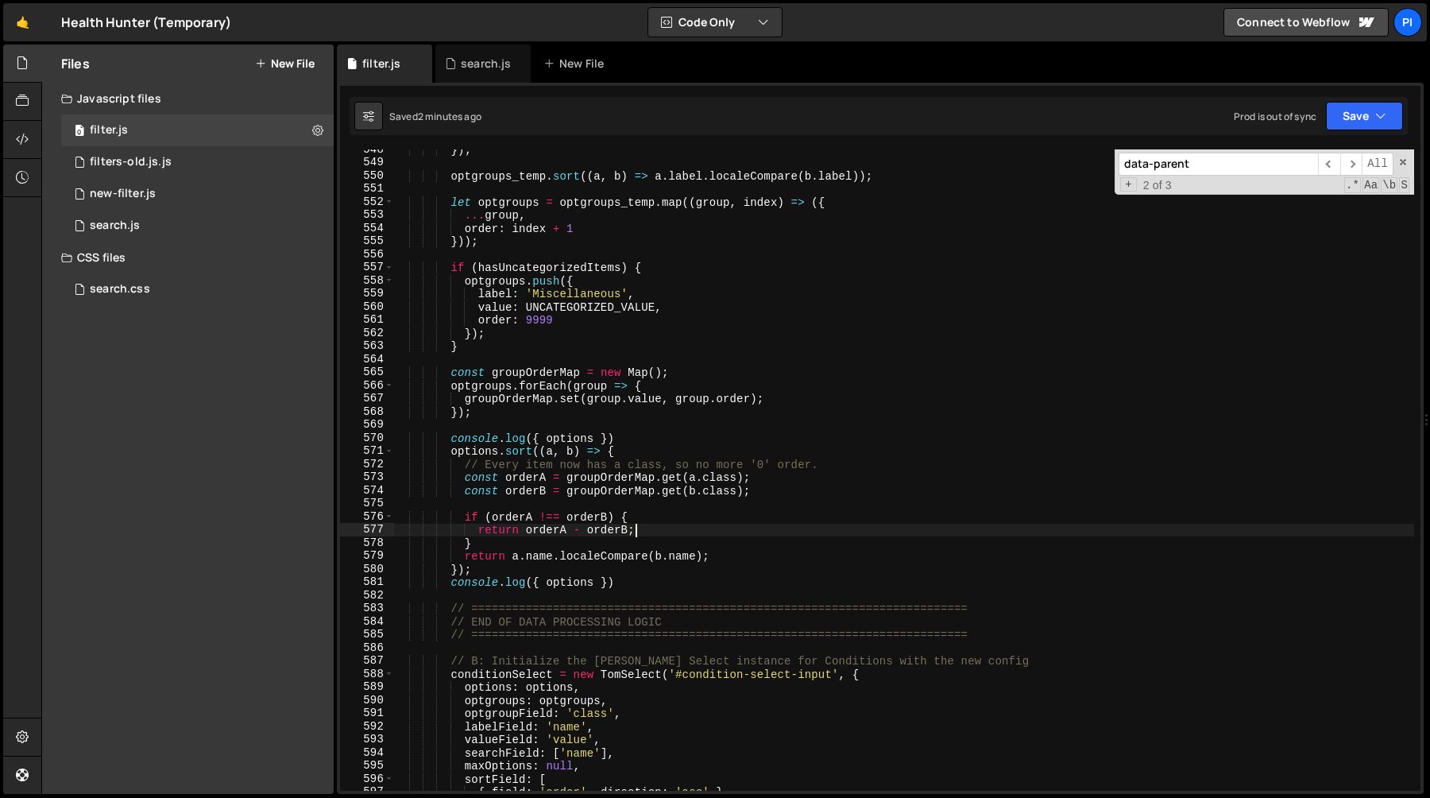
scroll to position [7245, 0]
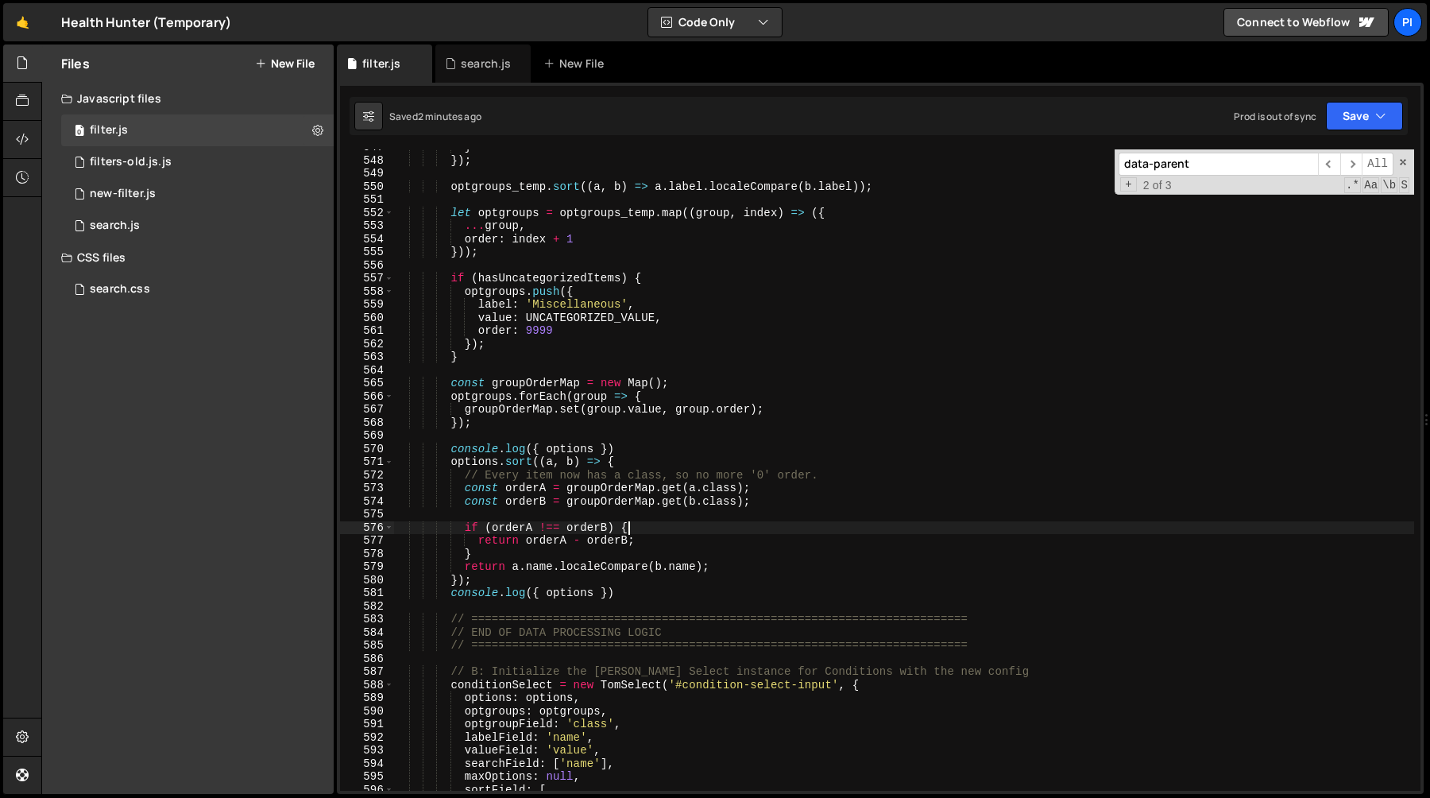
click at [657, 525] on div "} }) ; optgroups_temp . sort (( a , b ) => a . label . localeCompare ( b . labe…" at bounding box center [903, 474] width 1021 height 667
click at [649, 539] on div "} }) ; optgroups_temp . sort (( a , b ) => a . label . localeCompare ( b . labe…" at bounding box center [903, 474] width 1021 height 667
click at [649, 532] on div "} }) ; optgroups_temp . sort (( a , b ) => a . label . localeCompare ( b . labe…" at bounding box center [903, 474] width 1021 height 667
click at [646, 543] on div "} }) ; optgroups_temp . sort (( a , b ) => a . label . localeCompare ( b . labe…" at bounding box center [903, 474] width 1021 height 667
click at [646, 532] on div "} }) ; optgroups_temp . sort (( a , b ) => a . label . localeCompare ( b . labe…" at bounding box center [903, 474] width 1021 height 667
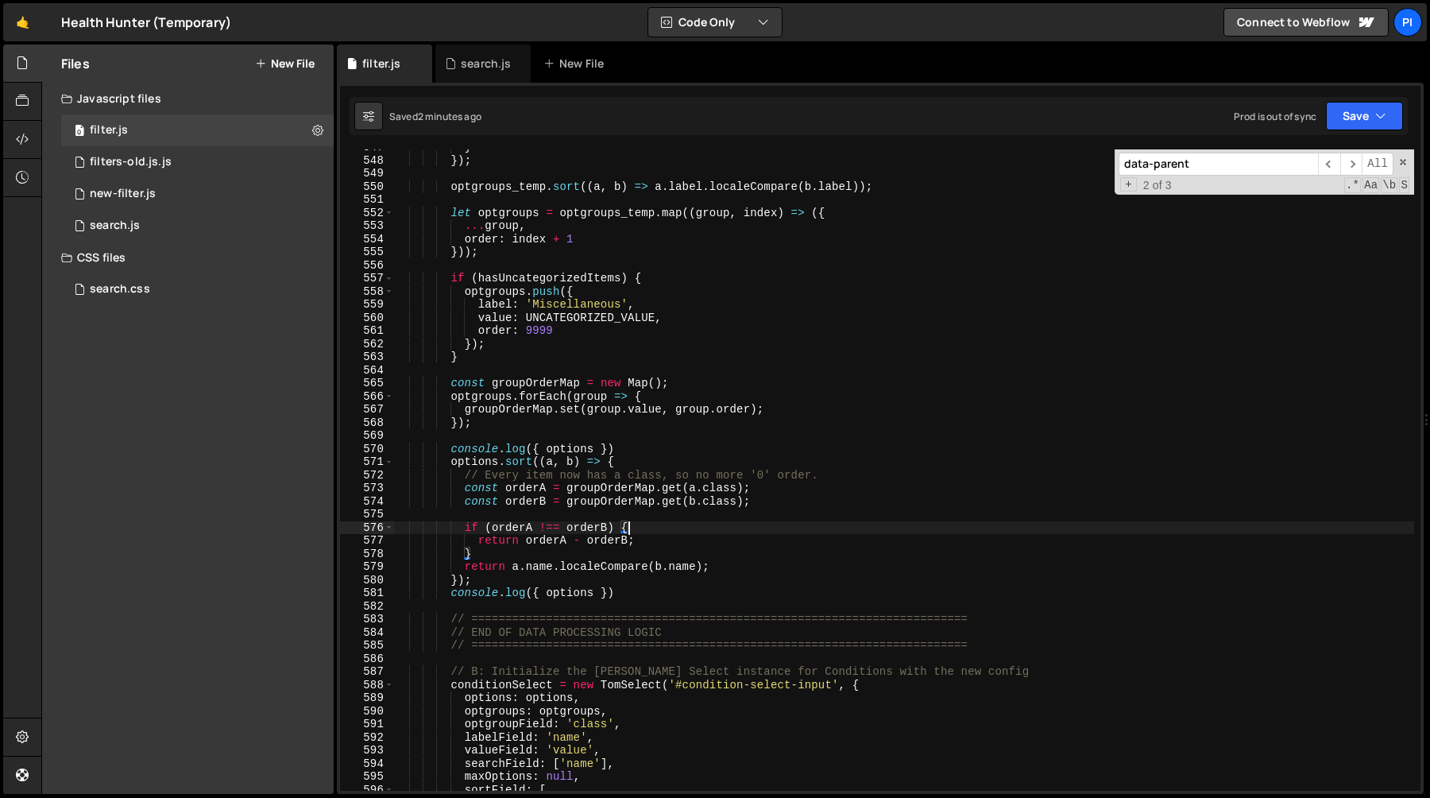
click at [646, 543] on div "} }) ; optgroups_temp . sort (( a , b ) => a . label . localeCompare ( b . labe…" at bounding box center [903, 474] width 1021 height 667
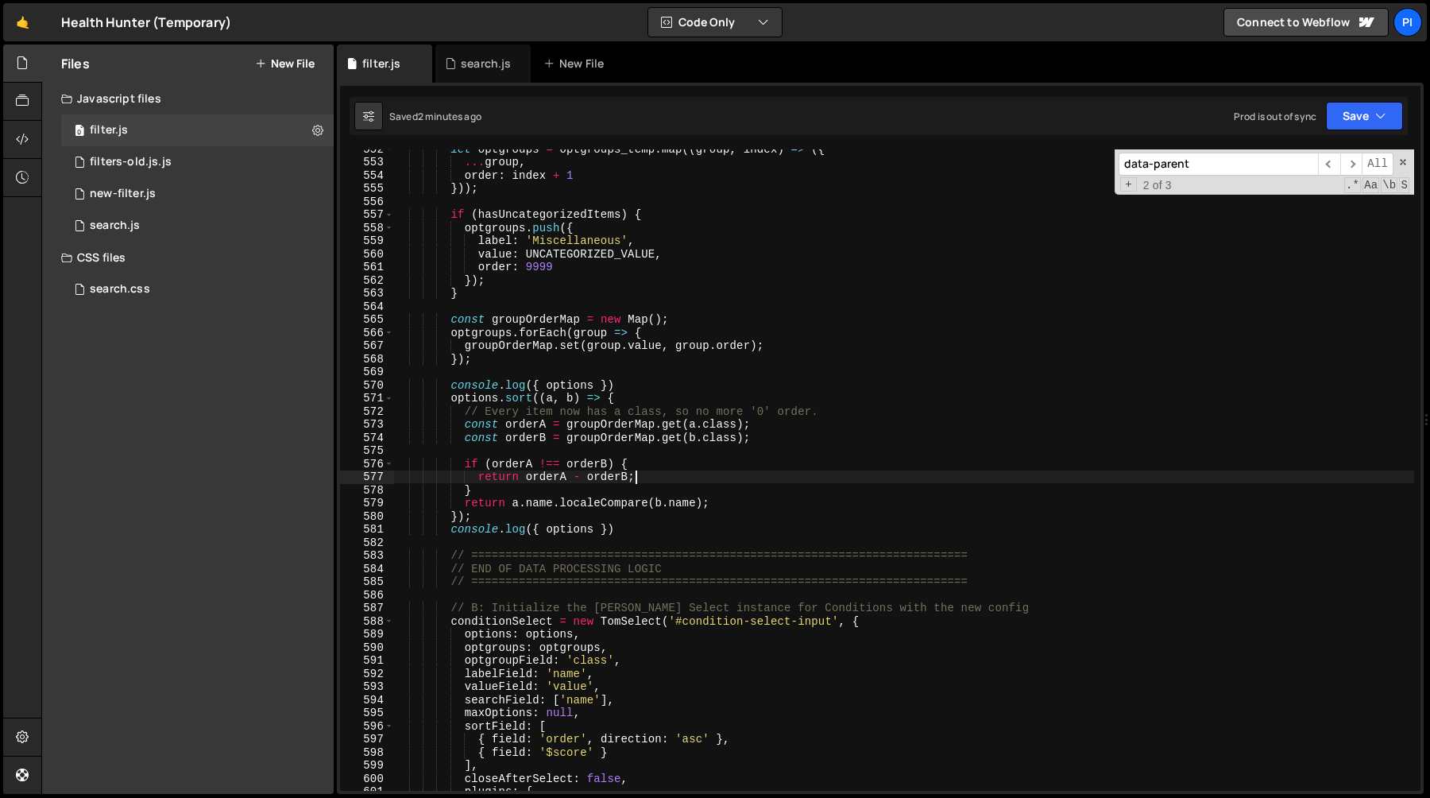
scroll to position [7250, 0]
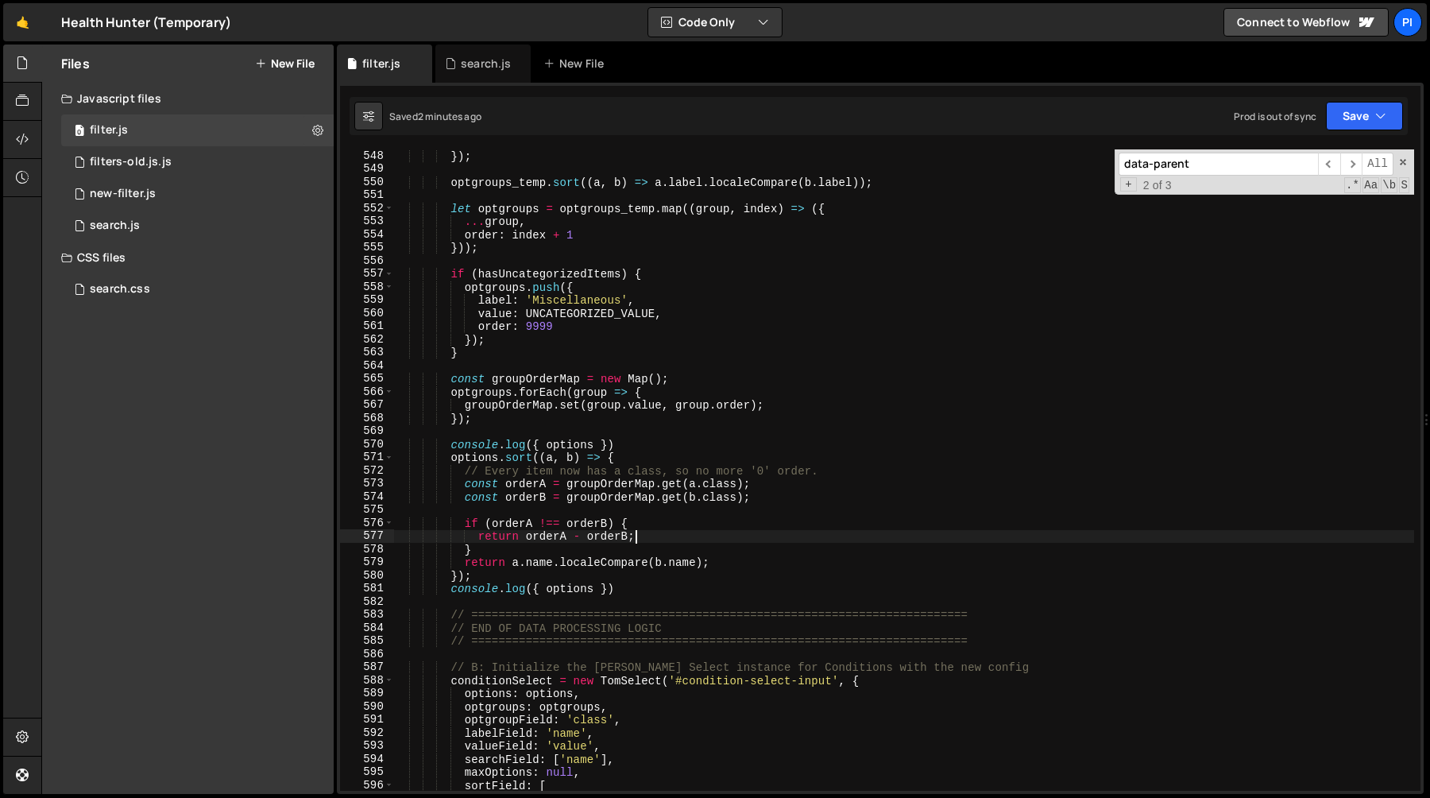
click at [486, 461] on div "}) ; optgroups_temp . sort (( a , b ) => a . label . localeCompare ( b . label …" at bounding box center [903, 482] width 1021 height 667
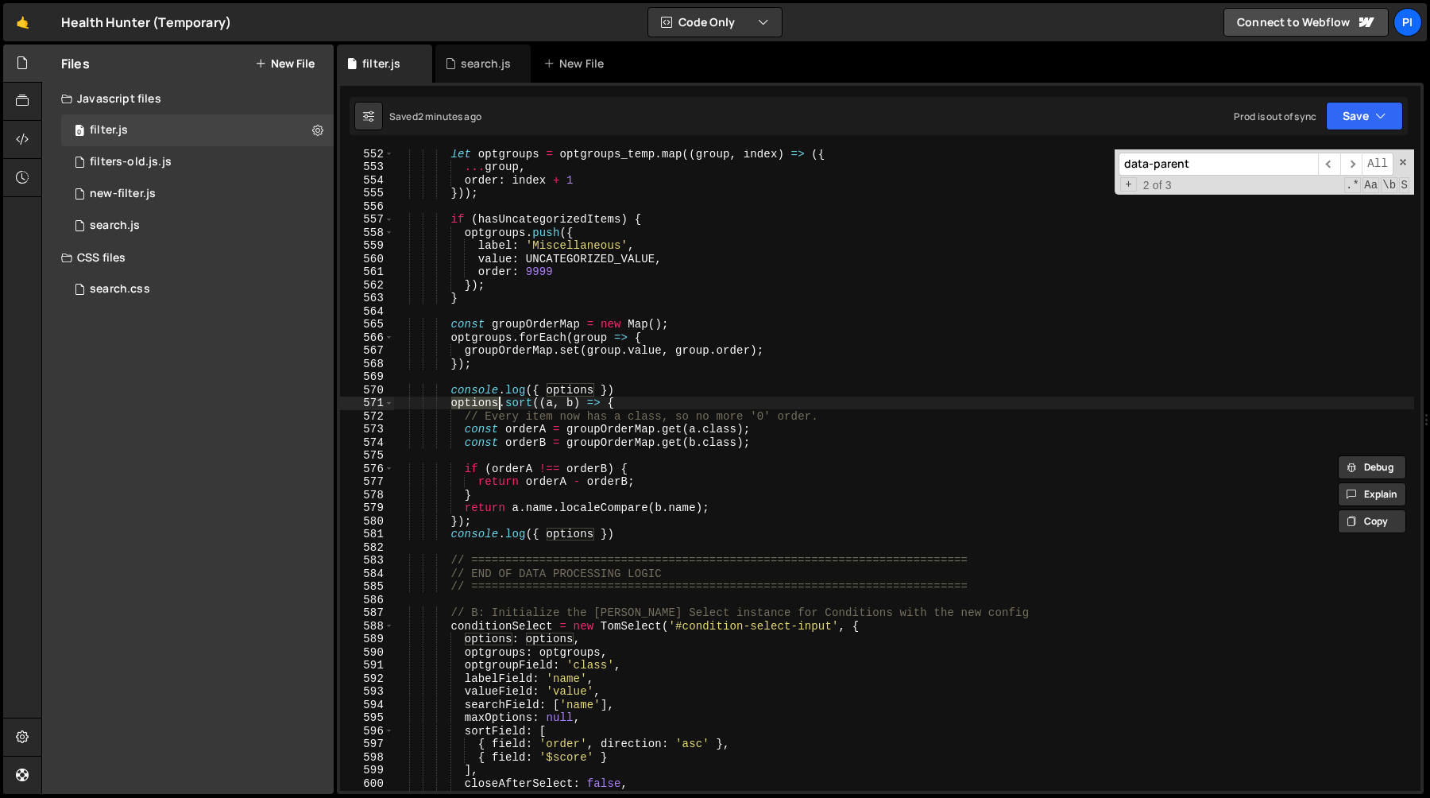
scroll to position [7286, 0]
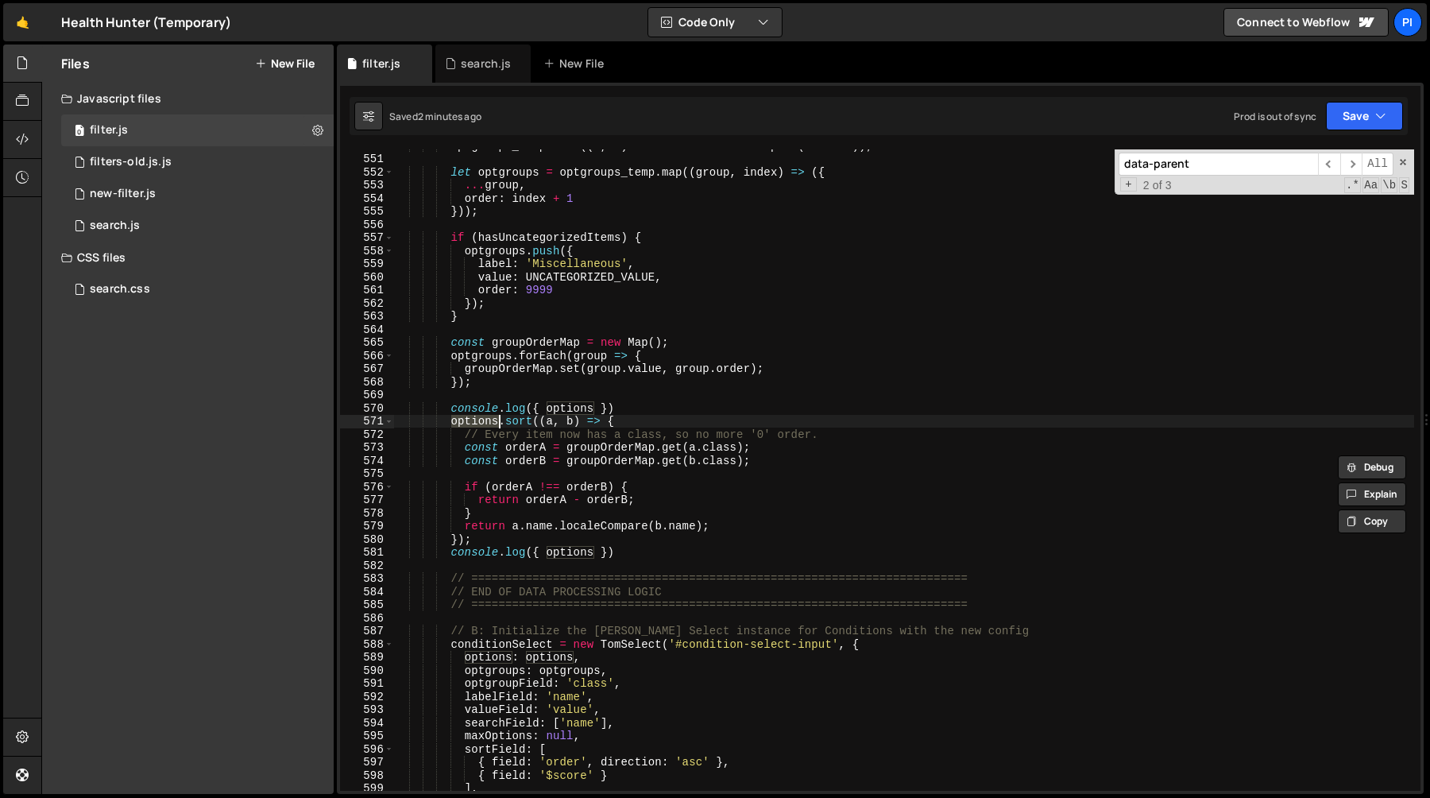
click at [624, 421] on div "optgroups_temp . sort (( a , b ) => a . label . localeCompare ( b . label )) ; …" at bounding box center [903, 472] width 1021 height 667
click at [655, 414] on div "optgroups_temp . sort (( a , b ) => a . label . localeCompare ( b . label )) ; …" at bounding box center [903, 472] width 1021 height 667
click at [454, 422] on div "optgroups_temp . sort (( a , b ) => a . label . localeCompare ( b . label )) ; …" at bounding box center [903, 472] width 1021 height 667
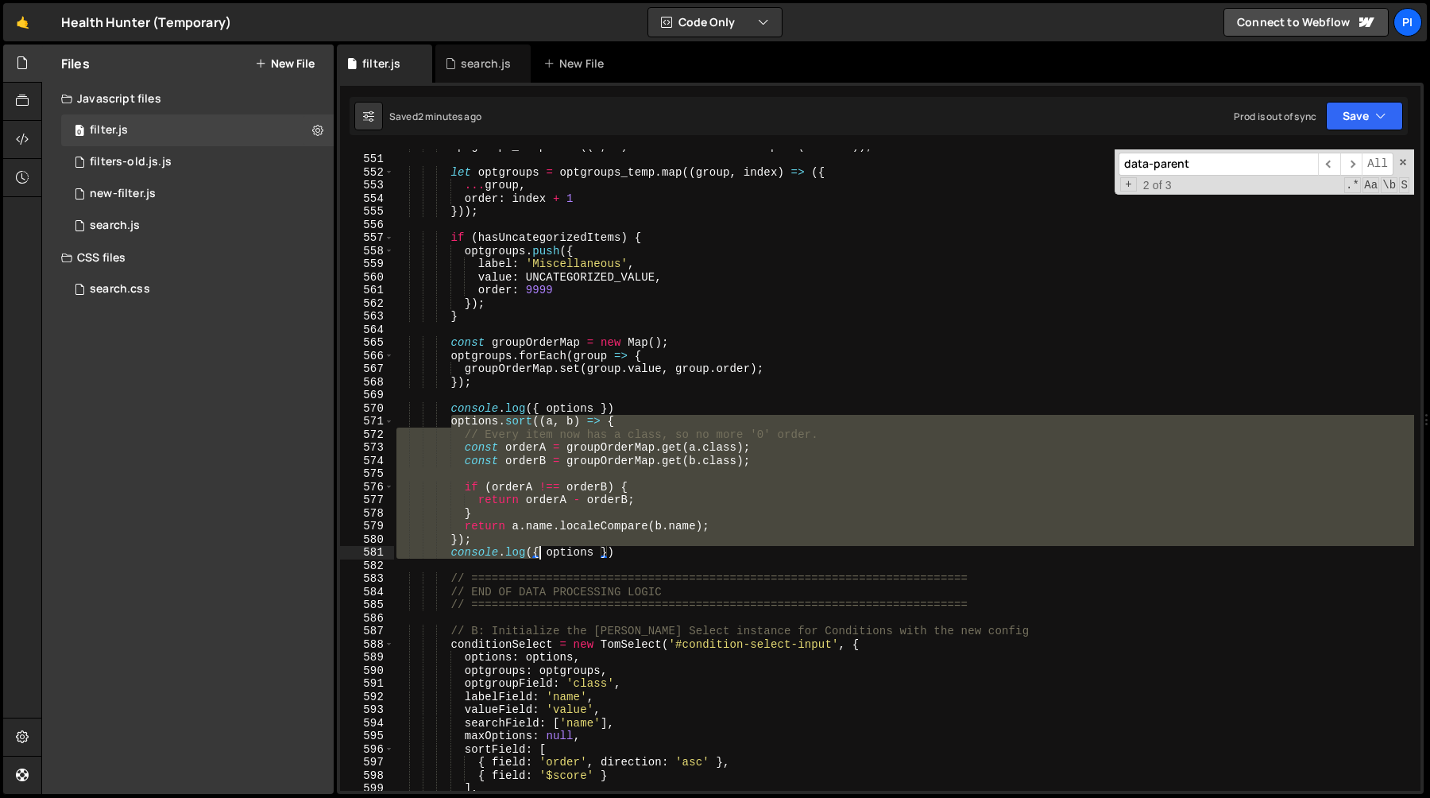
drag, startPoint x: 454, startPoint y: 422, endPoint x: 537, endPoint y: 546, distance: 149.0
click at [537, 546] on div "optgroups_temp . sort (( a , b ) => a . label . localeCompare ( b . label )) ; …" at bounding box center [903, 472] width 1021 height 667
click at [536, 542] on div "optgroups_temp . sort (( a , b ) => a . label . localeCompare ( b . label )) ; …" at bounding box center [903, 472] width 1021 height 667
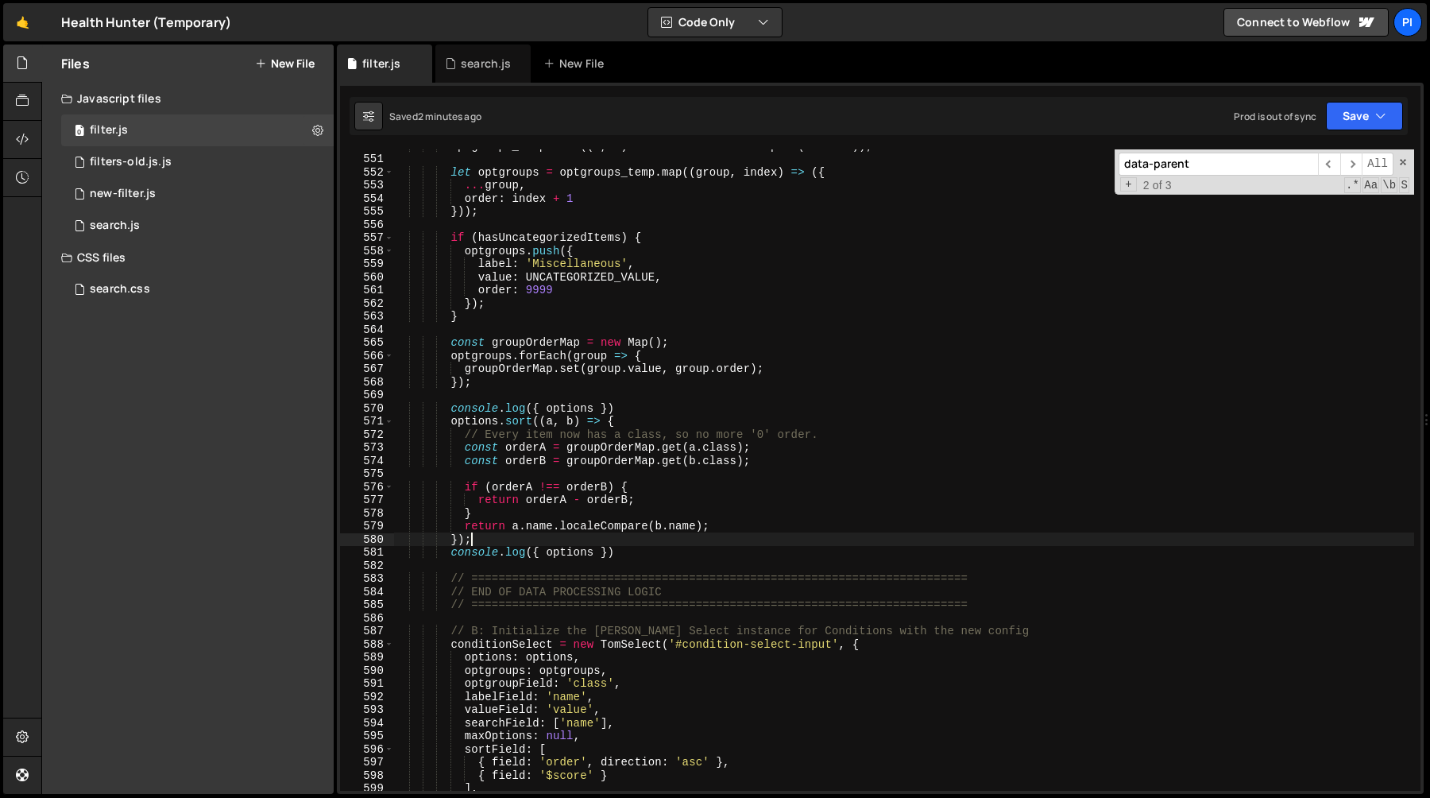
click at [450, 422] on div "optgroups_temp . sort (( a , b ) => a . label . localeCompare ( b . label )) ; …" at bounding box center [903, 472] width 1021 height 667
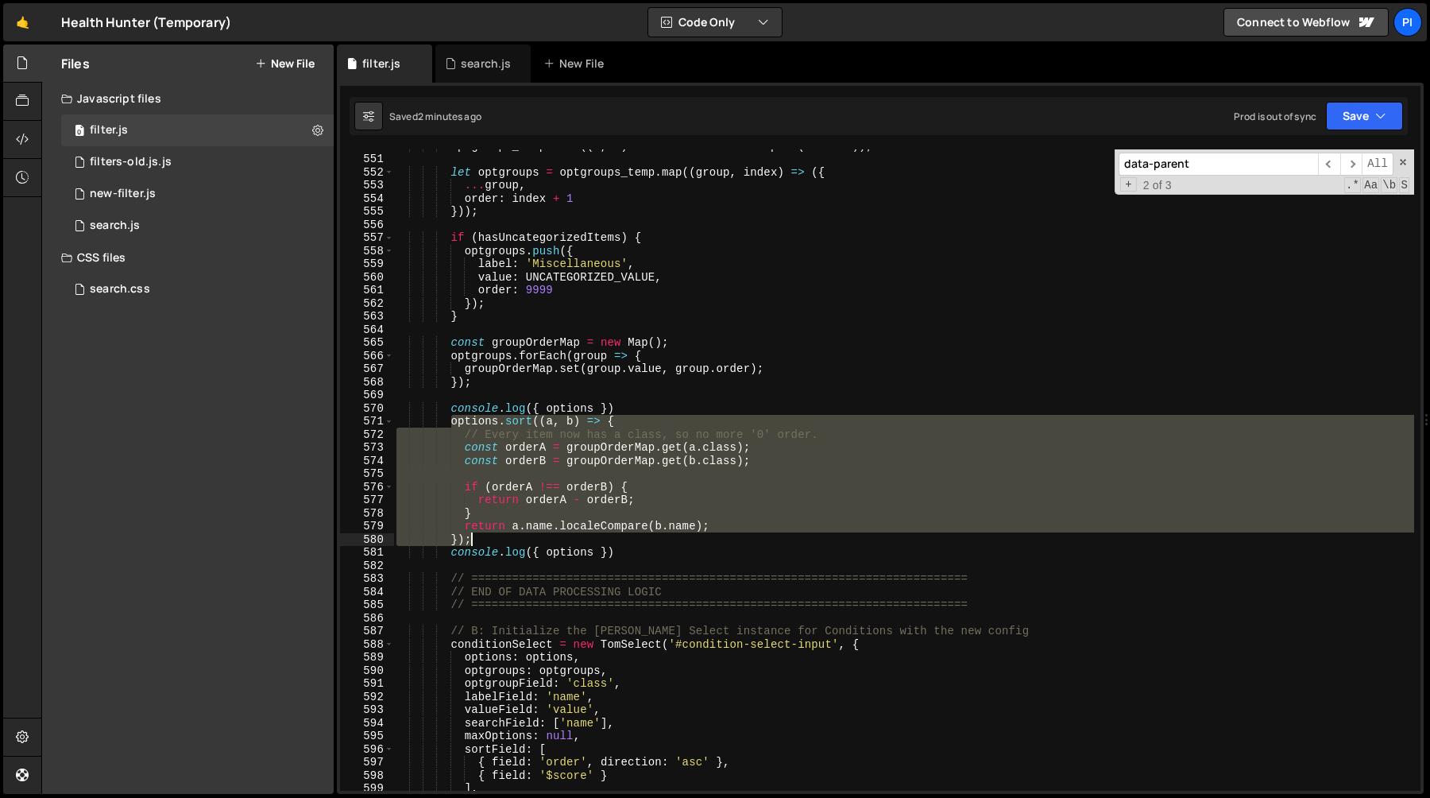
drag, startPoint x: 450, startPoint y: 422, endPoint x: 490, endPoint y: 538, distance: 122.6
click at [490, 538] on div "optgroups_temp . sort (( a , b ) => a . label . localeCompare ( b . label )) ; …" at bounding box center [903, 472] width 1021 height 667
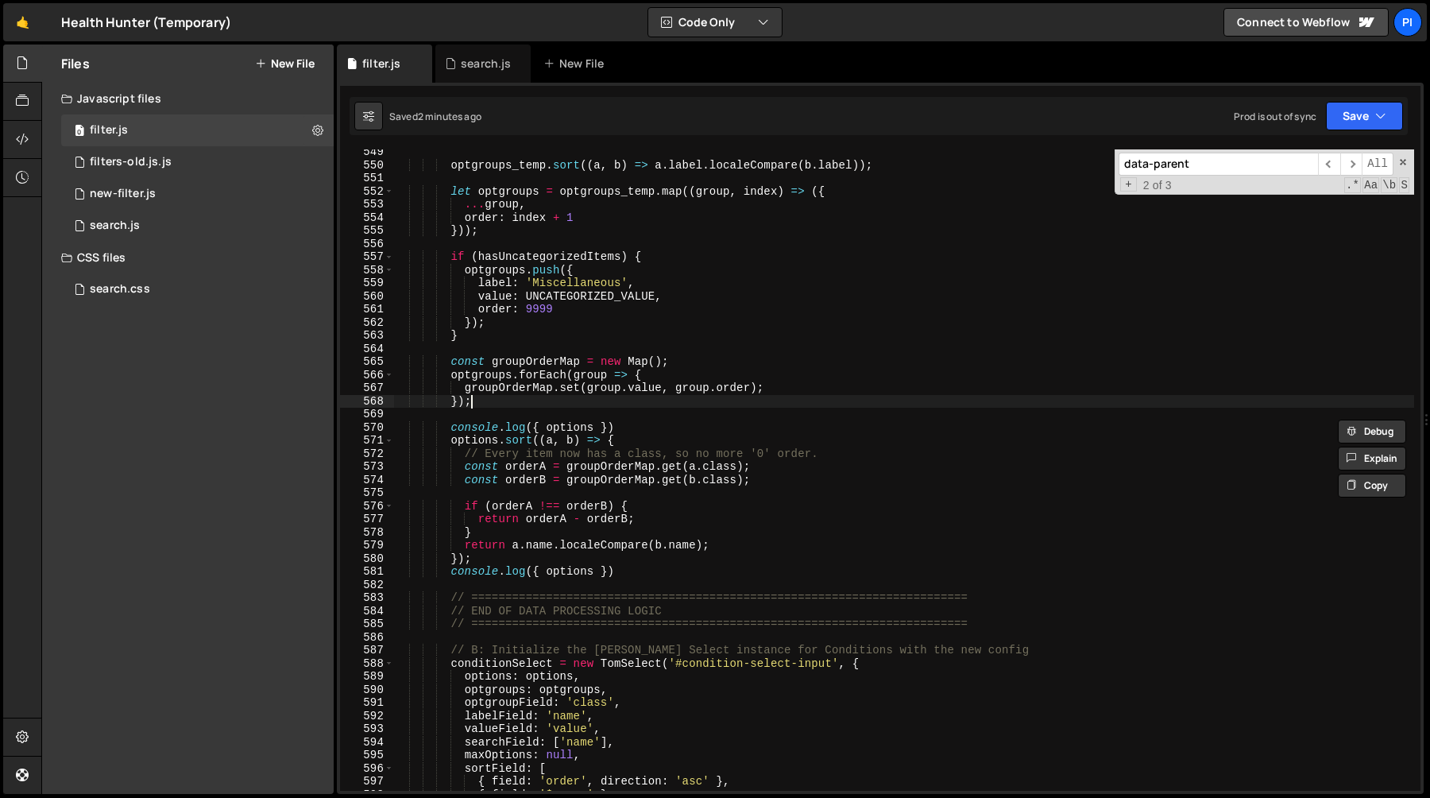
click at [498, 402] on div "optgroups_temp . sort (( a , b ) => a . label . localeCompare ( b . label )) ; …" at bounding box center [903, 478] width 1021 height 667
click at [520, 356] on div "optgroups_temp . sort (( a , b ) => a . label . localeCompare ( b . label )) ; …" at bounding box center [903, 478] width 1021 height 667
type textarea "const groupOrderMap = new Map();"
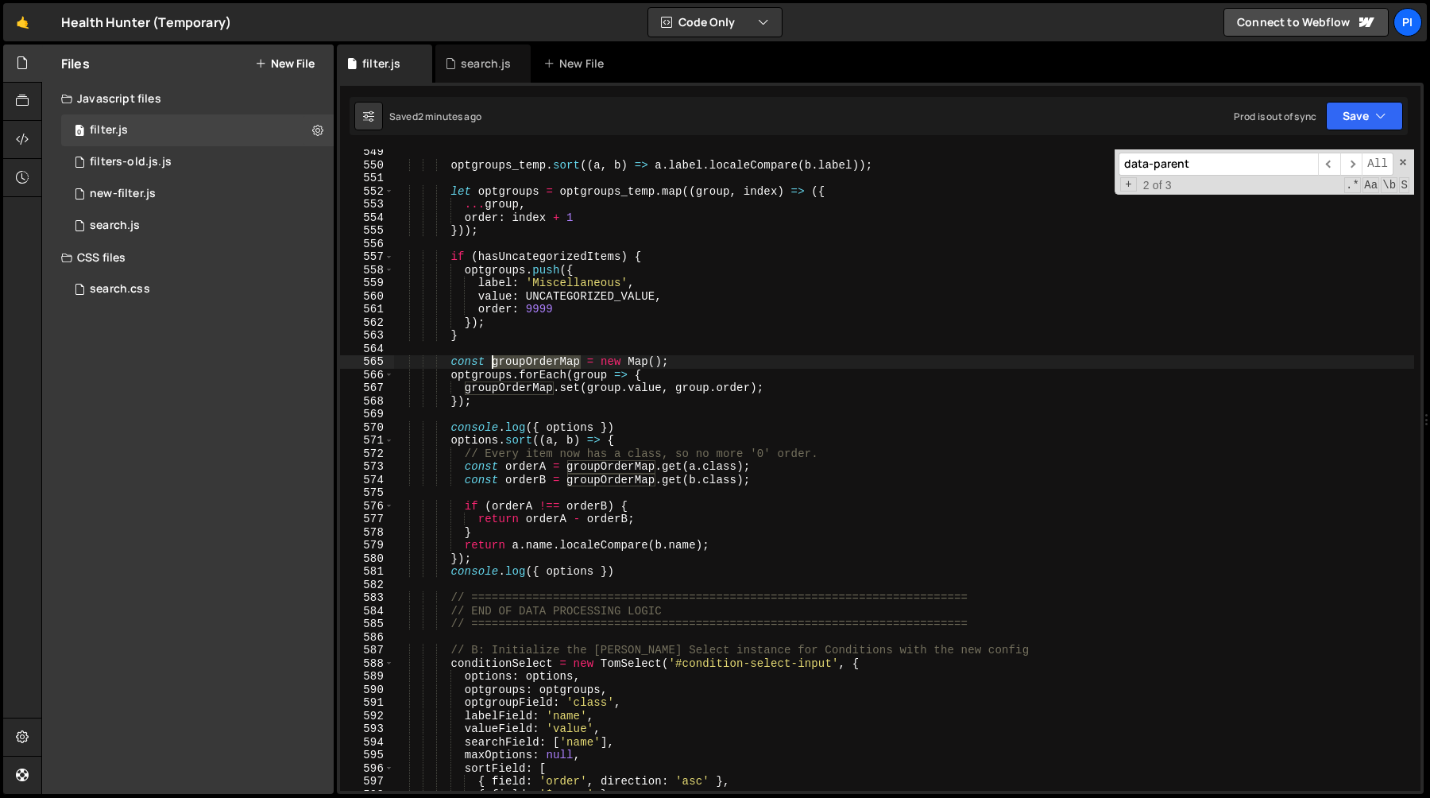
click at [520, 356] on div "optgroups_temp . sort (( a , b ) => a . label . localeCompare ( b . label )) ; …" at bounding box center [903, 478] width 1021 height 667
click at [515, 414] on div "optgroups_temp . sort (( a , b ) => a . label . localeCompare ( b . label )) ; …" at bounding box center [903, 478] width 1021 height 667
click at [593, 431] on div "optgroups_temp . sort (( a , b ) => a . label . localeCompare ( b . label )) ; …" at bounding box center [903, 478] width 1021 height 667
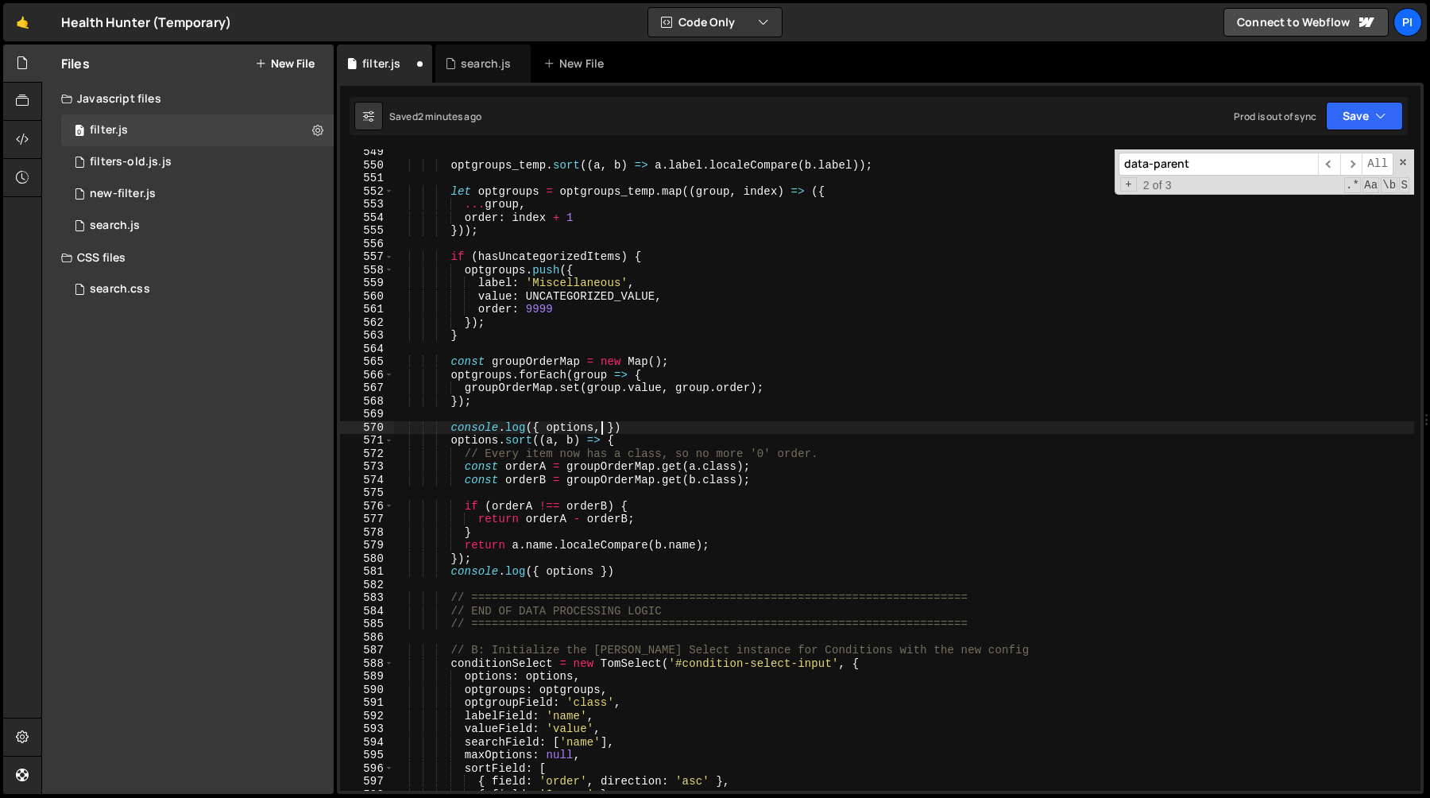
paste textarea "groupOrderMap"
click at [608, 471] on div "optgroups_temp . sort (( a , b ) => a . label . localeCompare ( b . label )) ; …" at bounding box center [903, 478] width 1021 height 667
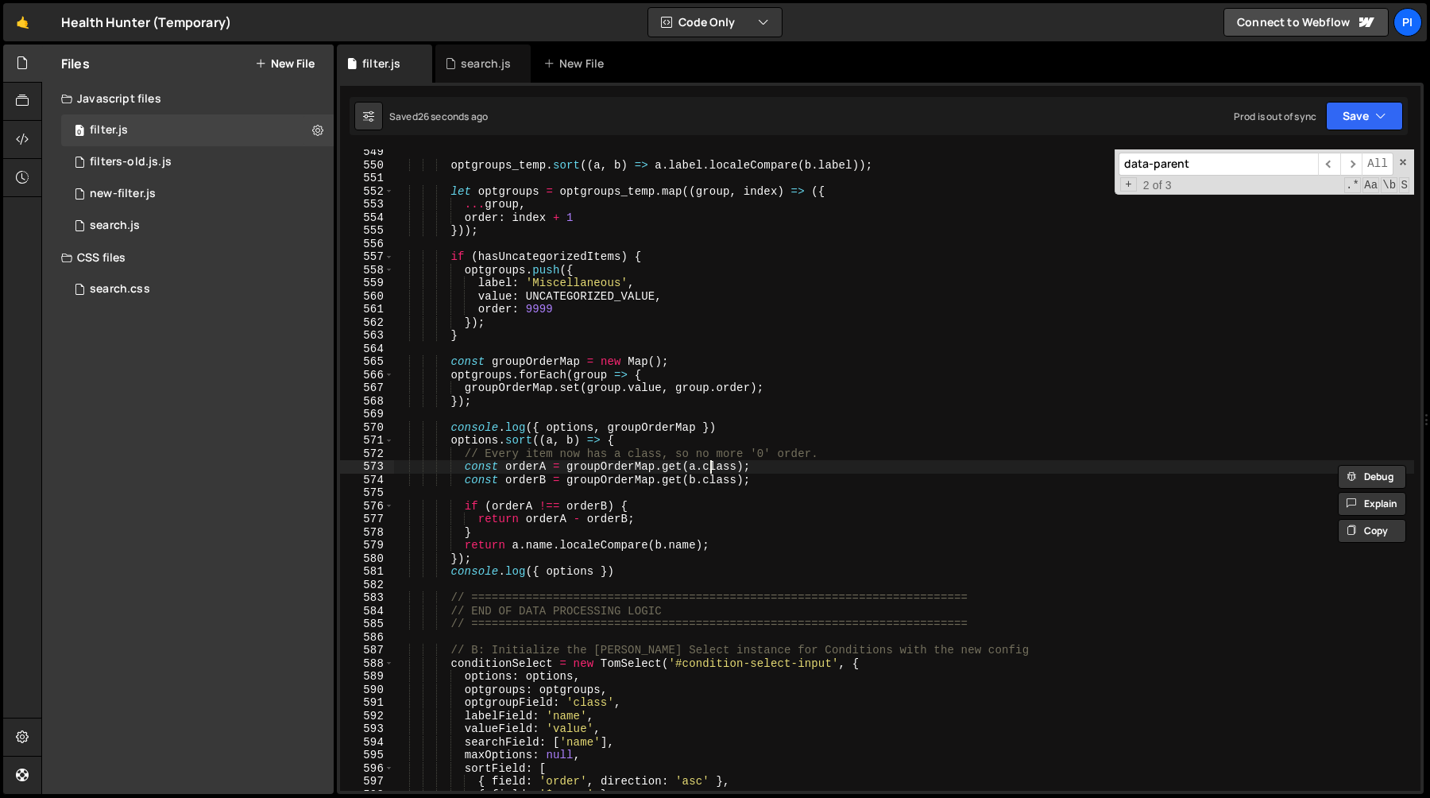
click at [712, 469] on div "optgroups_temp . sort (( a , b ) => a . label . localeCompare ( b . label )) ; …" at bounding box center [903, 478] width 1021 height 667
click at [520, 468] on div "optgroups_temp . sort (( a , b ) => a . label . localeCompare ( b . label )) ; …" at bounding box center [903, 478] width 1021 height 667
click at [550, 525] on div "optgroups_temp . sort (( a , b ) => a . label . localeCompare ( b . label )) ; …" at bounding box center [903, 478] width 1021 height 667
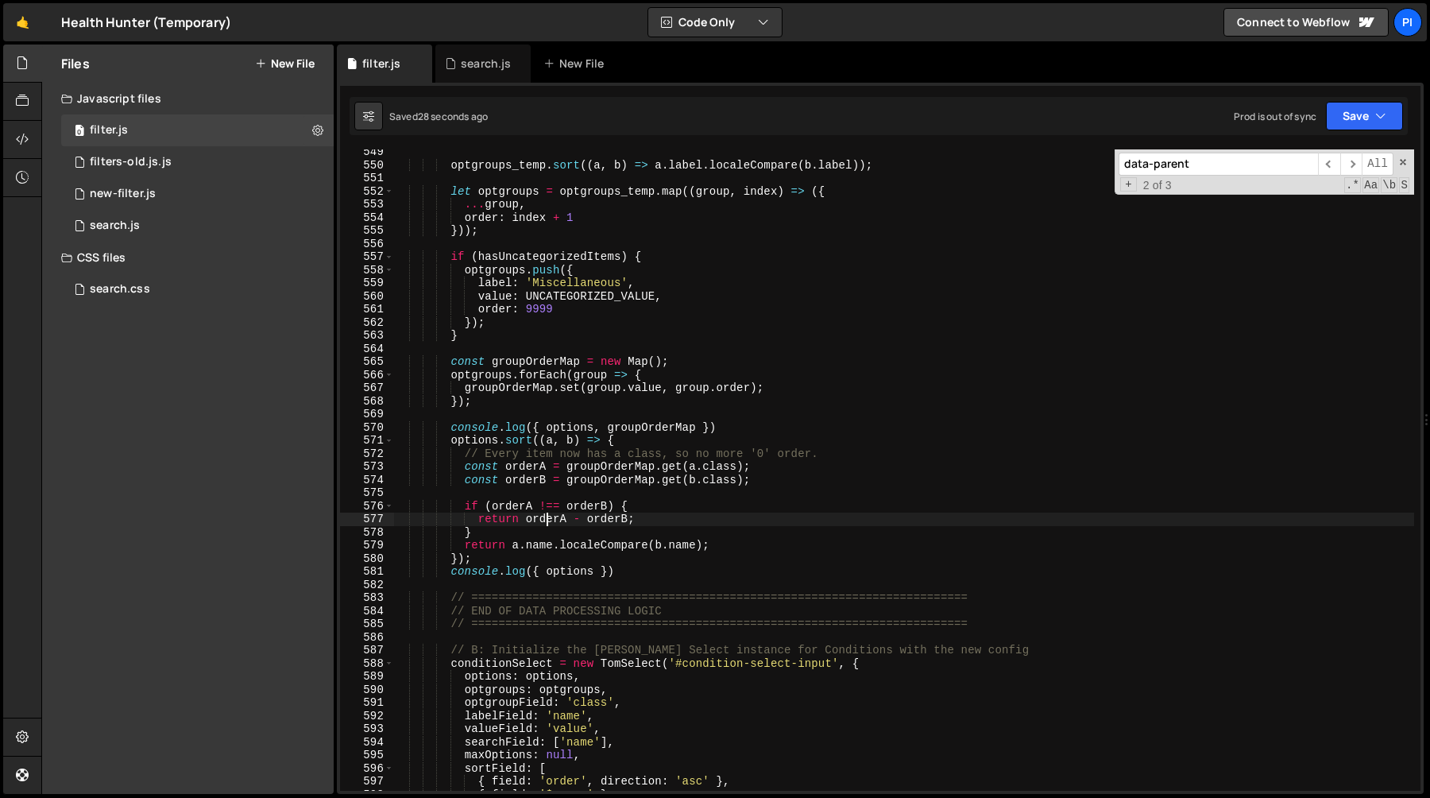
click at [550, 525] on div "optgroups_temp . sort (( a , b ) => a . label . localeCompare ( b . label )) ; …" at bounding box center [903, 478] width 1021 height 667
click at [670, 523] on div "optgroups_temp . sort (( a , b ) => a . label . localeCompare ( b . label )) ; …" at bounding box center [903, 478] width 1021 height 667
click at [606, 523] on div "optgroups_temp . sort (( a , b ) => a . label . localeCompare ( b . label )) ; …" at bounding box center [903, 478] width 1021 height 667
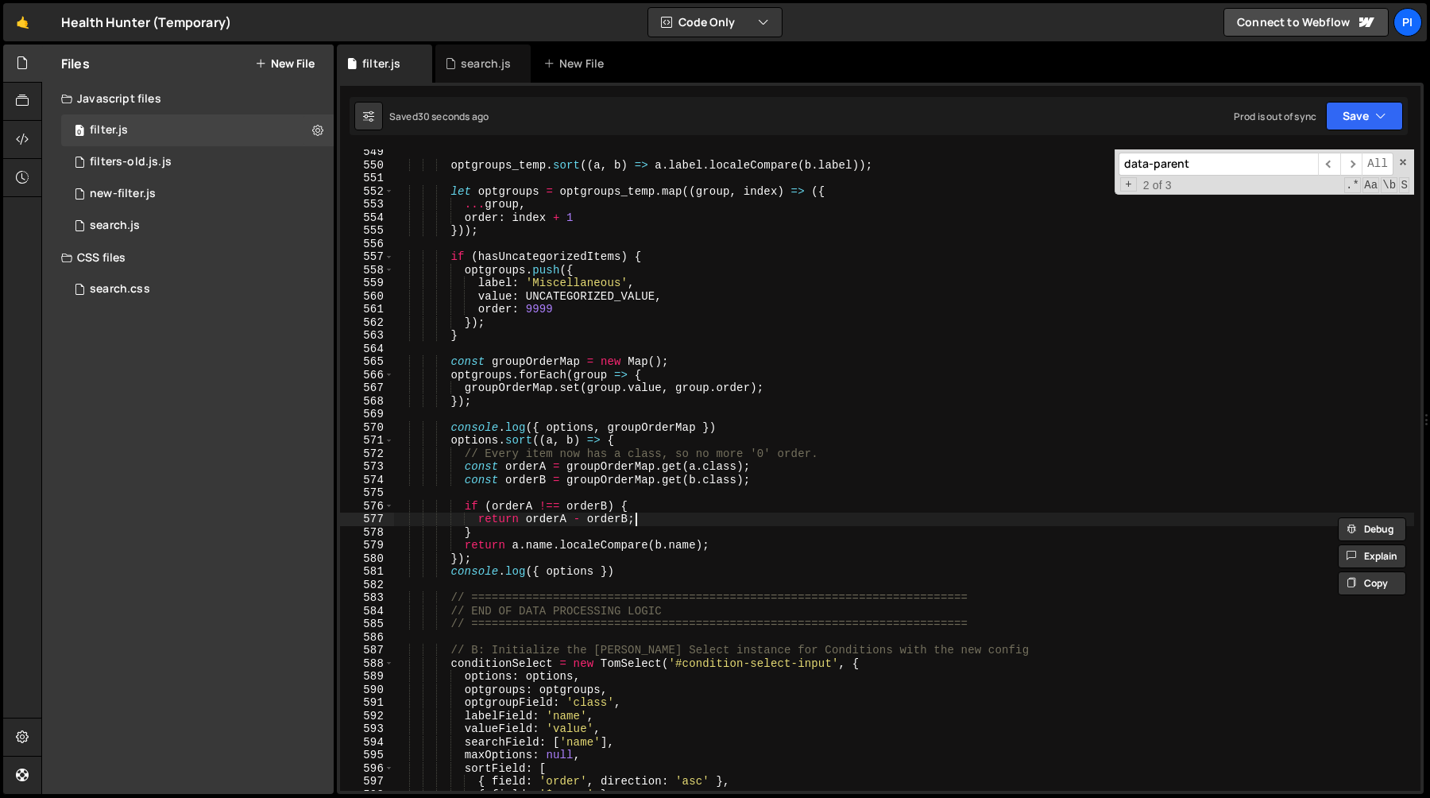
click at [646, 520] on div "optgroups_temp . sort (( a , b ) => a . label . localeCompare ( b . label )) ; …" at bounding box center [903, 478] width 1021 height 667
click at [510, 504] on div "optgroups_temp . sort (( a , b ) => a . label . localeCompare ( b . label )) ; …" at bounding box center [903, 478] width 1021 height 667
click at [588, 506] on div "optgroups_temp . sort (( a , b ) => a . label . localeCompare ( b . label )) ; …" at bounding box center [903, 478] width 1021 height 667
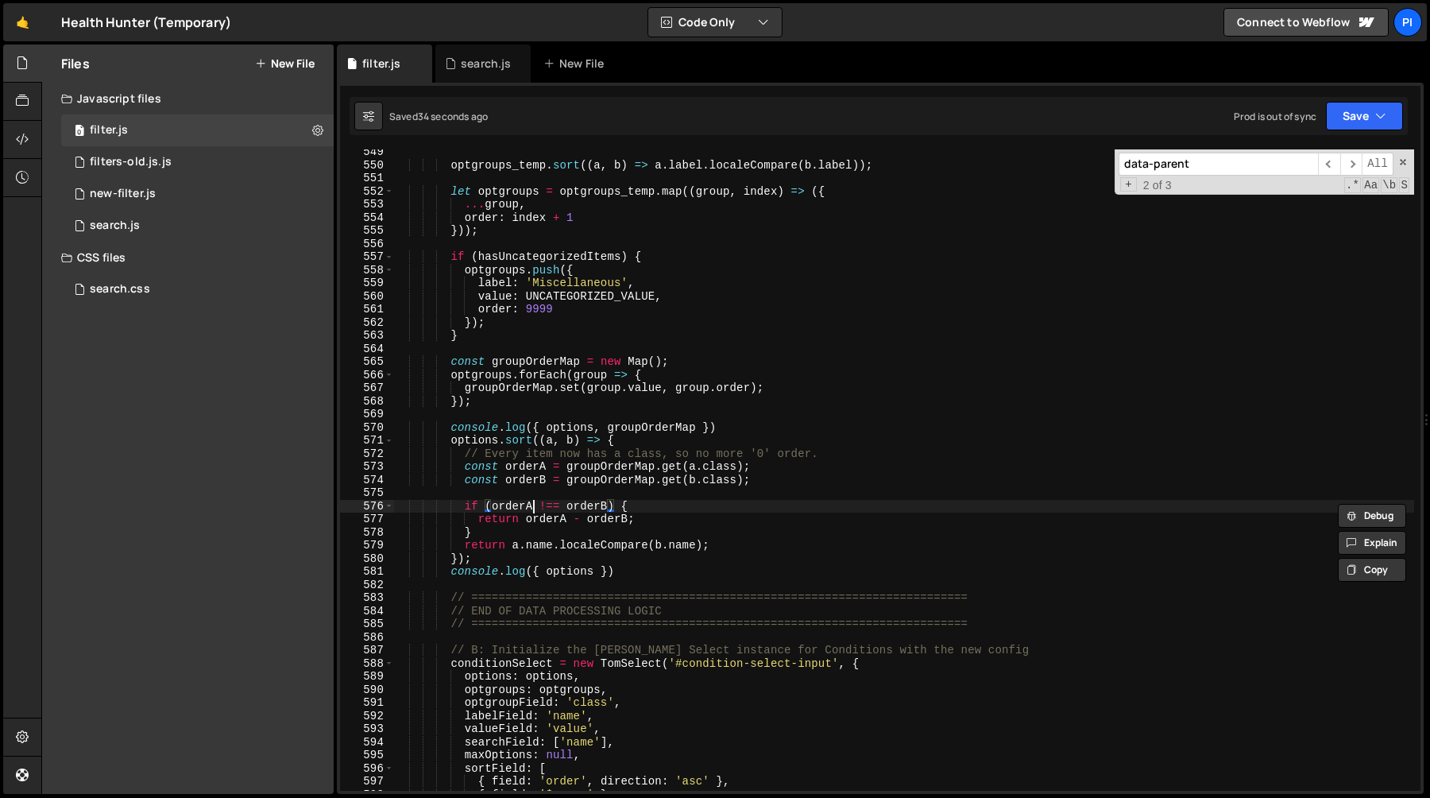
click at [532, 506] on div "optgroups_temp . sort (( a , b ) => a . label . localeCompare ( b . label )) ; …" at bounding box center [903, 478] width 1021 height 667
click at [605, 512] on div "optgroups_temp . sort (( a , b ) => a . label . localeCompare ( b . label )) ; …" at bounding box center [903, 478] width 1021 height 667
click at [644, 512] on div "optgroups_temp . sort (( a , b ) => a . label . localeCompare ( b . label )) ; …" at bounding box center [903, 478] width 1021 height 667
click at [663, 535] on div "optgroups_temp . sort (( a , b ) => a . label . localeCompare ( b . label )) ; …" at bounding box center [903, 478] width 1021 height 667
type textarea "}"
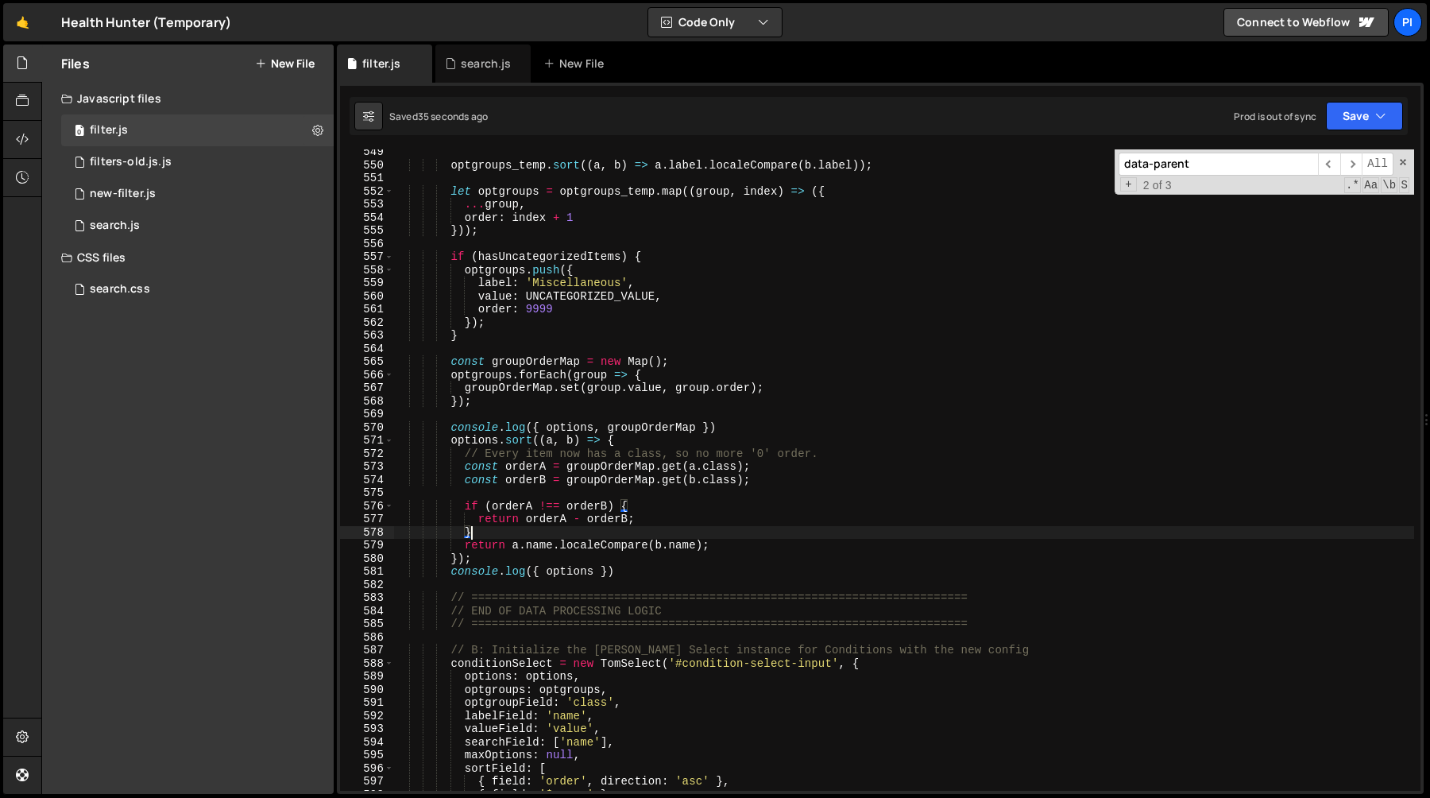
scroll to position [0, 4]
click at [461, 63] on div "search.js" at bounding box center [486, 64] width 50 height 16
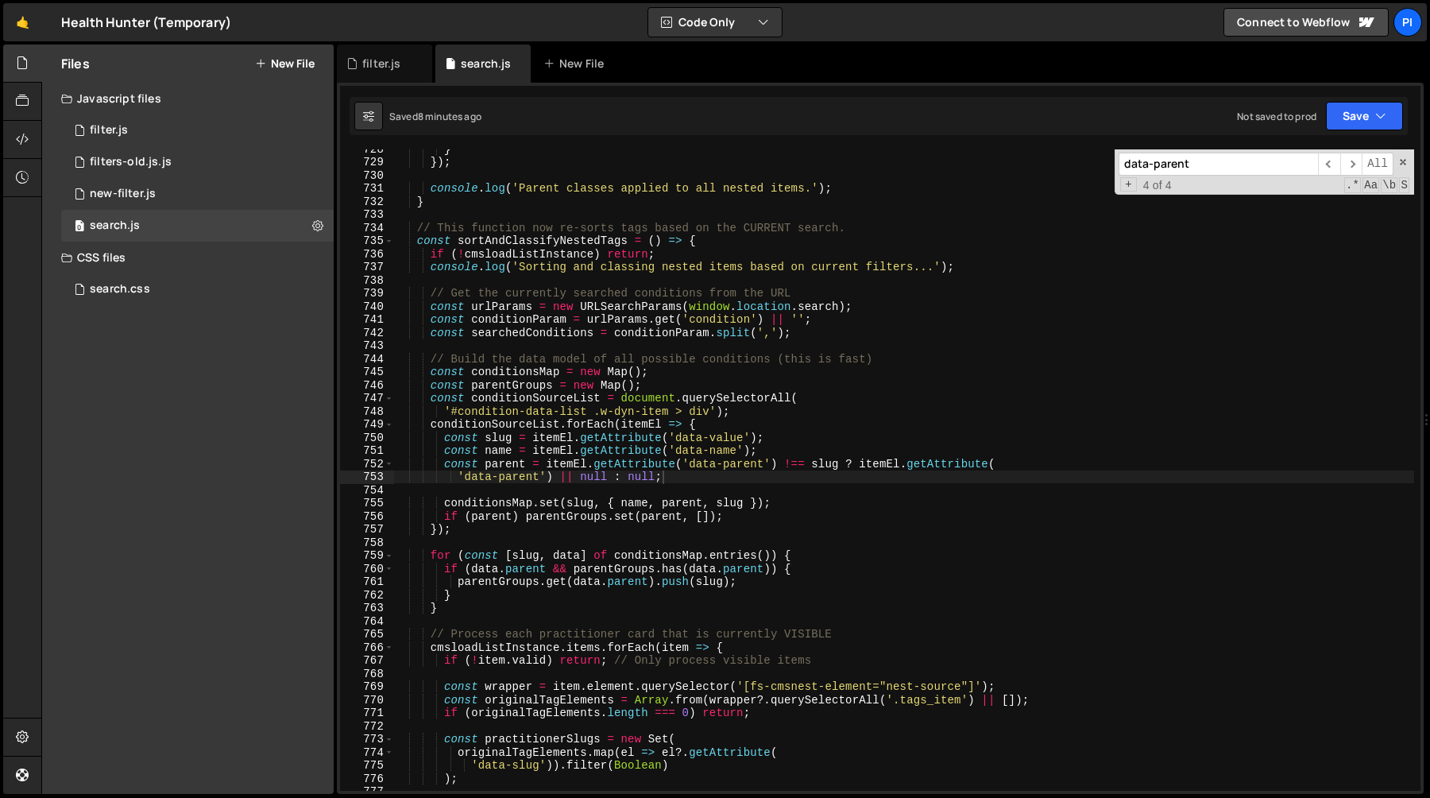
type textarea "const urlParams = new URLSearchParams([DOMAIN_NAME]);"
click at [549, 311] on div "} }) ; console . log ( 'Parent classes applied to all nested items.' ) ; } // T…" at bounding box center [903, 475] width 1021 height 667
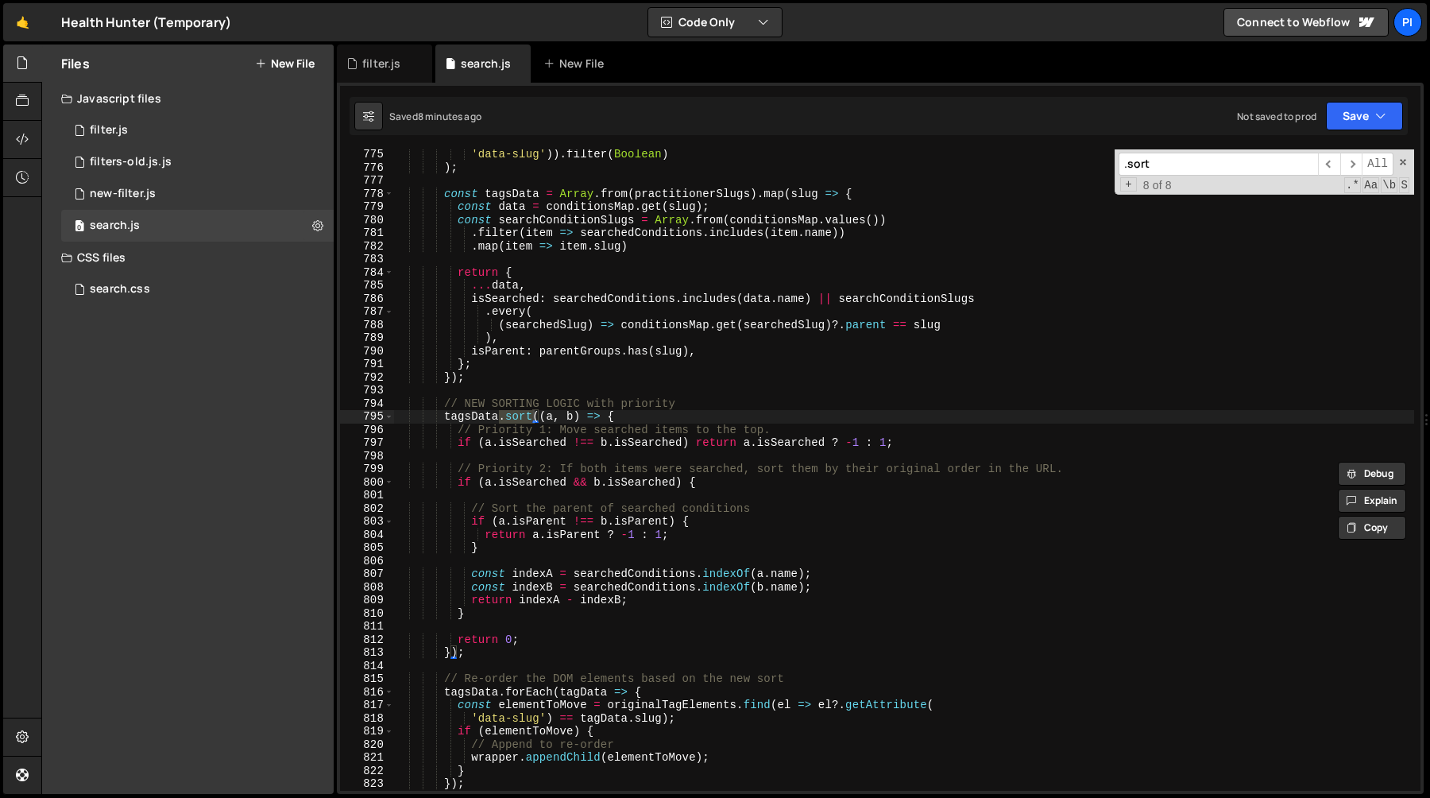
scroll to position [10159, 0]
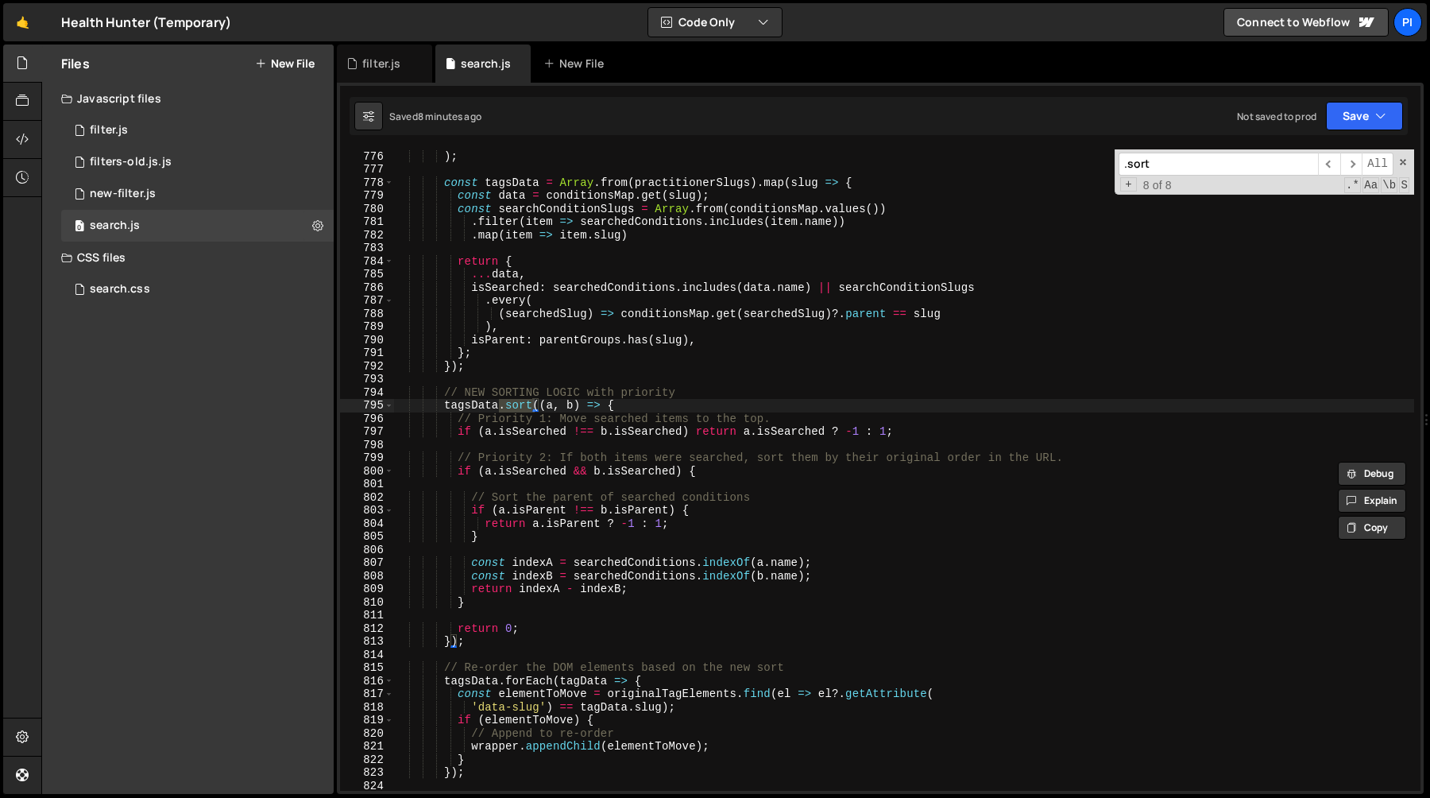
type input ".sort"
type textarea "if (a.isParent !== b.isParent) {"
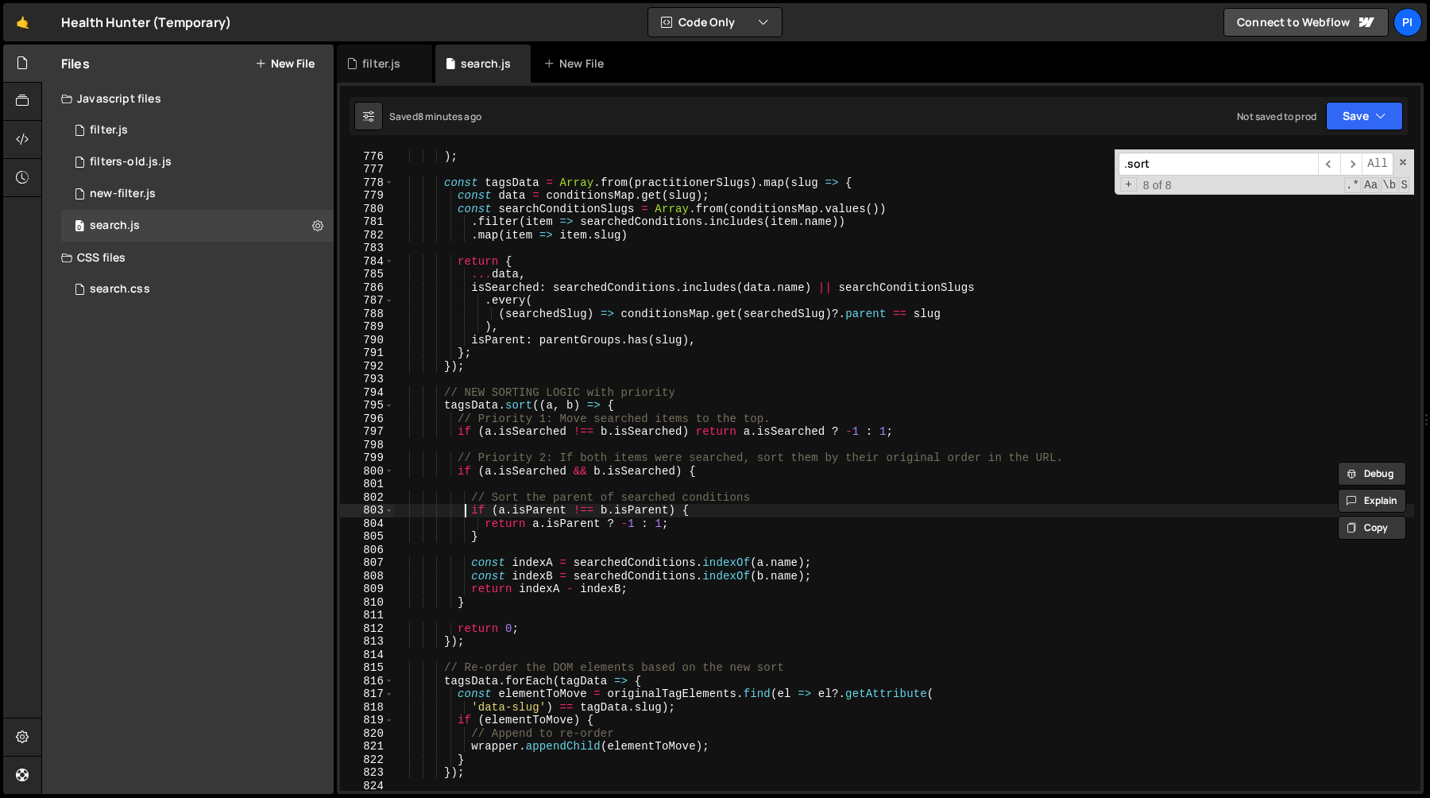
click at [466, 509] on div "'data-slug' )) . filter ( Boolean ) ) ; const tagsData = Array . from ( practit…" at bounding box center [903, 470] width 1021 height 667
click at [389, 66] on div "filter.js" at bounding box center [381, 64] width 38 height 16
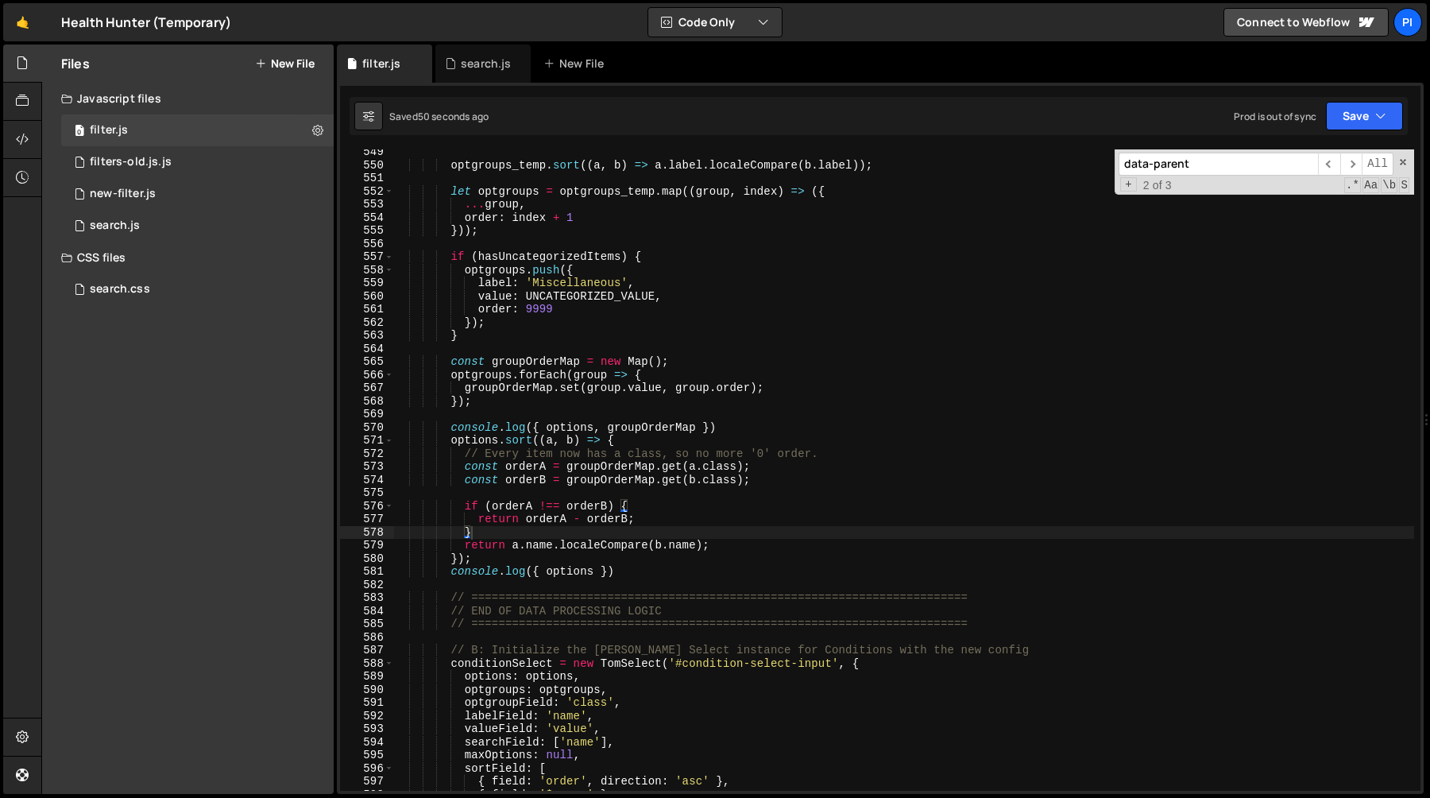
click at [536, 531] on div "optgroups_temp . sort (( a , b ) => a . label . localeCompare ( b . label )) ; …" at bounding box center [903, 478] width 1021 height 667
click at [450, 442] on div "optgroups_temp . sort (( a , b ) => a . label . localeCompare ( b . label )) ; …" at bounding box center [903, 478] width 1021 height 667
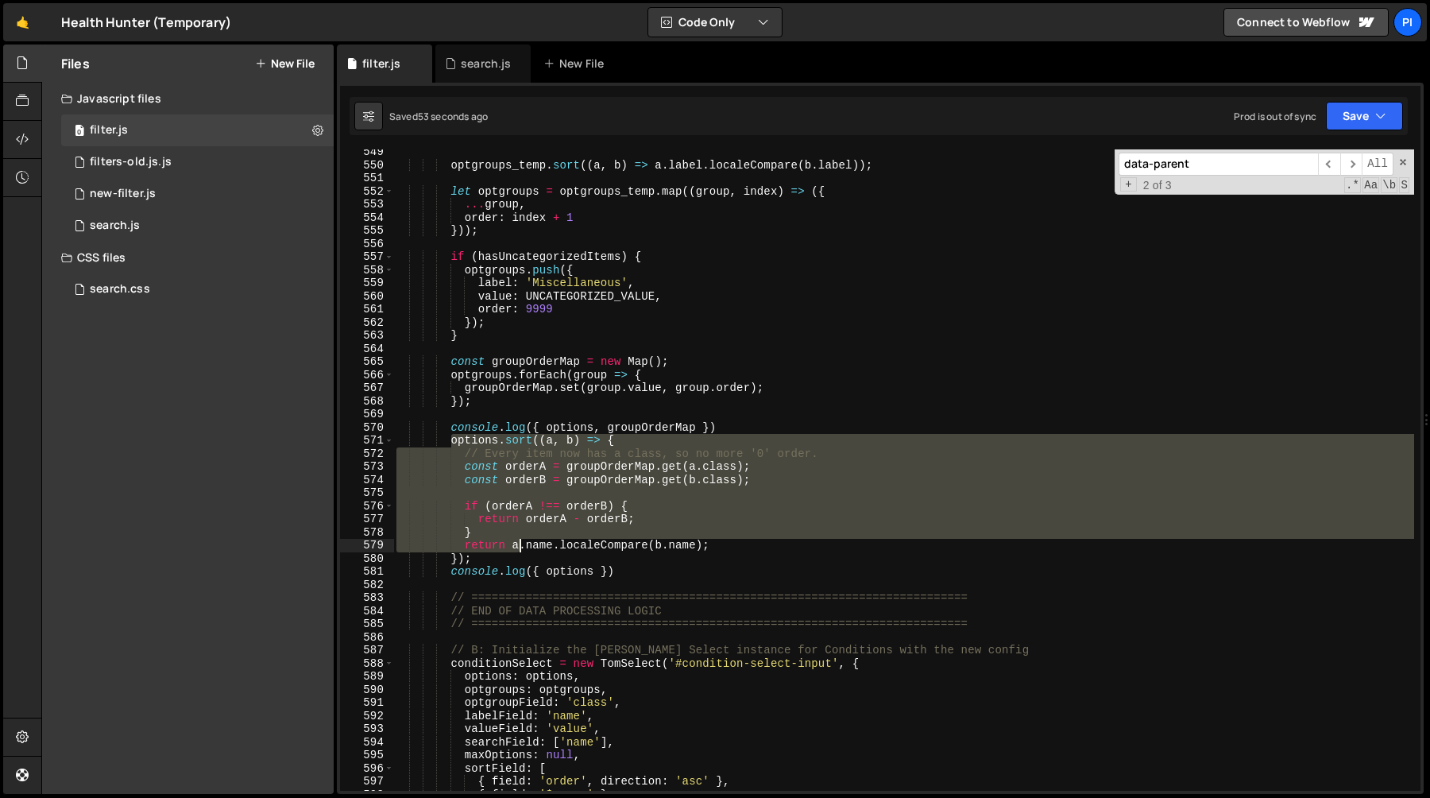
drag, startPoint x: 450, startPoint y: 442, endPoint x: 518, endPoint y: 551, distance: 129.2
click at [518, 551] on div "optgroups_temp . sort (( a , b ) => a . label . localeCompare ( b . label )) ; …" at bounding box center [903, 478] width 1021 height 667
click at [648, 527] on div "optgroups_temp . sort (( a , b ) => a . label . localeCompare ( b . label )) ; …" at bounding box center [903, 469] width 1021 height 641
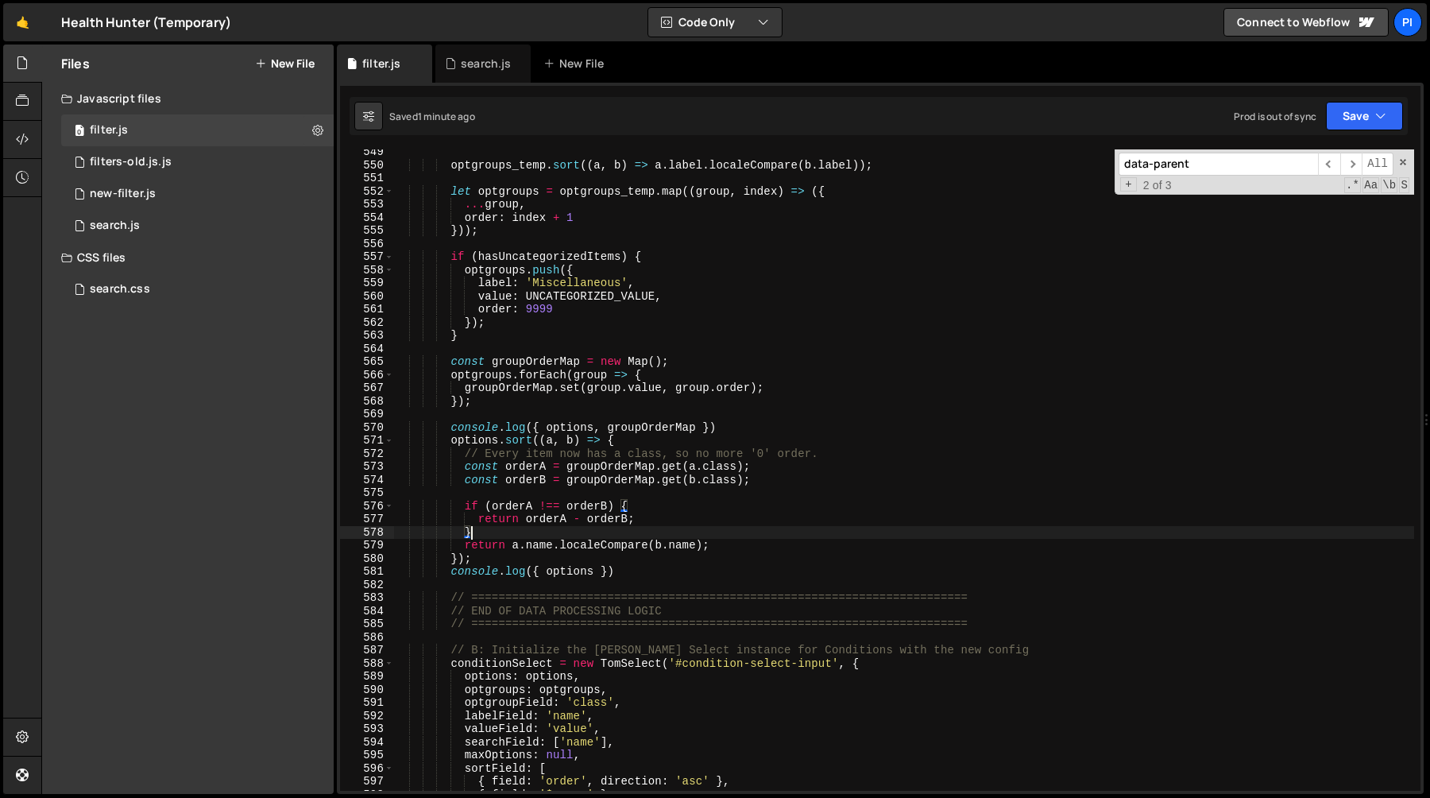
click at [615, 482] on div "optgroups_temp . sort (( a , b ) => a . label . localeCompare ( b . label )) ; …" at bounding box center [903, 478] width 1021 height 667
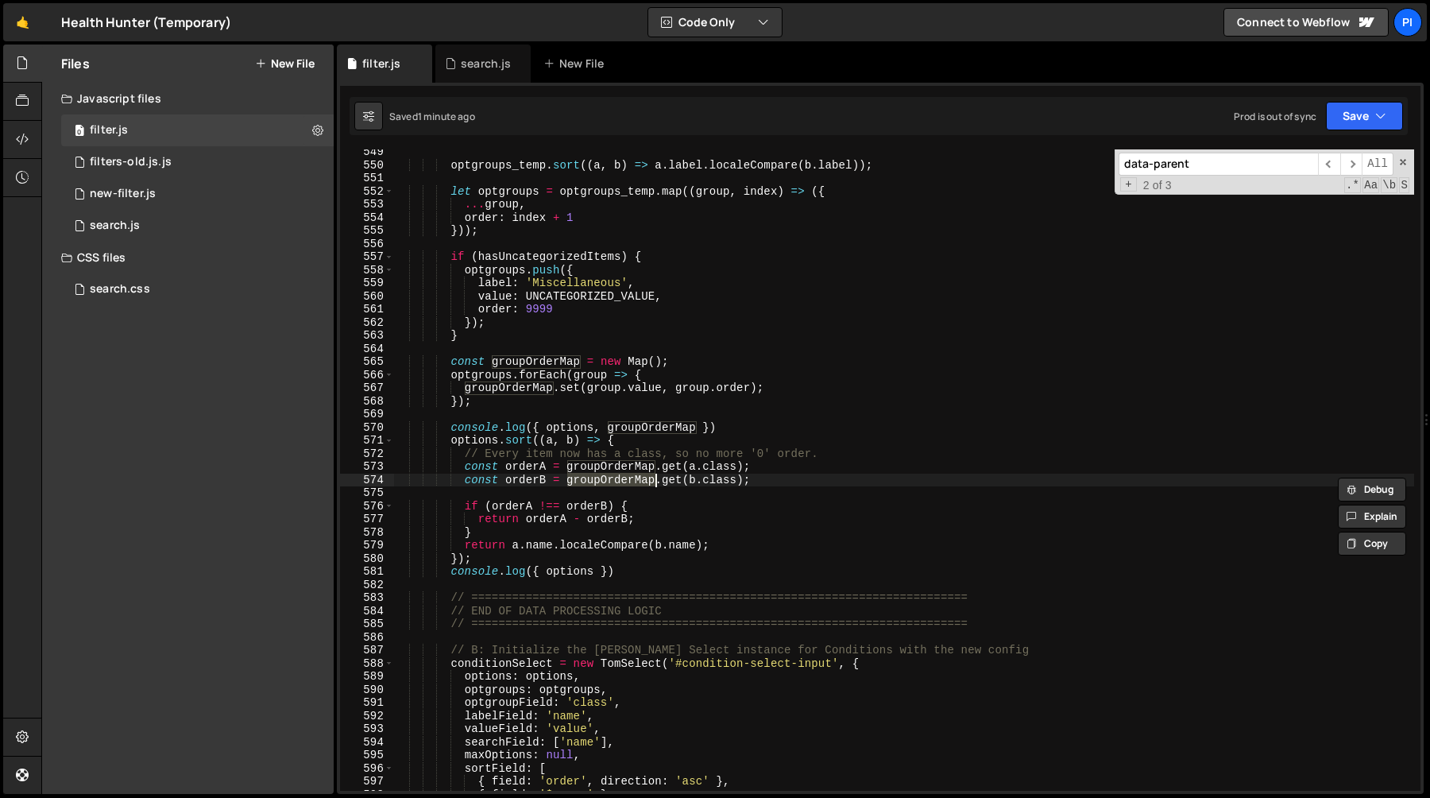
click at [621, 462] on div "optgroups_temp . sort (( a , b ) => a . label . localeCompare ( b . label )) ; …" at bounding box center [903, 478] width 1021 height 667
click at [721, 471] on div "optgroups_temp . sort (( a , b ) => a . label . localeCompare ( b . label )) ; …" at bounding box center [903, 478] width 1021 height 667
click at [508, 555] on div "optgroups_temp . sort (( a , b ) => a . label . localeCompare ( b . label )) ; …" at bounding box center [903, 478] width 1021 height 667
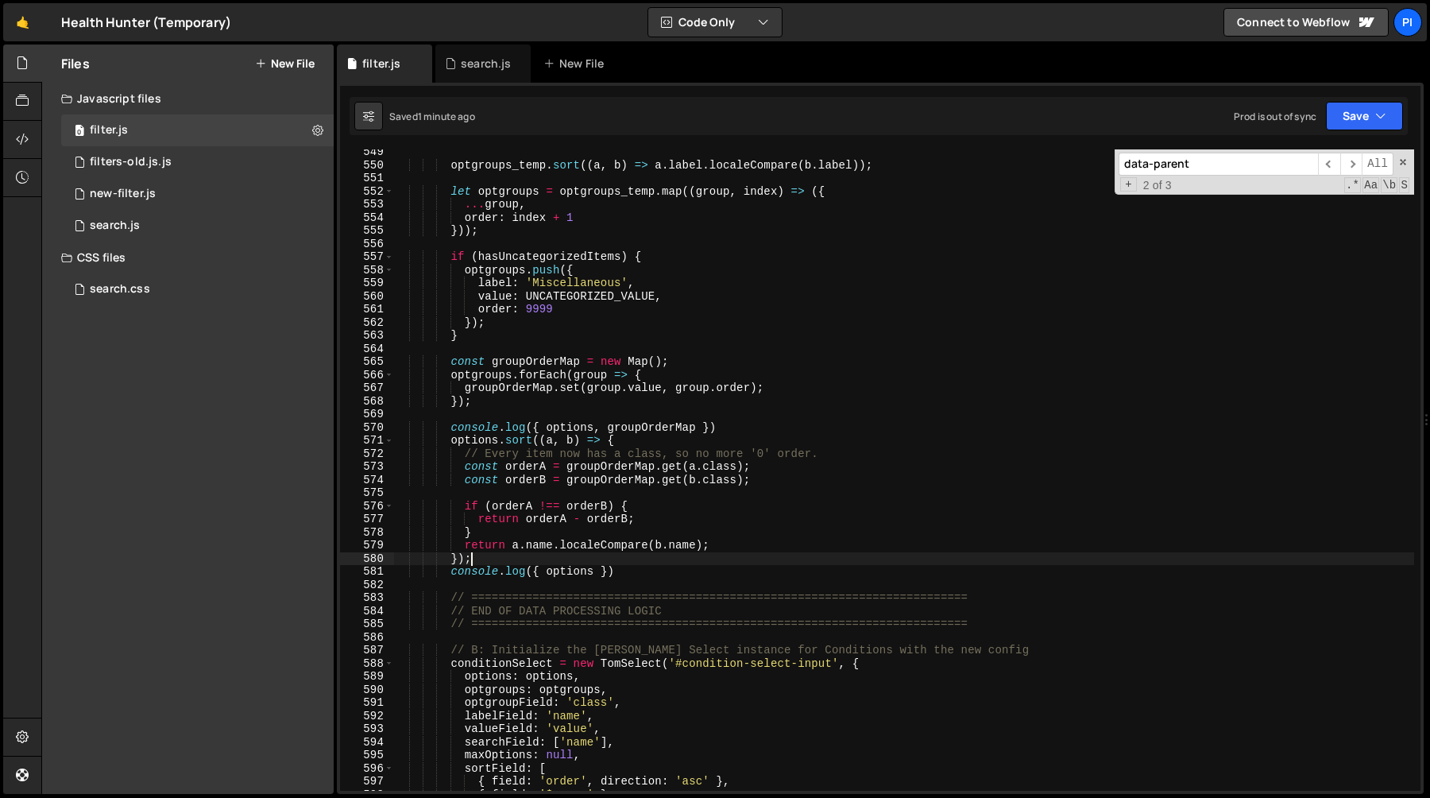
click at [521, 537] on div "optgroups_temp . sort (( a , b ) => a . label . localeCompare ( b . label )) ; …" at bounding box center [903, 478] width 1021 height 667
click at [519, 555] on div "optgroups_temp . sort (( a , b ) => a . label . localeCompare ( b . label )) ; …" at bounding box center [903, 478] width 1021 height 667
type textarea "});"
click at [470, 64] on div "search.js" at bounding box center [486, 64] width 50 height 16
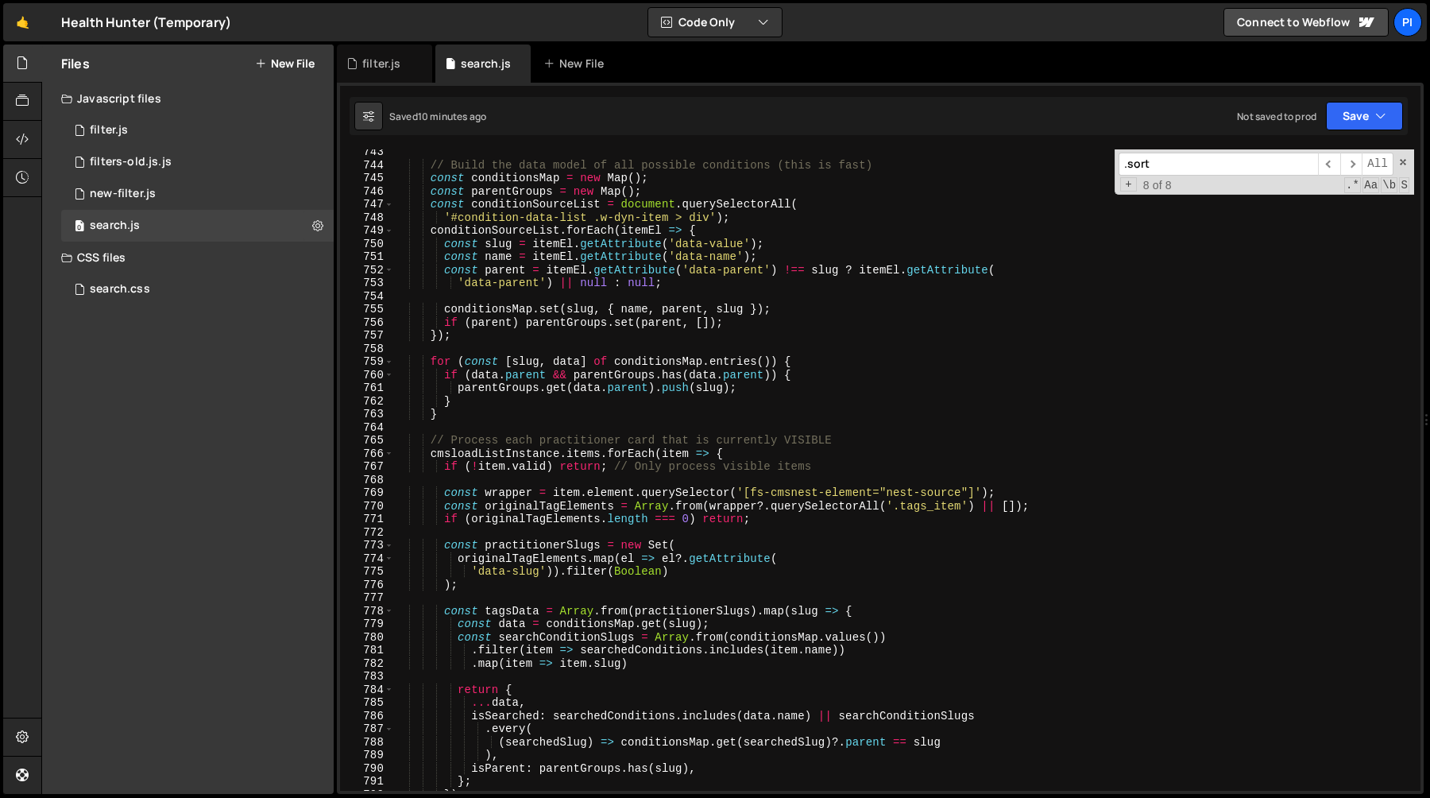
scroll to position [9731, 0]
click at [496, 456] on div "// Build the data model of all possible conditions (this is fast) const conditi…" at bounding box center [903, 478] width 1021 height 667
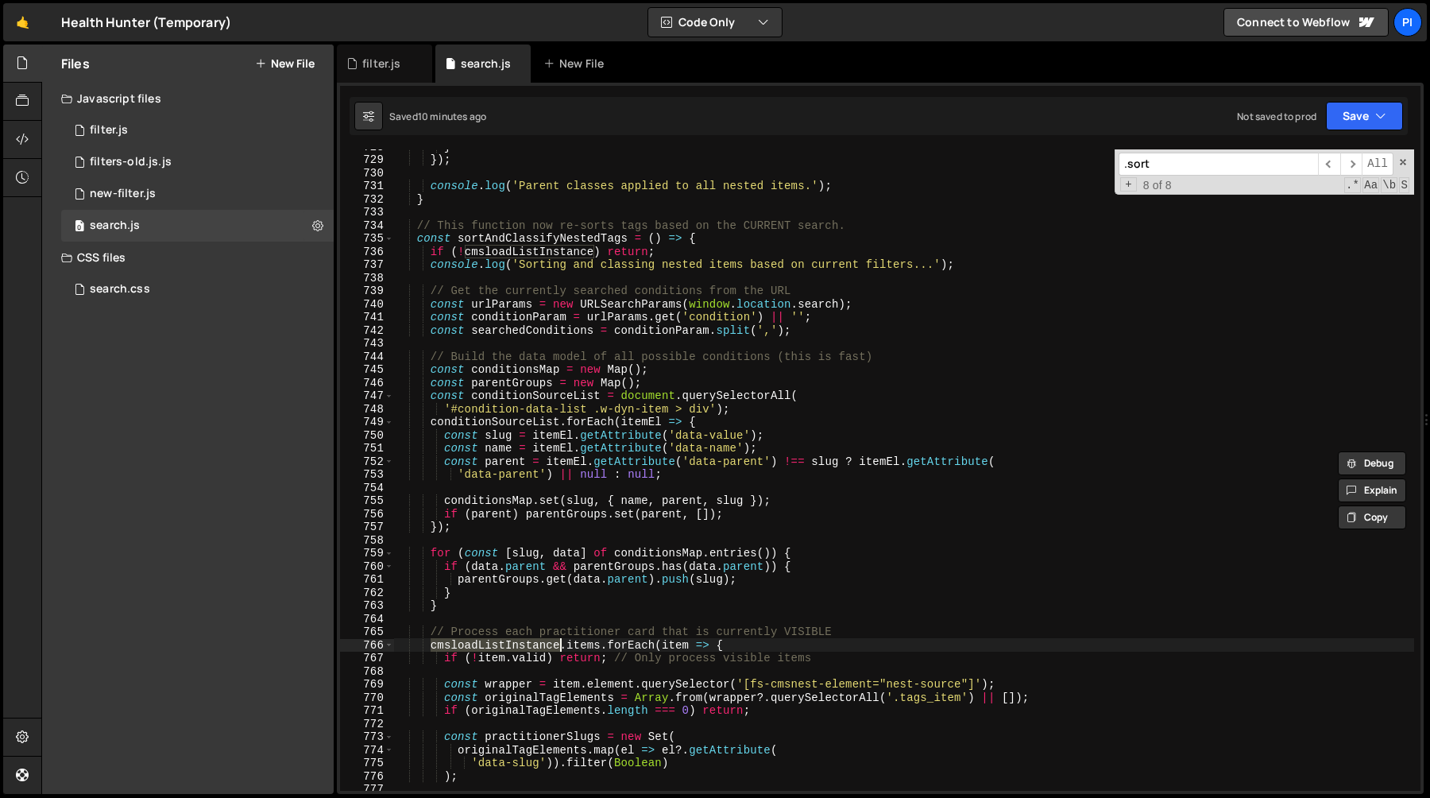
scroll to position [9529, 0]
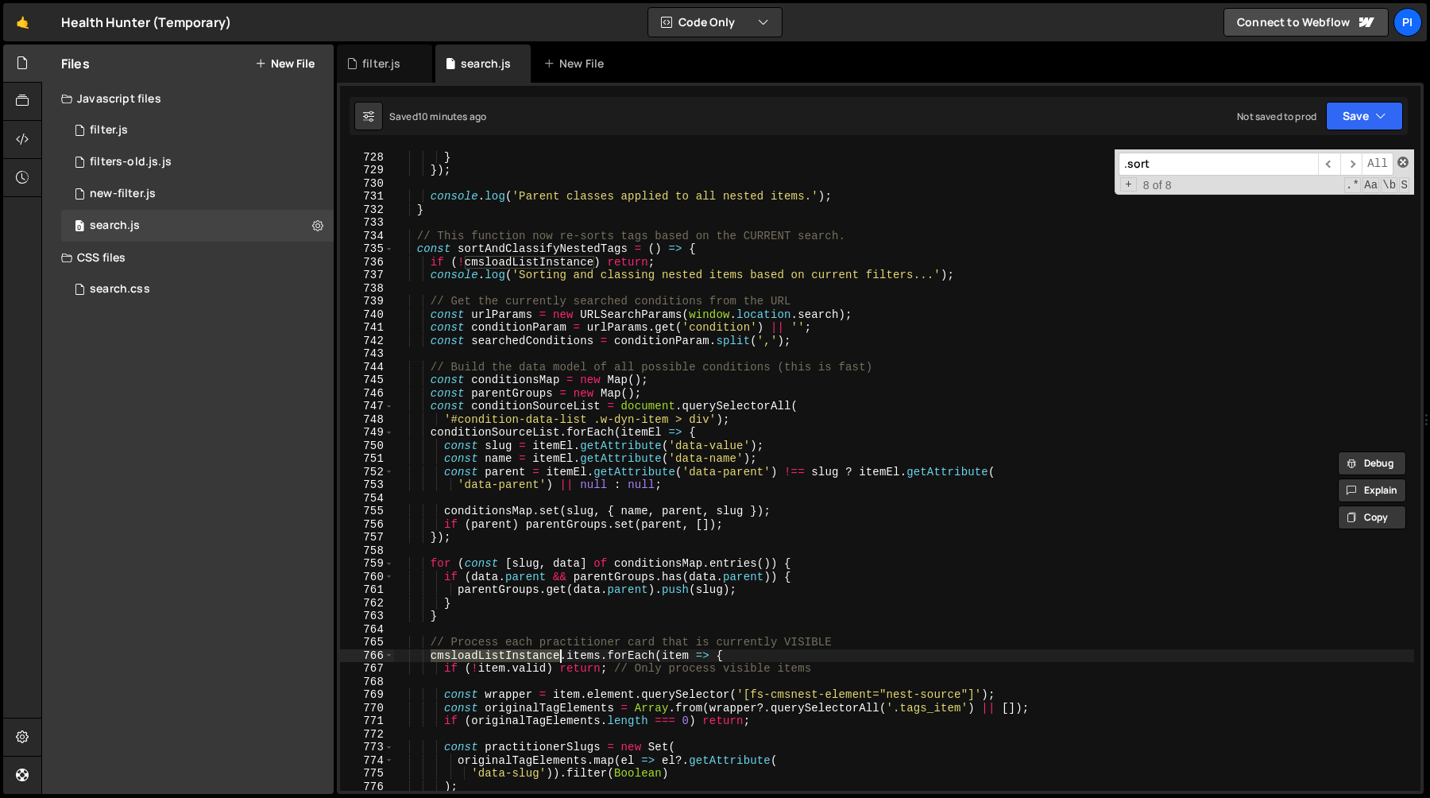
click at [1405, 162] on span at bounding box center [1403, 162] width 11 height 11
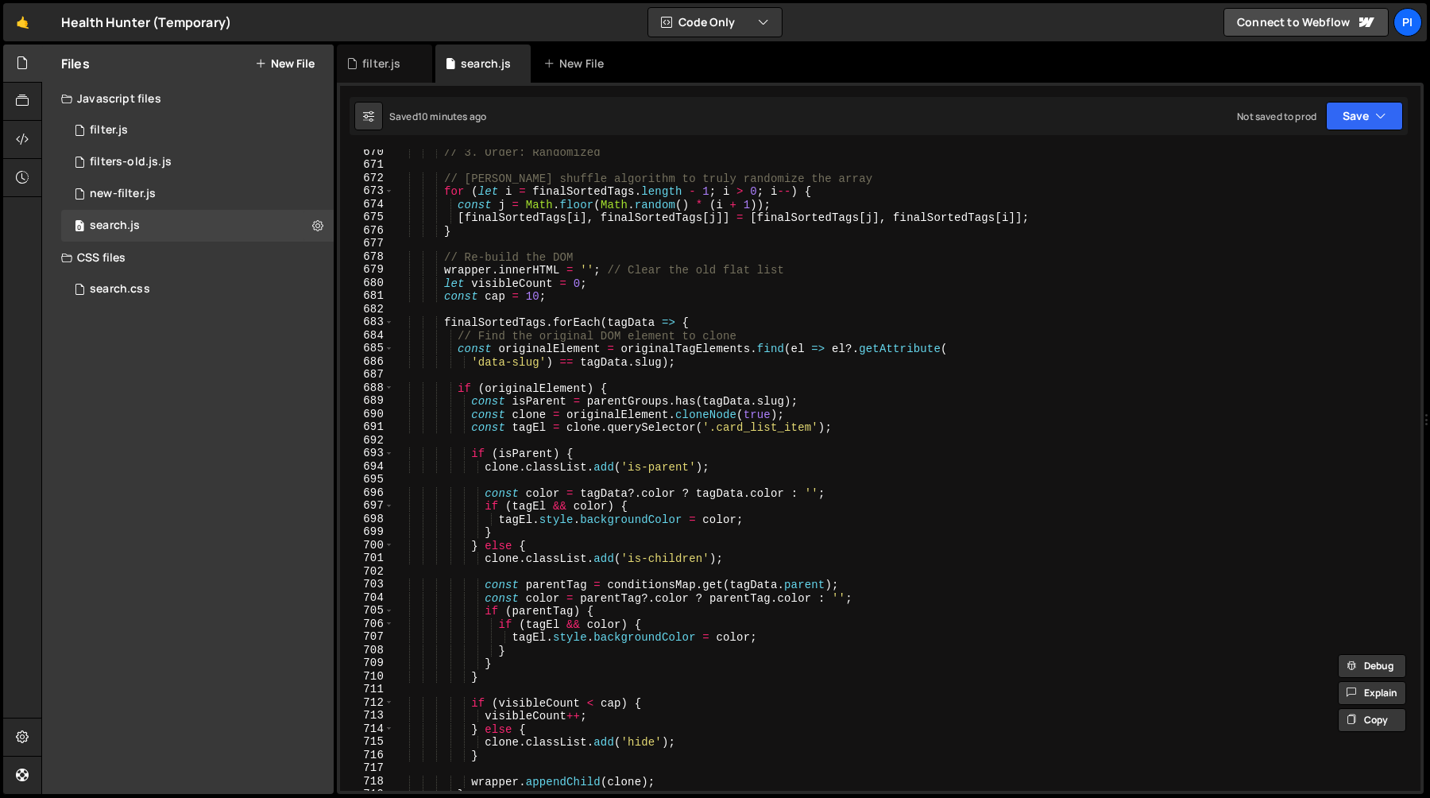
scroll to position [8745, 0]
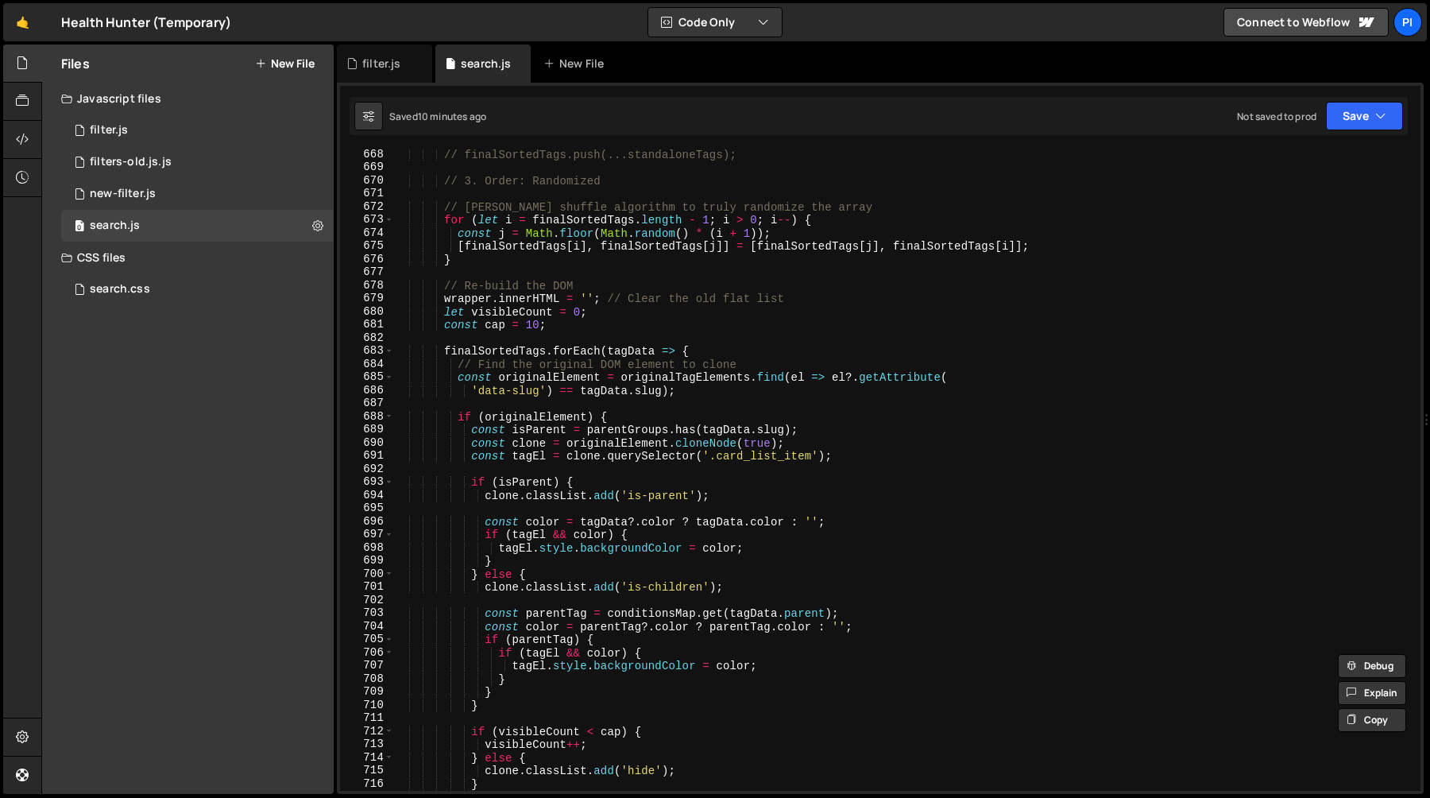
click at [577, 481] on div "// finalSortedTags.push(...standaloneTags); // 3. Order: Randomized // [PERSON_…" at bounding box center [903, 481] width 1021 height 667
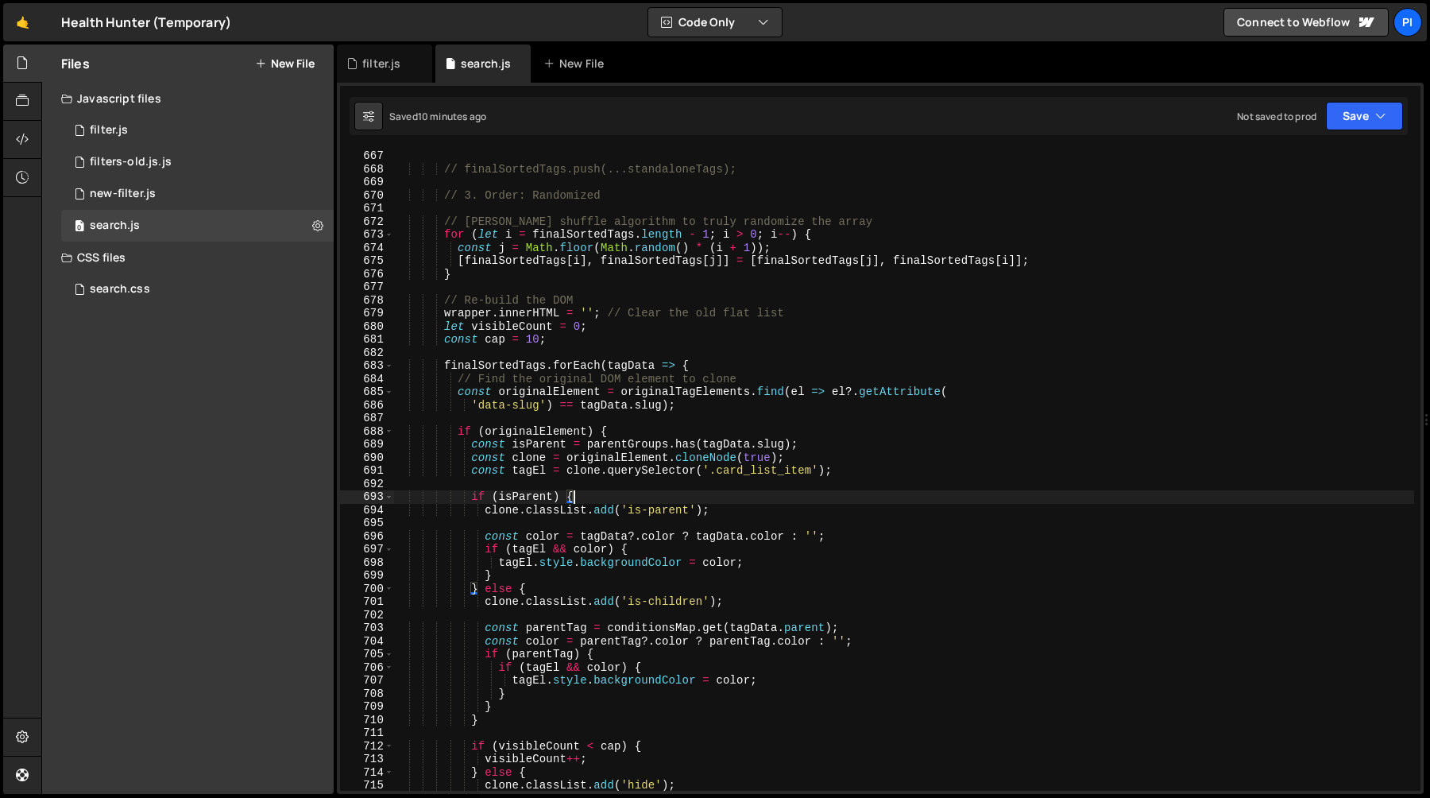
scroll to position [8723, 0]
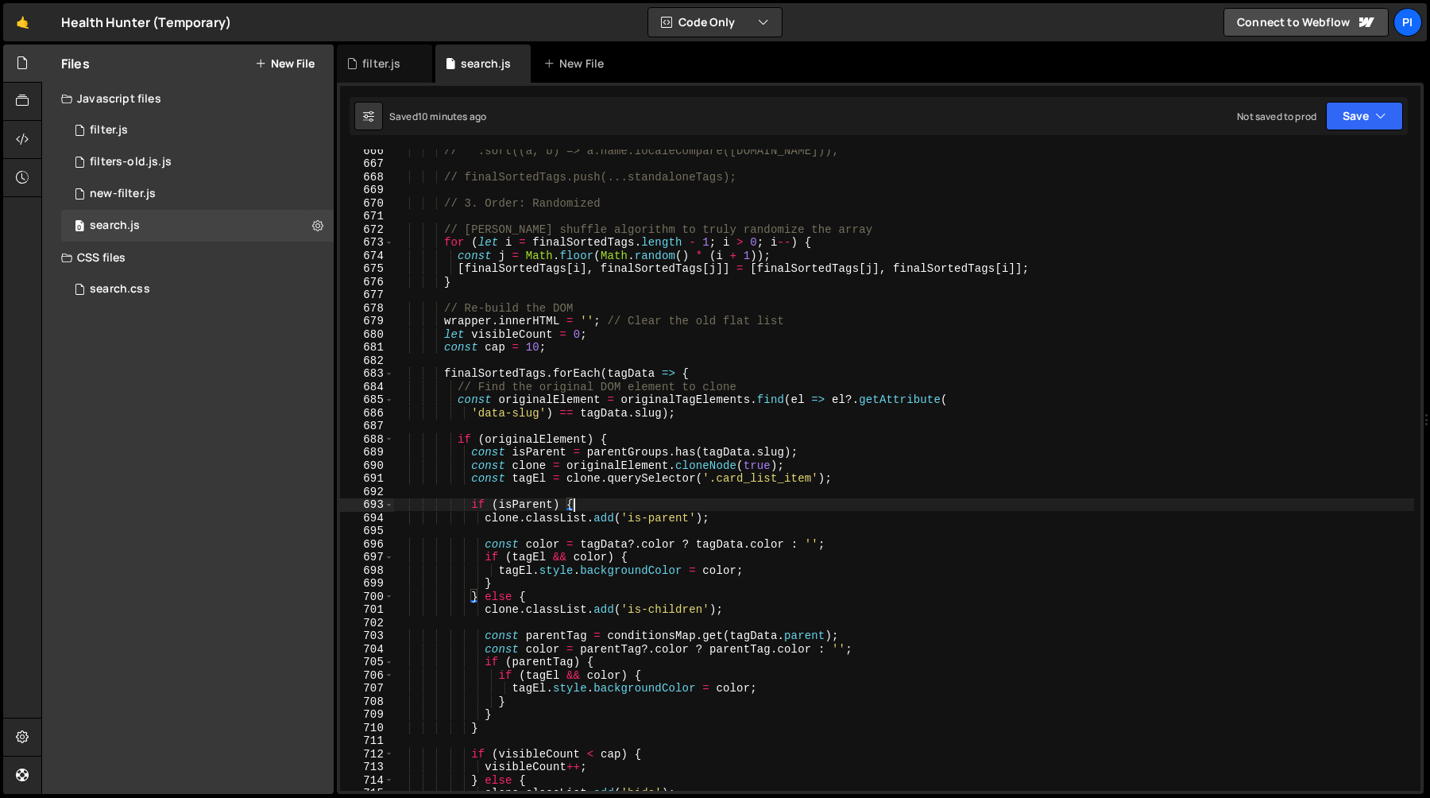
click at [592, 515] on div "// .sort((a, b) => a.name.localeCompare([DOMAIN_NAME])); // finalSortedTags.pus…" at bounding box center [903, 477] width 1021 height 667
click at [556, 517] on div "// .sort((a, b) => a.name.localeCompare([DOMAIN_NAME])); // finalSortedTags.pus…" at bounding box center [903, 477] width 1021 height 667
click at [591, 517] on div "// .sort((a, b) => a.name.localeCompare([DOMAIN_NAME])); // finalSortedTags.pus…" at bounding box center [903, 469] width 1021 height 641
click at [591, 517] on div "// .sort((a, b) => a.name.localeCompare([DOMAIN_NAME])); // finalSortedTags.pus…" at bounding box center [903, 477] width 1021 height 667
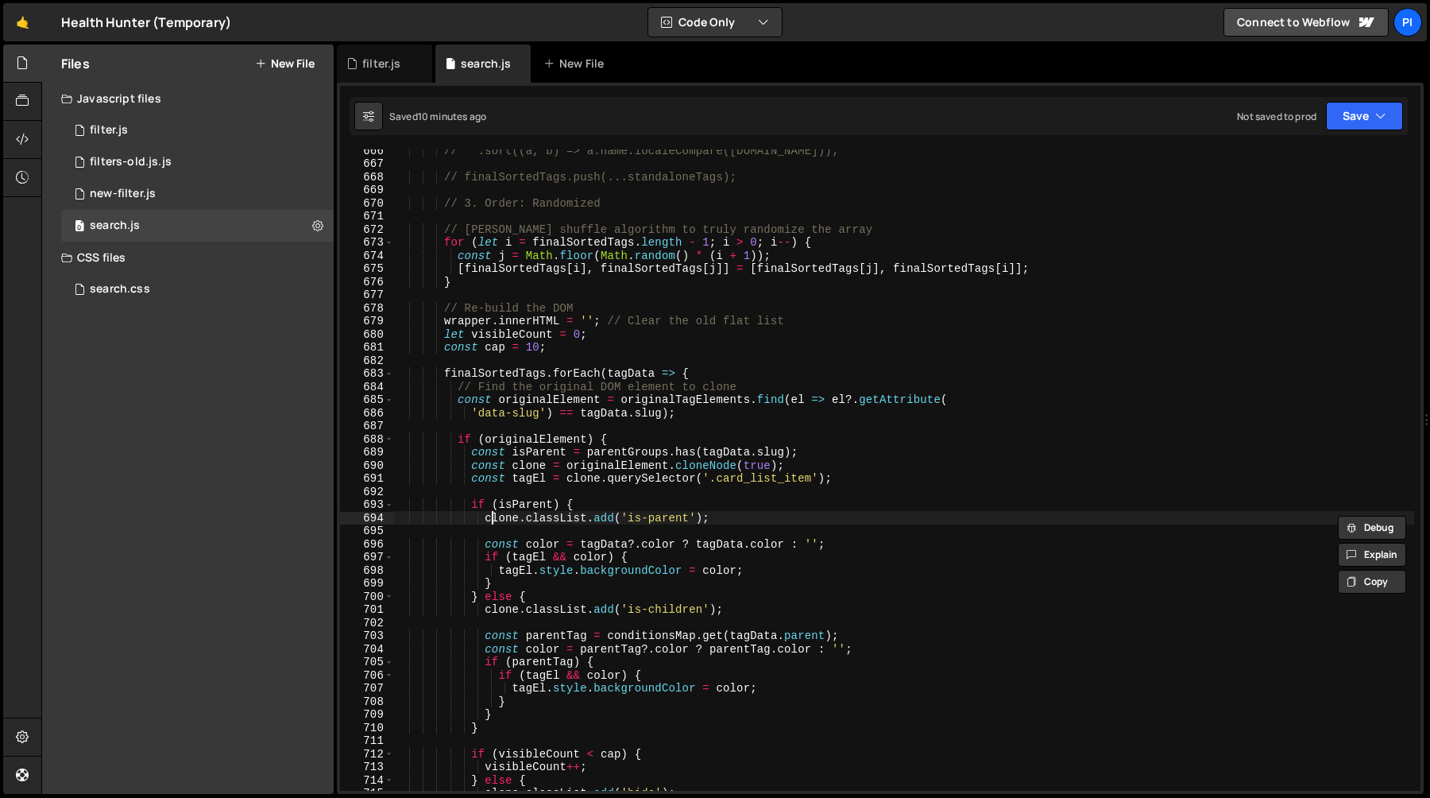
click at [494, 519] on div "// .sort((a, b) => a.name.localeCompare([DOMAIN_NAME])); // finalSortedTags.pus…" at bounding box center [903, 477] width 1021 height 667
click at [561, 519] on div "// .sort((a, b) => a.name.localeCompare([DOMAIN_NAME])); // finalSortedTags.pus…" at bounding box center [903, 477] width 1021 height 667
click at [649, 519] on div "// .sort((a, b) => a.name.localeCompare([DOMAIN_NAME])); // finalSortedTags.pus…" at bounding box center [903, 477] width 1021 height 667
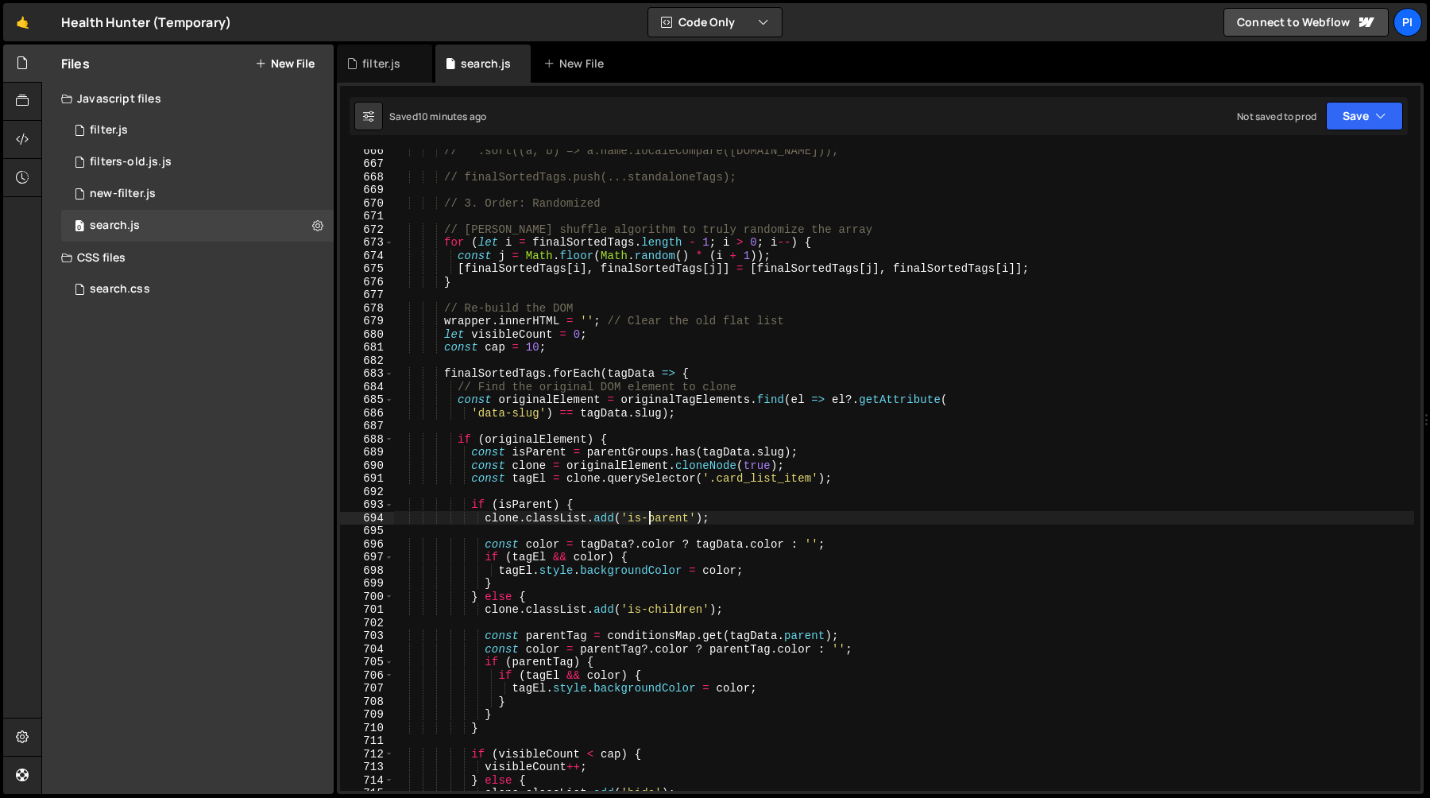
click at [528, 505] on div "// .sort((a, b) => a.name.localeCompare([DOMAIN_NAME])); // finalSortedTags.pus…" at bounding box center [903, 477] width 1021 height 667
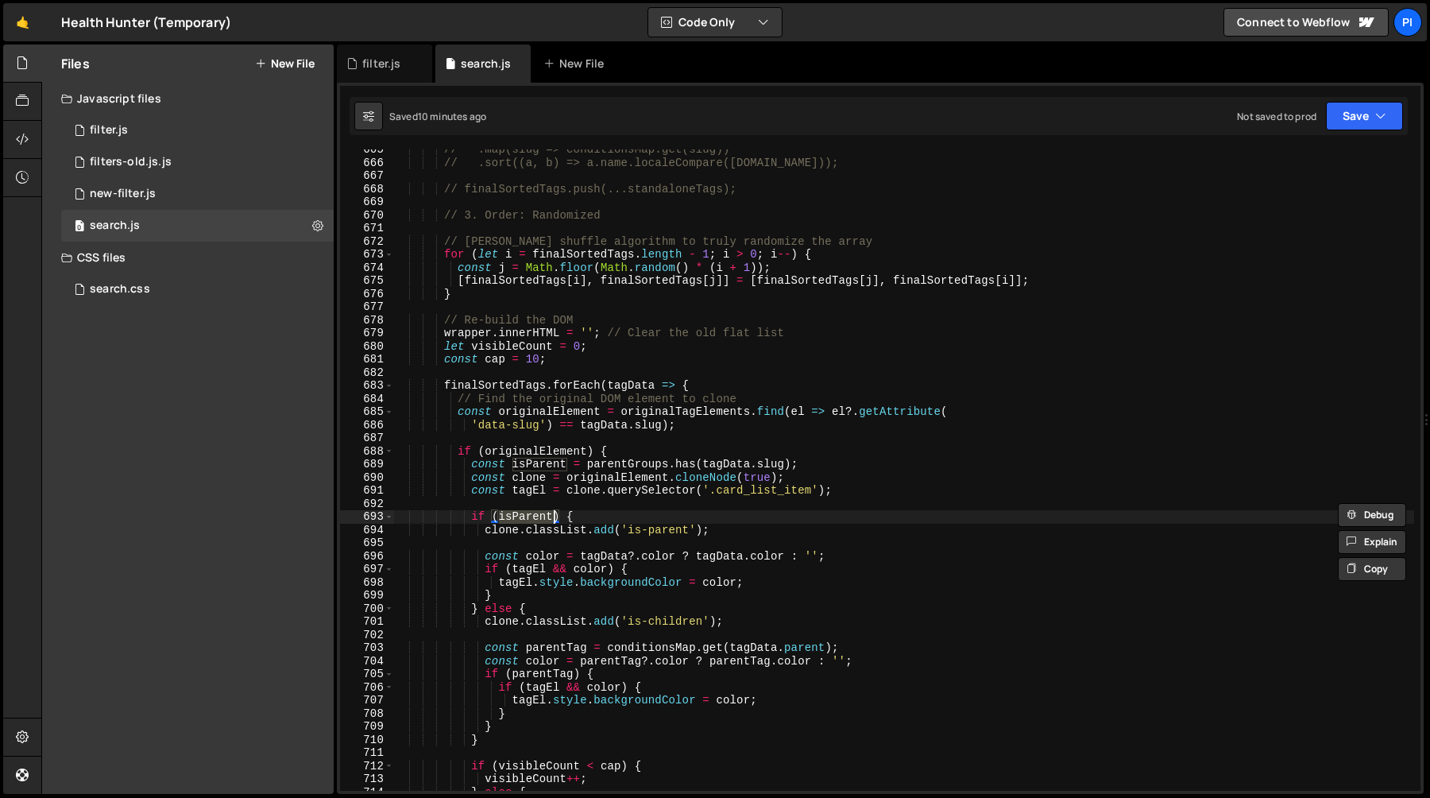
scroll to position [8671, 0]
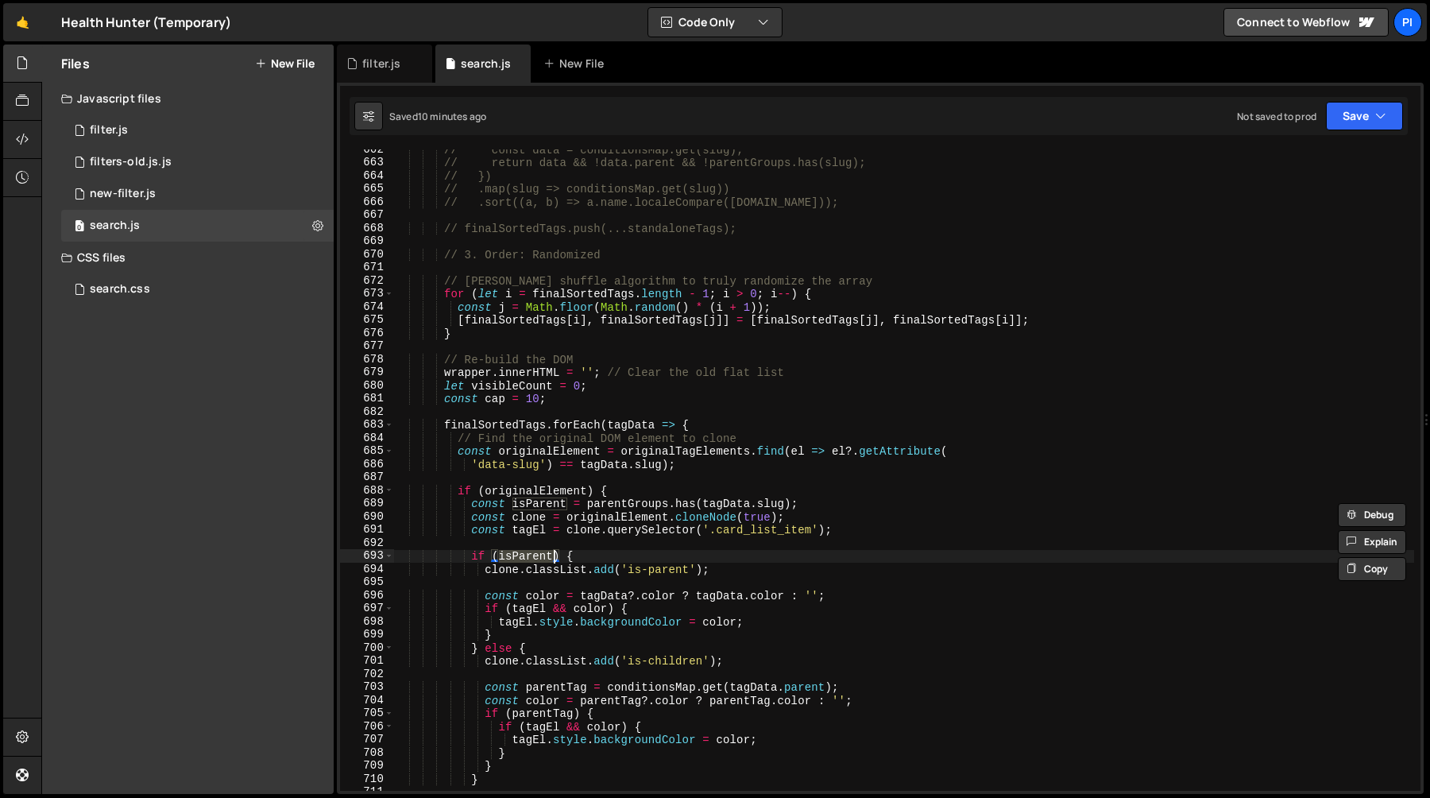
click at [635, 504] on div "// const data = conditionsMap.get(slug); // return data && !data.parent && !par…" at bounding box center [903, 476] width 1021 height 667
type textarea "const isParent = parentGroups.has(tagData.slug);"
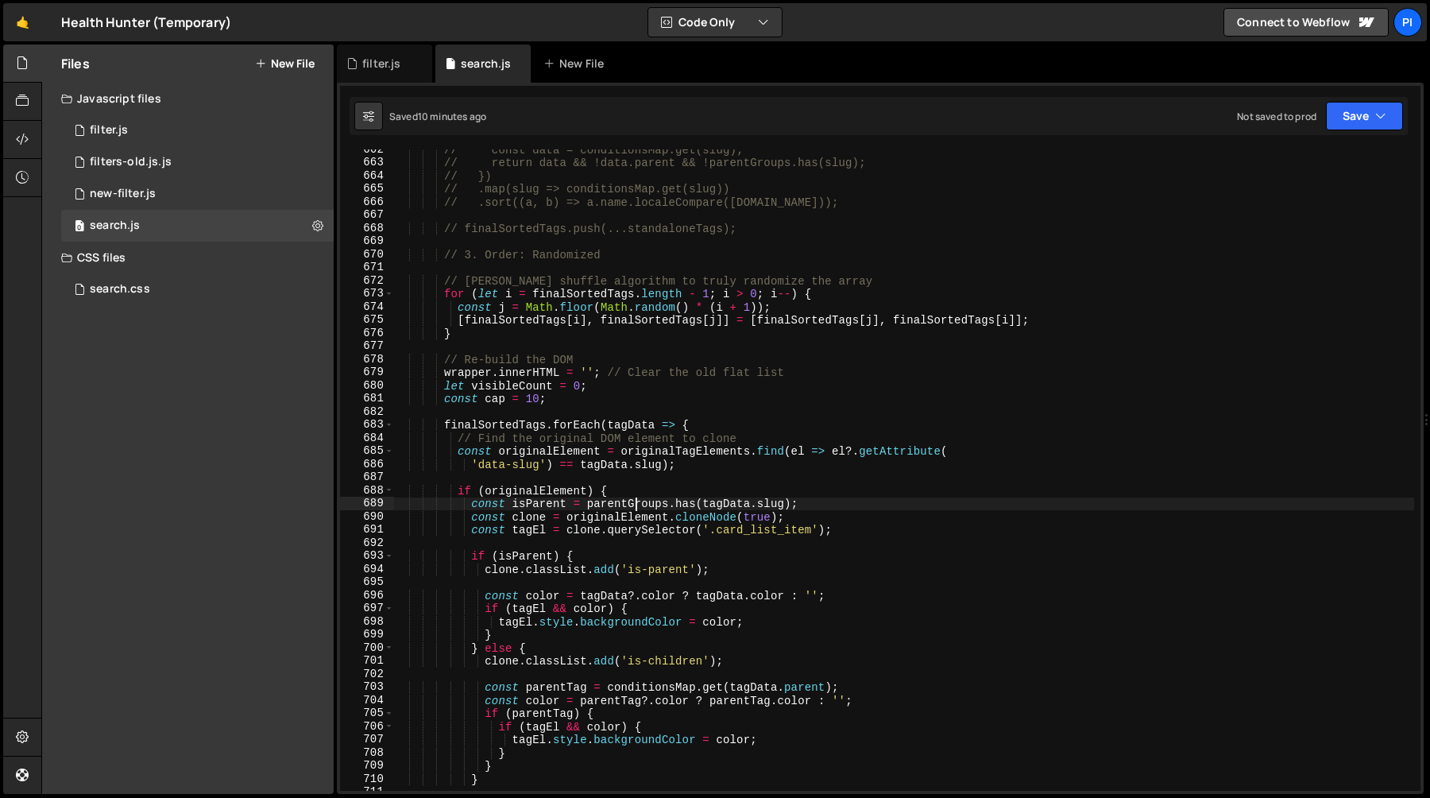
click at [635, 504] on div "// const data = conditionsMap.get(slug); // return data && !data.parent && !par…" at bounding box center [903, 476] width 1021 height 667
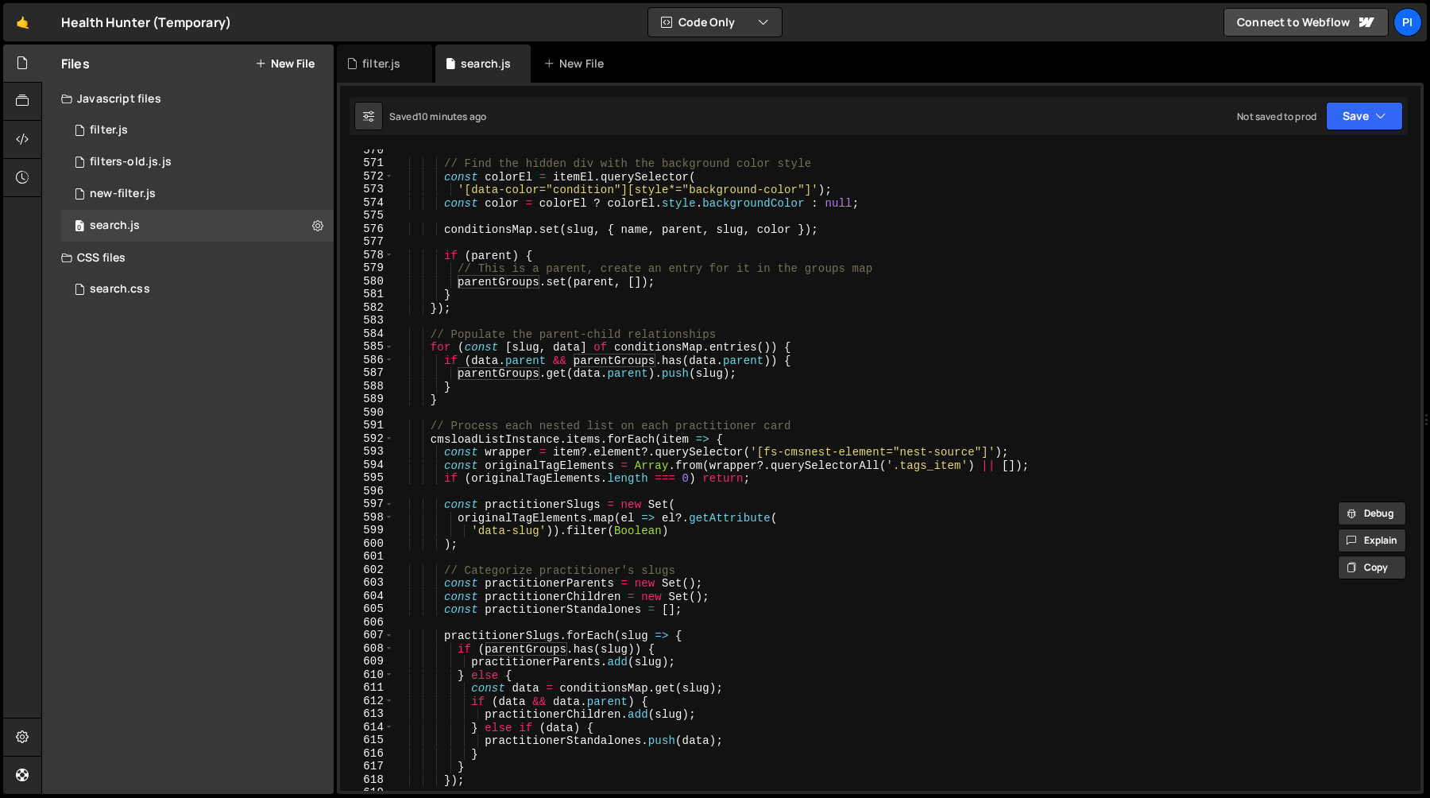
scroll to position [7460, 0]
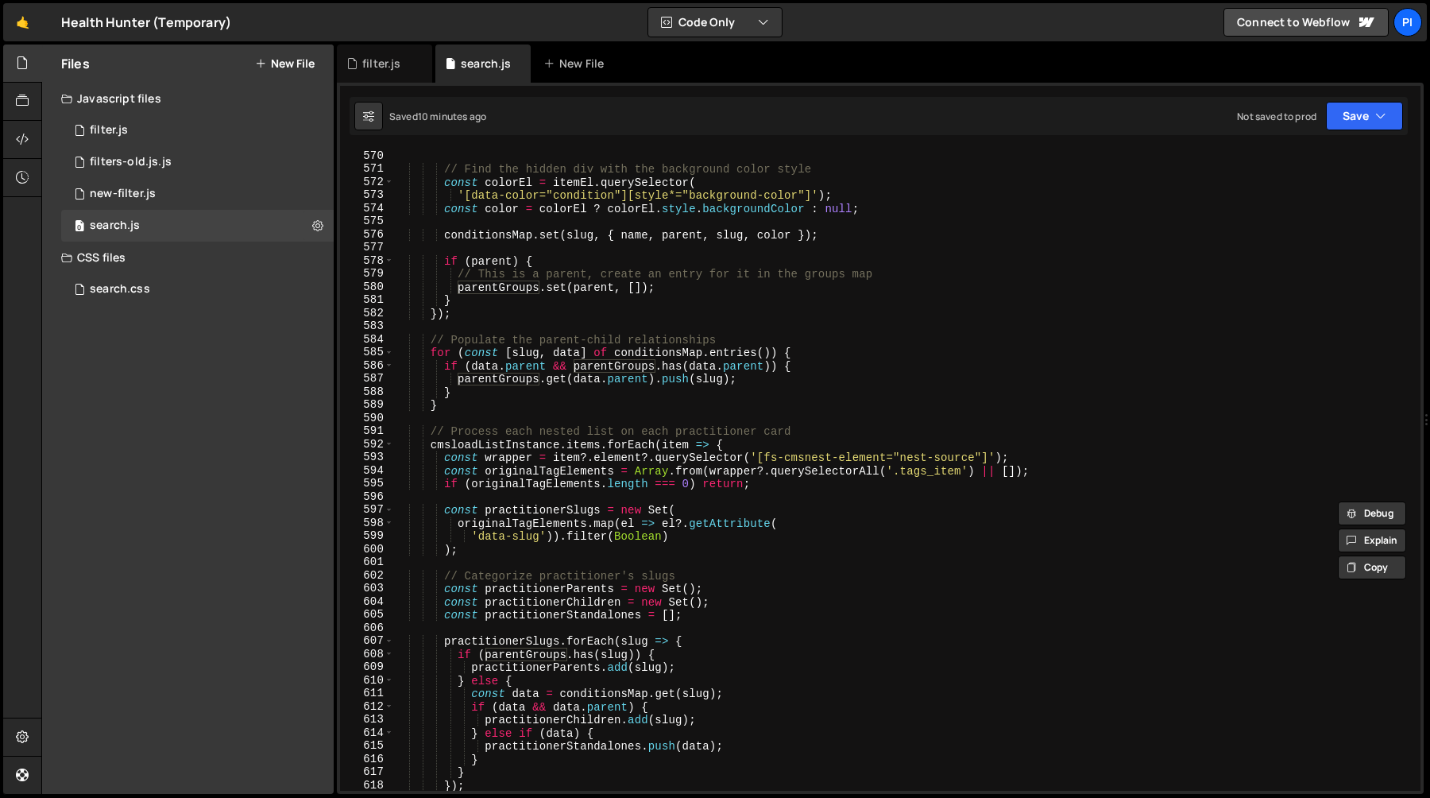
click at [488, 420] on div "// Find the hidden div with the background color style const colorEl = itemEl .…" at bounding box center [903, 482] width 1021 height 667
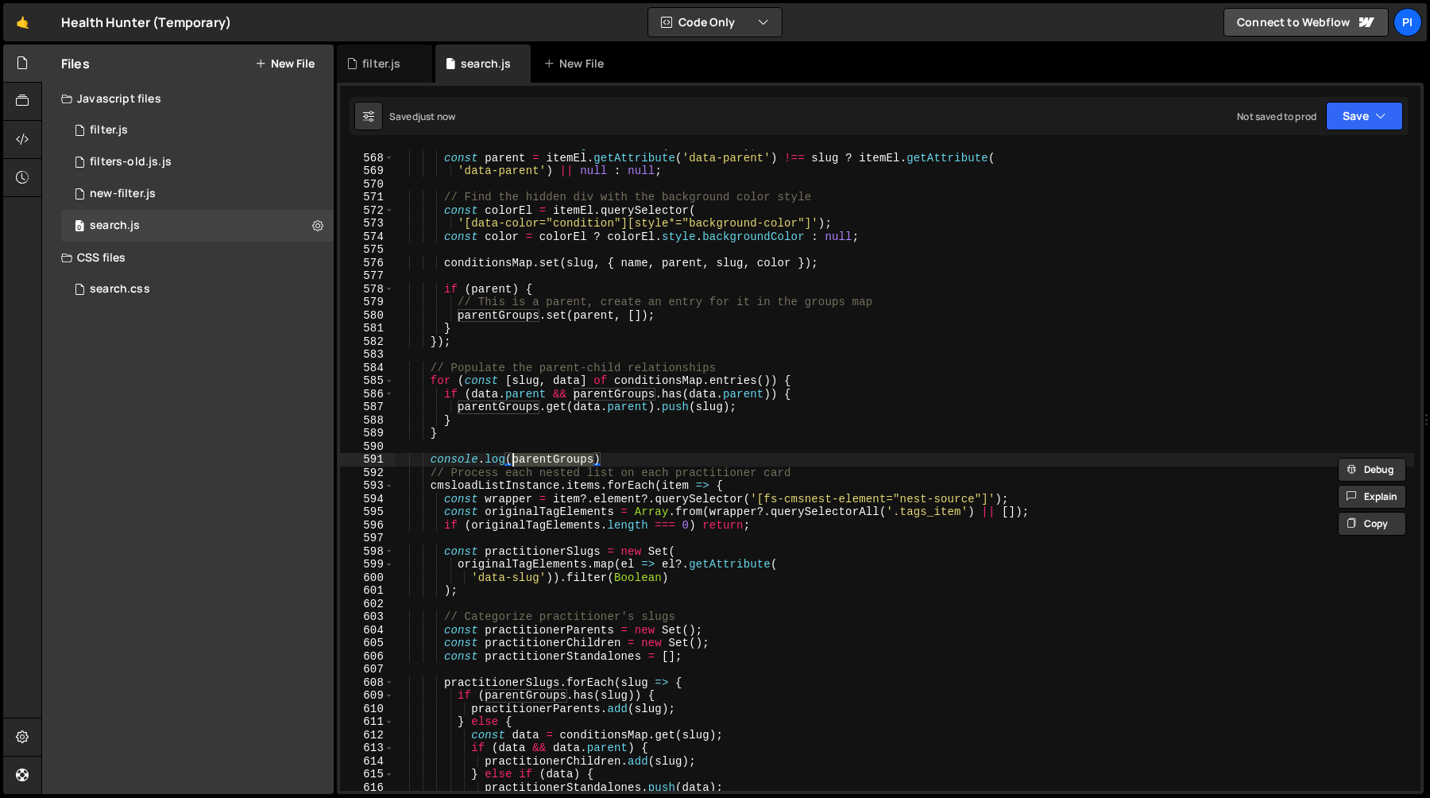
scroll to position [0, 8]
click at [647, 453] on div "const name = itemEl . getAttribute ( 'data-name' ) ; const parent = itemEl . ge…" at bounding box center [903, 471] width 1021 height 667
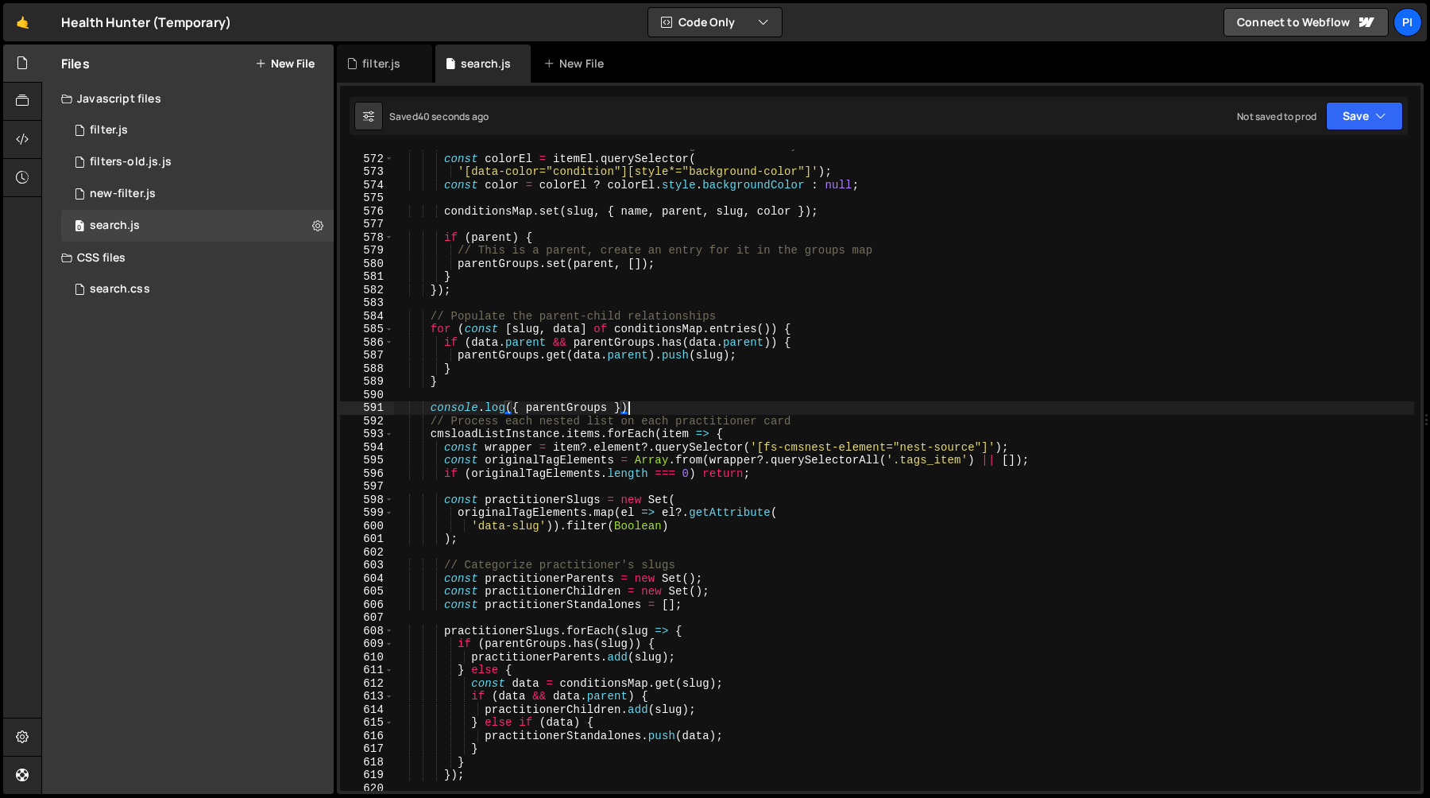
scroll to position [7483, 0]
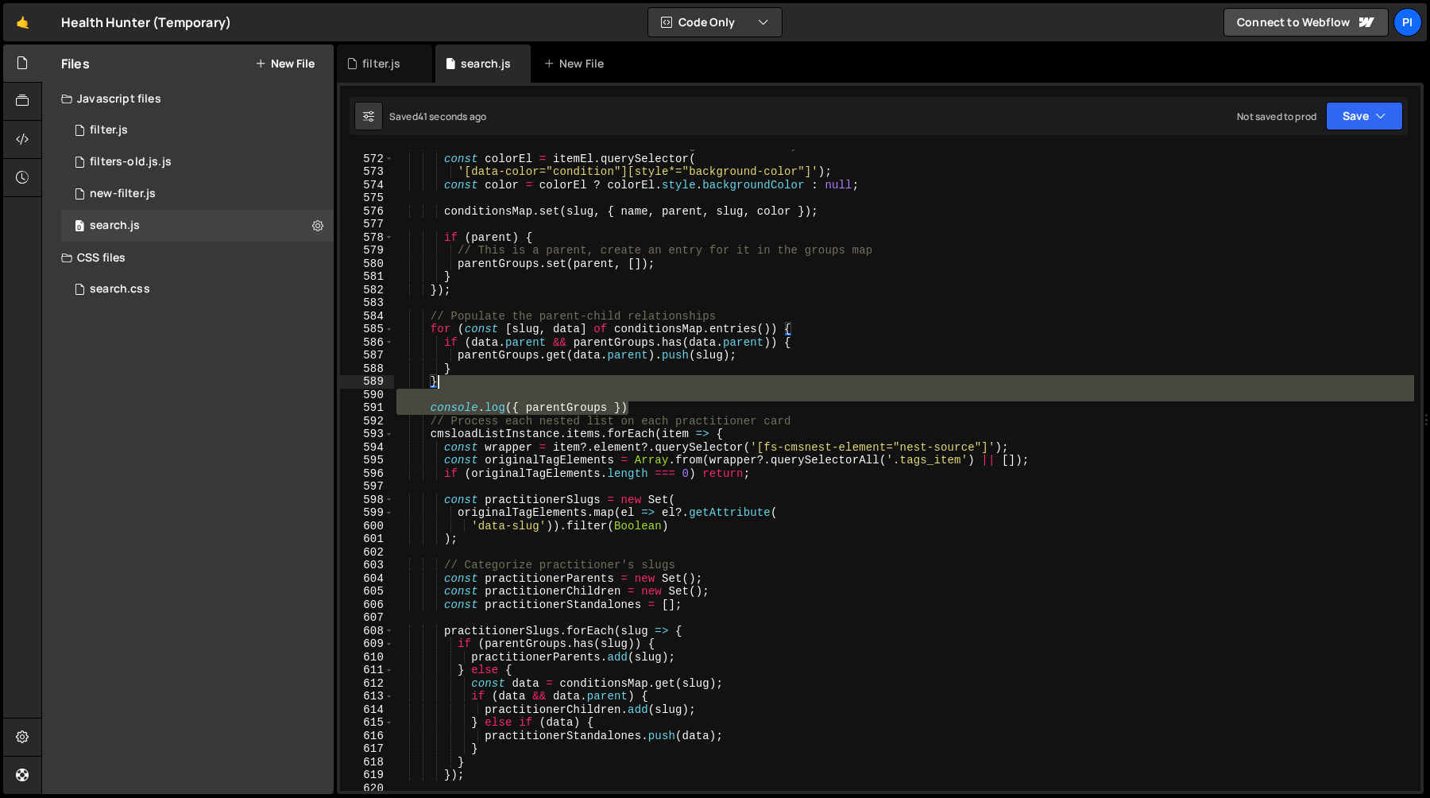
drag, startPoint x: 651, startPoint y: 402, endPoint x: 658, endPoint y: 376, distance: 27.2
click at [658, 376] on div "// Find the hidden div with the background color style const colorEl = itemEl .…" at bounding box center [903, 472] width 1021 height 667
click at [650, 401] on div "// Find the hidden div with the background color style const colorEl = itemEl .…" at bounding box center [903, 469] width 1021 height 641
type textarea "console.log({ parentGroups })"
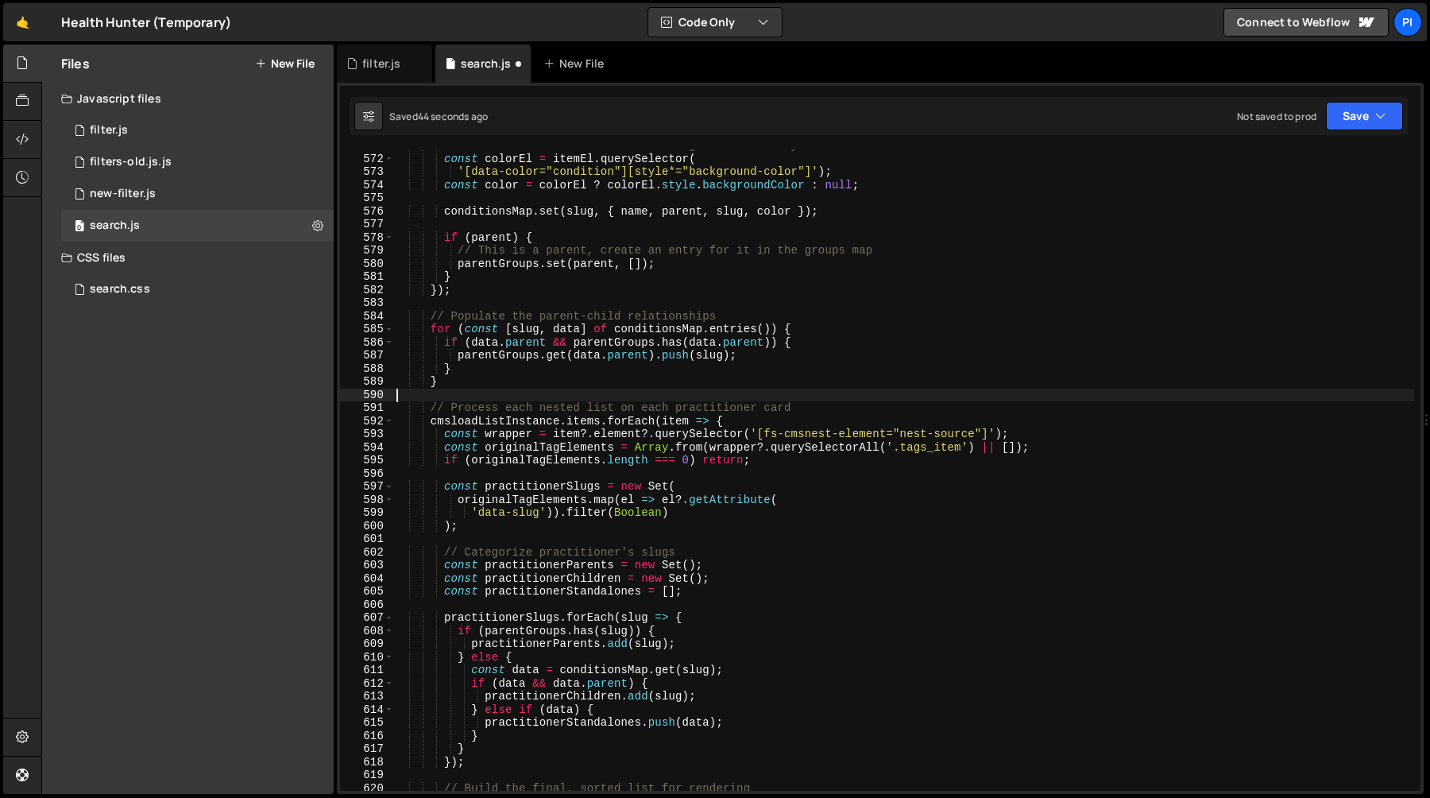
scroll to position [0, 0]
click at [644, 397] on div "// Find the hidden div with the background color style const colorEl = itemEl .…" at bounding box center [903, 472] width 1021 height 667
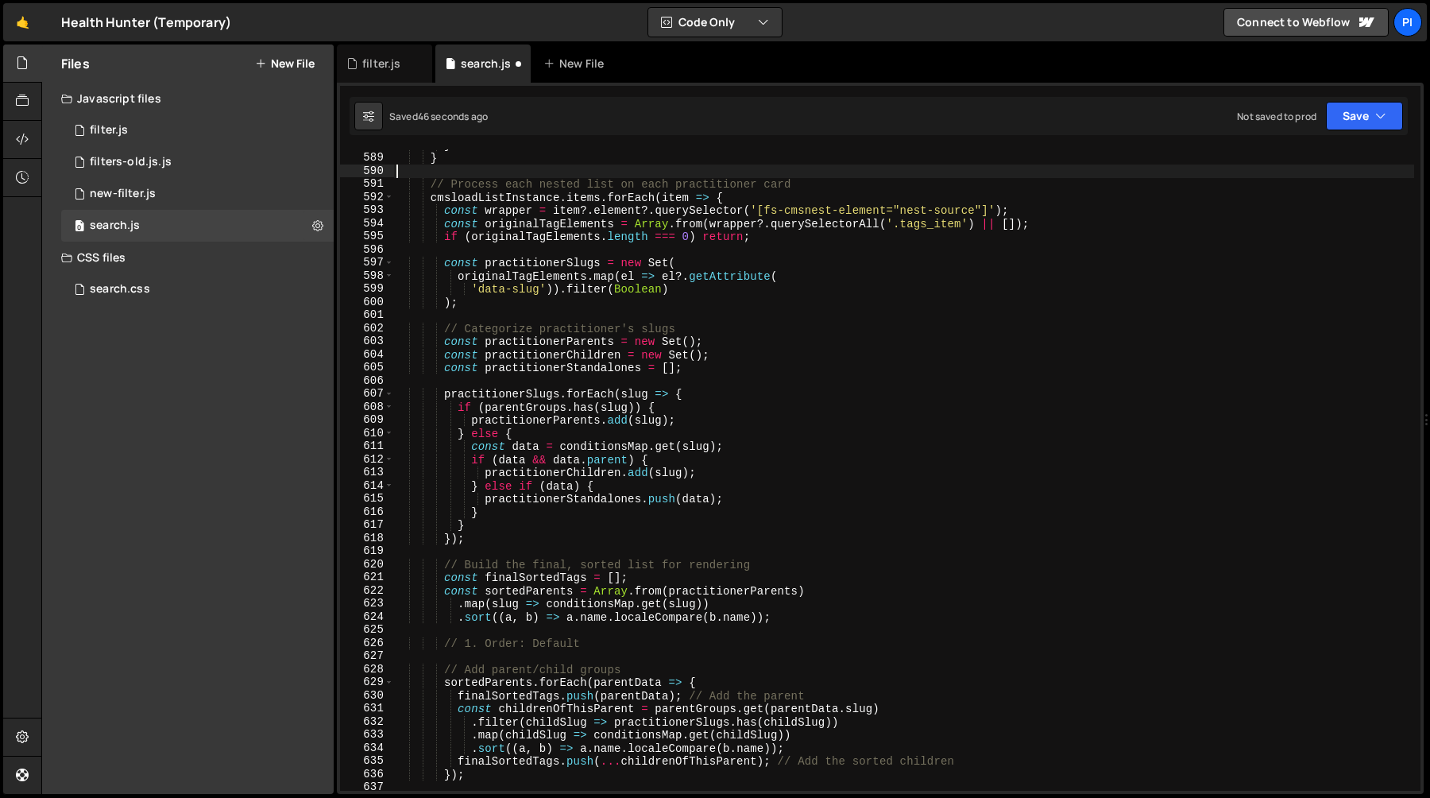
scroll to position [7738, 0]
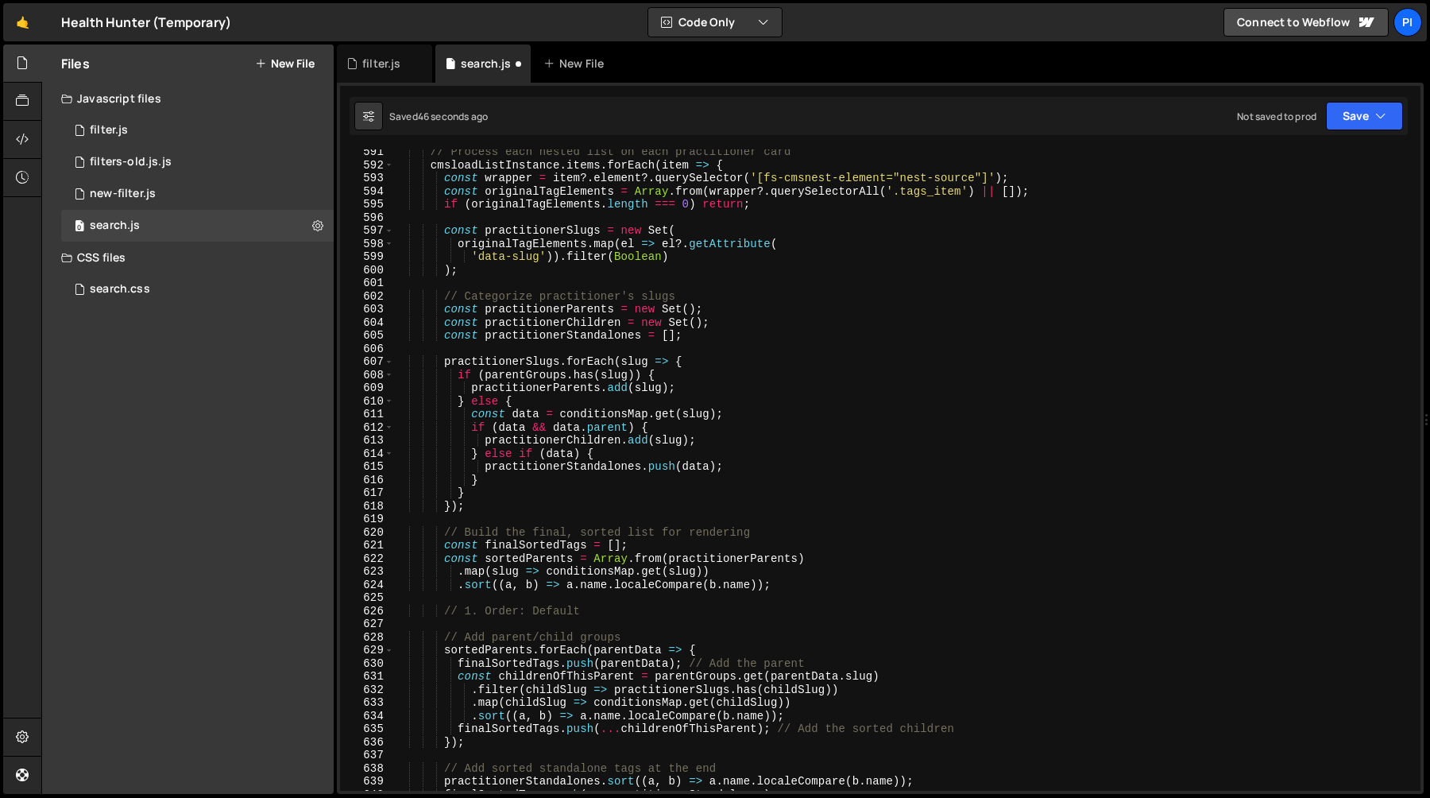
click at [570, 338] on div "// Process each nested list on each practitioner card cmsloadListInstance . ite…" at bounding box center [903, 478] width 1021 height 667
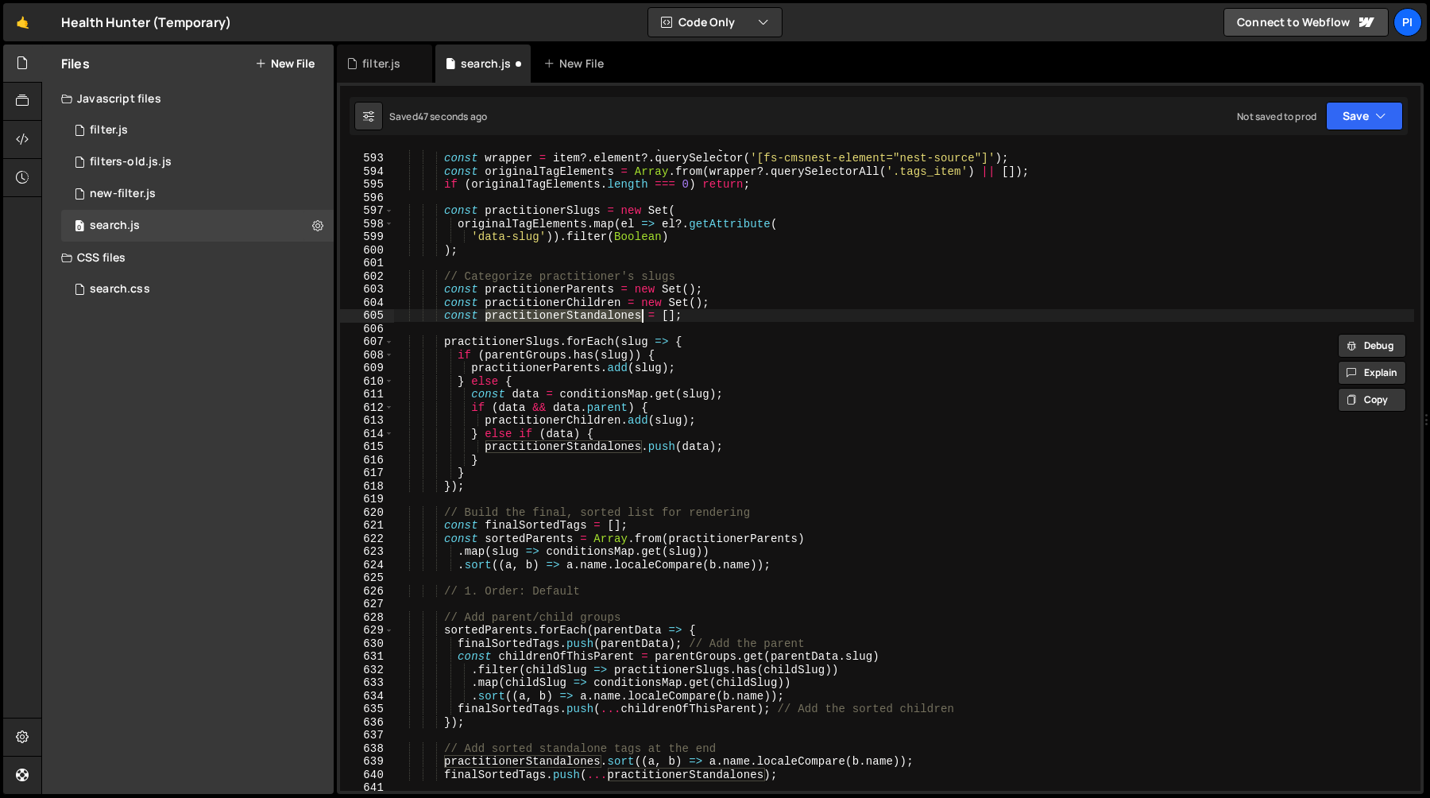
scroll to position [7758, 0]
click at [520, 447] on div "cmsloadListInstance . items . forEach ( item => { const wrapper = item ?. eleme…" at bounding box center [903, 471] width 1021 height 667
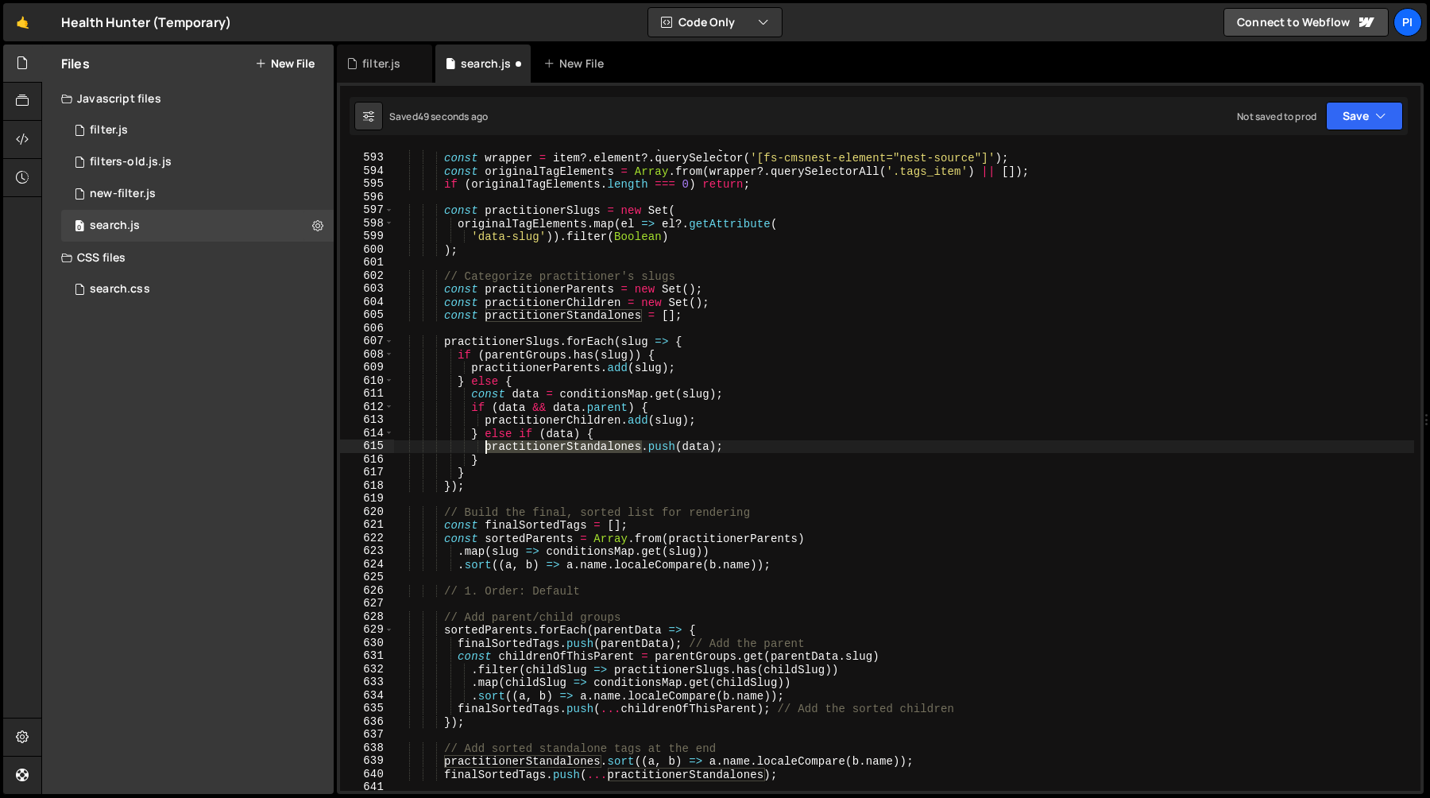
click at [520, 447] on div "cmsloadListInstance . items . forEach ( item => { const wrapper = item ?. eleme…" at bounding box center [903, 471] width 1021 height 667
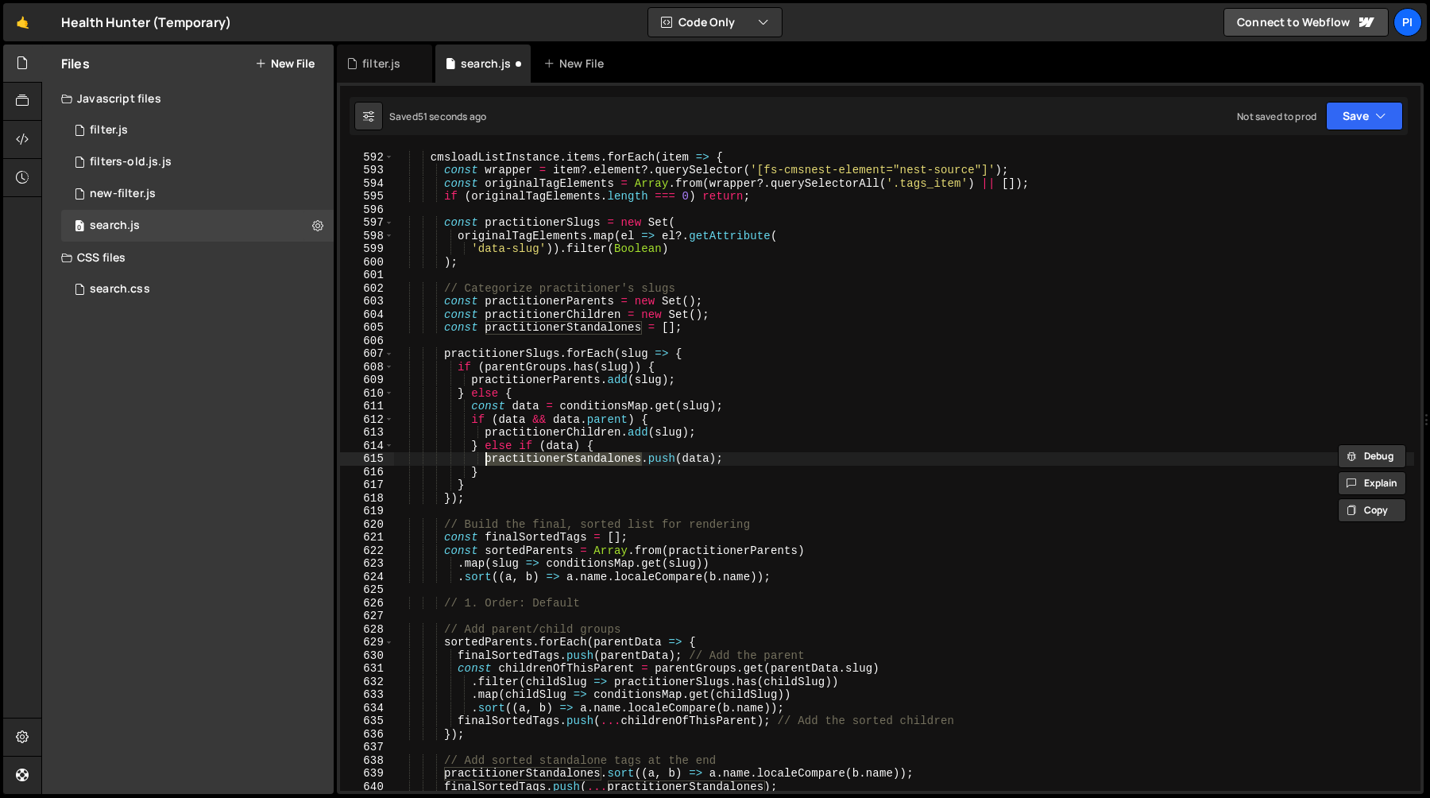
scroll to position [7741, 0]
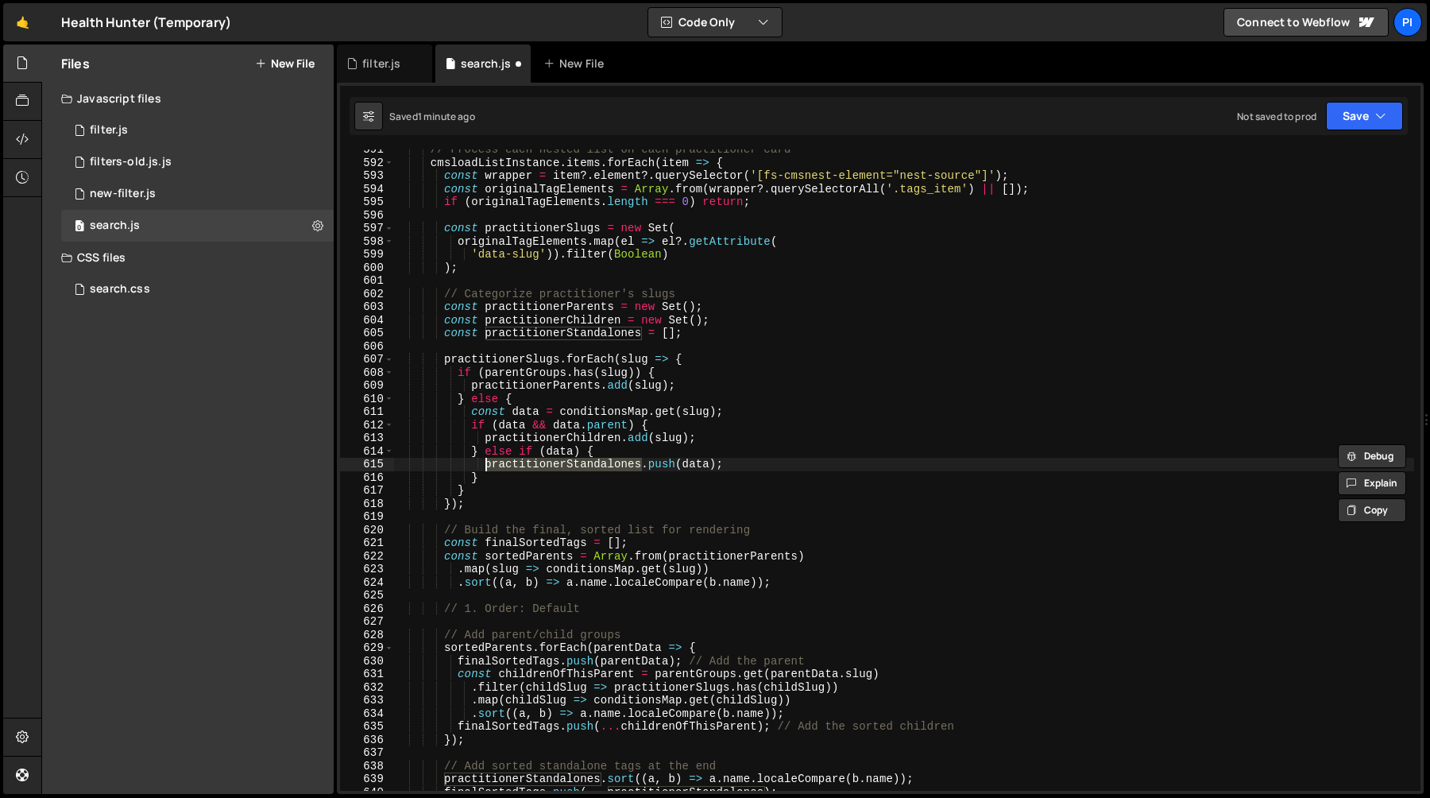
click at [493, 419] on div "// Process each nested list on each practitioner card cmsloadListInstance . ite…" at bounding box center [903, 476] width 1021 height 667
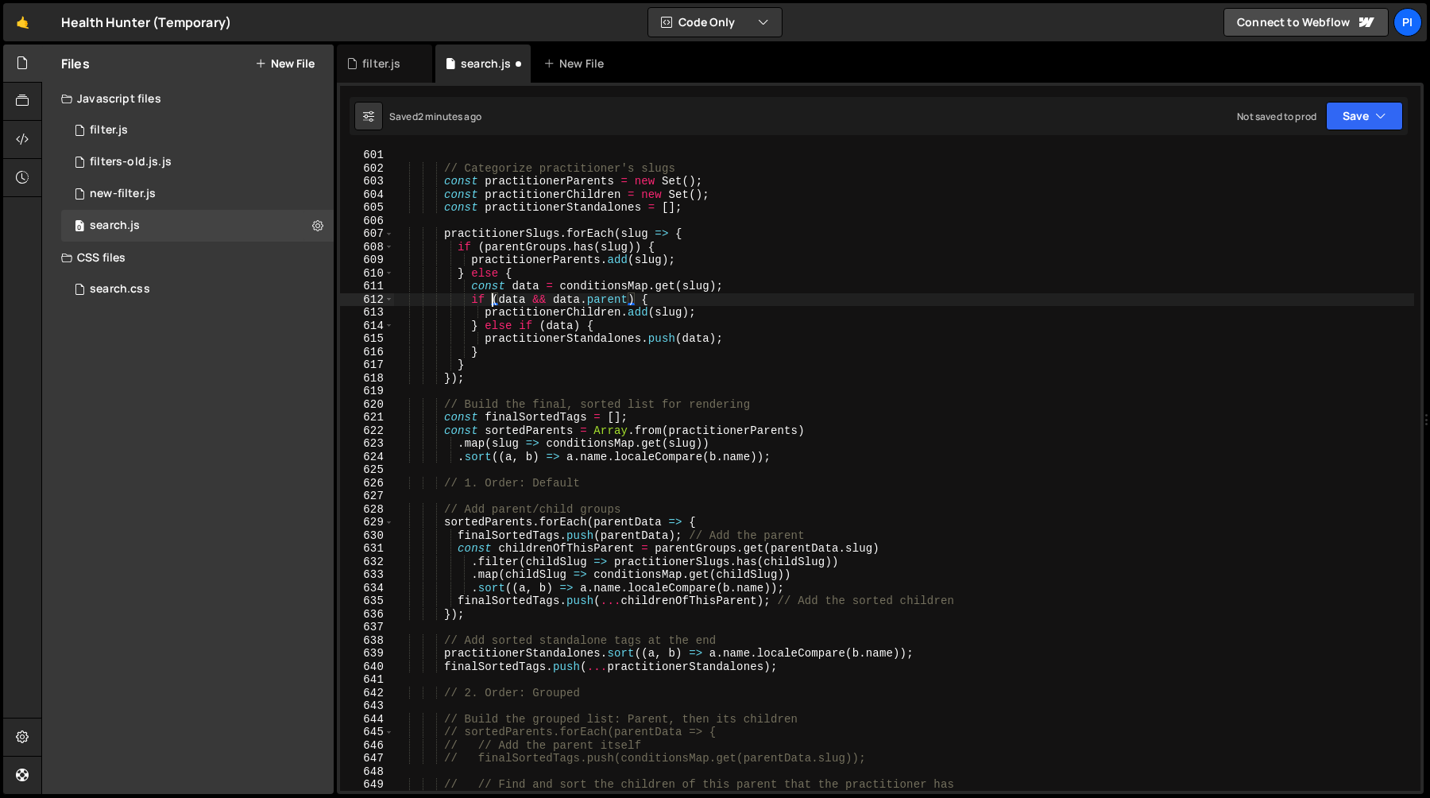
scroll to position [7862, 0]
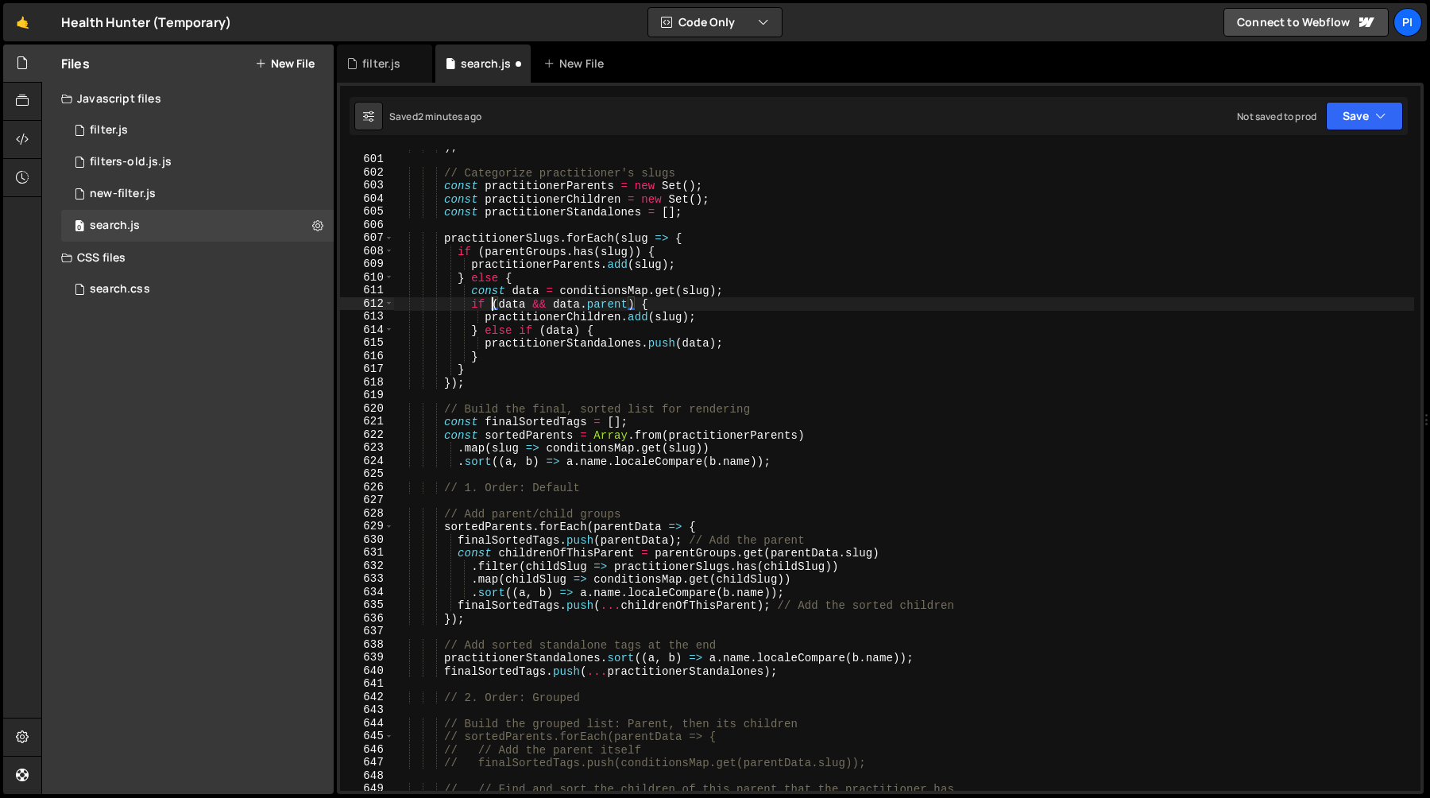
click at [558, 349] on div ") ; // Categorize practitioner's slugs const practitionerParents = new Set ( ) …" at bounding box center [903, 473] width 1021 height 667
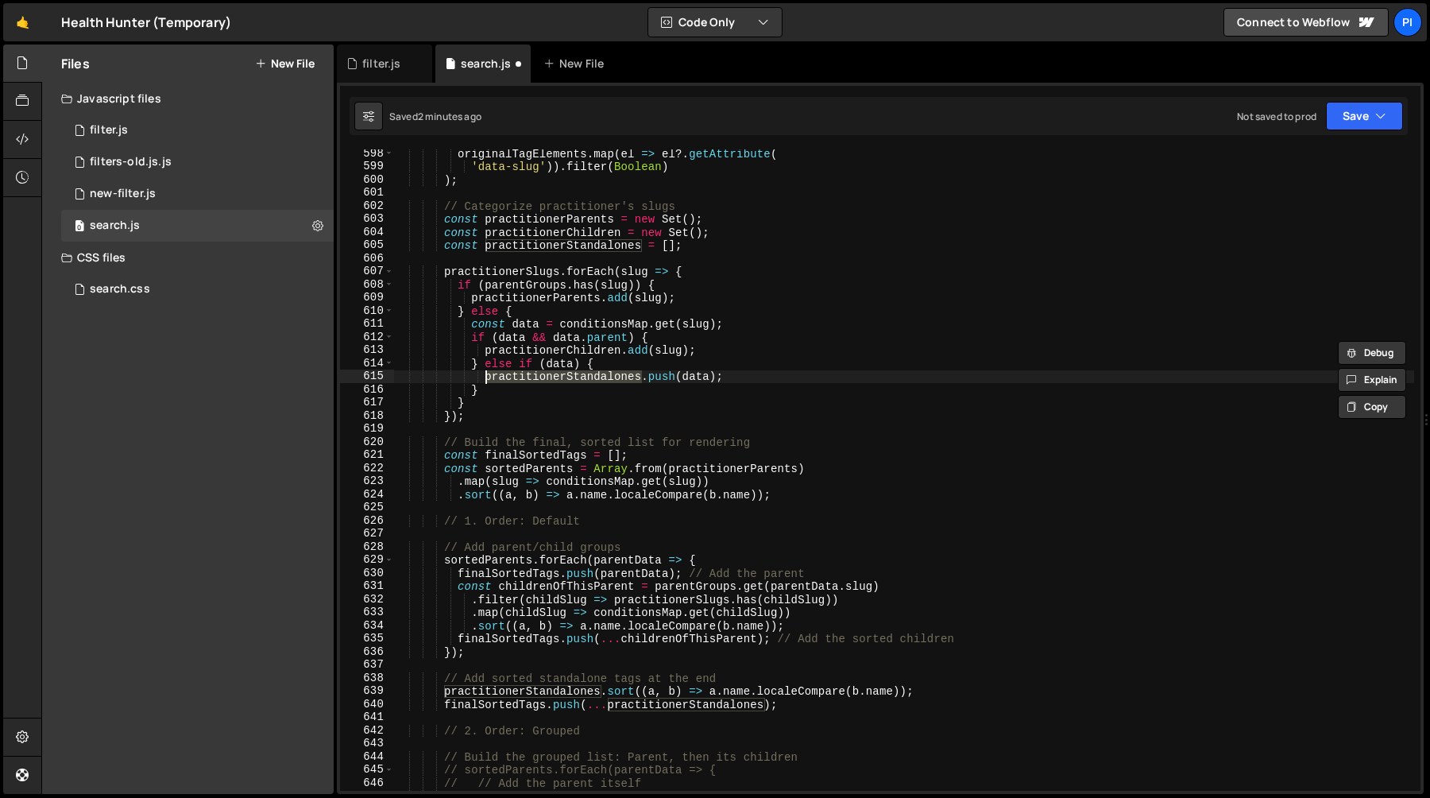
scroll to position [7815, 0]
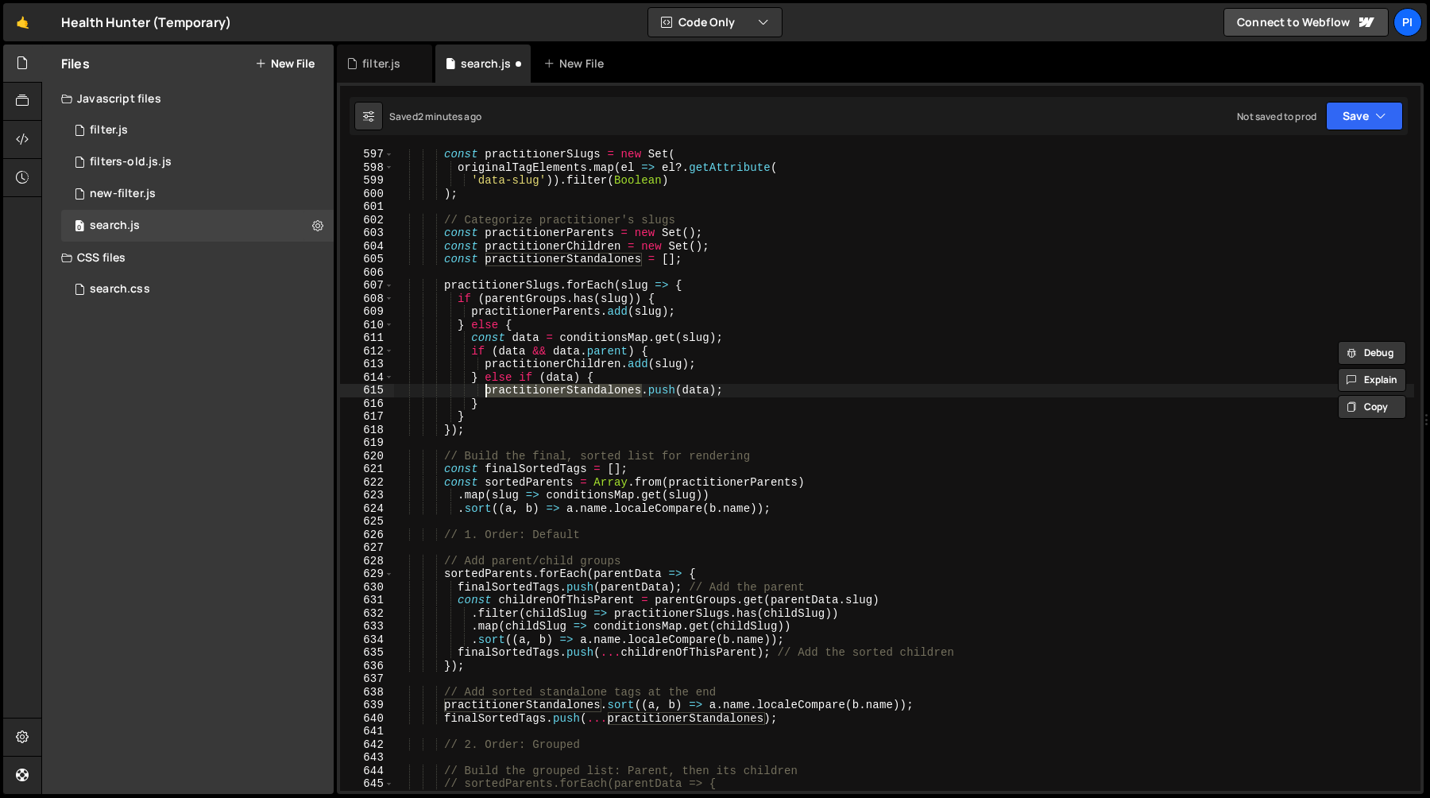
click at [584, 361] on div "const practitionerSlugs = new Set ( originalTagElements . map ( el => el ?. get…" at bounding box center [903, 481] width 1021 height 667
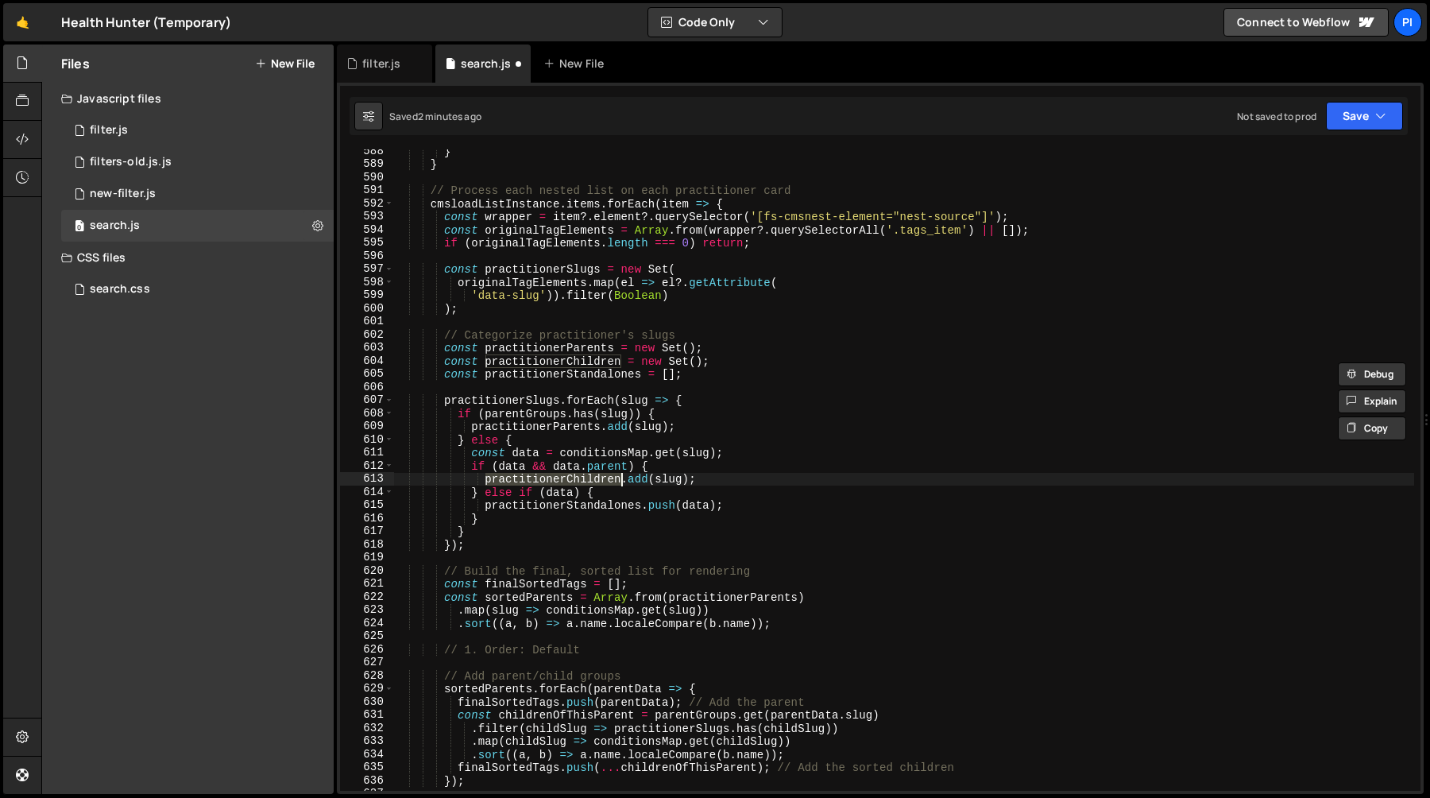
scroll to position [7682, 0]
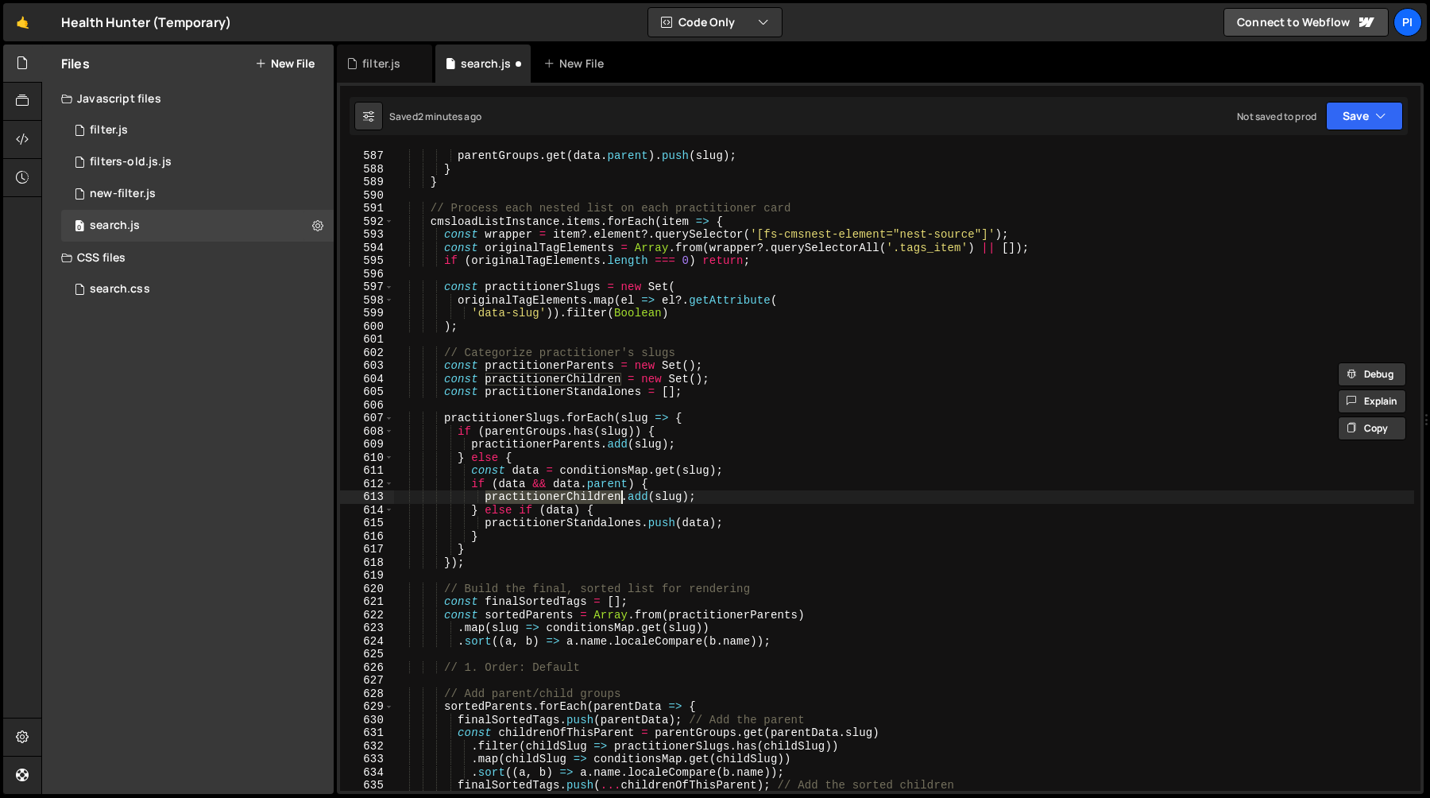
click at [567, 372] on div "parentGroups . get ( data . parent ) . push ( slug ) ; } } // Process each nest…" at bounding box center [903, 482] width 1021 height 667
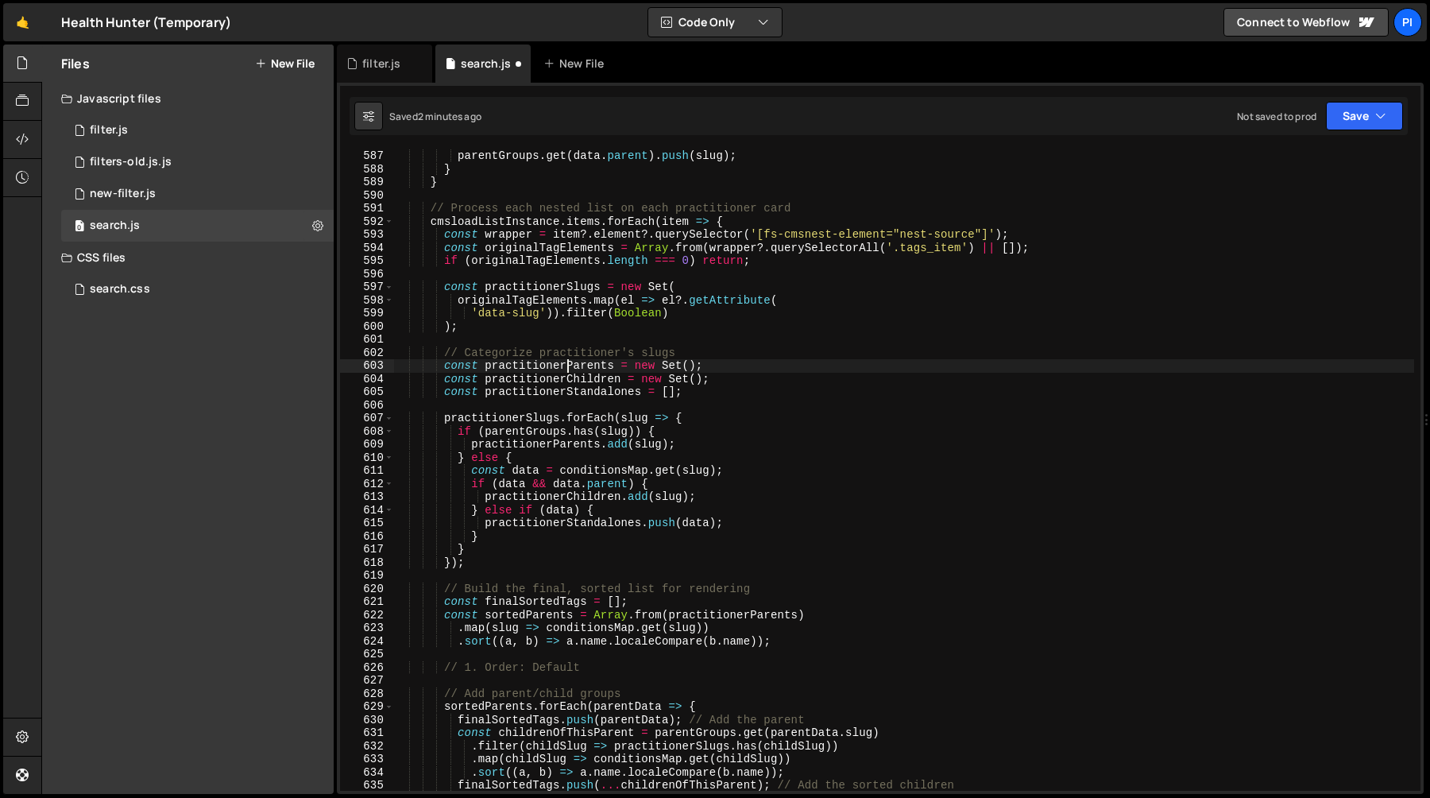
click at [567, 372] on div "parentGroups . get ( data . parent ) . push ( slug ) ; } } // Process each nest…" at bounding box center [903, 482] width 1021 height 667
click at [563, 382] on div "parentGroups . get ( data . parent ) . push ( slug ) ; } } // Process each nest…" at bounding box center [903, 482] width 1021 height 667
click at [572, 364] on div "parentGroups . get ( data . parent ) . push ( slug ) ; } } // Process each nest…" at bounding box center [903, 482] width 1021 height 667
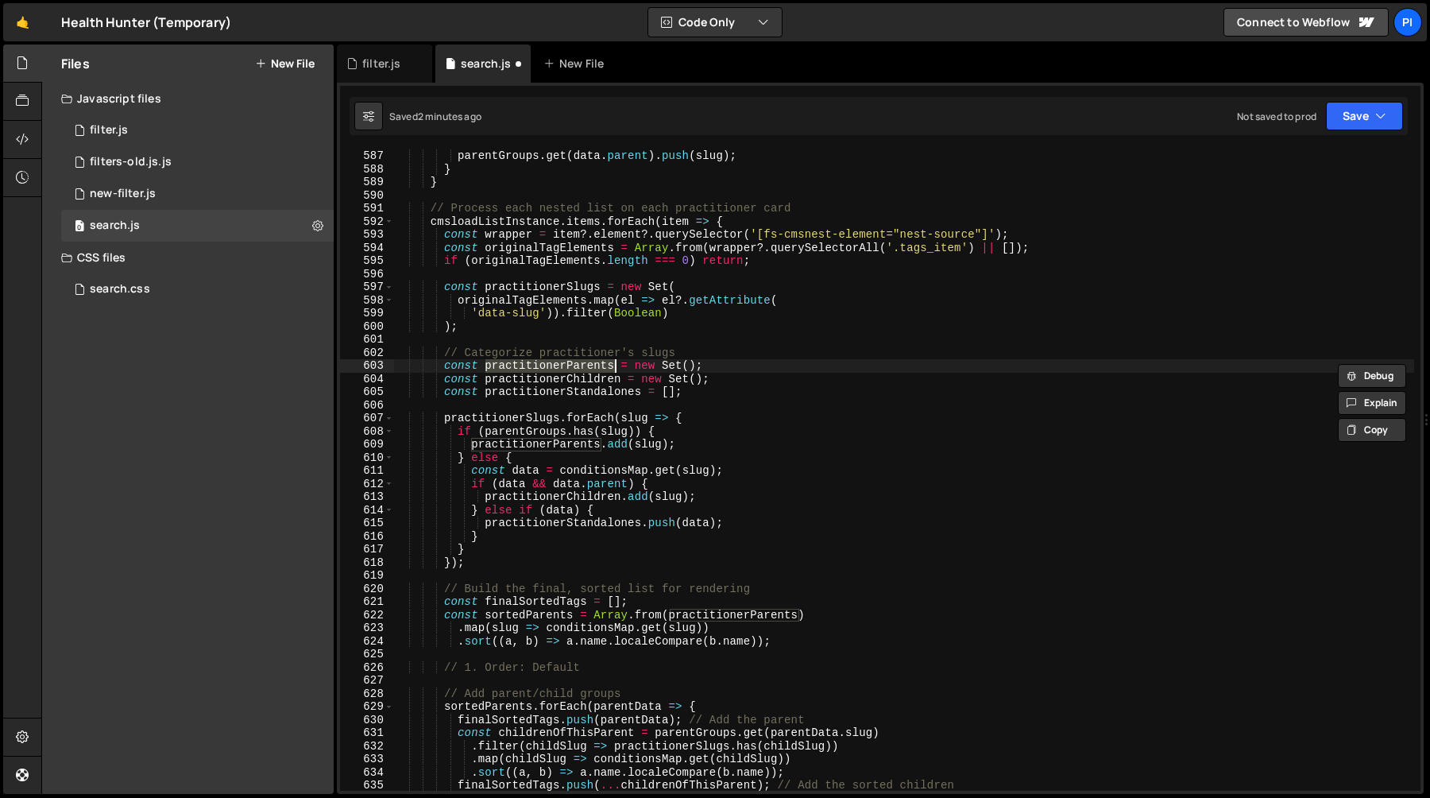
click at [572, 376] on div "parentGroups . get ( data . parent ) . push ( slug ) ; } } // Process each nest…" at bounding box center [903, 482] width 1021 height 667
click at [574, 366] on div "parentGroups . get ( data . parent ) . push ( slug ) ; } } // Process each nest…" at bounding box center [903, 482] width 1021 height 667
type textarea "const practitionerParents = new Set();"
click at [574, 366] on div "parentGroups . get ( data . parent ) . push ( slug ) ; } } // Process each nest…" at bounding box center [903, 482] width 1021 height 667
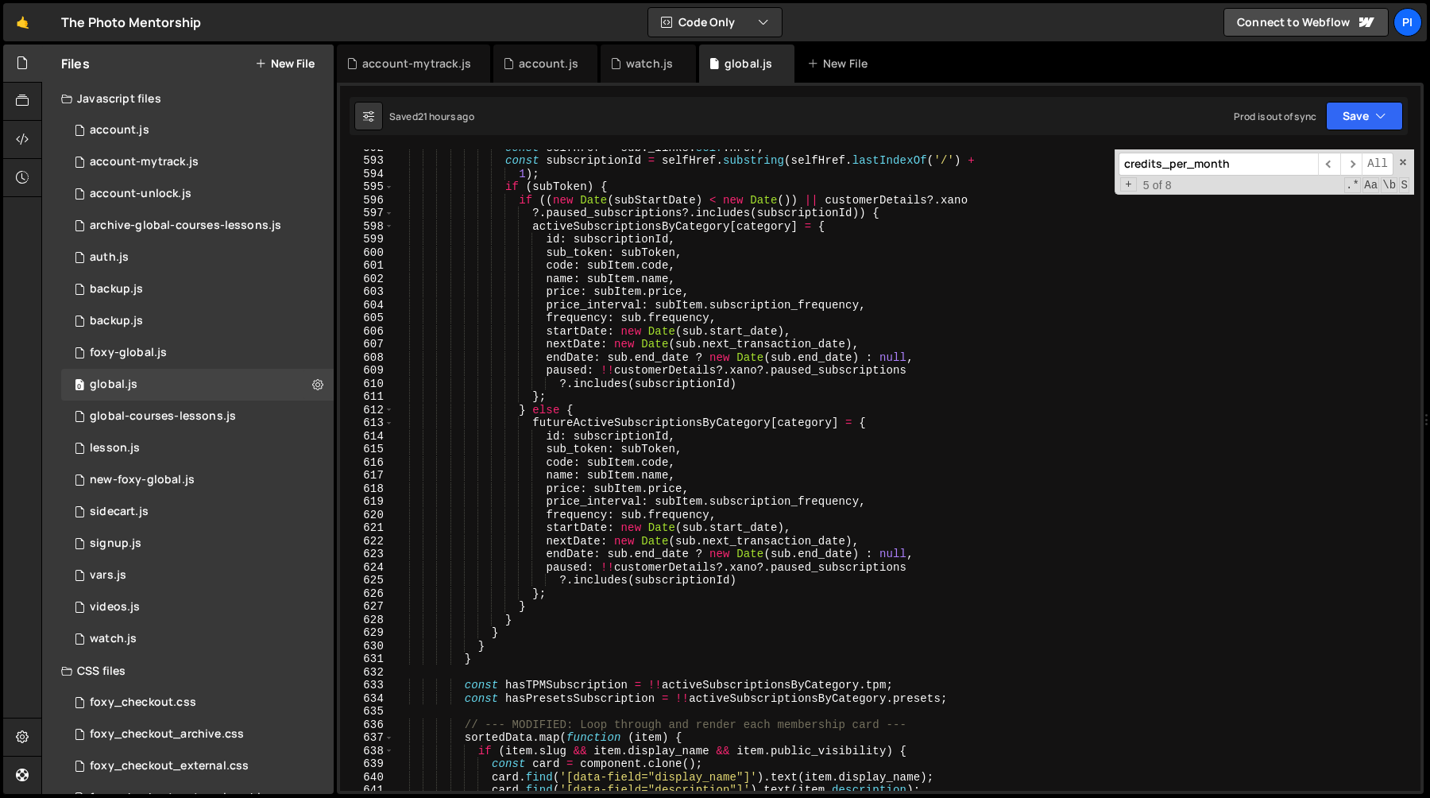
scroll to position [7762, 0]
